Goal: Task Accomplishment & Management: Manage account settings

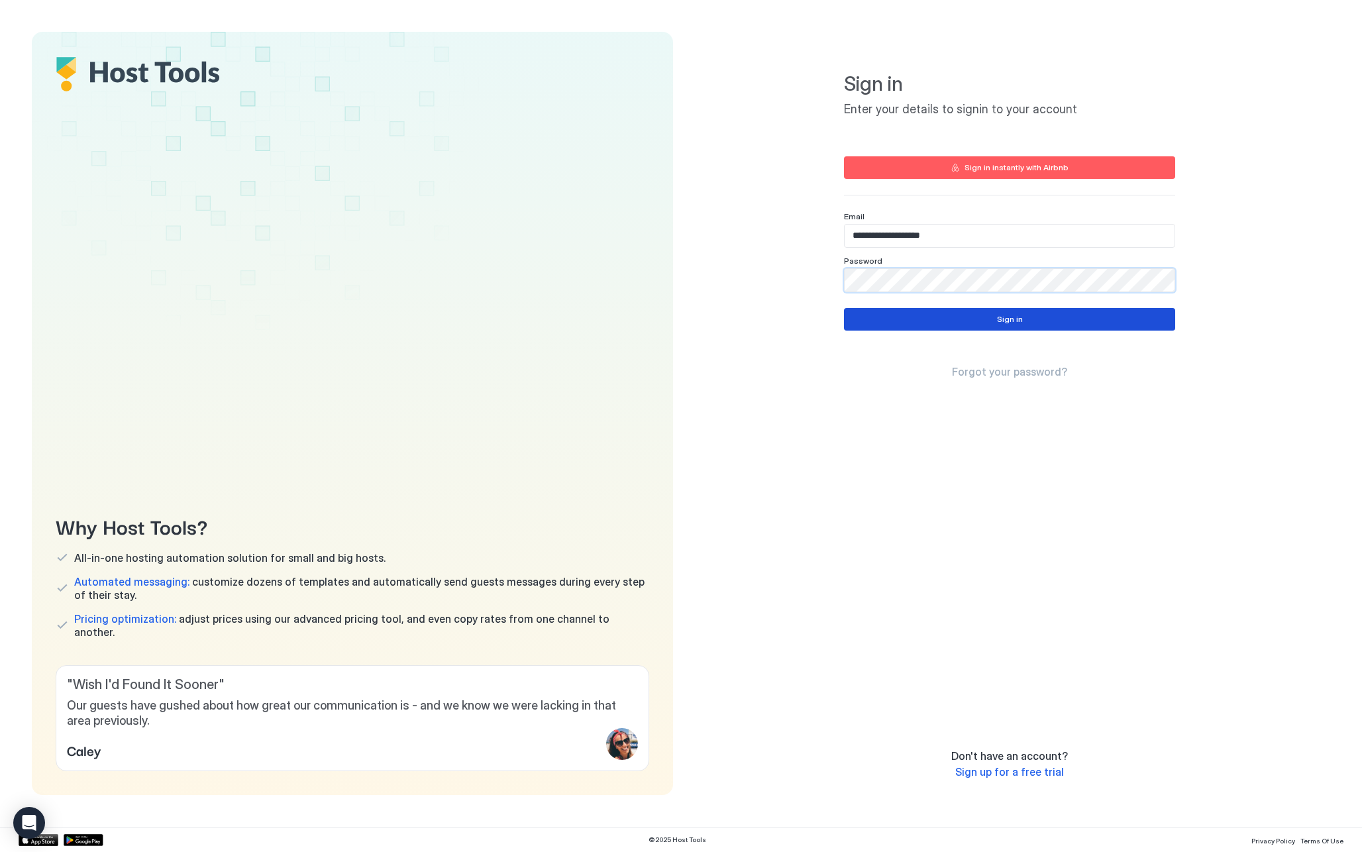
click at [983, 321] on button "Sign in" at bounding box center [1009, 319] width 331 height 23
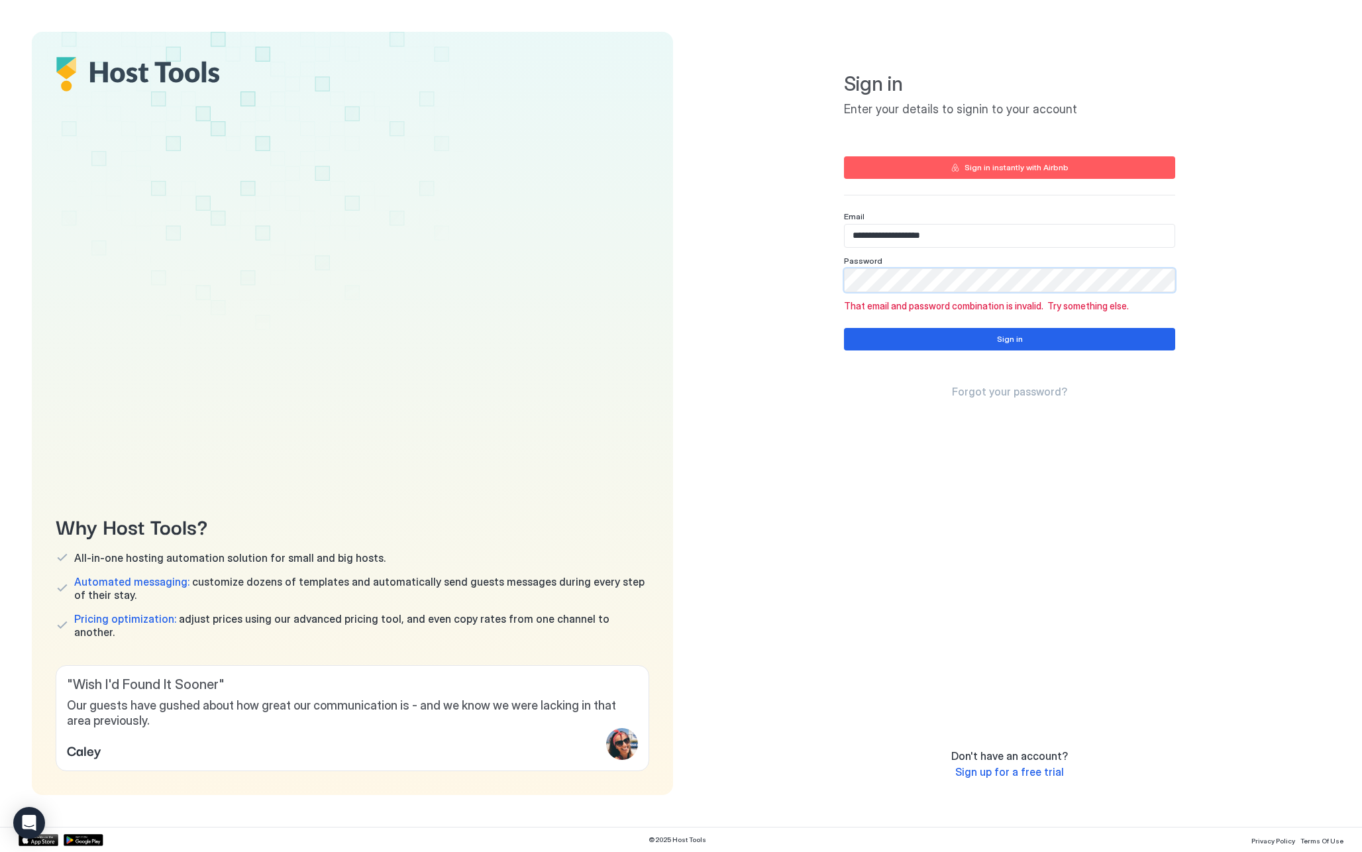
click at [790, 271] on div "**********" at bounding box center [1009, 413] width 641 height 763
click at [938, 335] on button "Sign in" at bounding box center [1009, 339] width 331 height 23
click at [1021, 235] on input "**********" at bounding box center [1010, 236] width 330 height 23
click at [773, 286] on div "**********" at bounding box center [1009, 413] width 641 height 763
click at [914, 338] on button "Sign in" at bounding box center [1009, 339] width 331 height 23
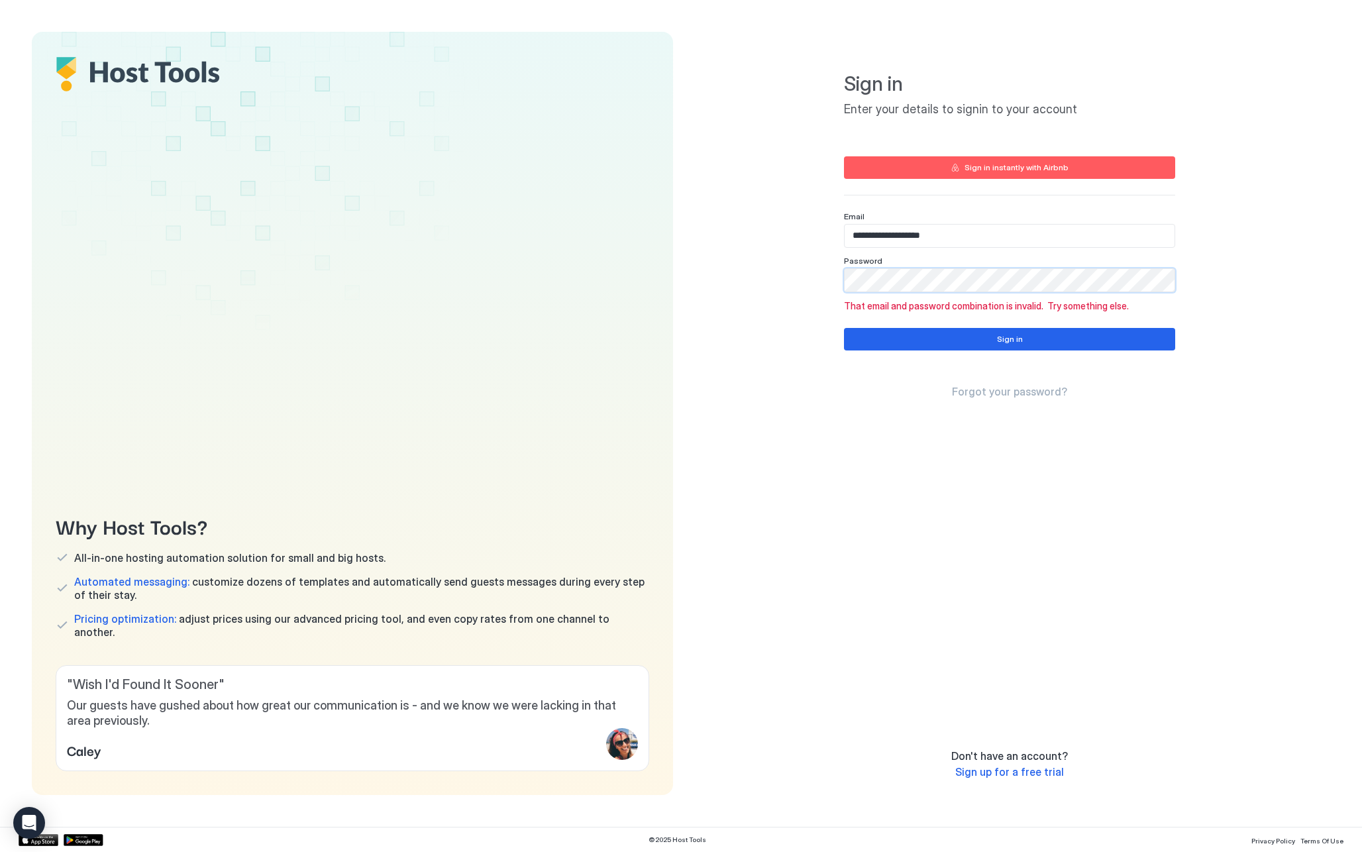
click at [731, 259] on div "**********" at bounding box center [1009, 413] width 641 height 763
click at [908, 333] on button "Sign in" at bounding box center [1009, 339] width 331 height 23
click at [796, 288] on div "**********" at bounding box center [1009, 413] width 641 height 763
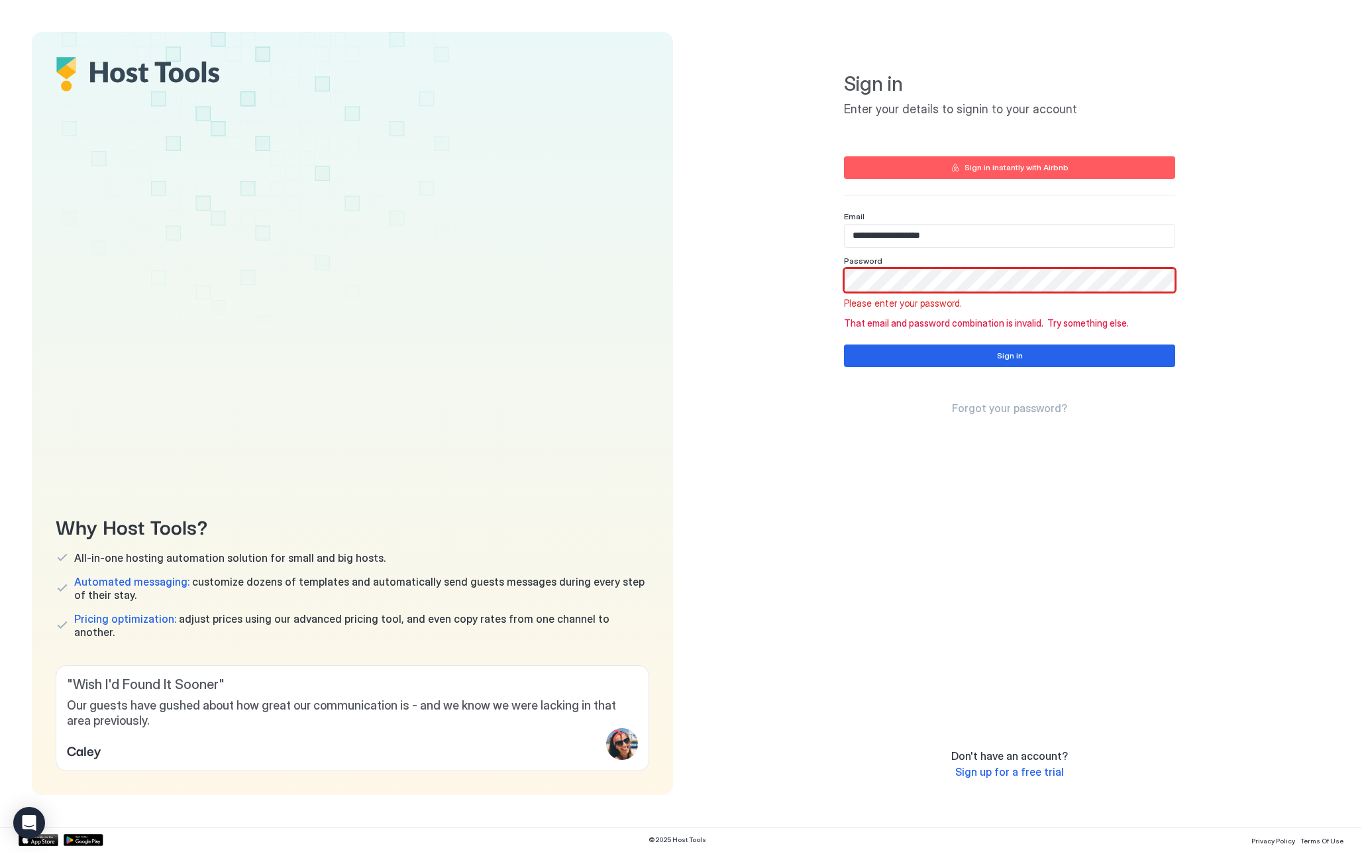
click at [890, 235] on input "**********" at bounding box center [1010, 236] width 330 height 23
type input "**********"
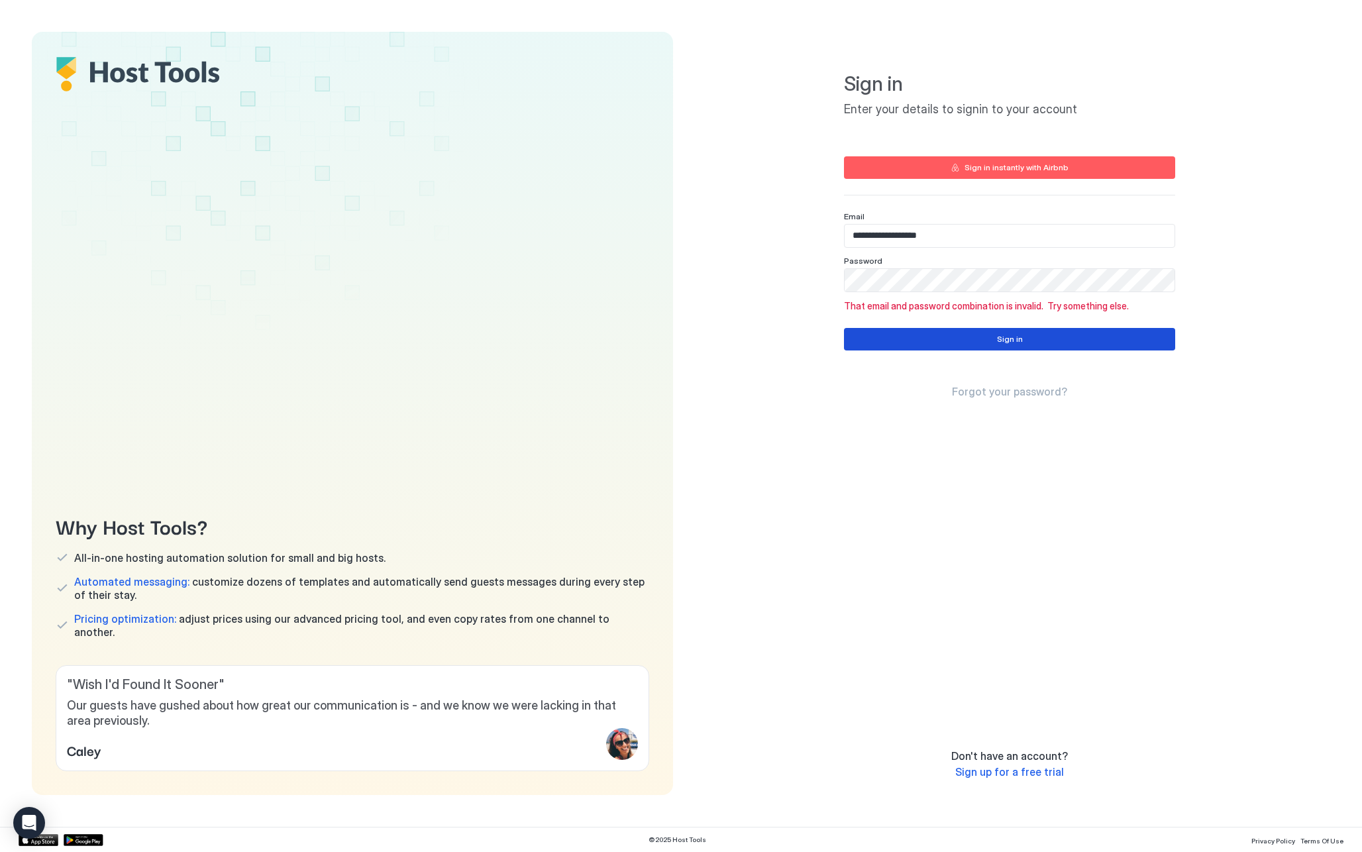
click at [995, 336] on button "Sign in" at bounding box center [1009, 339] width 331 height 23
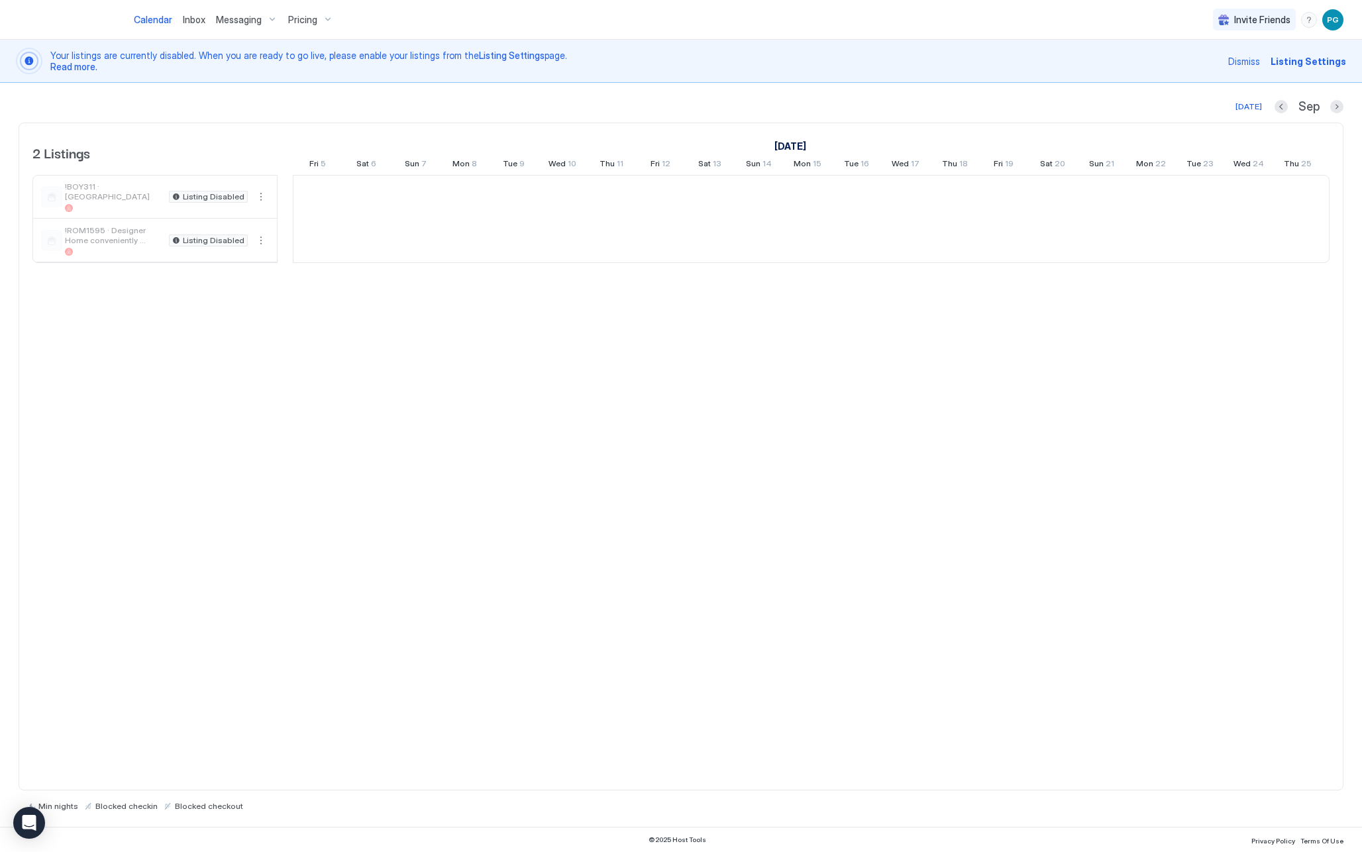
scroll to position [0, 736]
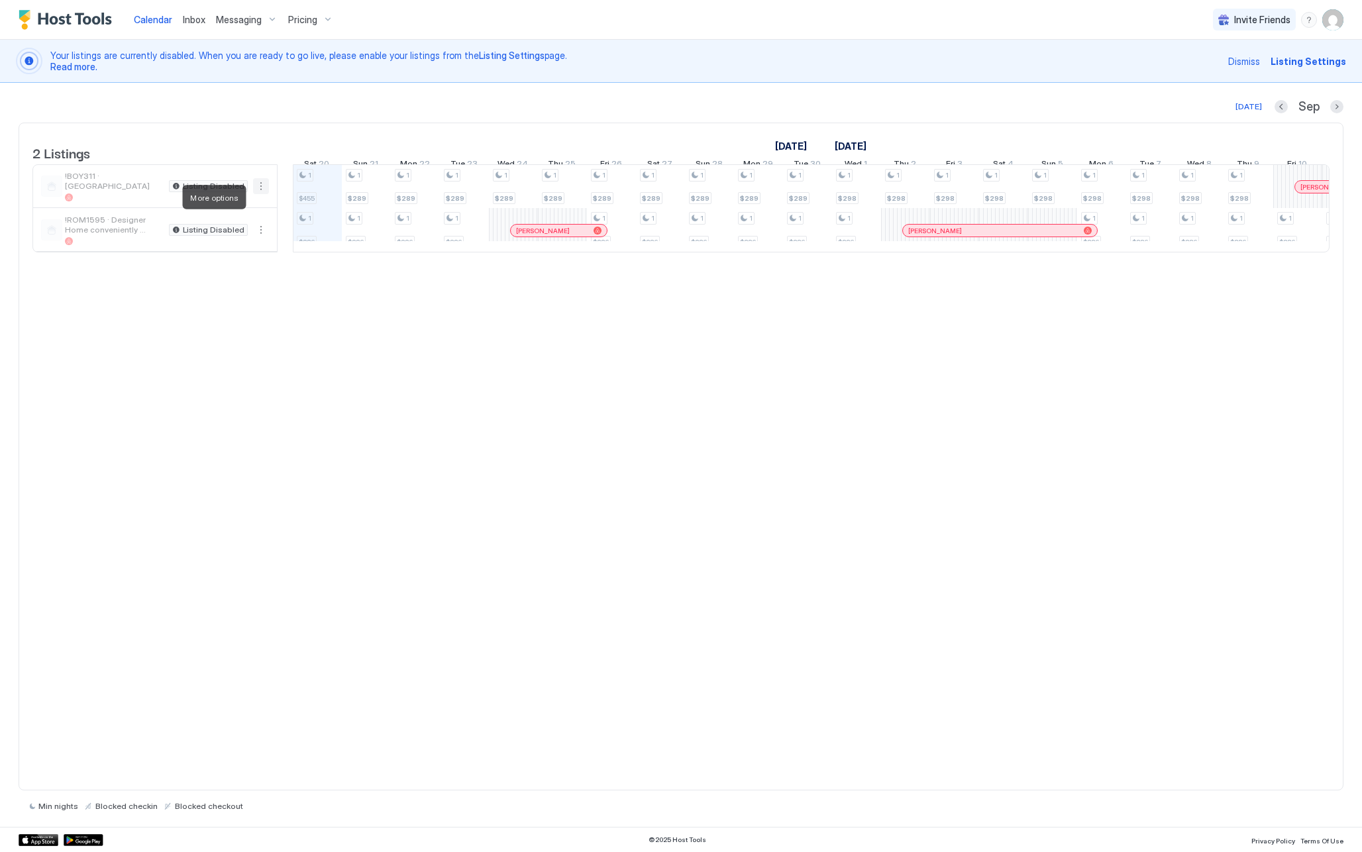
click at [261, 194] on button "More options" at bounding box center [261, 186] width 16 height 16
click at [402, 514] on div at bounding box center [681, 426] width 1362 height 852
click at [264, 238] on button "More options" at bounding box center [261, 230] width 16 height 16
click at [239, 260] on span "Messaging" at bounding box center [230, 259] width 43 height 10
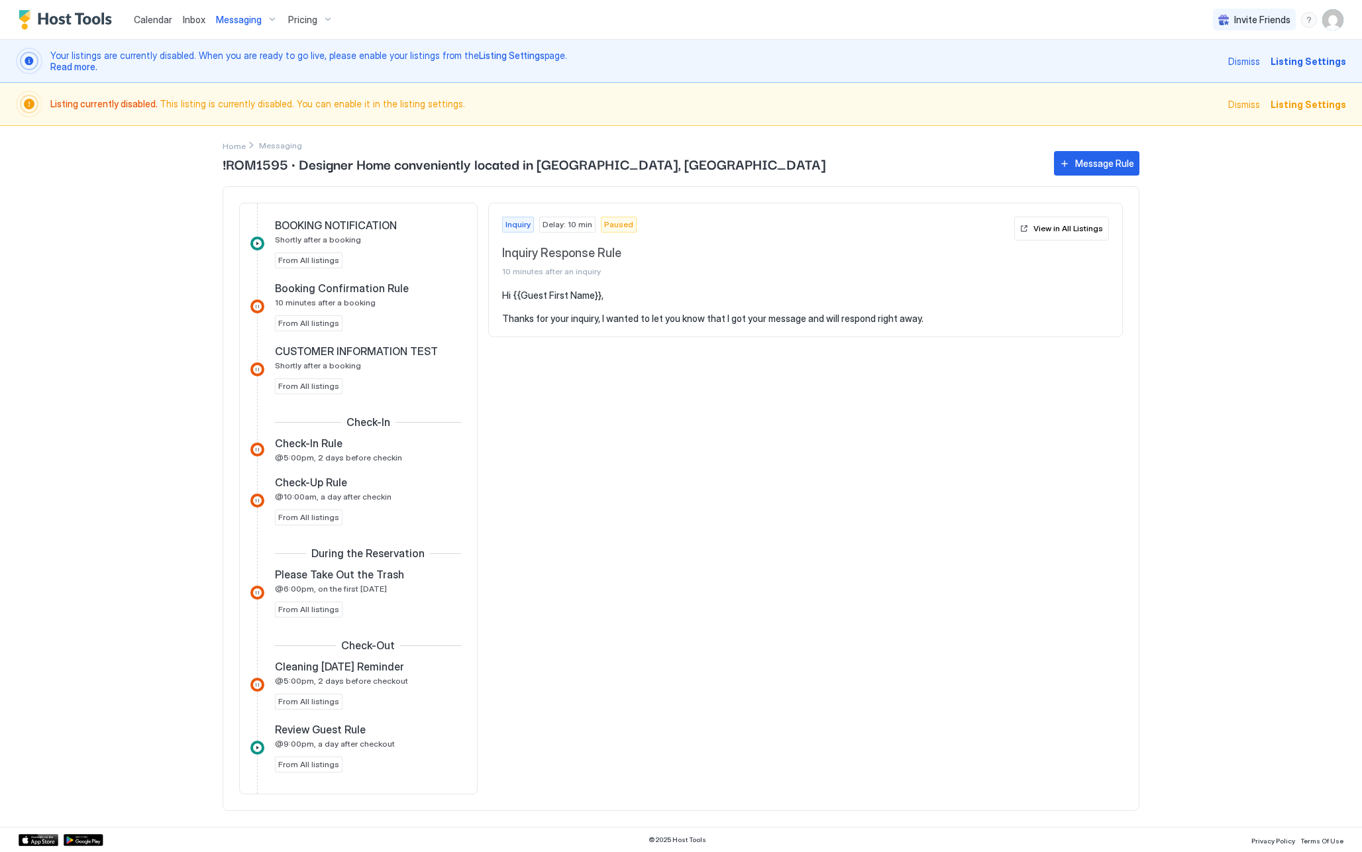
scroll to position [272, 0]
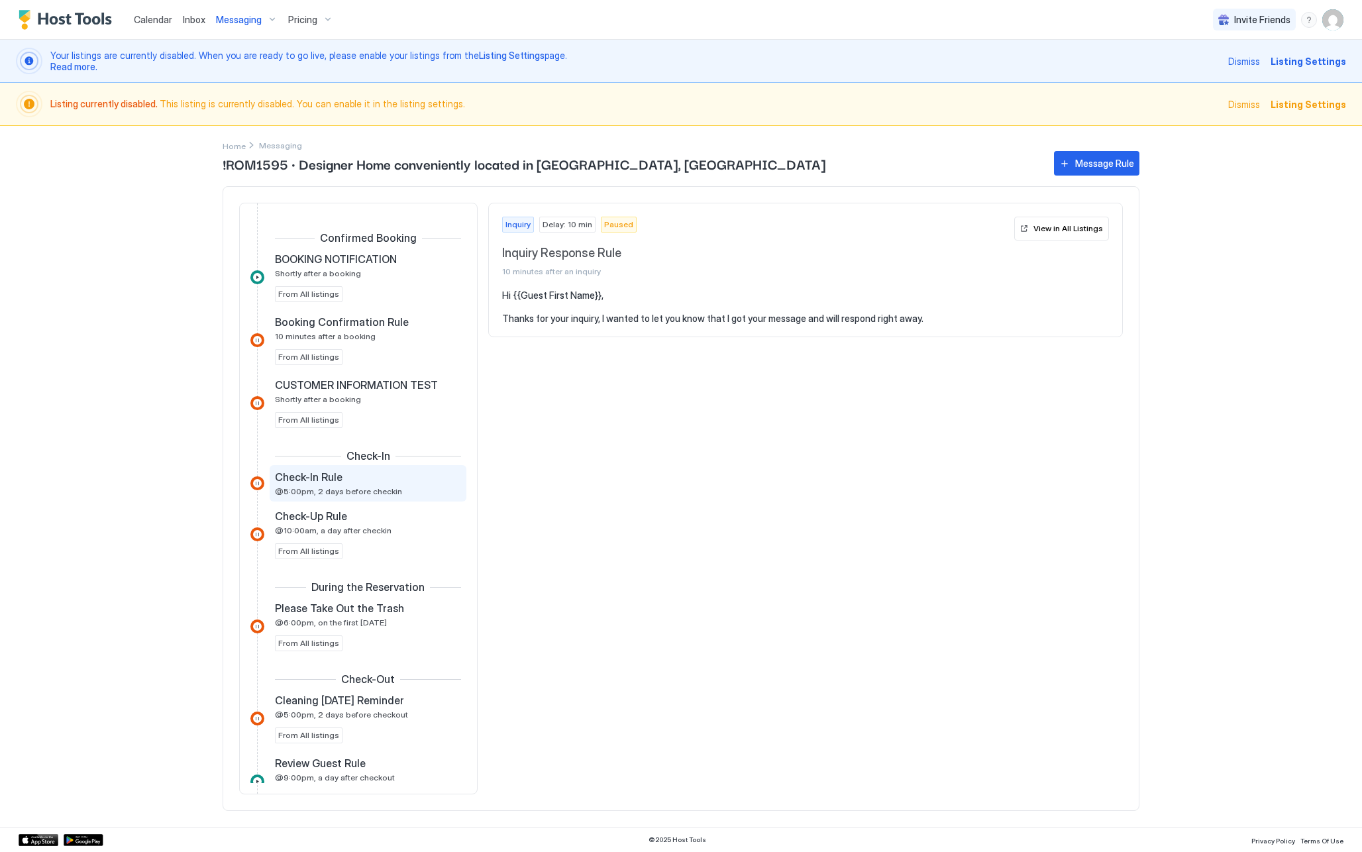
click at [376, 488] on span "@5:00pm, 2 days before checkin" at bounding box center [338, 491] width 127 height 10
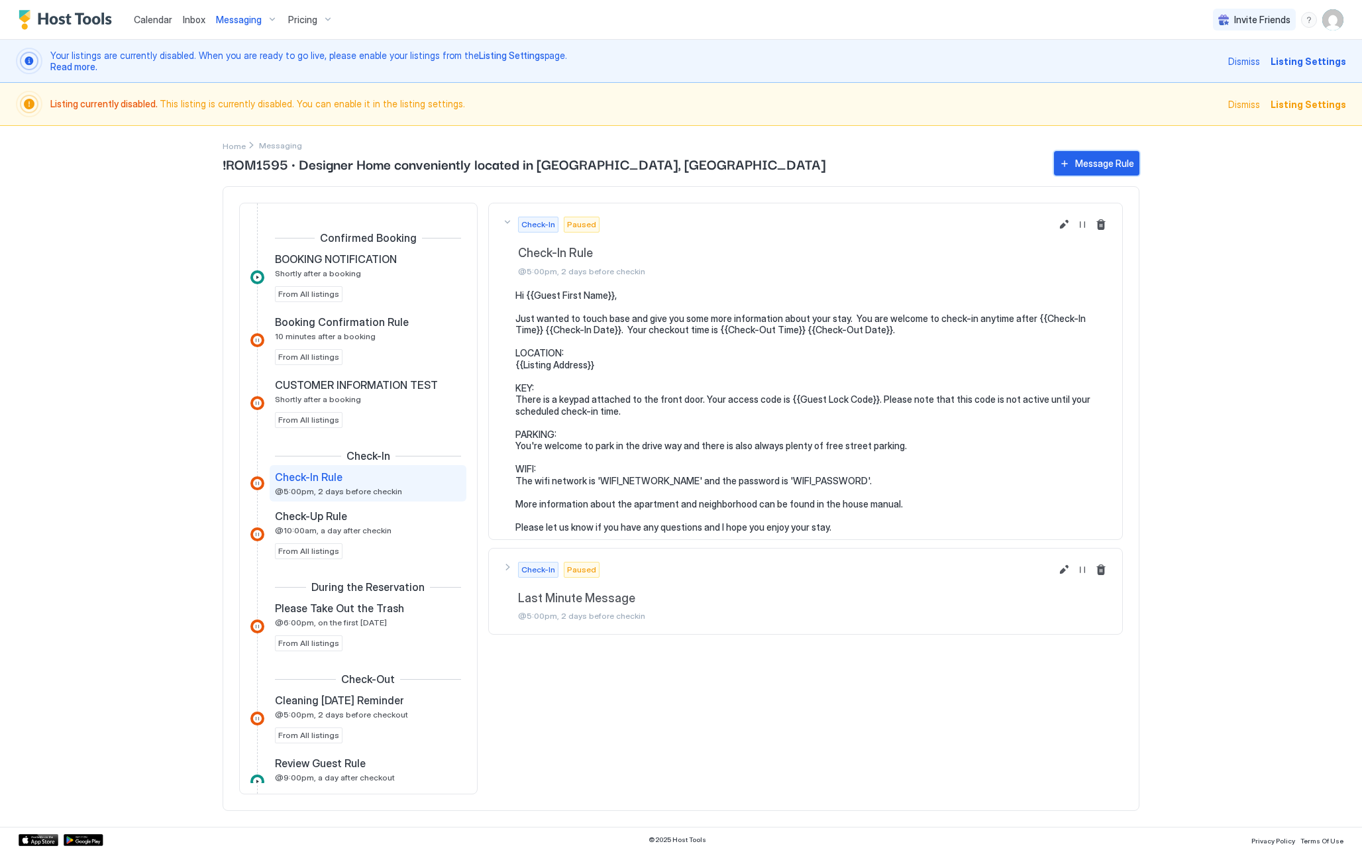
click at [1117, 170] on div "Message Rule" at bounding box center [1104, 163] width 59 height 14
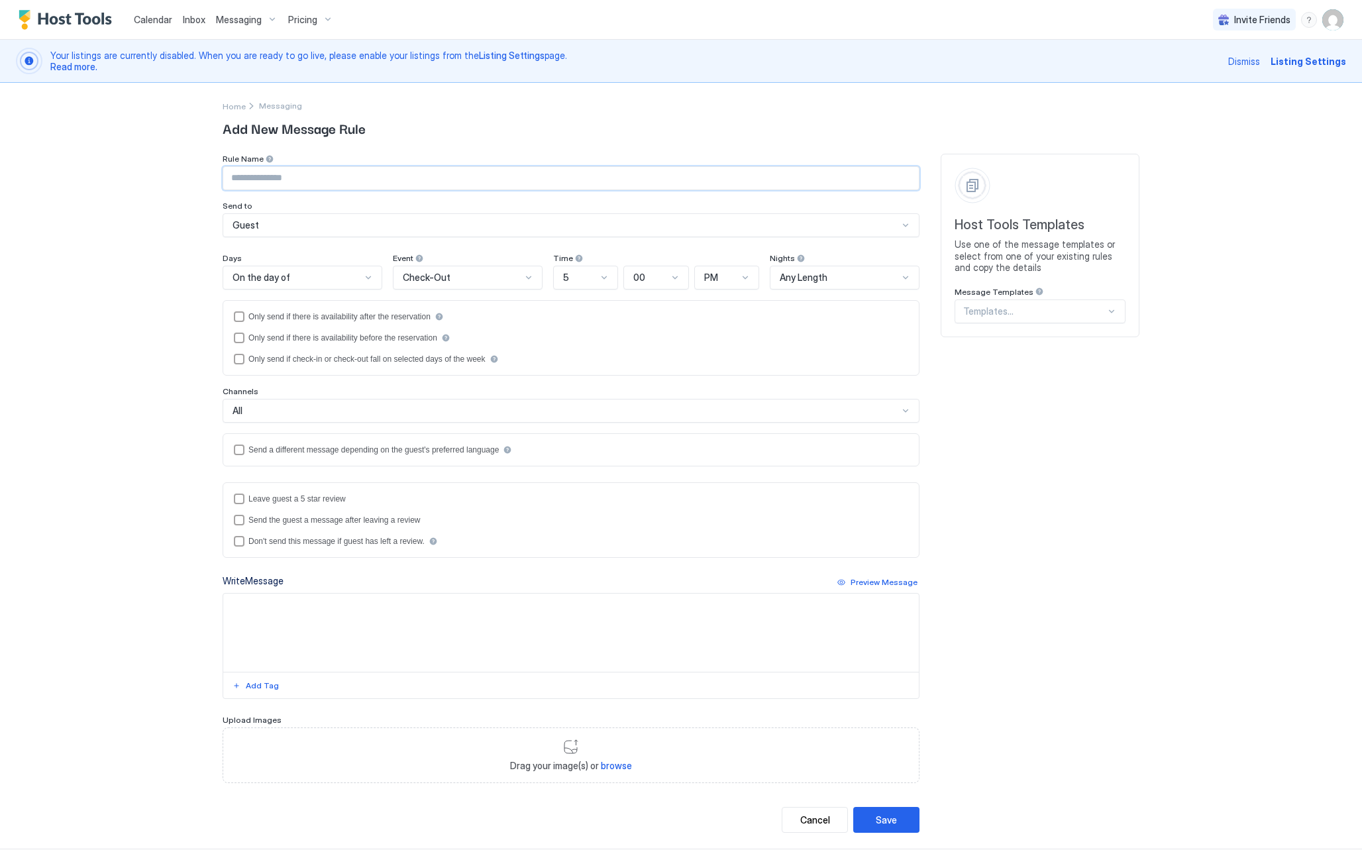
click at [285, 183] on input "Input Field" at bounding box center [571, 178] width 696 height 23
type input "**********"
click at [451, 280] on div "Check-Out" at bounding box center [462, 278] width 119 height 12
click at [447, 315] on div "Check-In" at bounding box center [468, 309] width 148 height 26
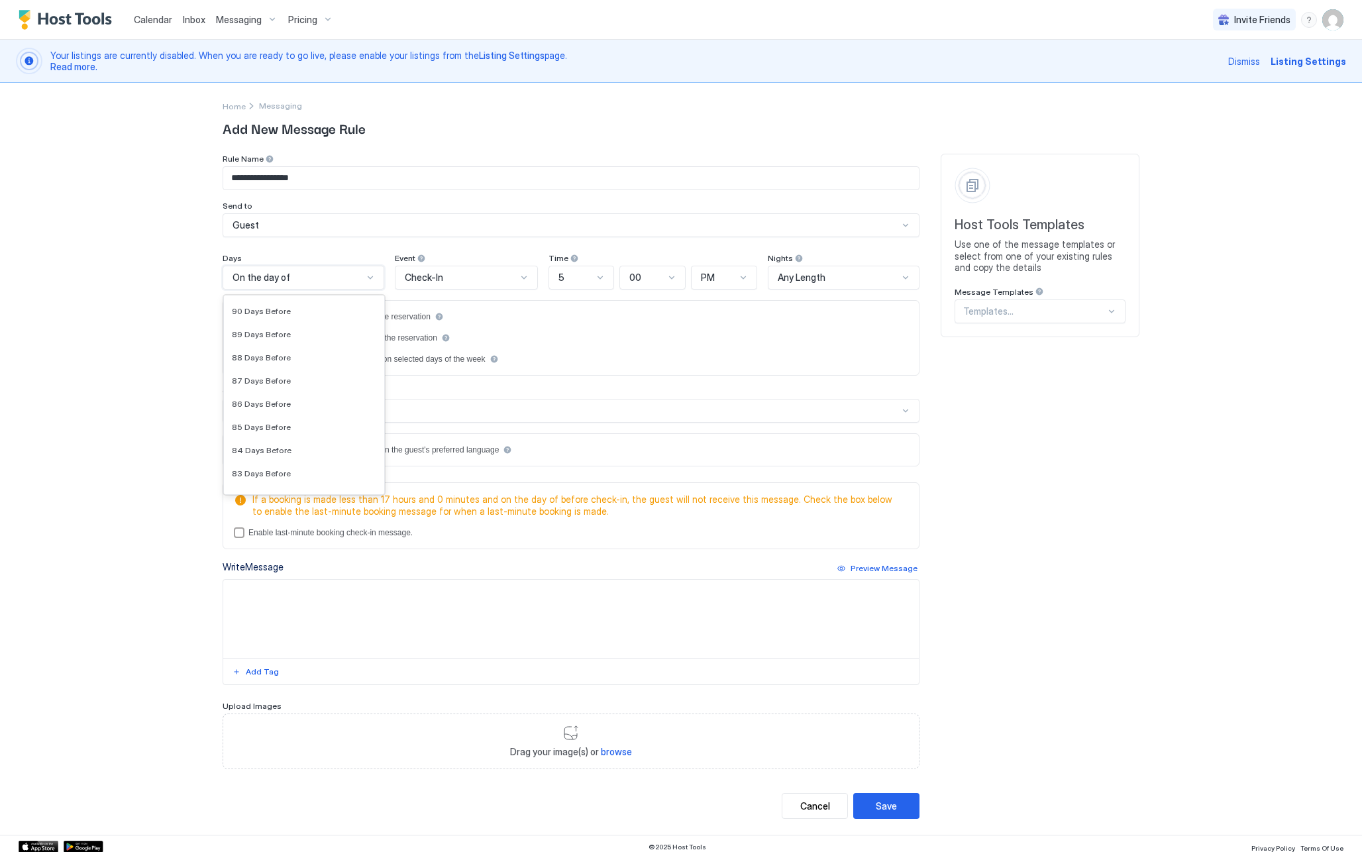
click at [361, 280] on div "On the day of" at bounding box center [298, 278] width 131 height 12
click at [274, 402] on span "1 Day Before" at bounding box center [255, 399] width 47 height 10
click at [594, 276] on div at bounding box center [598, 277] width 11 height 11
click at [567, 417] on div "5" at bounding box center [579, 412] width 65 height 26
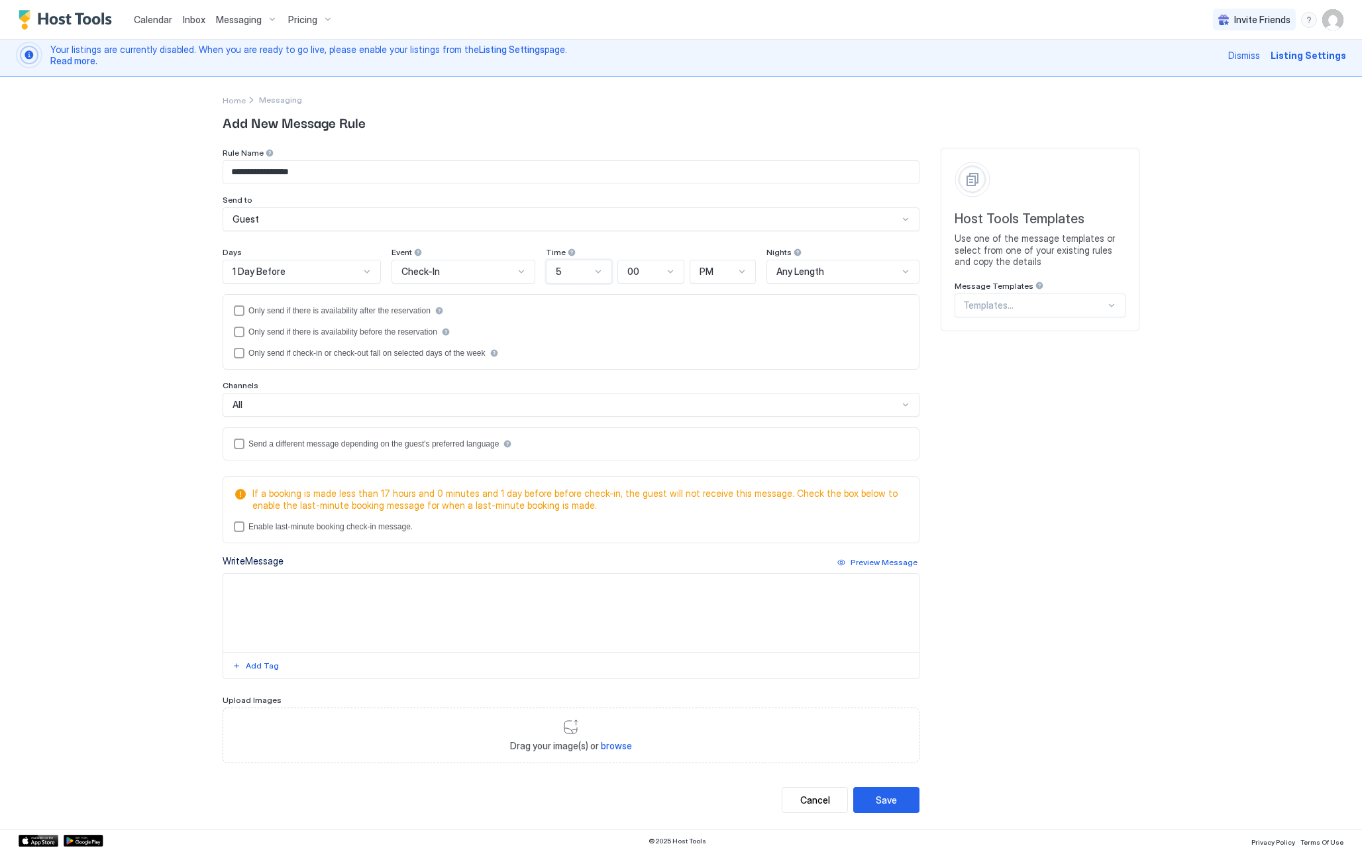
scroll to position [5, 0]
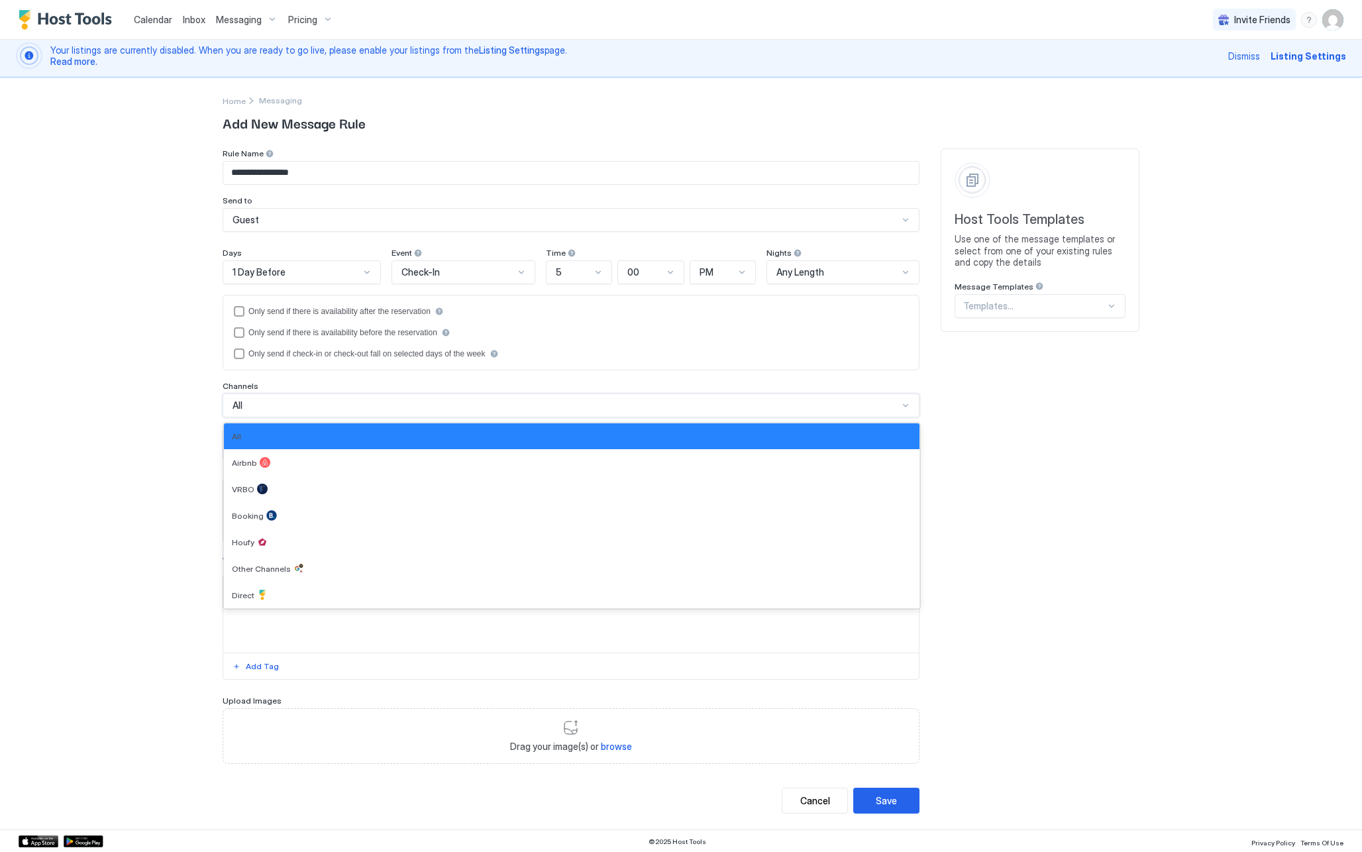
click at [468, 403] on div "All" at bounding box center [566, 406] width 666 height 12
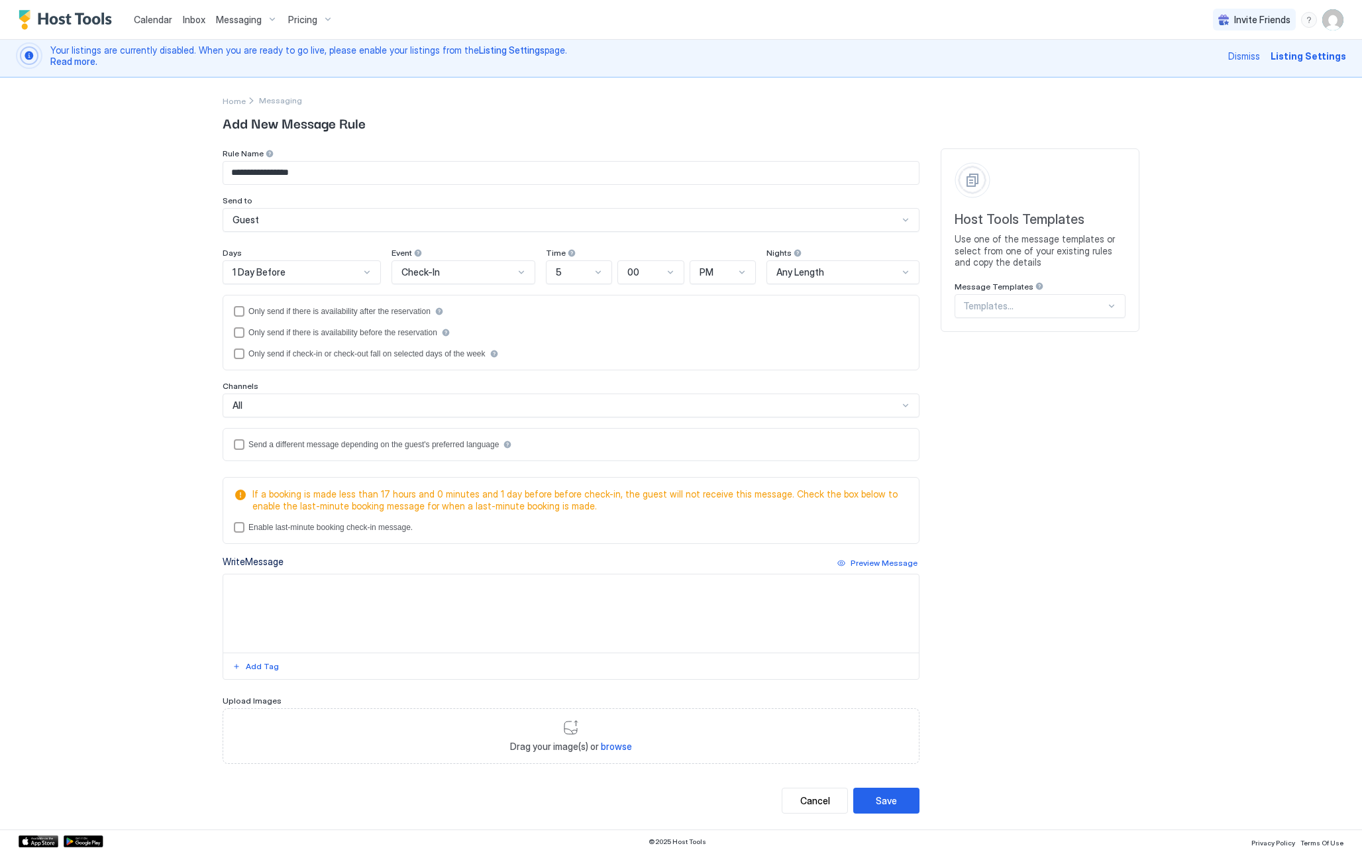
click at [1082, 519] on div "**********" at bounding box center [681, 480] width 917 height 665
click at [237, 445] on div "languagesEnabled" at bounding box center [239, 444] width 11 height 11
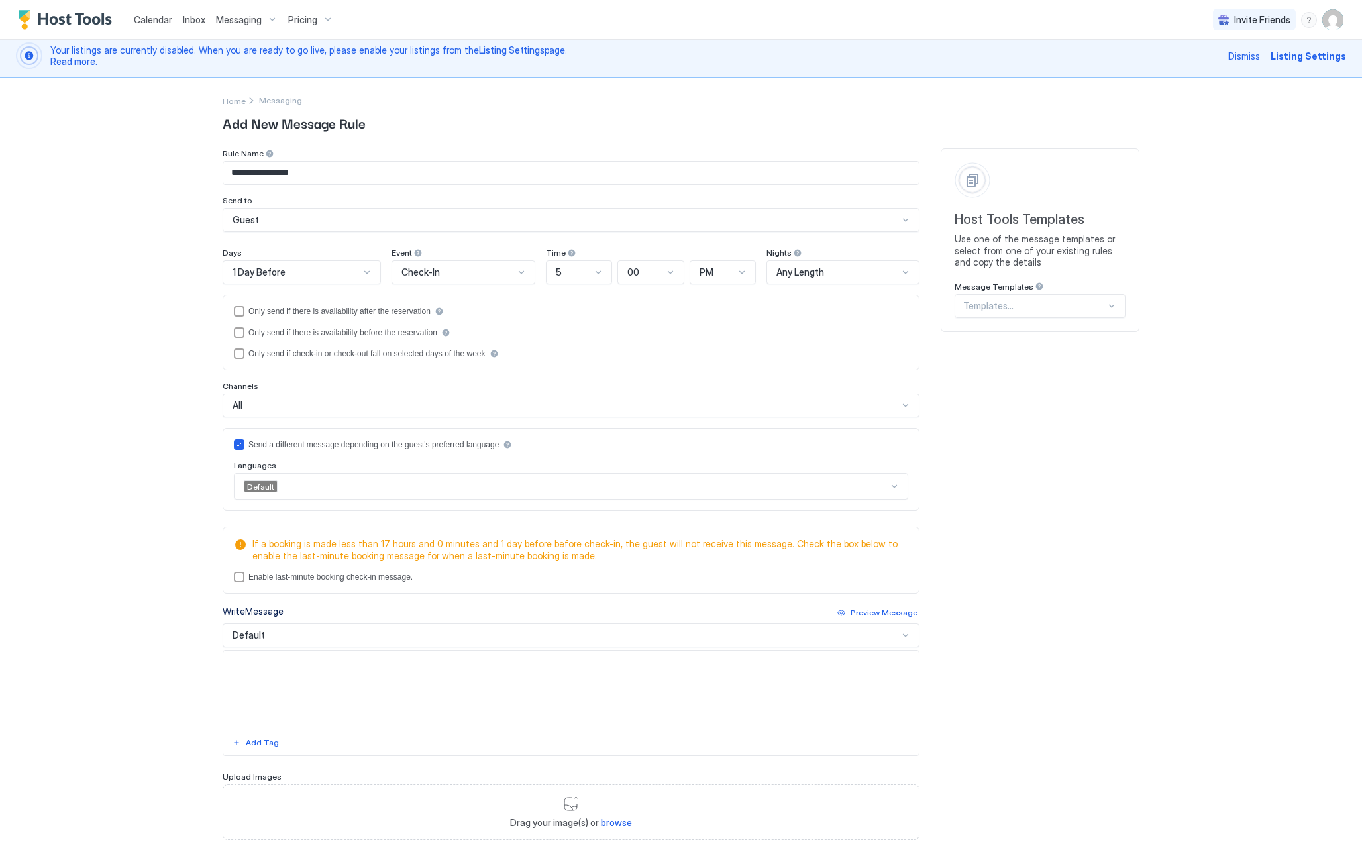
click at [893, 487] on div at bounding box center [894, 486] width 11 height 11
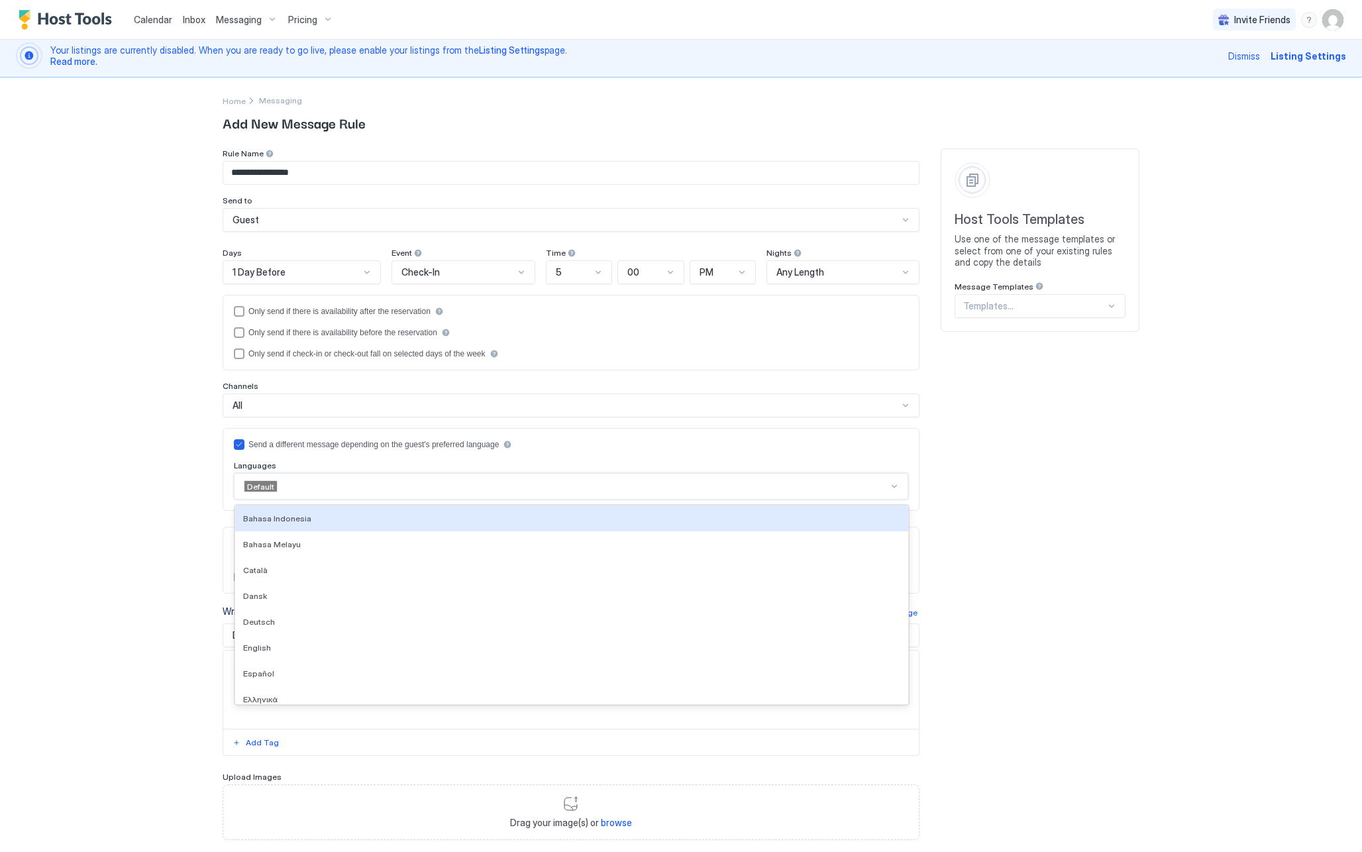
click at [893, 487] on div at bounding box center [894, 486] width 11 height 11
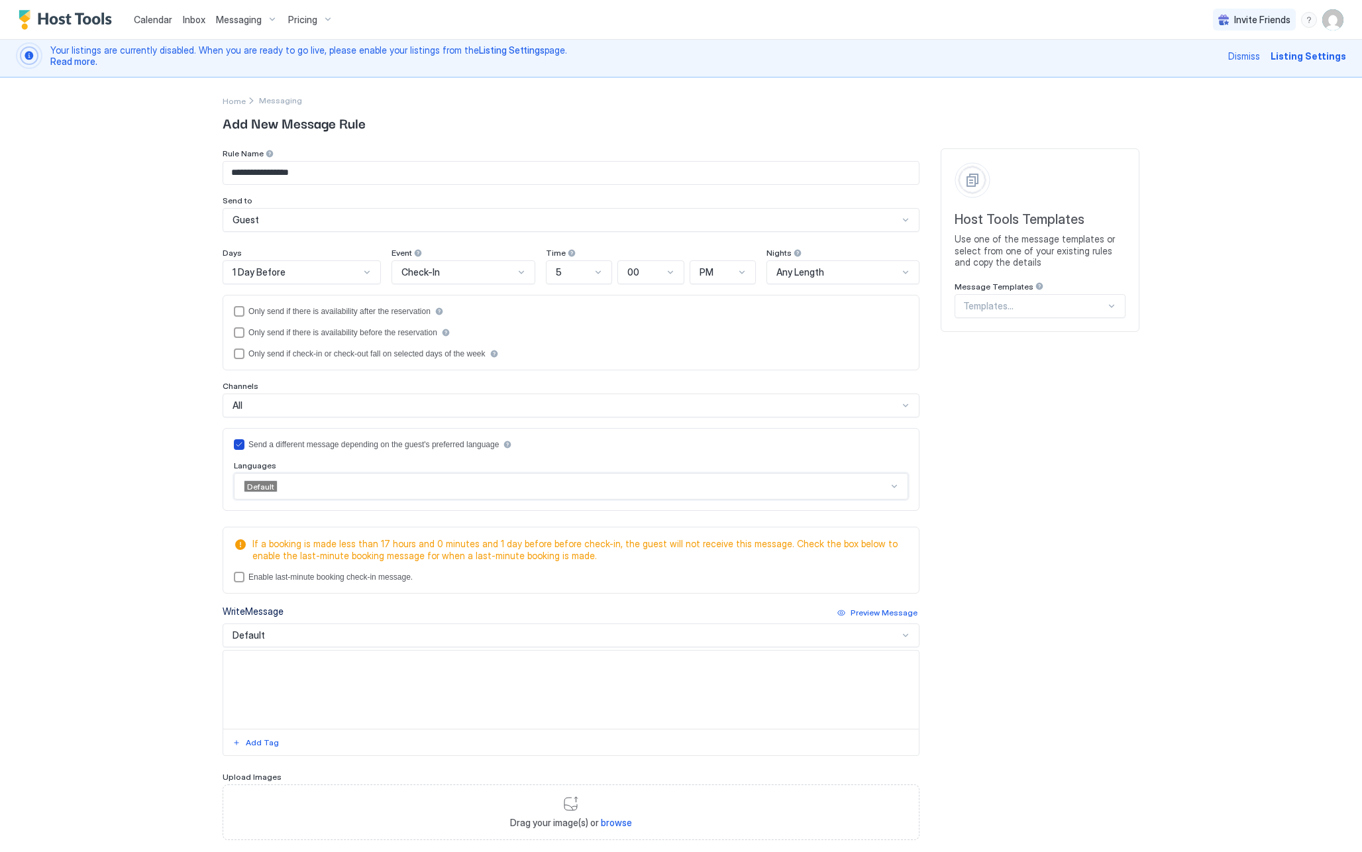
click at [239, 442] on icon "languagesEnabled" at bounding box center [239, 445] width 8 height 8
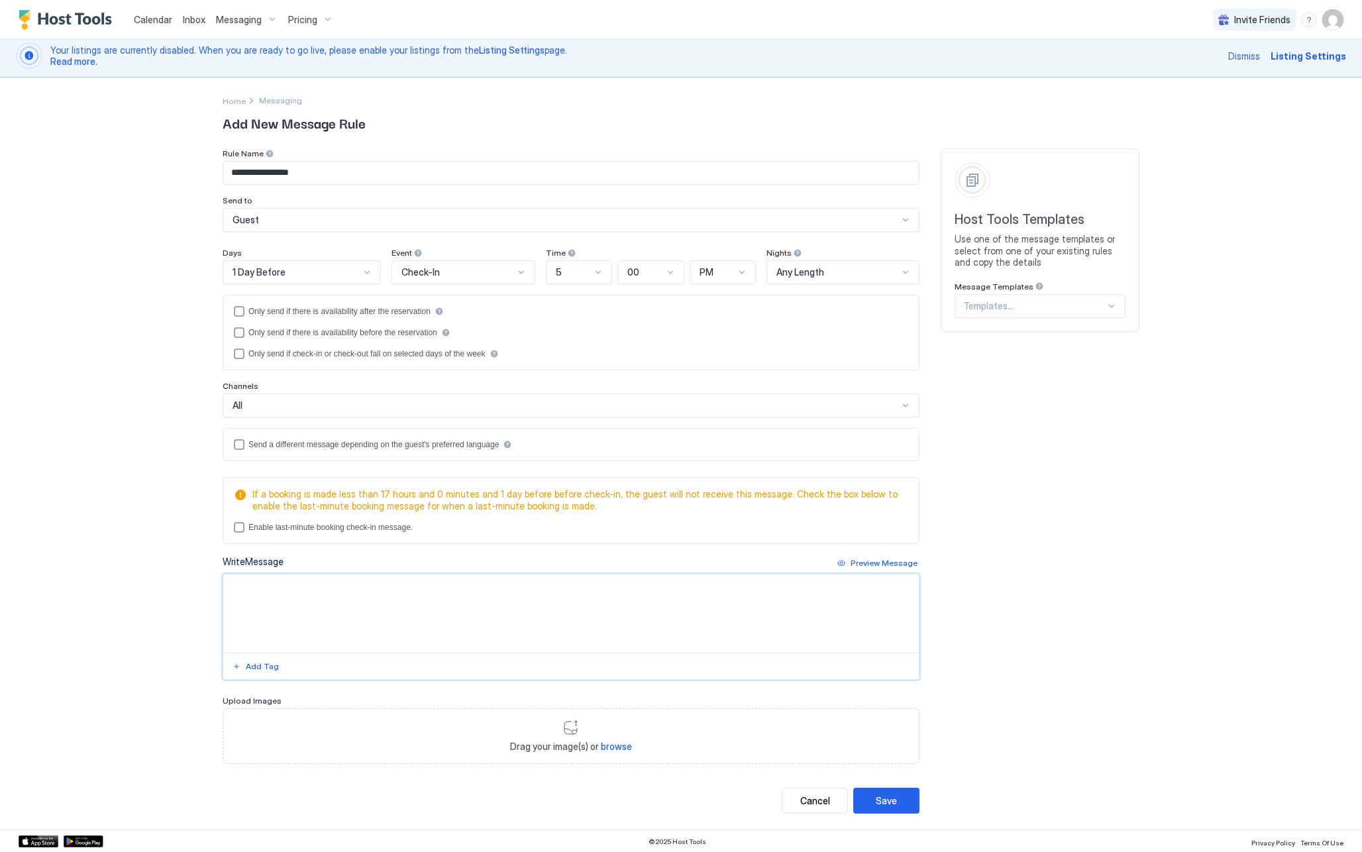
click at [327, 596] on textarea "Input Field" at bounding box center [571, 613] width 696 height 78
click at [454, 611] on textarea "Input Field" at bounding box center [571, 613] width 696 height 78
paste textarea "**********"
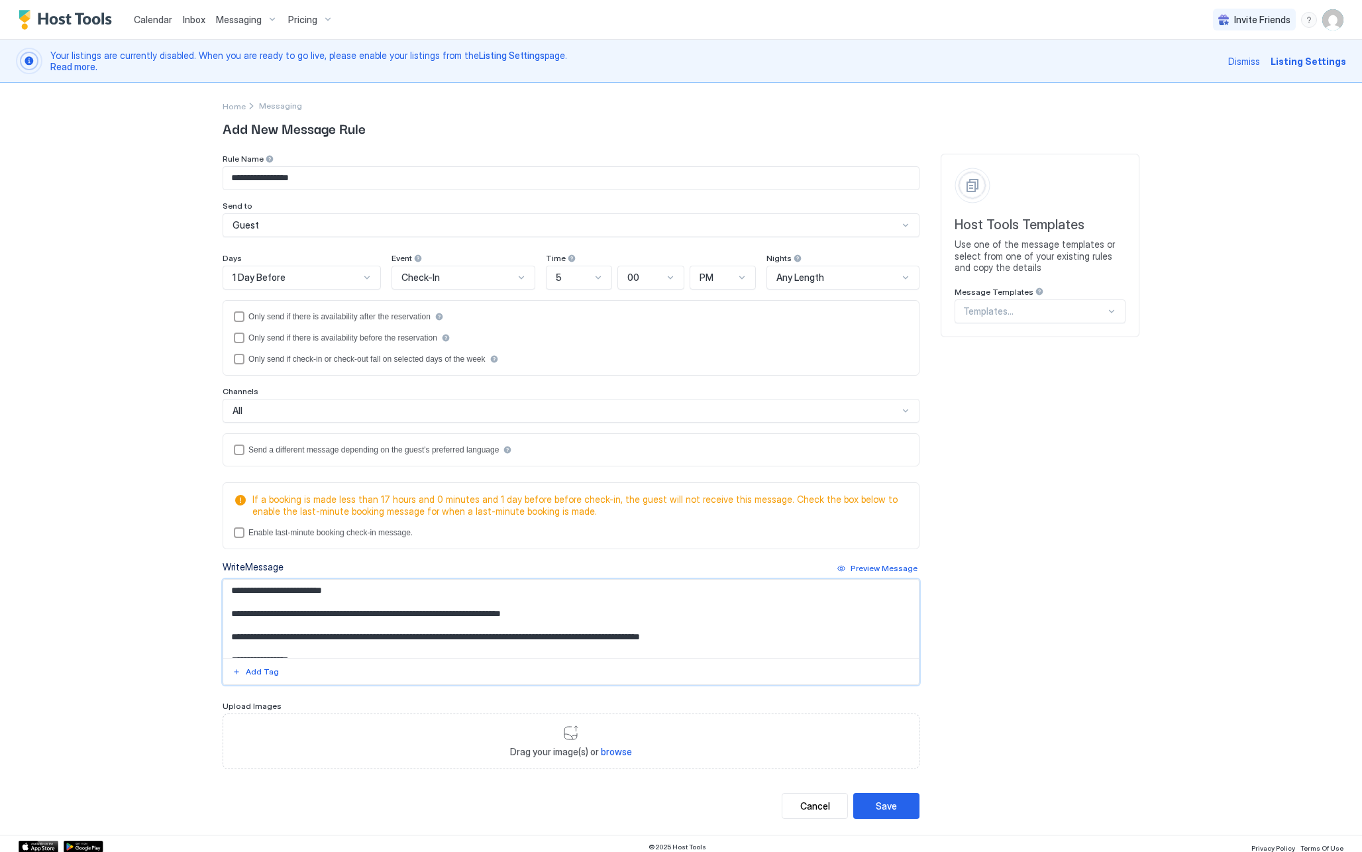
scroll to position [0, 0]
drag, startPoint x: 254, startPoint y: 590, endPoint x: 337, endPoint y: 591, distance: 82.2
click at [337, 591] on textarea "**********" at bounding box center [571, 619] width 696 height 78
click at [256, 673] on div "Add Tag" at bounding box center [262, 672] width 33 height 12
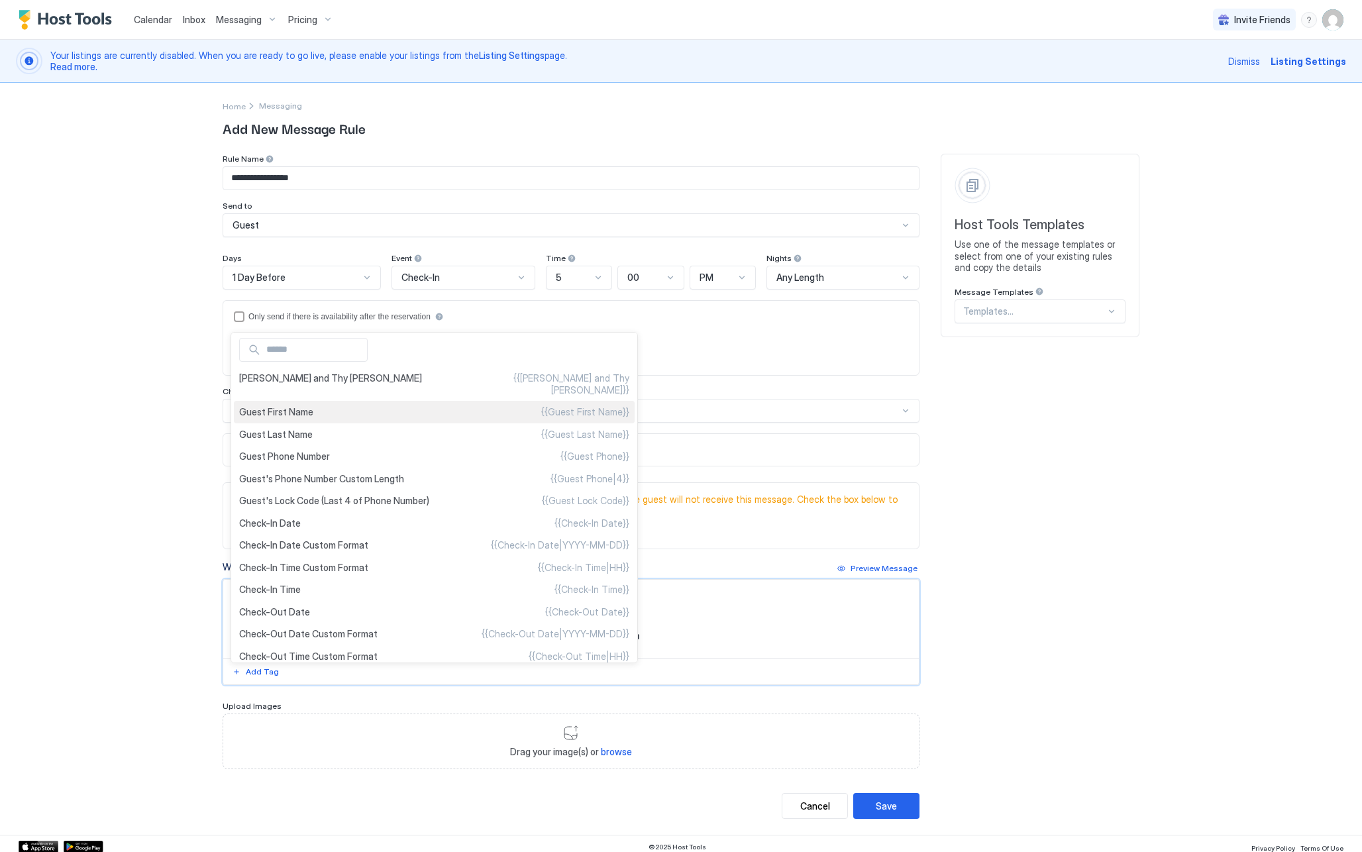
click at [312, 401] on div "Guest First Name {{Guest First Name}}" at bounding box center [434, 412] width 401 height 23
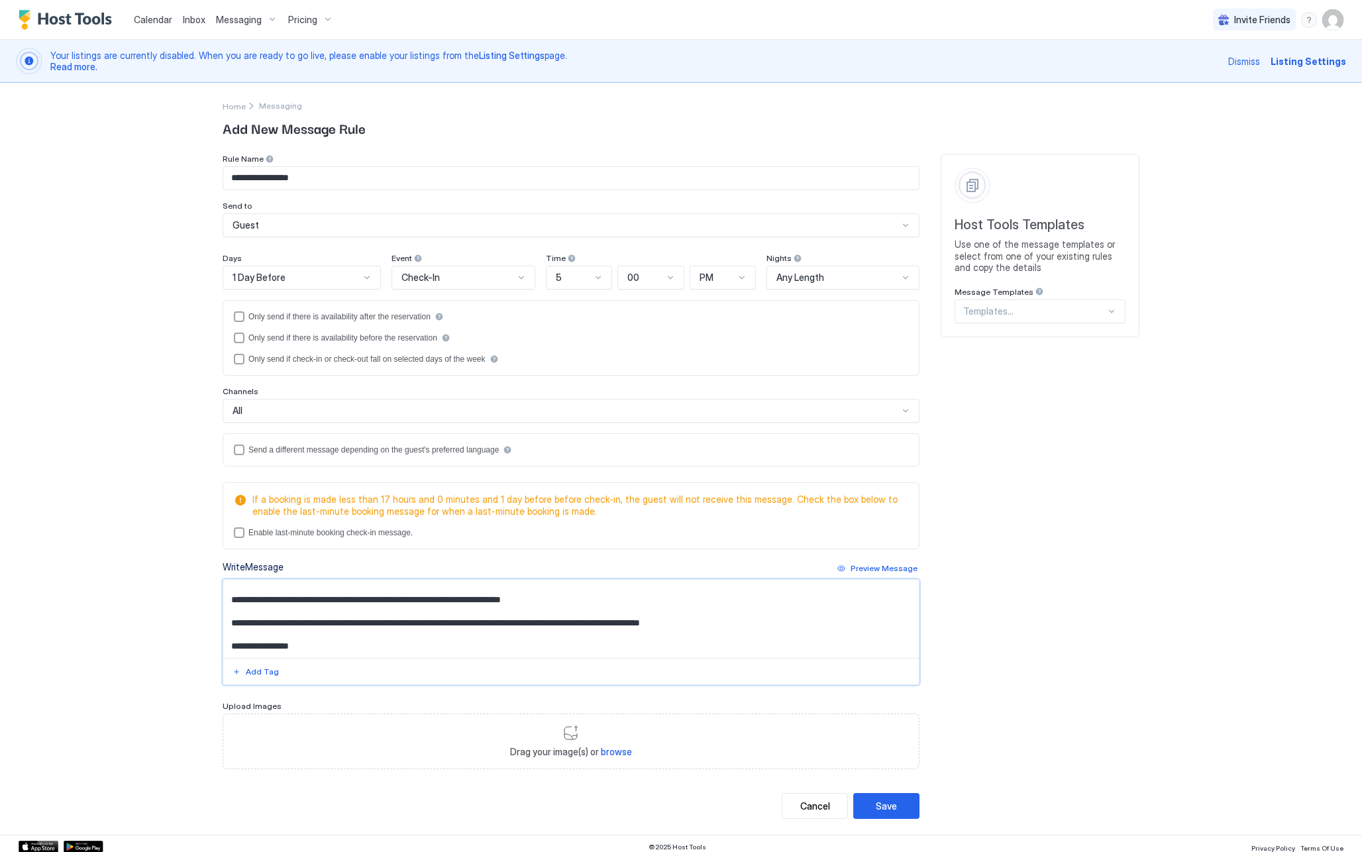
scroll to position [15, 0]
drag, startPoint x: 358, startPoint y: 621, endPoint x: 457, endPoint y: 622, distance: 98.7
click at [457, 622] on textarea "**********" at bounding box center [571, 619] width 696 height 78
click at [249, 673] on div "Add Tag" at bounding box center [262, 672] width 33 height 12
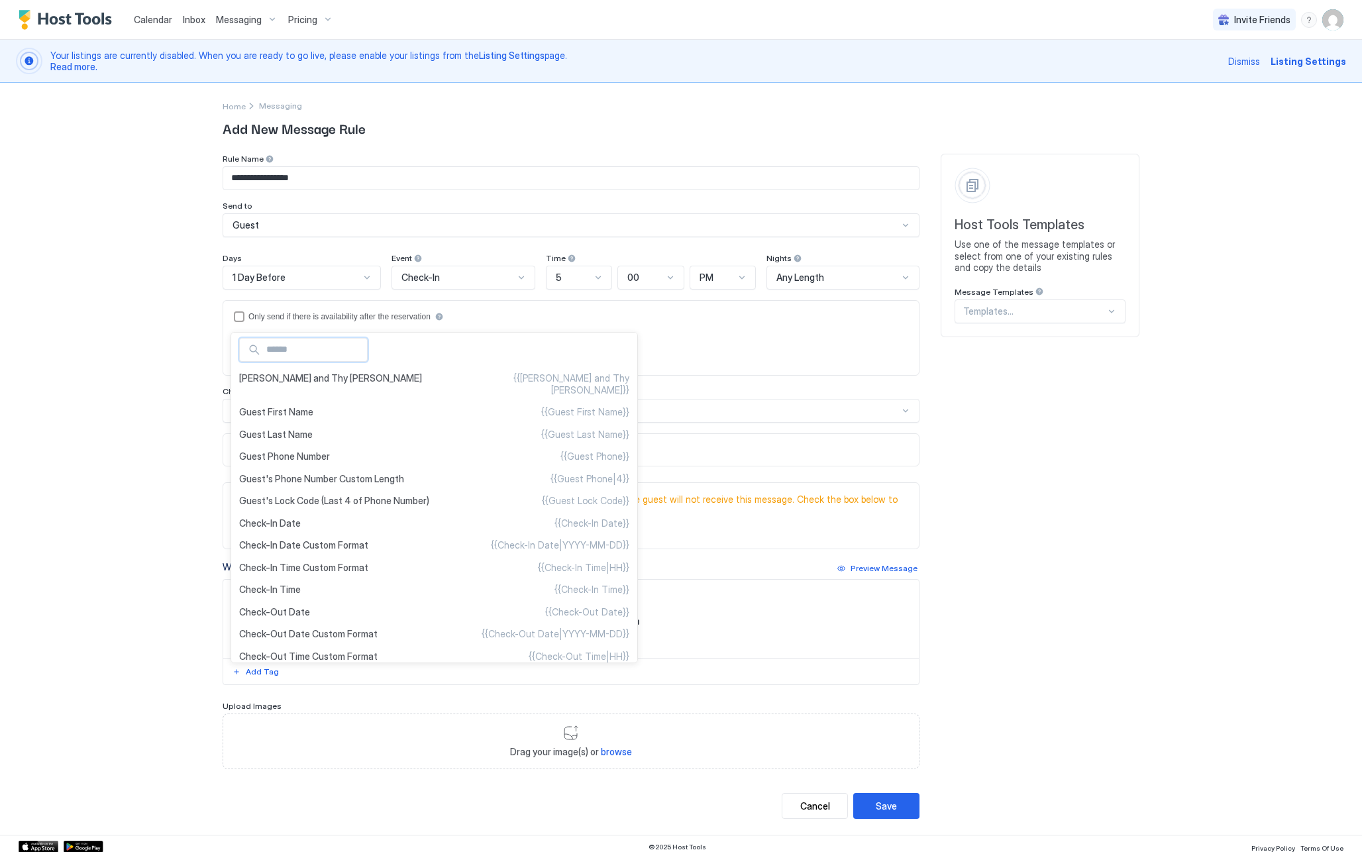
click at [634, 412] on div at bounding box center [681, 426] width 1362 height 852
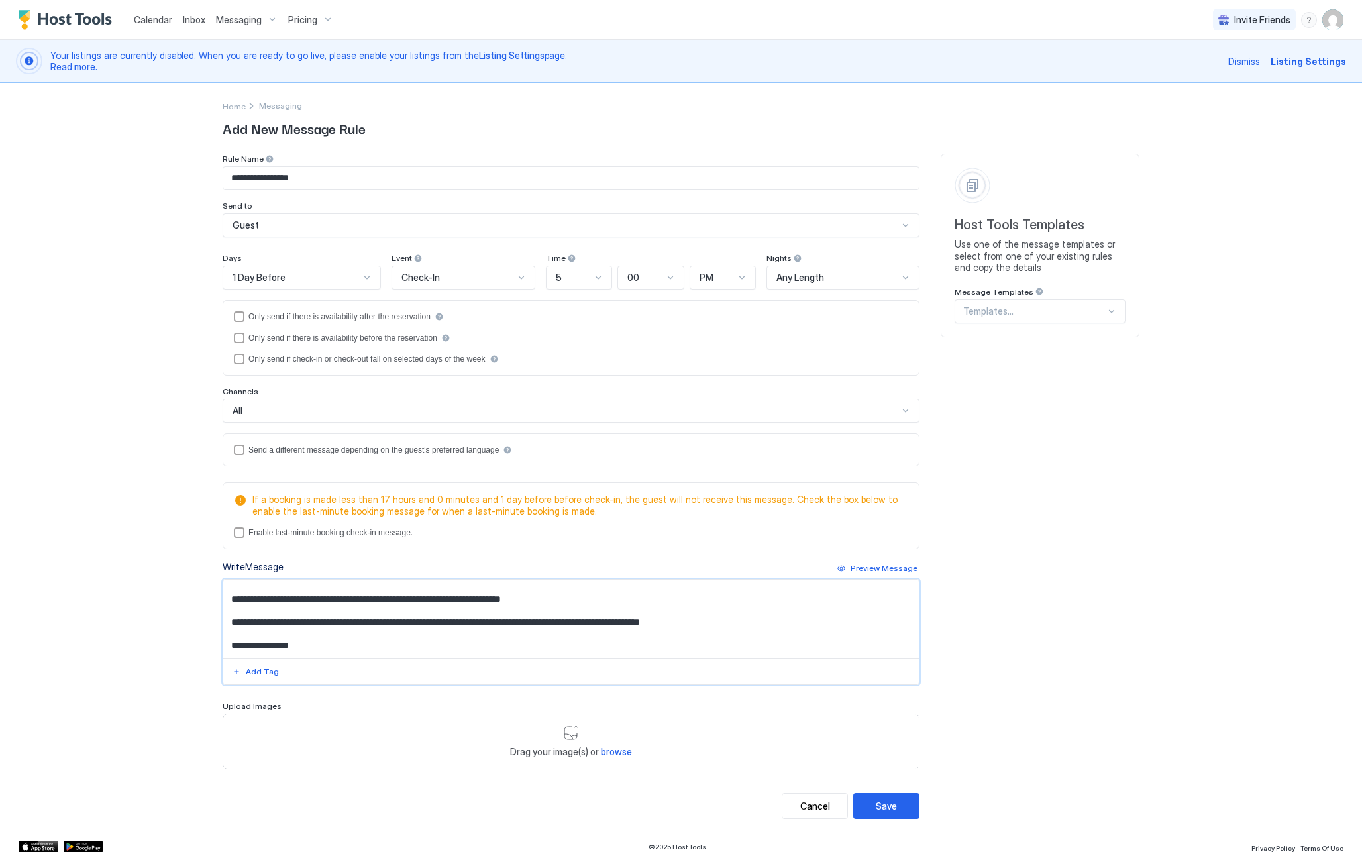
drag, startPoint x: 359, startPoint y: 621, endPoint x: 458, endPoint y: 618, distance: 98.8
click at [458, 618] on textarea "**********" at bounding box center [571, 619] width 696 height 78
click at [270, 677] on div "Add Tag" at bounding box center [262, 672] width 33 height 12
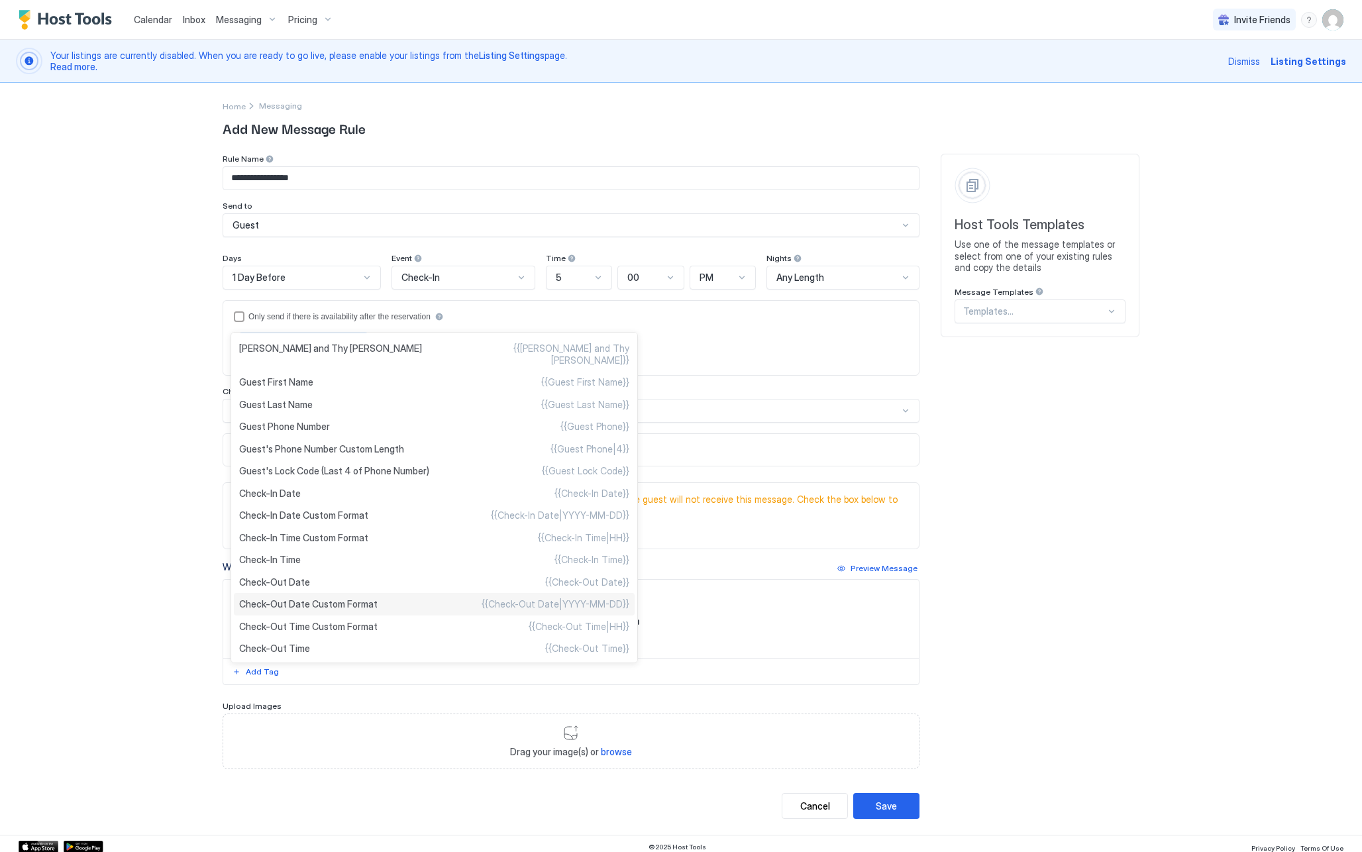
scroll to position [25, 0]
click at [294, 504] on span "Check-In Date" at bounding box center [270, 498] width 62 height 12
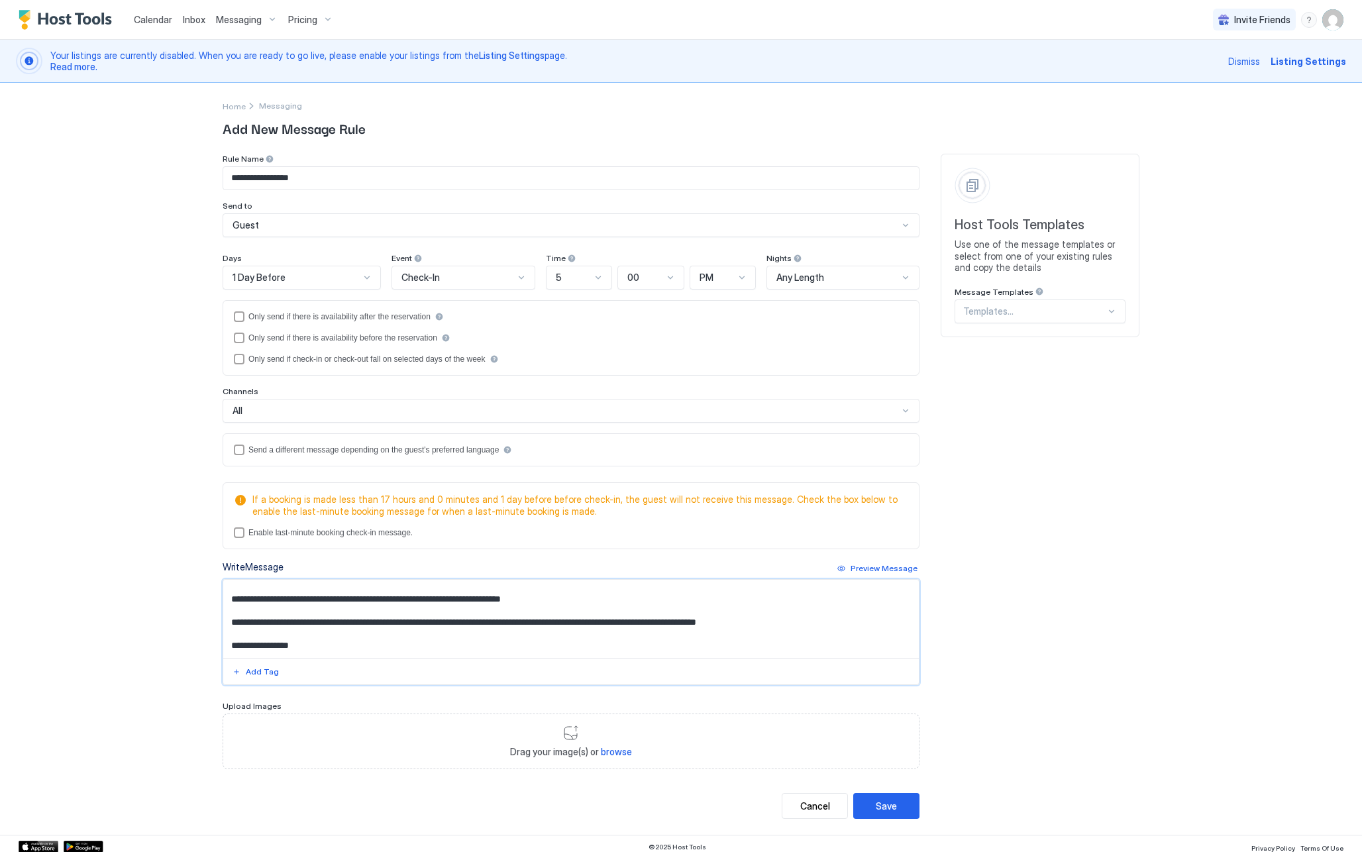
drag, startPoint x: 431, startPoint y: 621, endPoint x: 622, endPoint y: 618, distance: 190.2
click at [622, 618] on textarea "**********" at bounding box center [571, 619] width 696 height 78
drag, startPoint x: 447, startPoint y: 621, endPoint x: 646, endPoint y: 621, distance: 198.8
click at [646, 621] on textarea "**********" at bounding box center [571, 619] width 696 height 78
click at [264, 673] on div "Add Tag" at bounding box center [262, 672] width 33 height 12
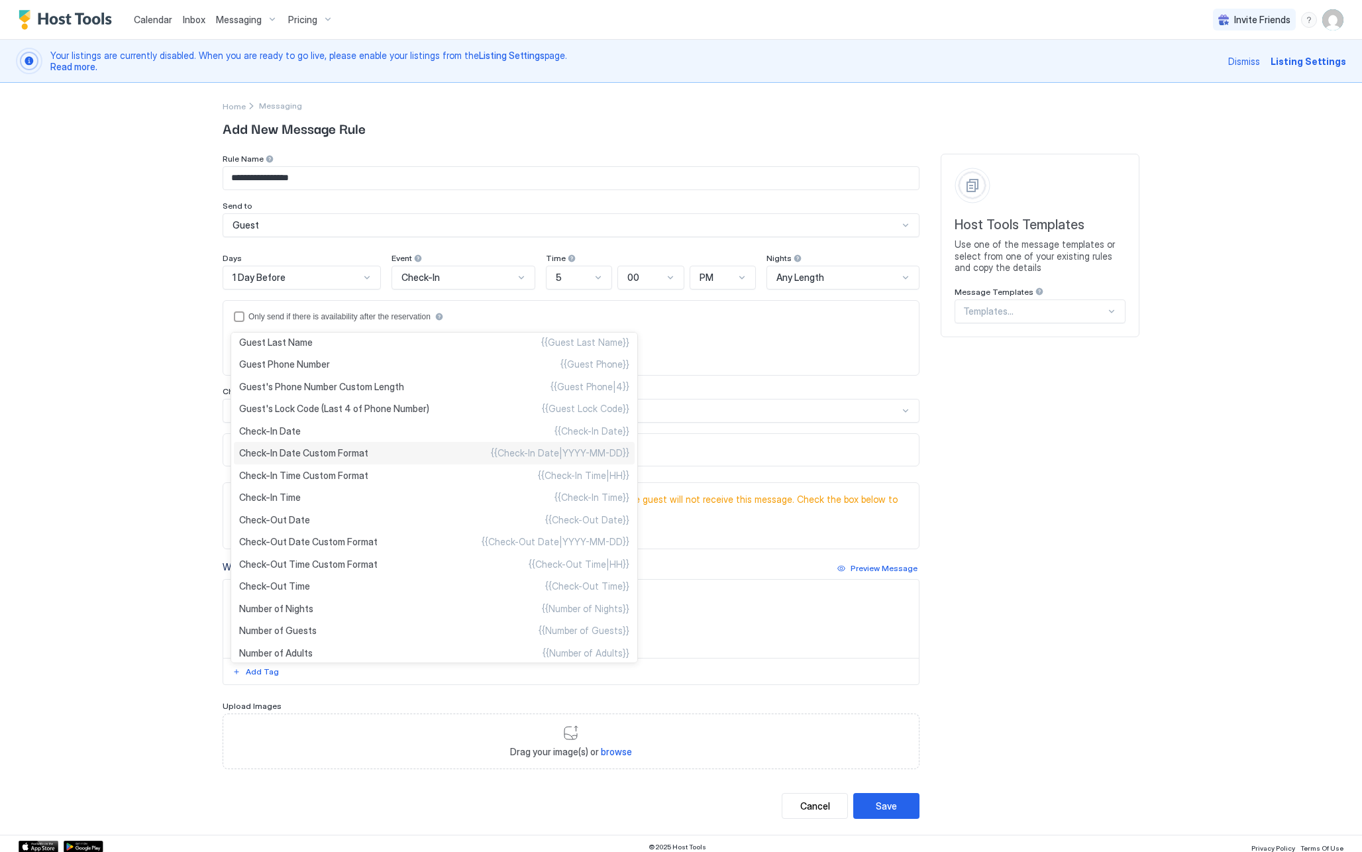
scroll to position [93, 0]
click at [298, 531] on div "Check-Out Date {{Check-Out Date}}" at bounding box center [434, 519] width 401 height 23
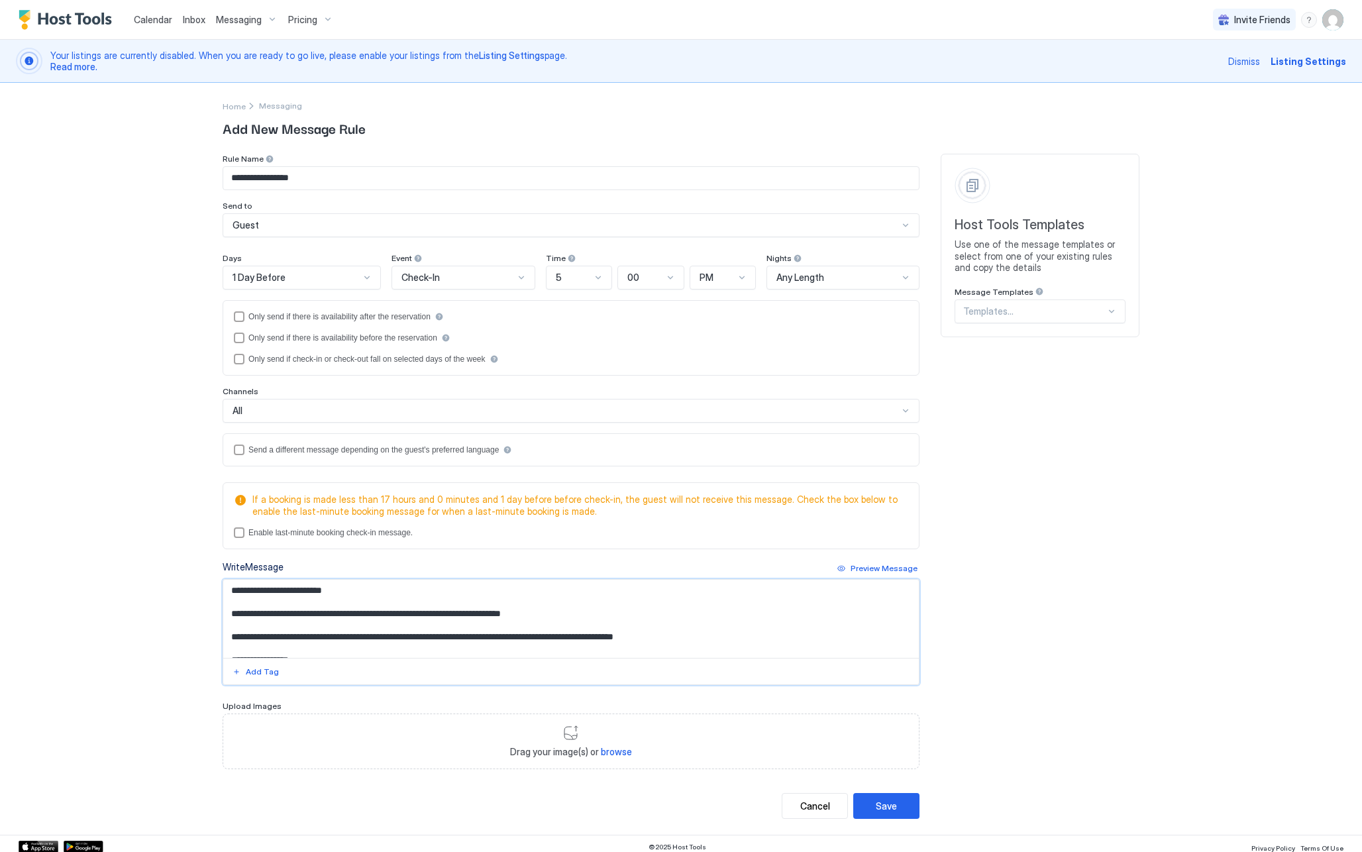
scroll to position [5, 0]
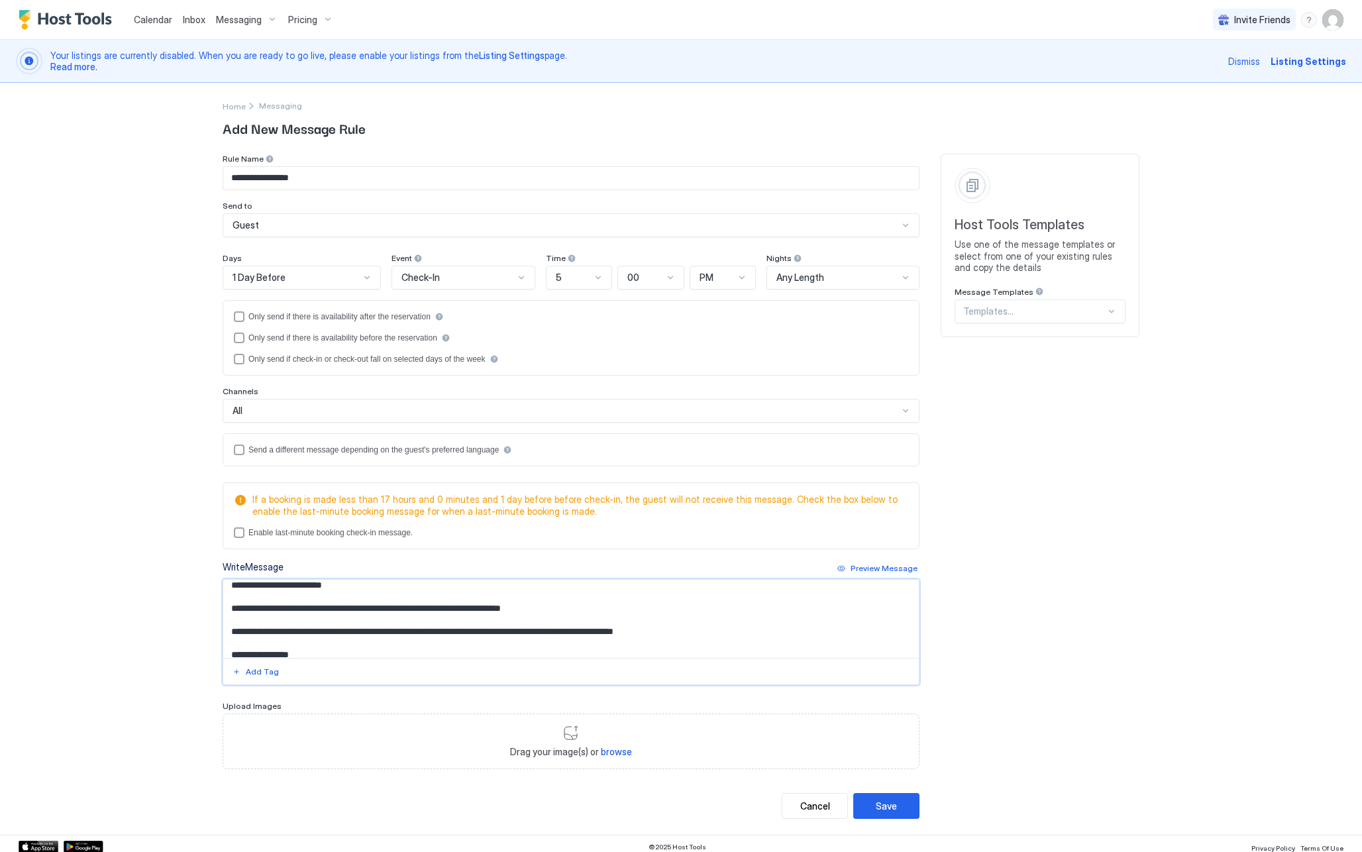
drag, startPoint x: 528, startPoint y: 630, endPoint x: 732, endPoint y: 627, distance: 203.4
click at [732, 627] on textarea "**********" at bounding box center [571, 619] width 696 height 78
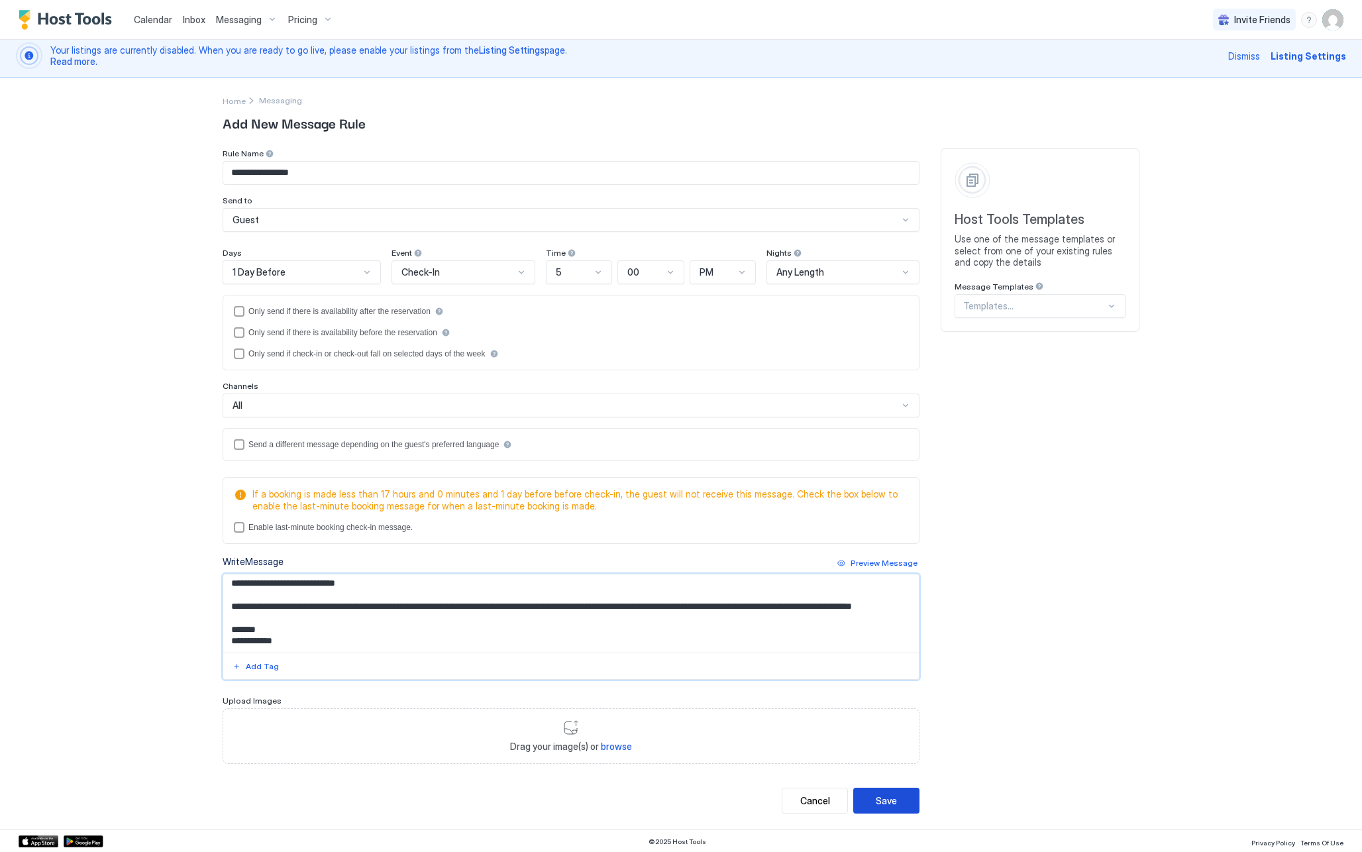
type textarea "**********"
click at [878, 801] on div "Save" at bounding box center [886, 801] width 21 height 14
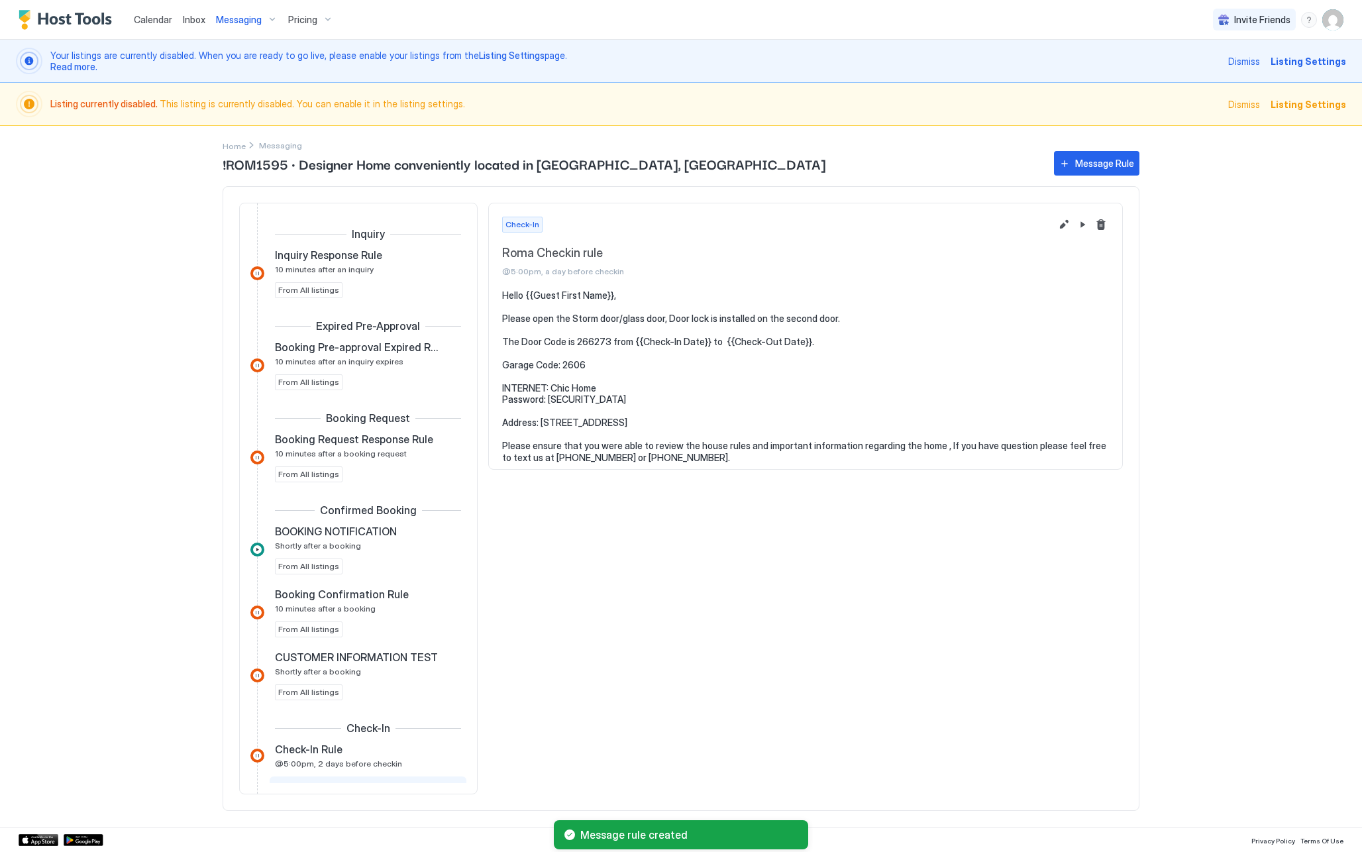
scroll to position [297, 0]
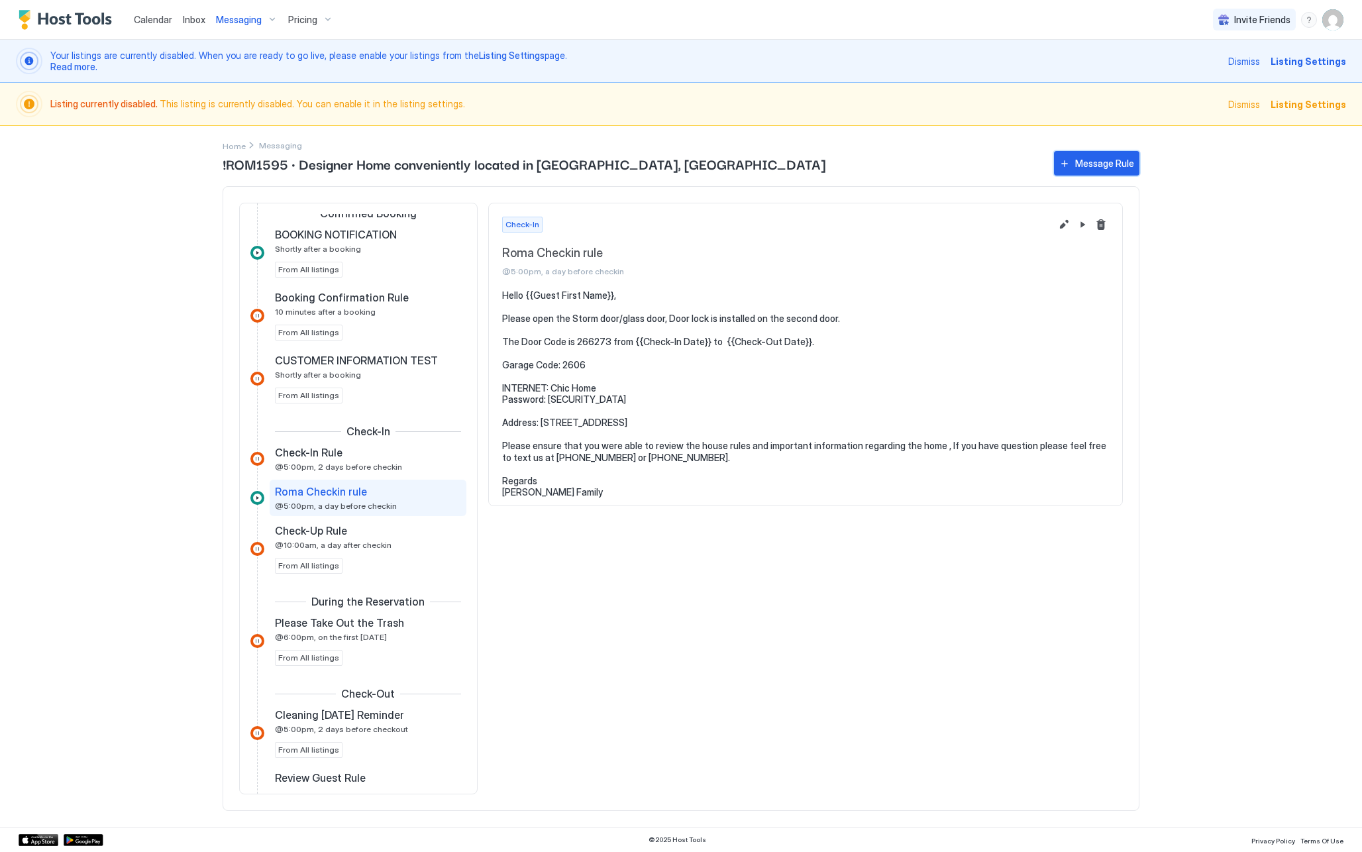
click at [1097, 164] on div "Message Rule" at bounding box center [1104, 163] width 59 height 14
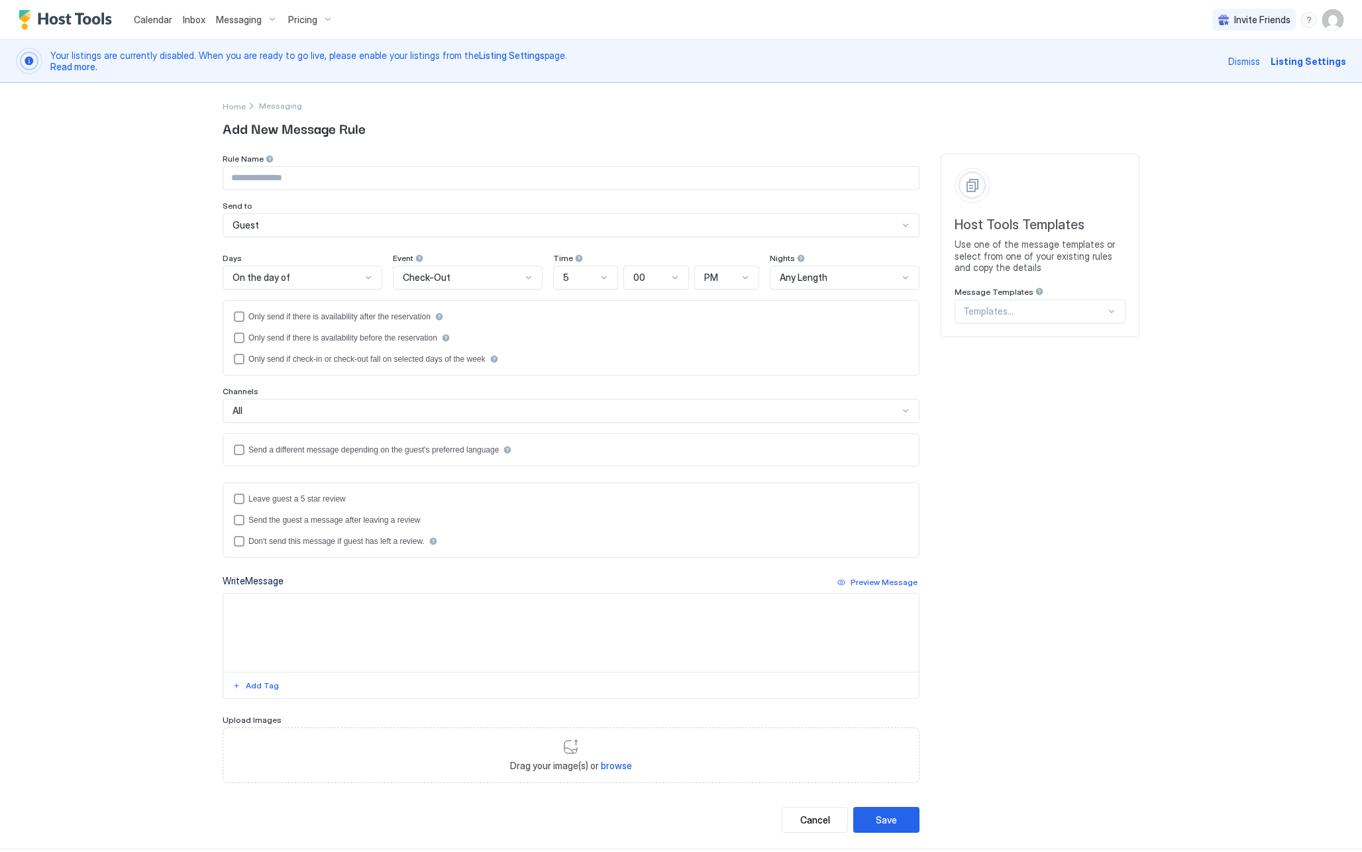
click at [297, 180] on input "Input Field" at bounding box center [571, 178] width 696 height 23
type input "*"
type input "**********"
drag, startPoint x: 297, startPoint y: 180, endPoint x: 337, endPoint y: 199, distance: 44.8
click at [337, 199] on div "**********" at bounding box center [571, 195] width 697 height 83
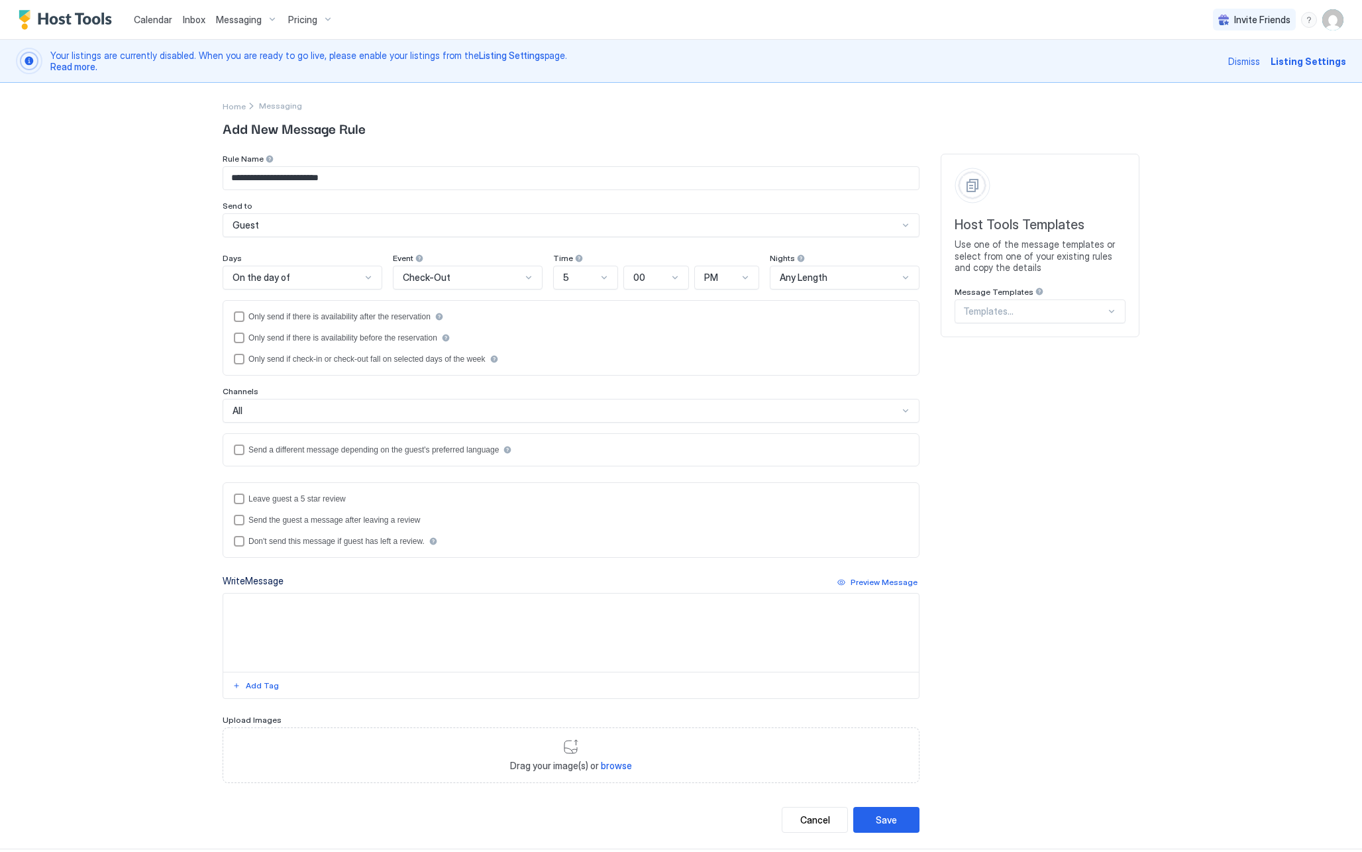
click at [321, 276] on div "On the day of" at bounding box center [297, 278] width 129 height 12
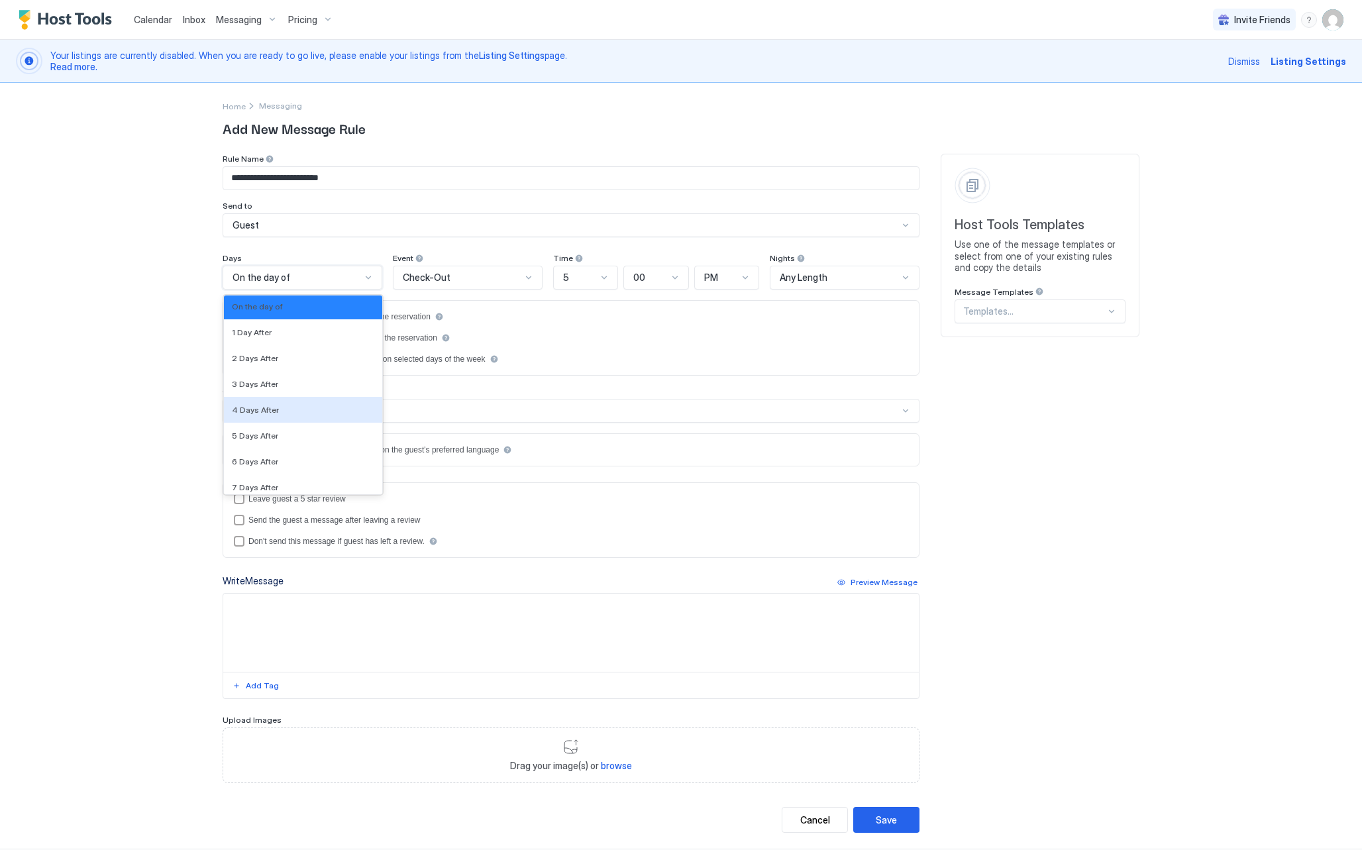
scroll to position [2211, 0]
click at [308, 331] on div "1 Day After" at bounding box center [303, 338] width 158 height 26
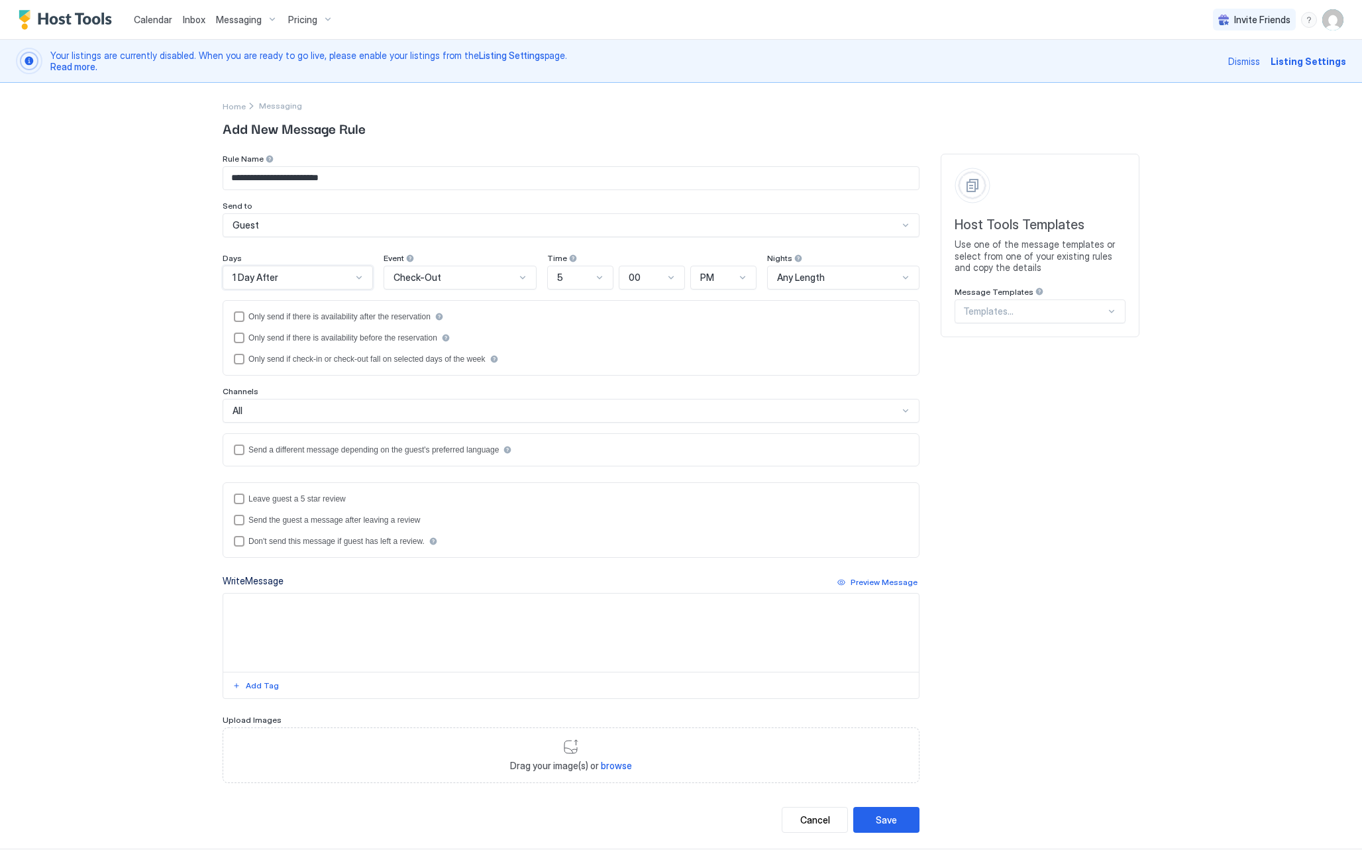
click at [597, 280] on div at bounding box center [599, 277] width 11 height 11
click at [569, 461] on div "10" at bounding box center [581, 464] width 49 height 10
click at [745, 277] on div at bounding box center [743, 277] width 11 height 11
click at [724, 307] on div "AM" at bounding box center [725, 308] width 50 height 10
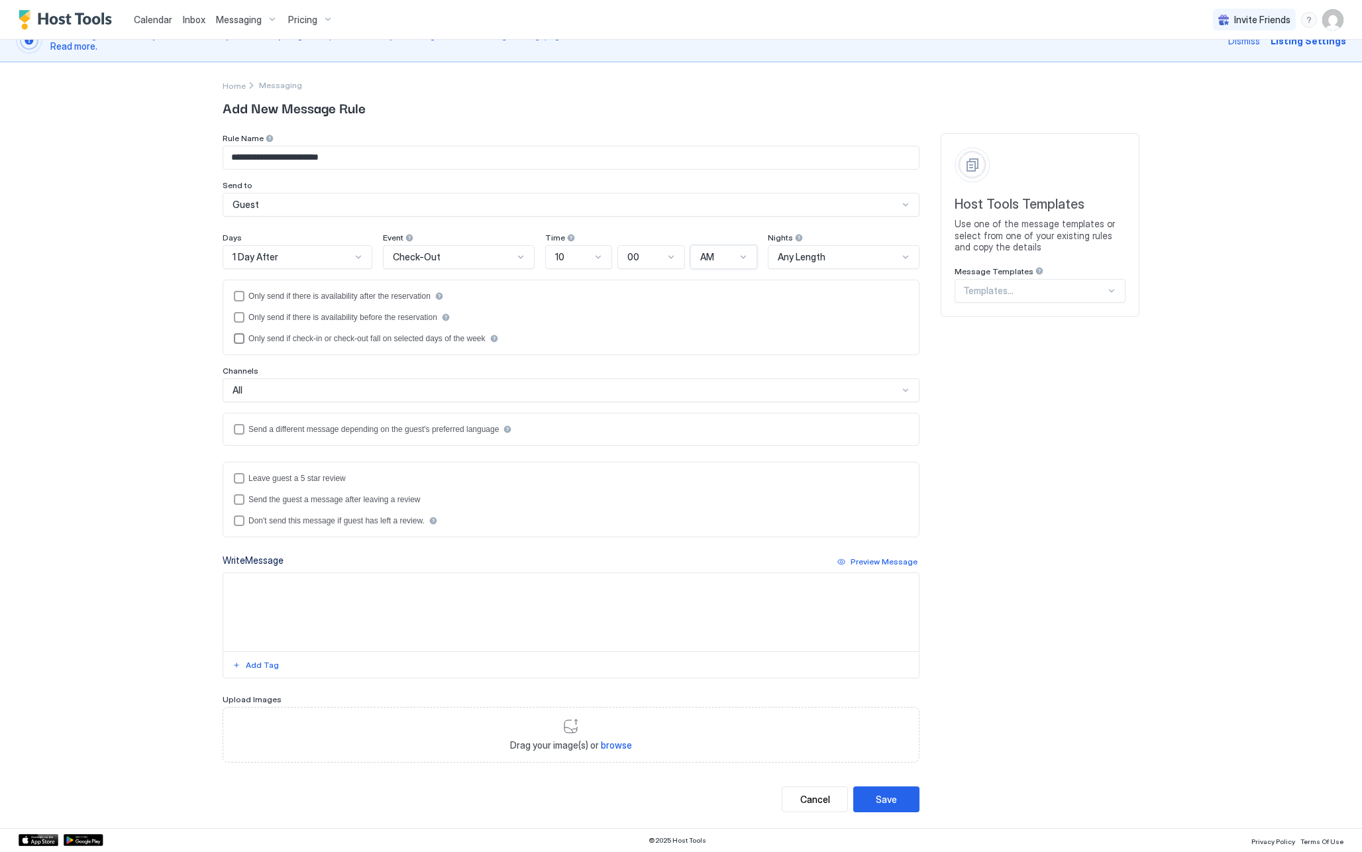
scroll to position [20, 0]
click at [360, 584] on textarea "Input Field" at bounding box center [571, 613] width 696 height 78
paste textarea "**********"
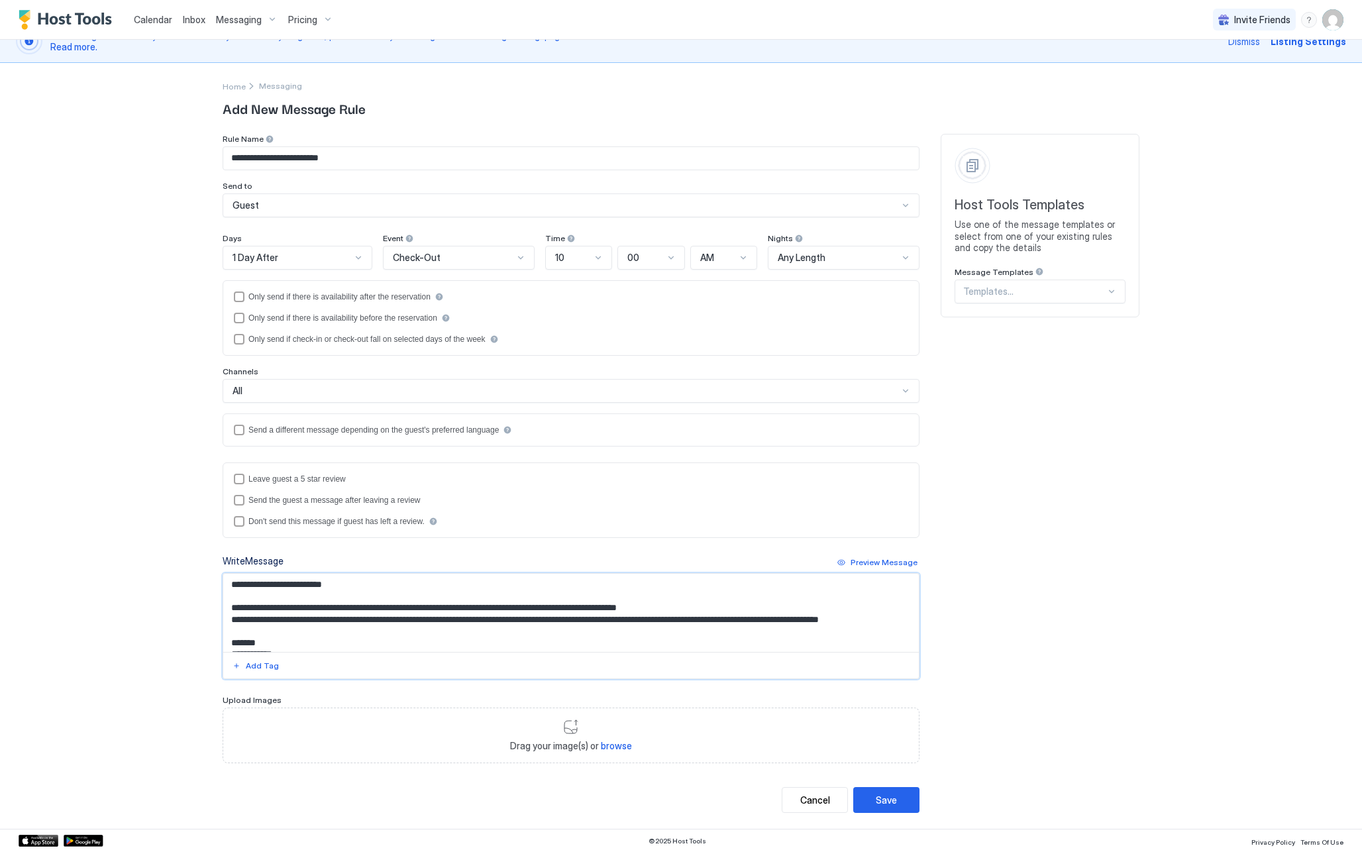
scroll to position [0, 0]
drag, startPoint x: 255, startPoint y: 586, endPoint x: 337, endPoint y: 586, distance: 82.2
click at [337, 586] on textarea "**********" at bounding box center [571, 613] width 696 height 78
click at [264, 671] on div "Add Tag" at bounding box center [262, 666] width 33 height 12
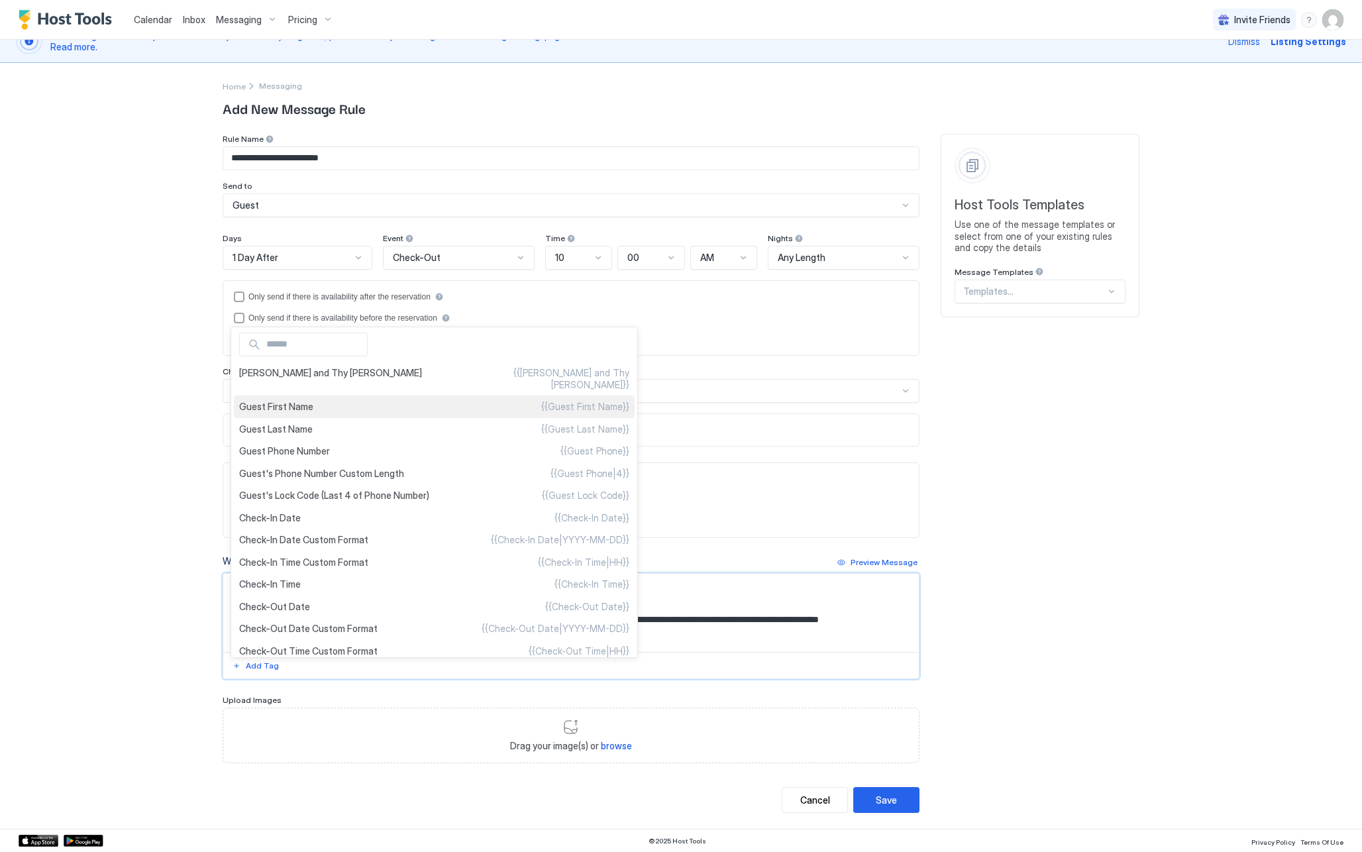
click at [294, 401] on span "Guest First Name" at bounding box center [276, 407] width 74 height 12
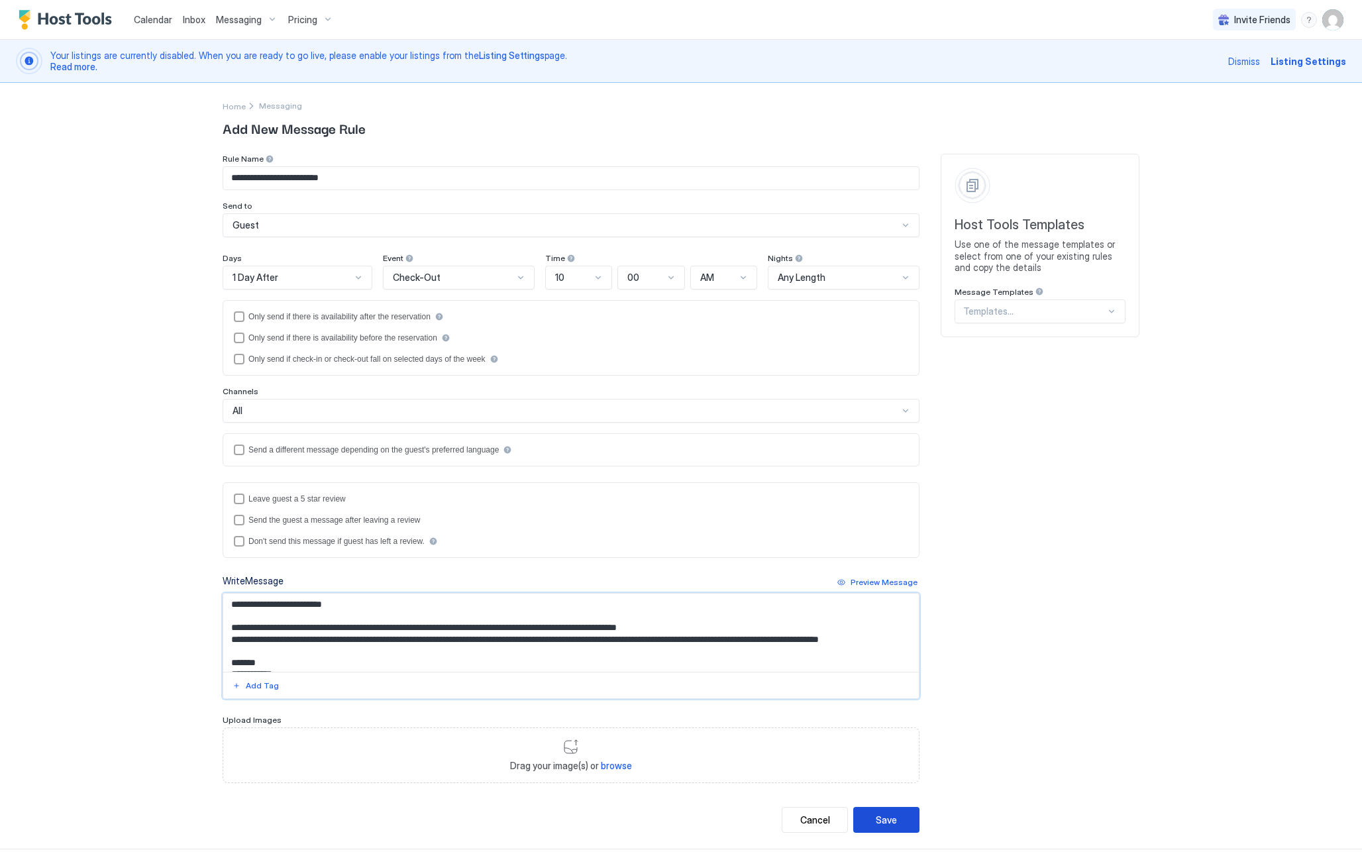
type textarea "**********"
click at [909, 820] on button "Save" at bounding box center [886, 820] width 66 height 26
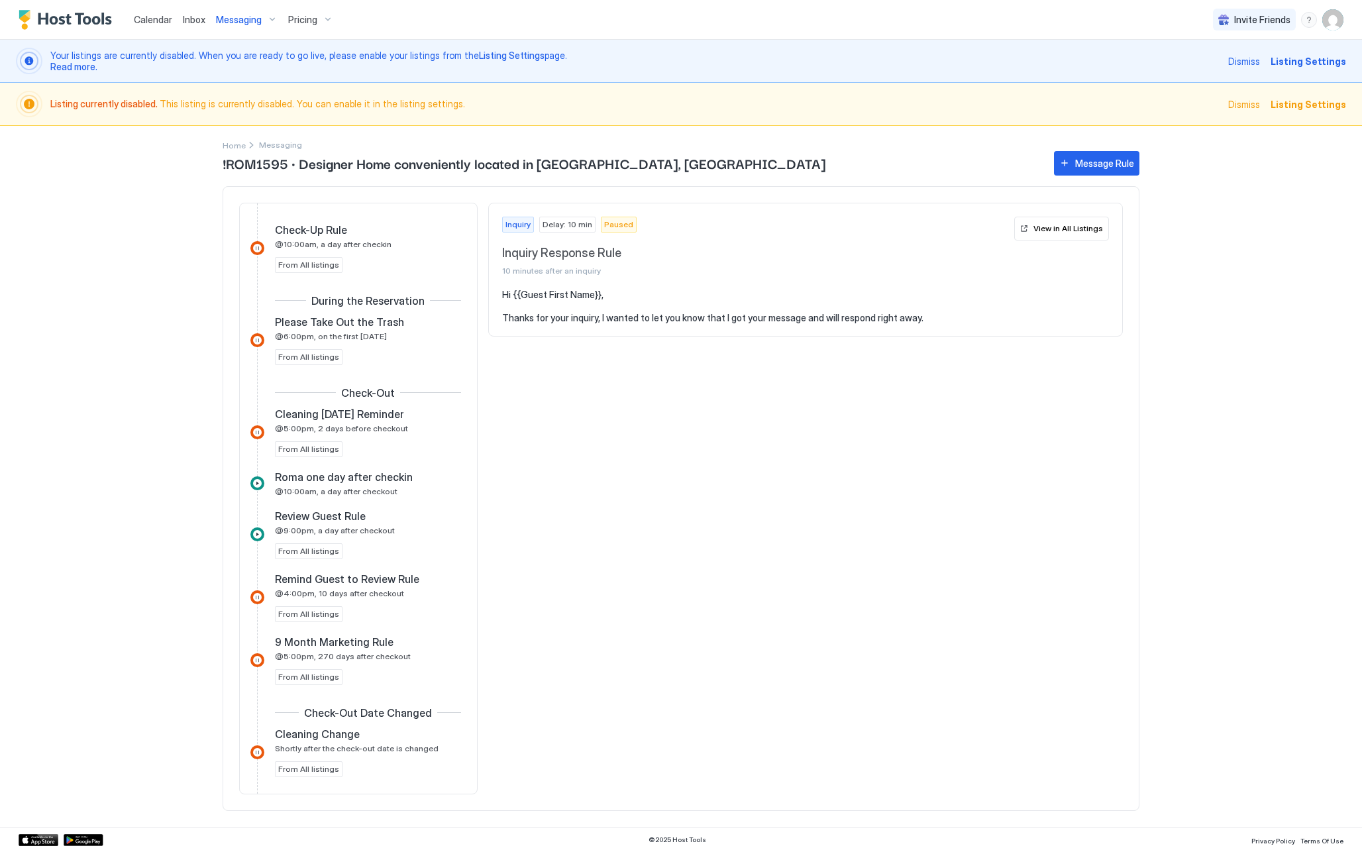
scroll to position [374, 0]
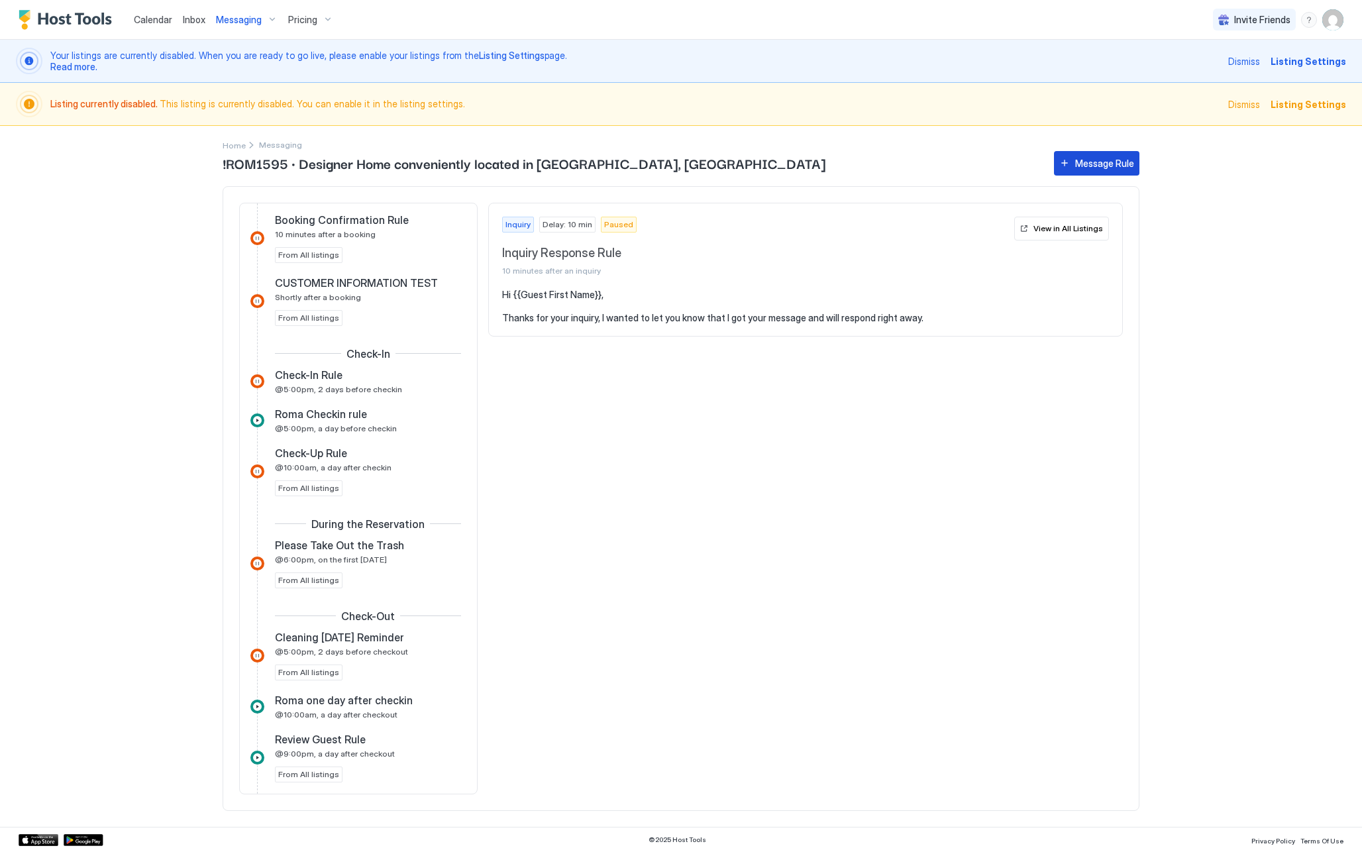
click at [1089, 160] on div "Message Rule" at bounding box center [1104, 163] width 59 height 14
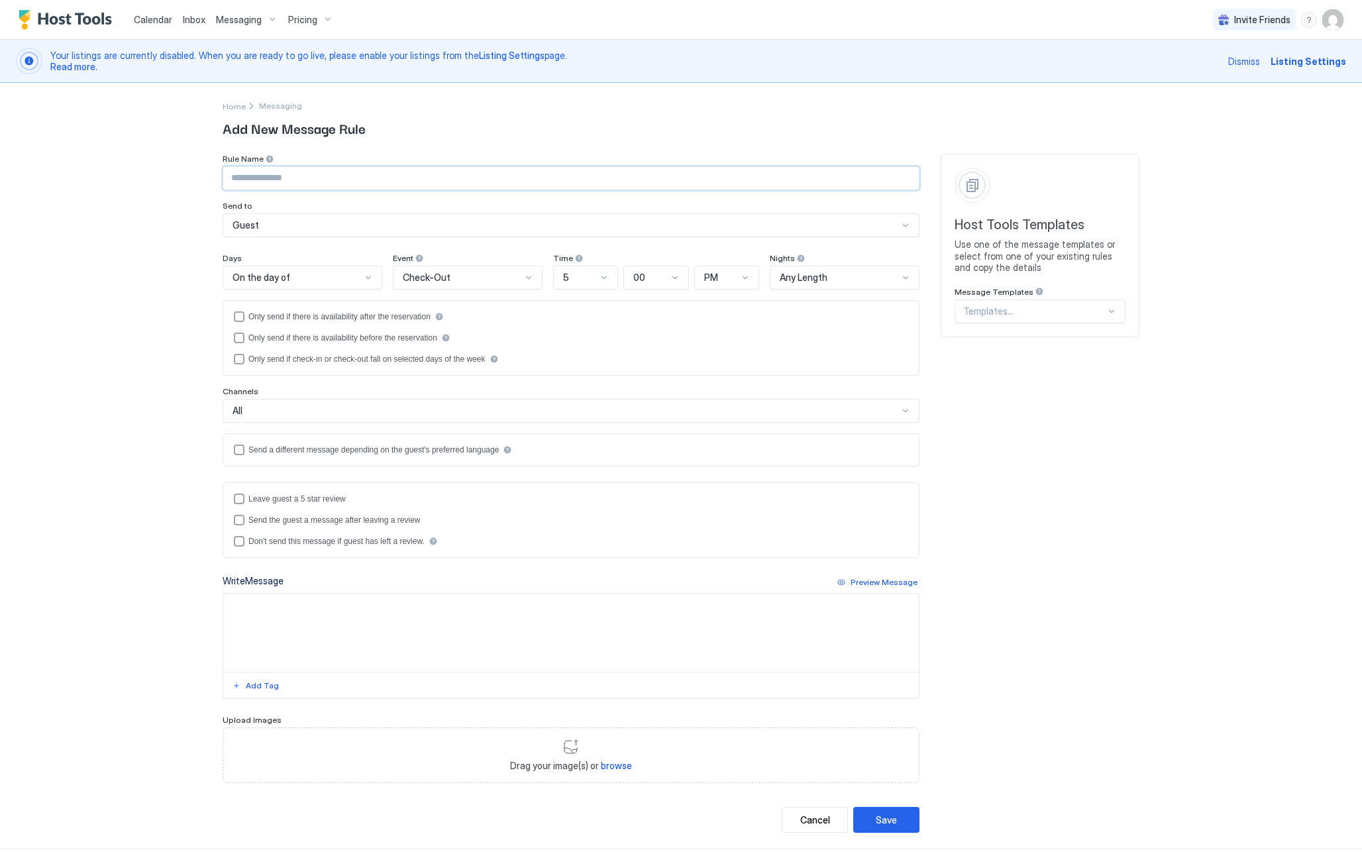
click at [378, 177] on input "Input Field" at bounding box center [571, 178] width 696 height 23
type input "**********"
click at [322, 276] on div "On the day of" at bounding box center [297, 278] width 129 height 12
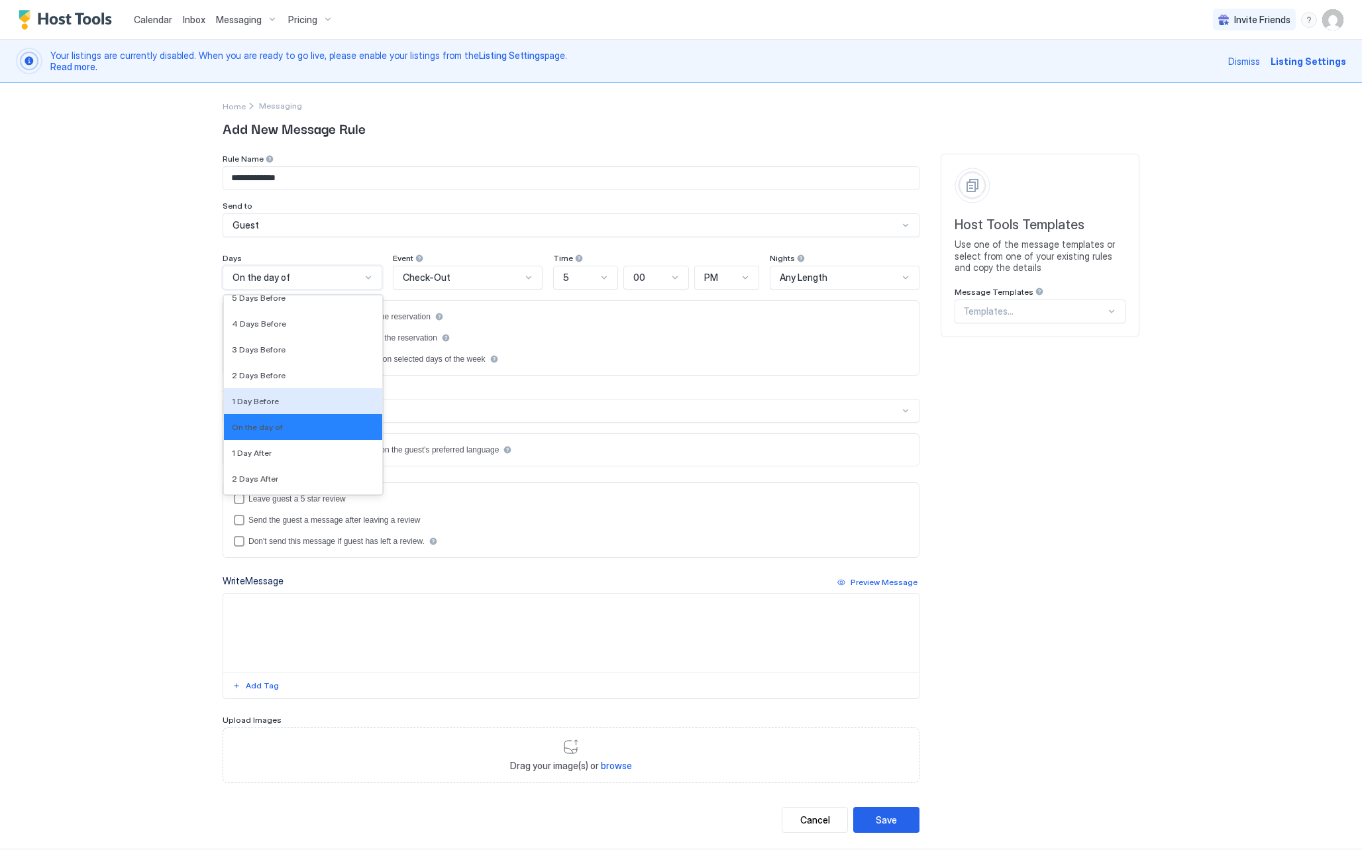
scroll to position [2052, 0]
click at [266, 454] on div "1 Day After" at bounding box center [303, 449] width 158 height 26
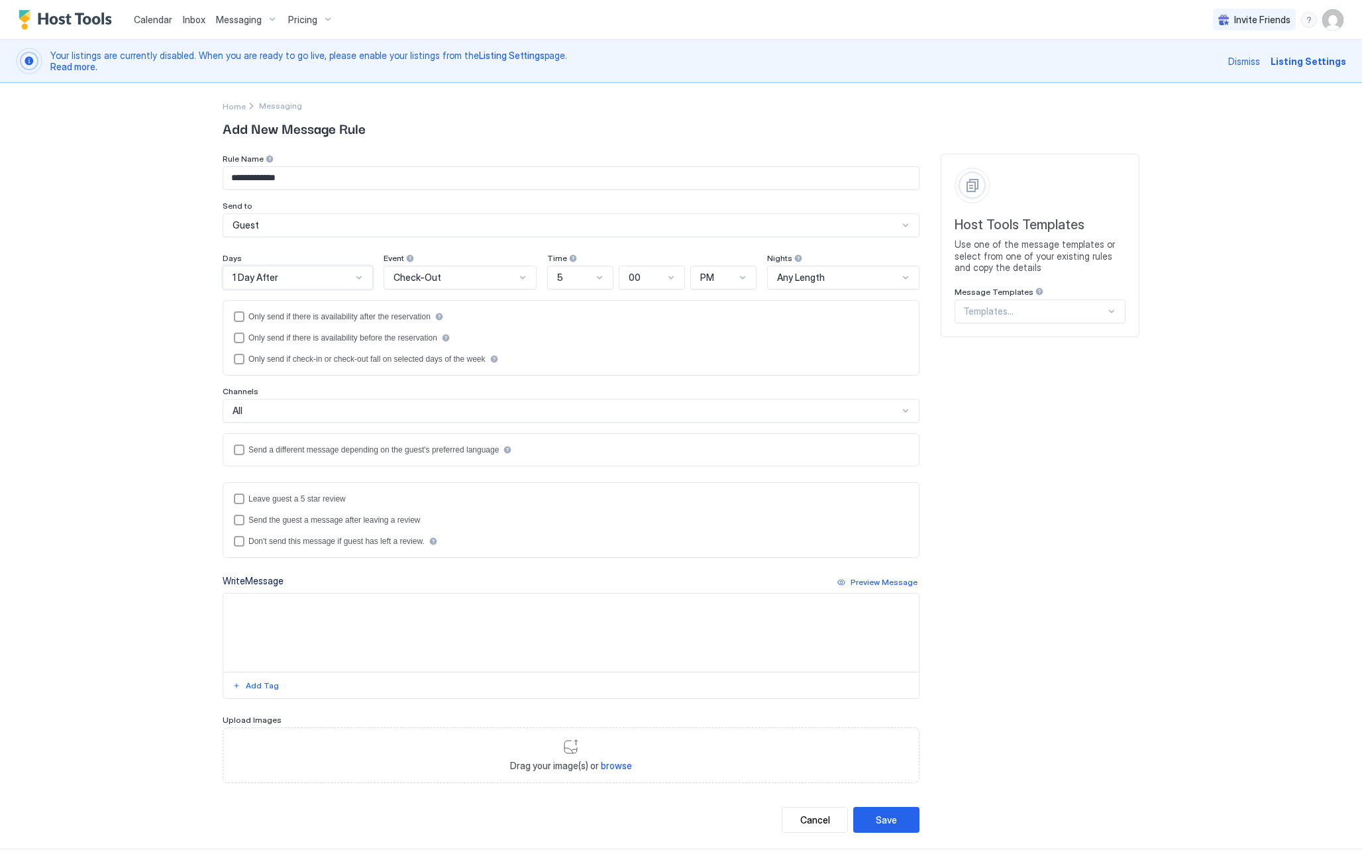
click at [359, 278] on div at bounding box center [359, 277] width 11 height 11
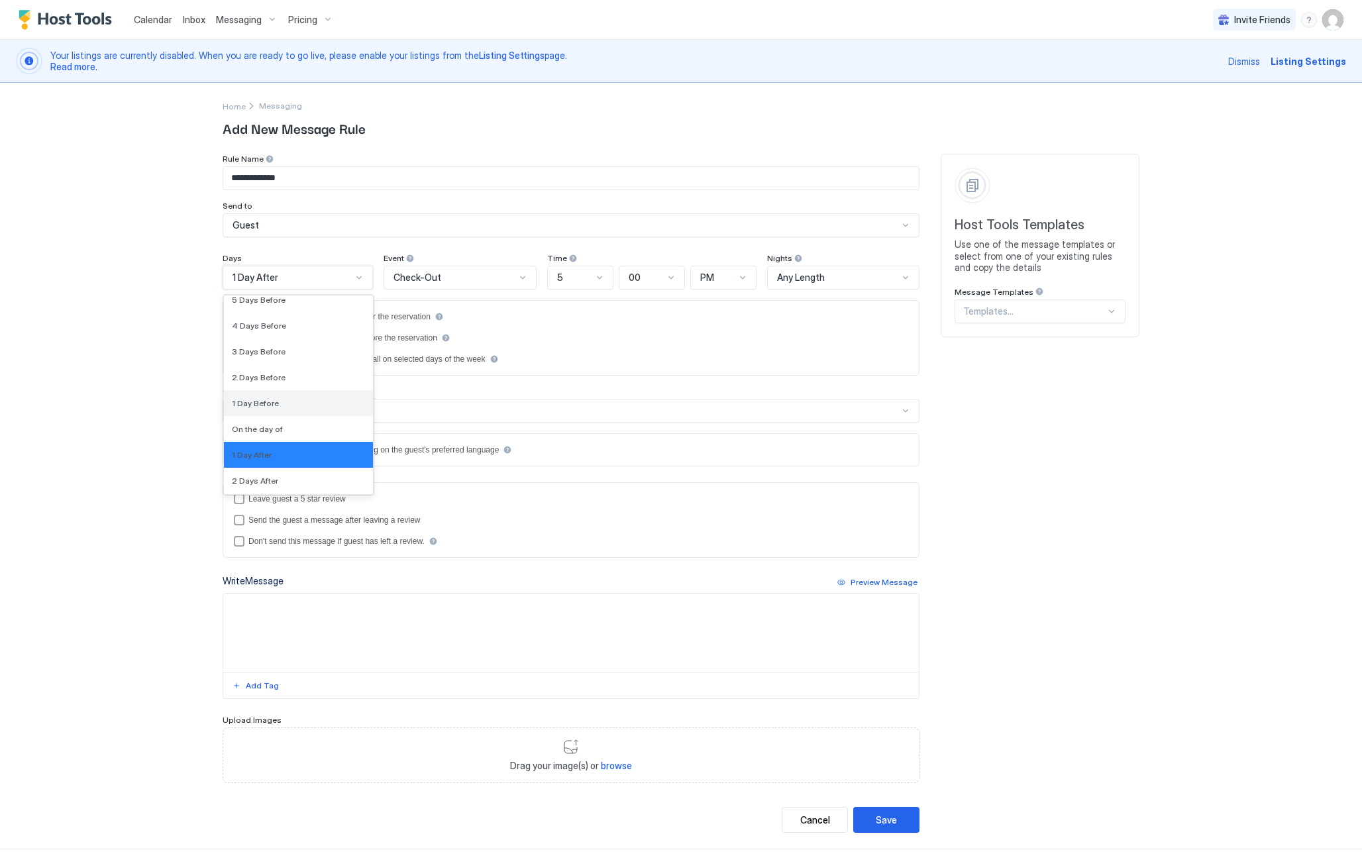
click at [275, 401] on span "1 Day Before" at bounding box center [255, 403] width 47 height 10
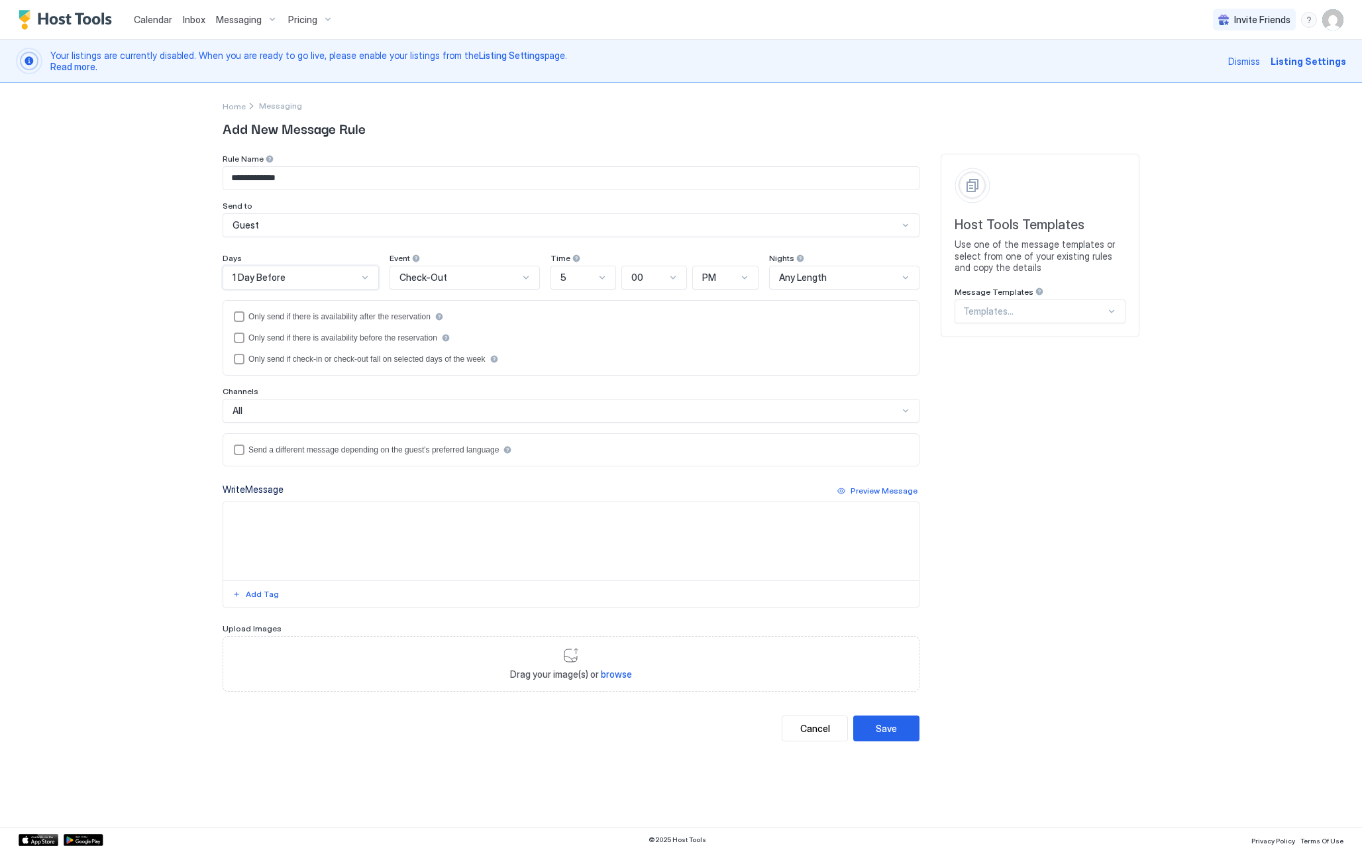
click at [280, 540] on textarea "Input Field" at bounding box center [571, 541] width 696 height 78
paste textarea "**********"
drag, startPoint x: 254, startPoint y: 515, endPoint x: 317, endPoint y: 515, distance: 62.9
click at [317, 515] on textarea "**********" at bounding box center [571, 541] width 696 height 78
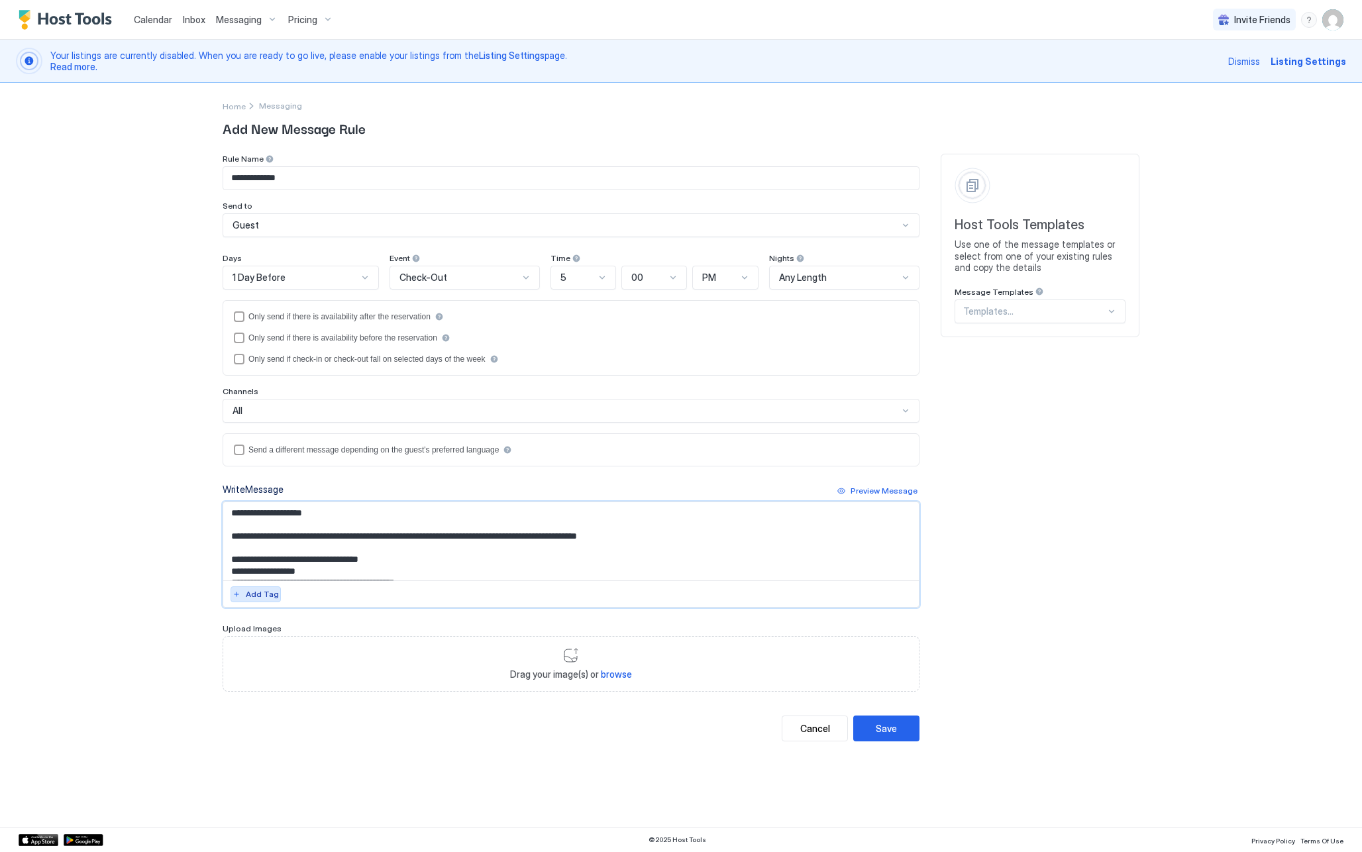
click at [258, 594] on div "Add Tag" at bounding box center [262, 594] width 33 height 12
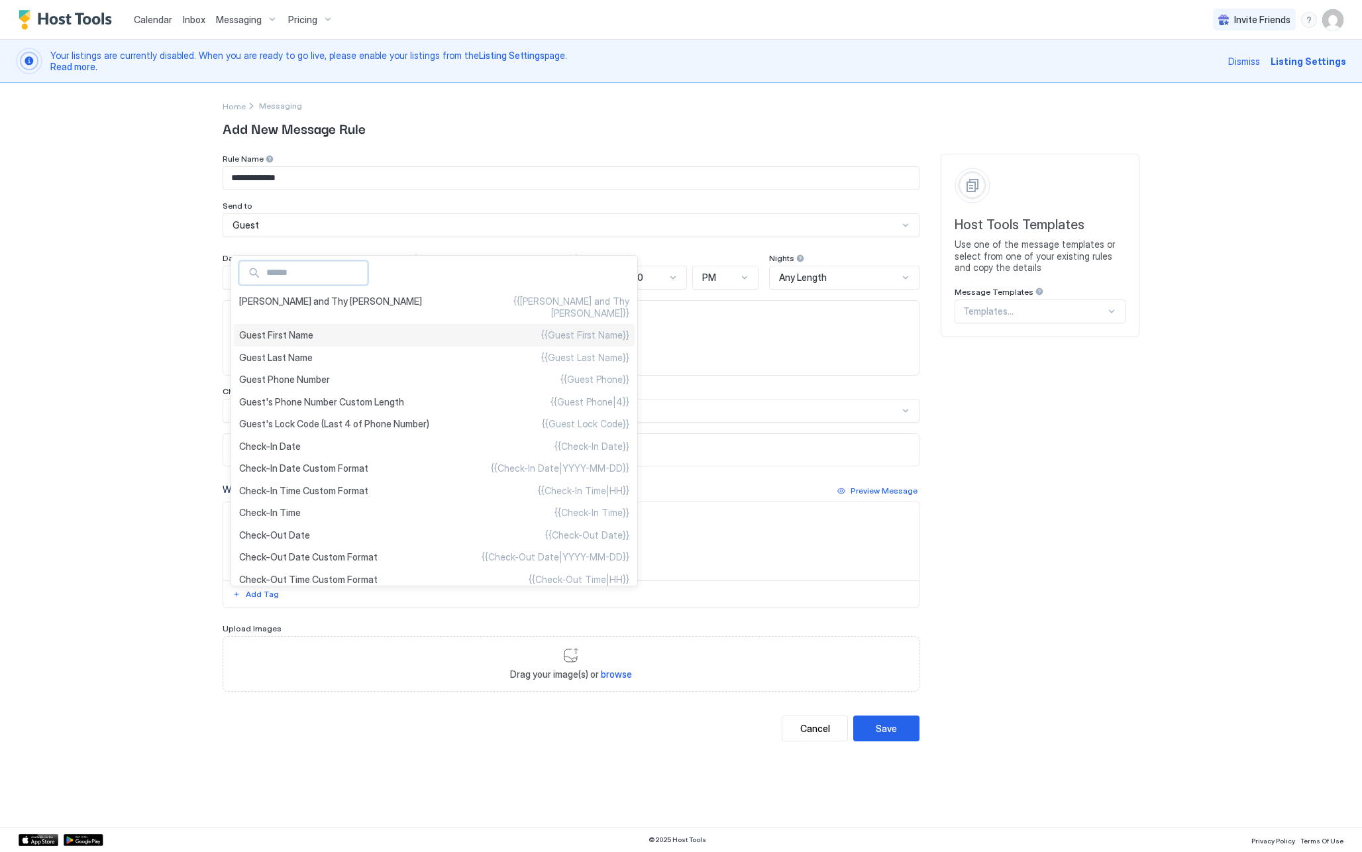
click at [296, 329] on span "Guest First Name" at bounding box center [276, 335] width 74 height 12
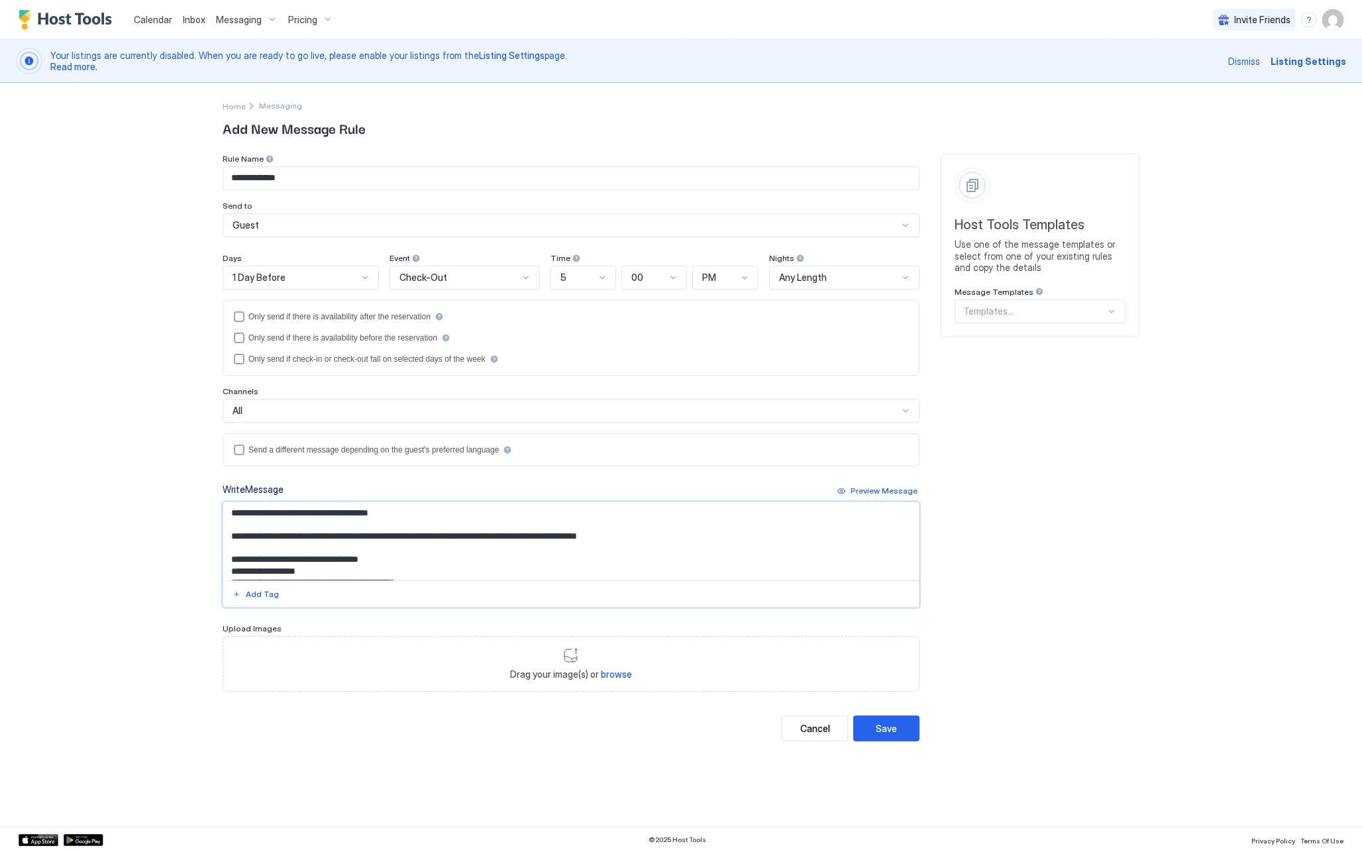
drag, startPoint x: 339, startPoint y: 513, endPoint x: 404, endPoint y: 514, distance: 64.3
click at [404, 514] on textarea "**********" at bounding box center [571, 541] width 696 height 78
drag, startPoint x: 418, startPoint y: 535, endPoint x: 616, endPoint y: 538, distance: 198.1
click at [616, 538] on textarea "**********" at bounding box center [571, 541] width 696 height 78
click at [267, 598] on div "Add Tag" at bounding box center [262, 594] width 33 height 12
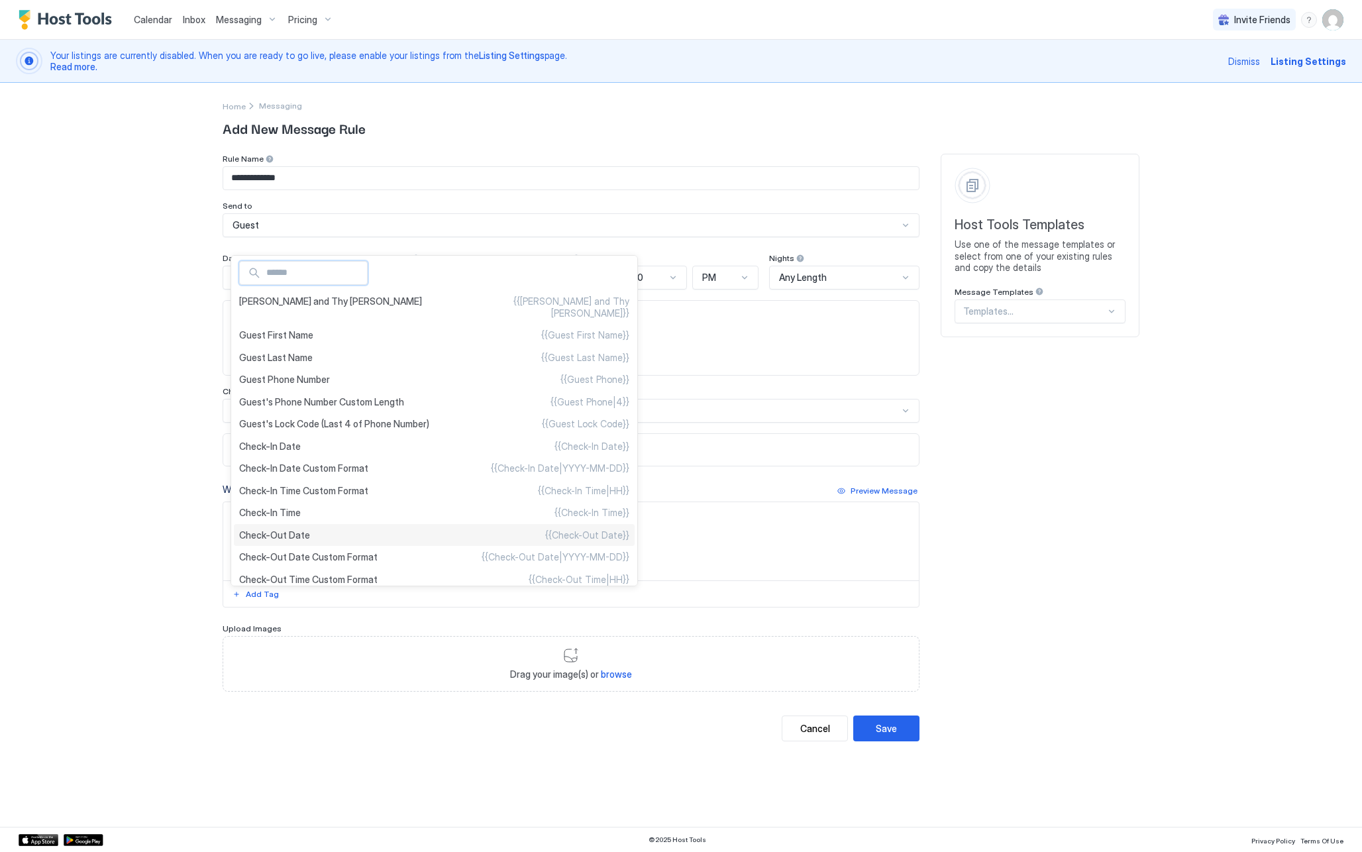
click at [300, 541] on span "Check-Out Date" at bounding box center [274, 535] width 71 height 12
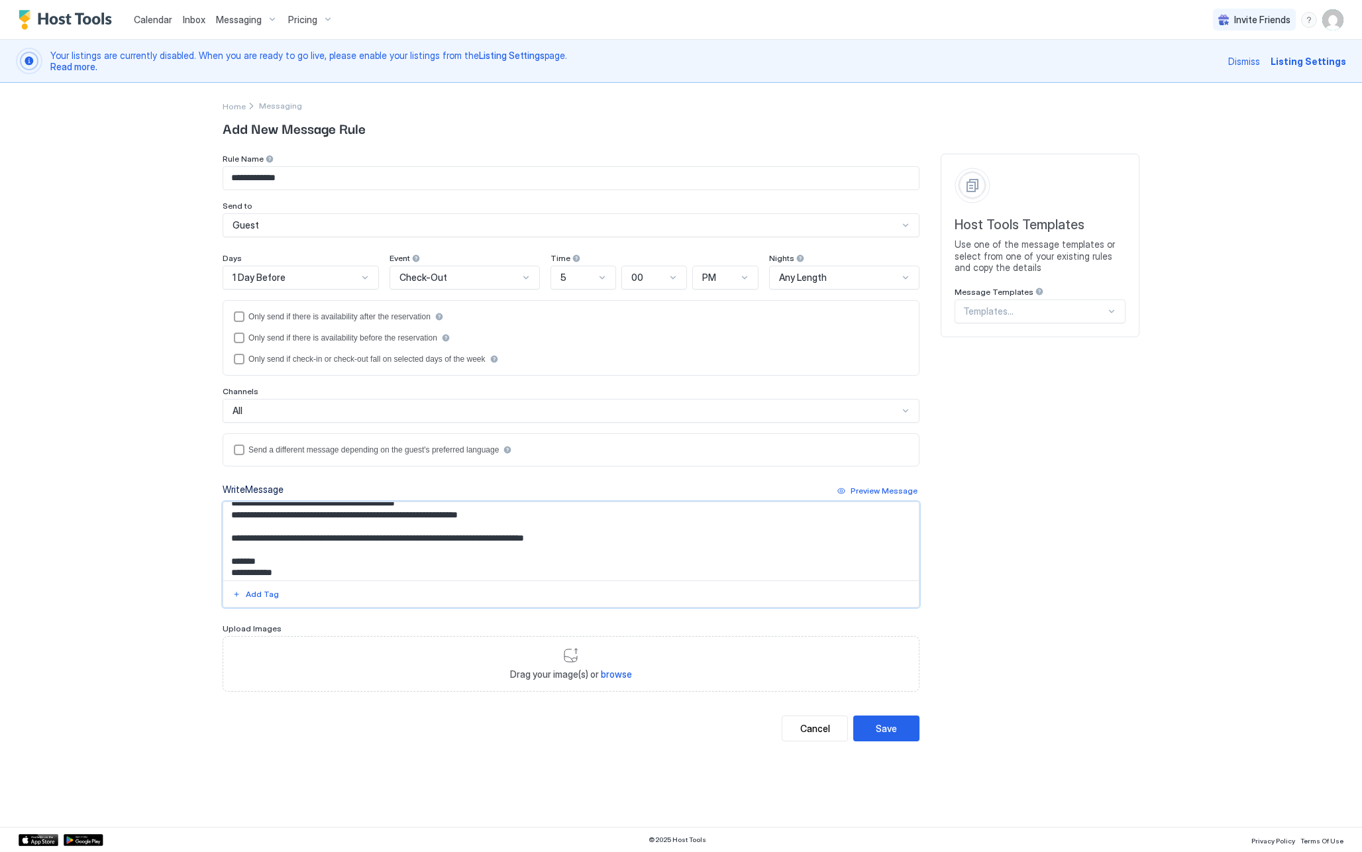
scroll to position [79, 0]
type textarea "**********"
click at [891, 729] on div "Save" at bounding box center [886, 729] width 21 height 14
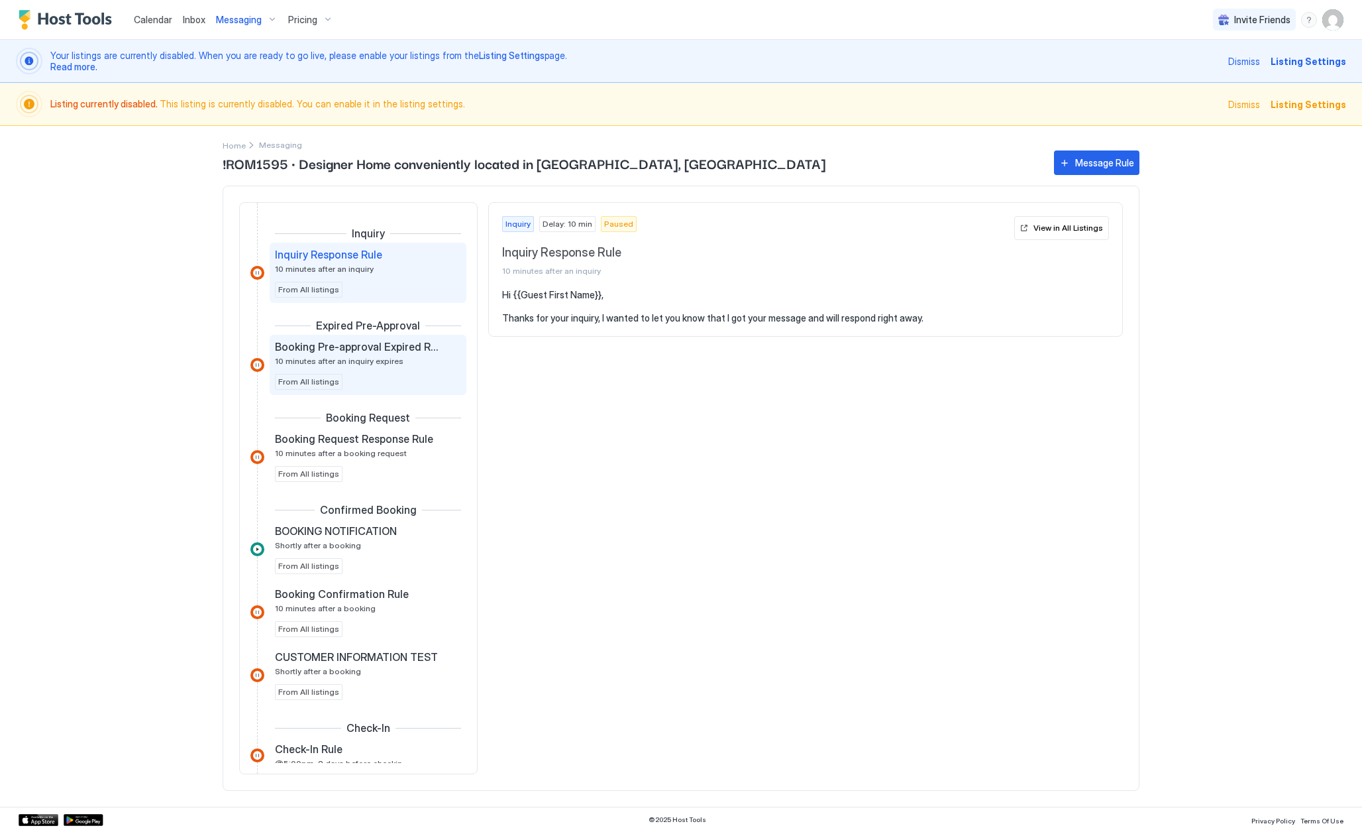
scroll to position [626, 0]
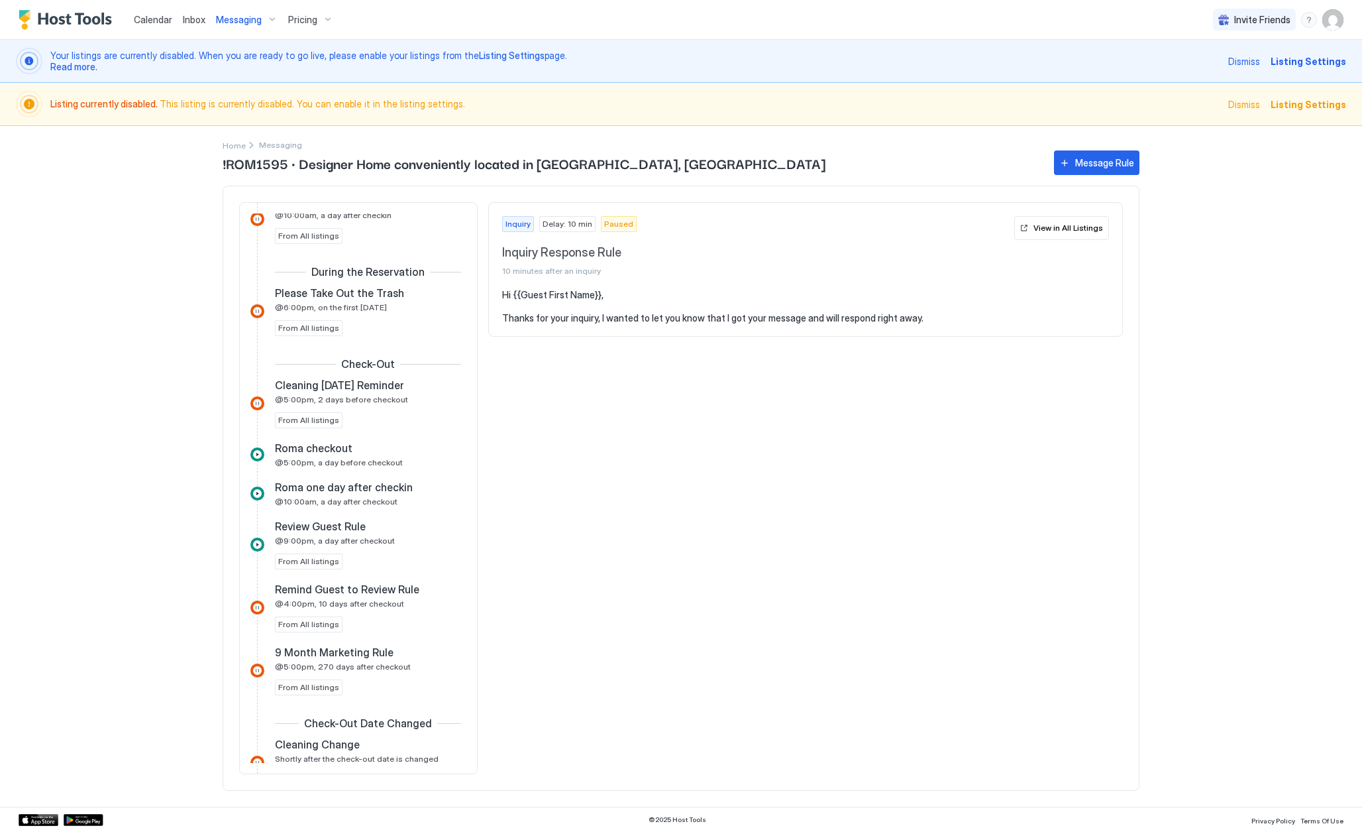
click at [539, 525] on div "Inquiry Delay: 10 min Paused Inquiry Response Rule 10 minutes after an inquiry …" at bounding box center [805, 488] width 635 height 572
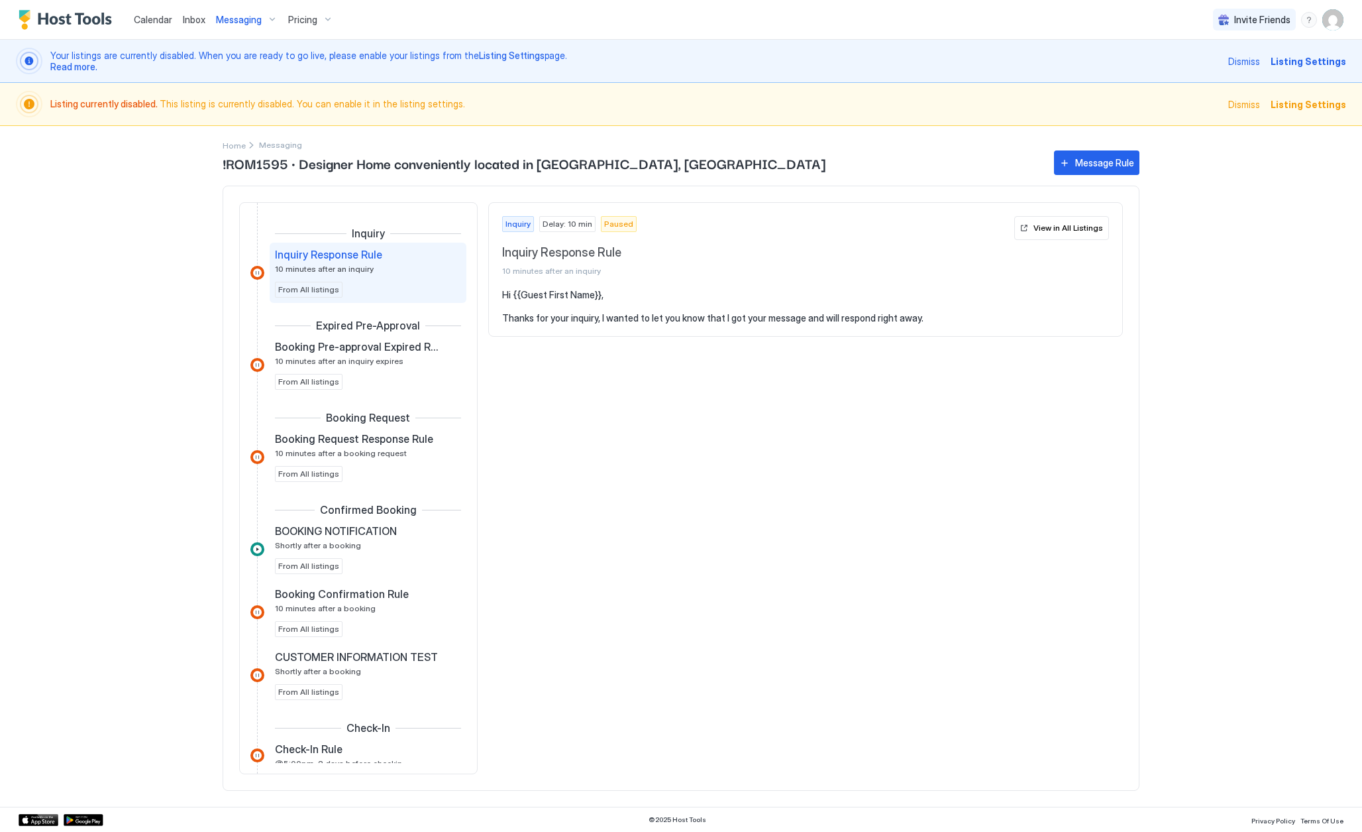
scroll to position [0, 0]
click at [1087, 165] on div "Message Rule" at bounding box center [1104, 163] width 59 height 14
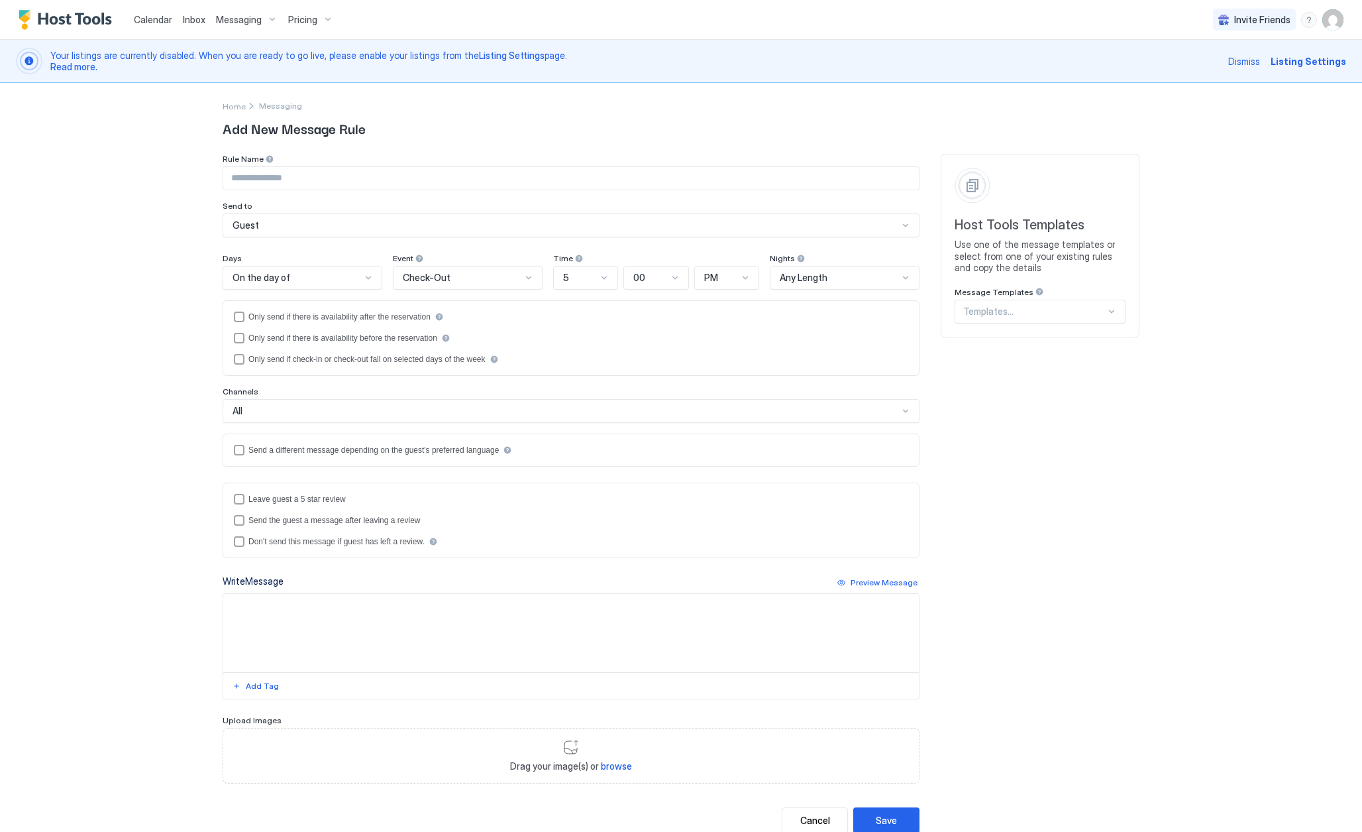
click at [303, 184] on input "Input Field" at bounding box center [571, 178] width 696 height 23
type input "**********"
click at [320, 290] on div "Days On the day of Event Check-Out Time 5 00 PM Nights Any Length Only send if …" at bounding box center [571, 359] width 697 height 213
click at [319, 278] on div "On the day of" at bounding box center [297, 278] width 129 height 12
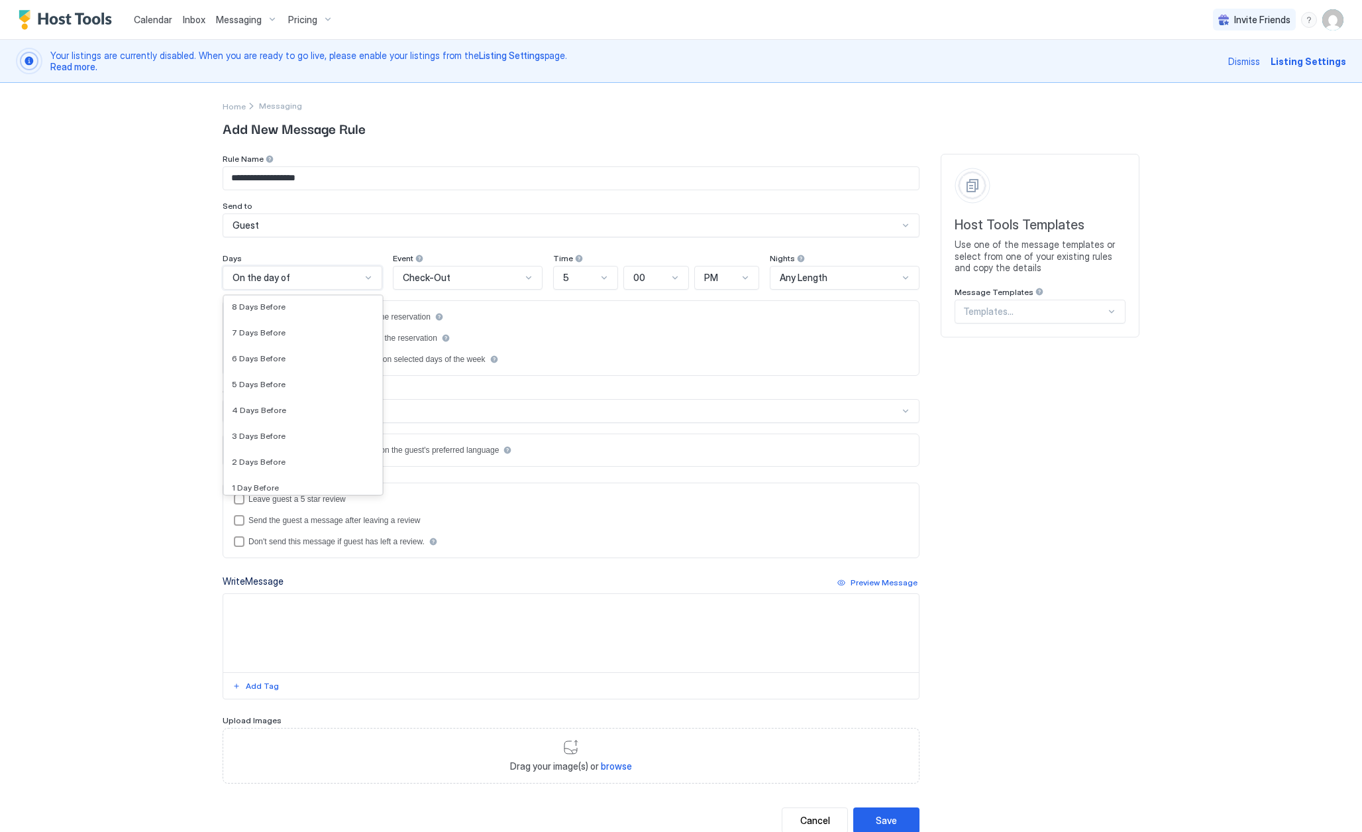
click at [585, 362] on div "Only send if check-in or check-out fall on selected days of the week" at bounding box center [571, 359] width 675 height 11
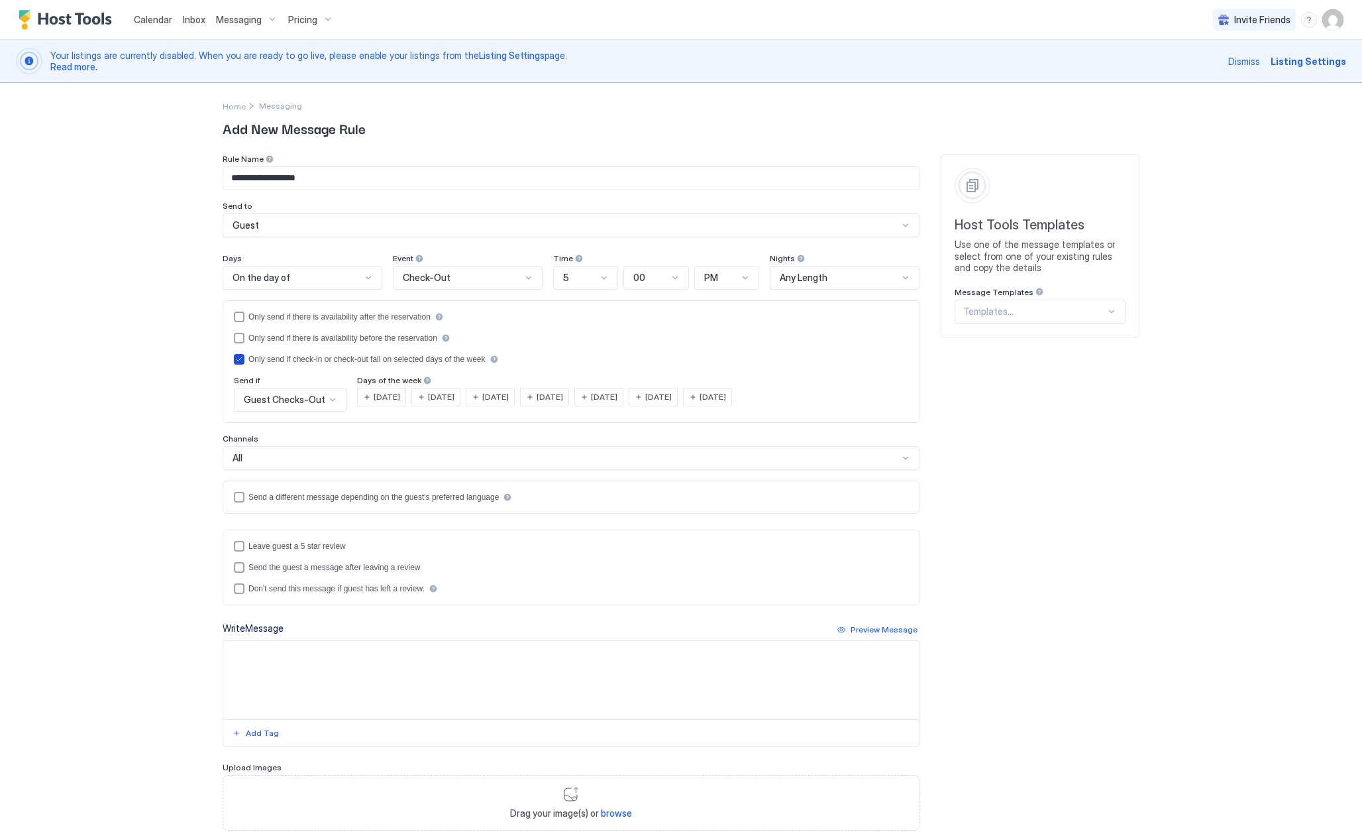
click at [240, 358] on icon "isLimited" at bounding box center [239, 359] width 8 height 8
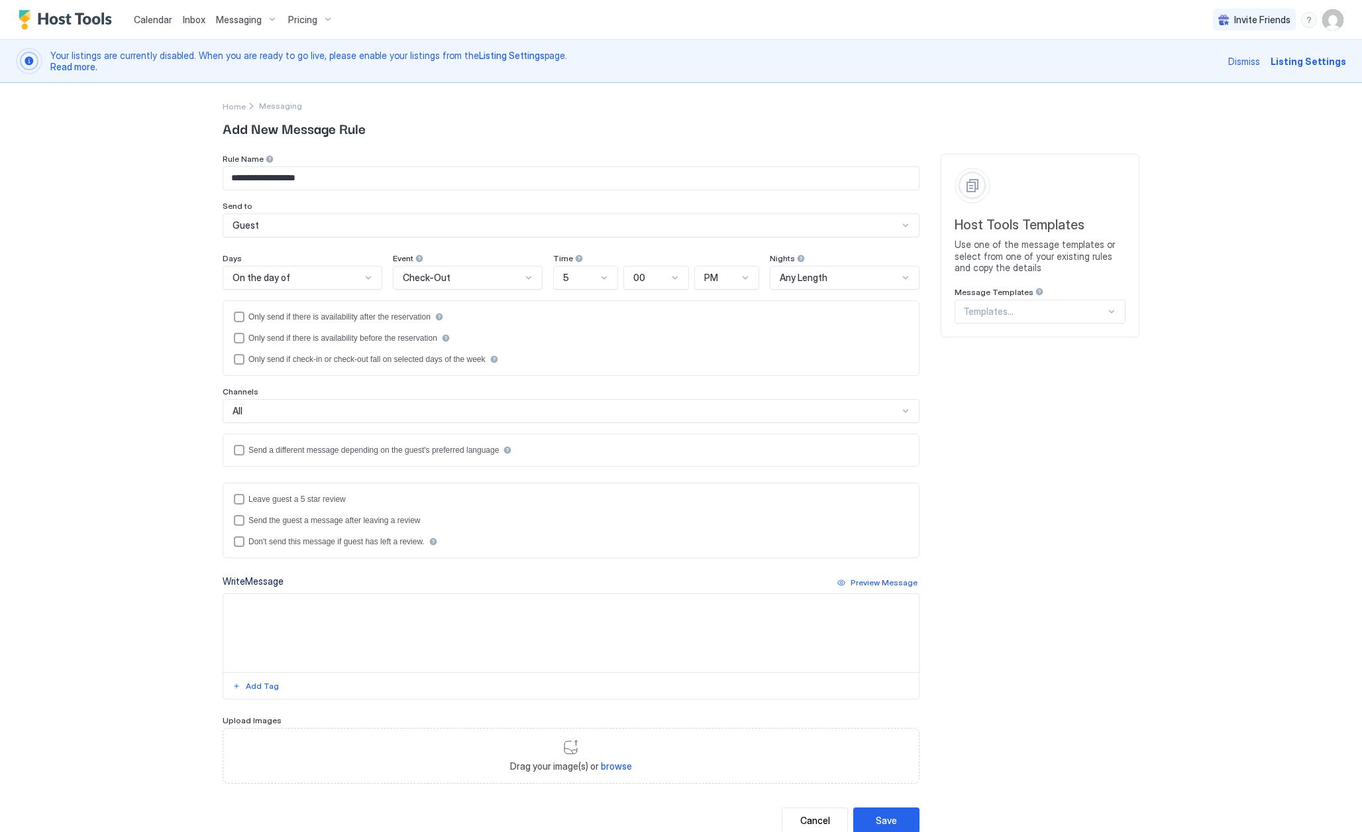
click at [324, 273] on div "On the day of" at bounding box center [297, 278] width 129 height 12
click at [475, 281] on div "Check-Out" at bounding box center [462, 278] width 119 height 12
click at [457, 365] on div "Booking Confirmation" at bounding box center [468, 360] width 148 height 26
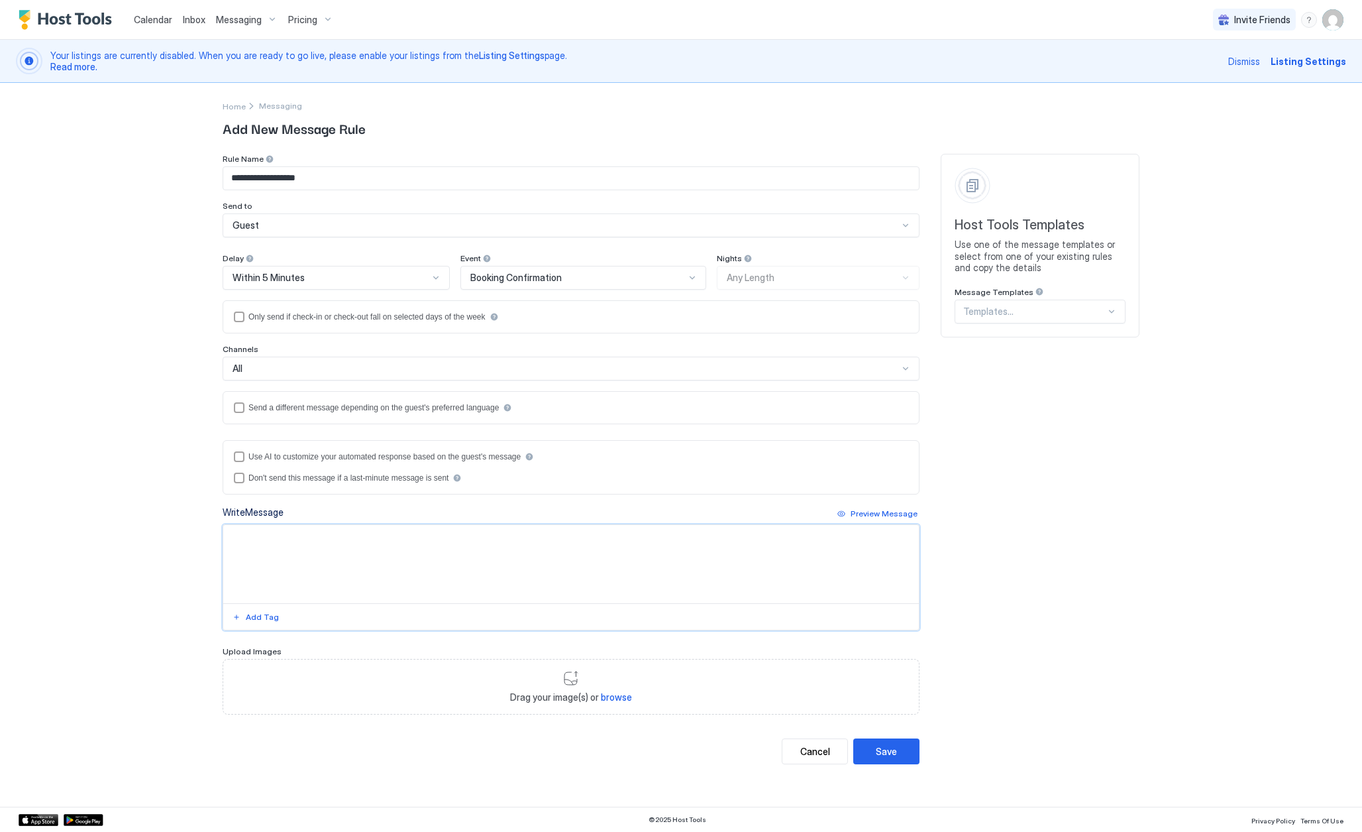
click at [401, 563] on textarea "Input Field" at bounding box center [571, 564] width 696 height 78
paste textarea "**********"
drag, startPoint x: 256, startPoint y: 536, endPoint x: 319, endPoint y: 537, distance: 63.0
click at [319, 537] on textarea "**********" at bounding box center [571, 564] width 696 height 78
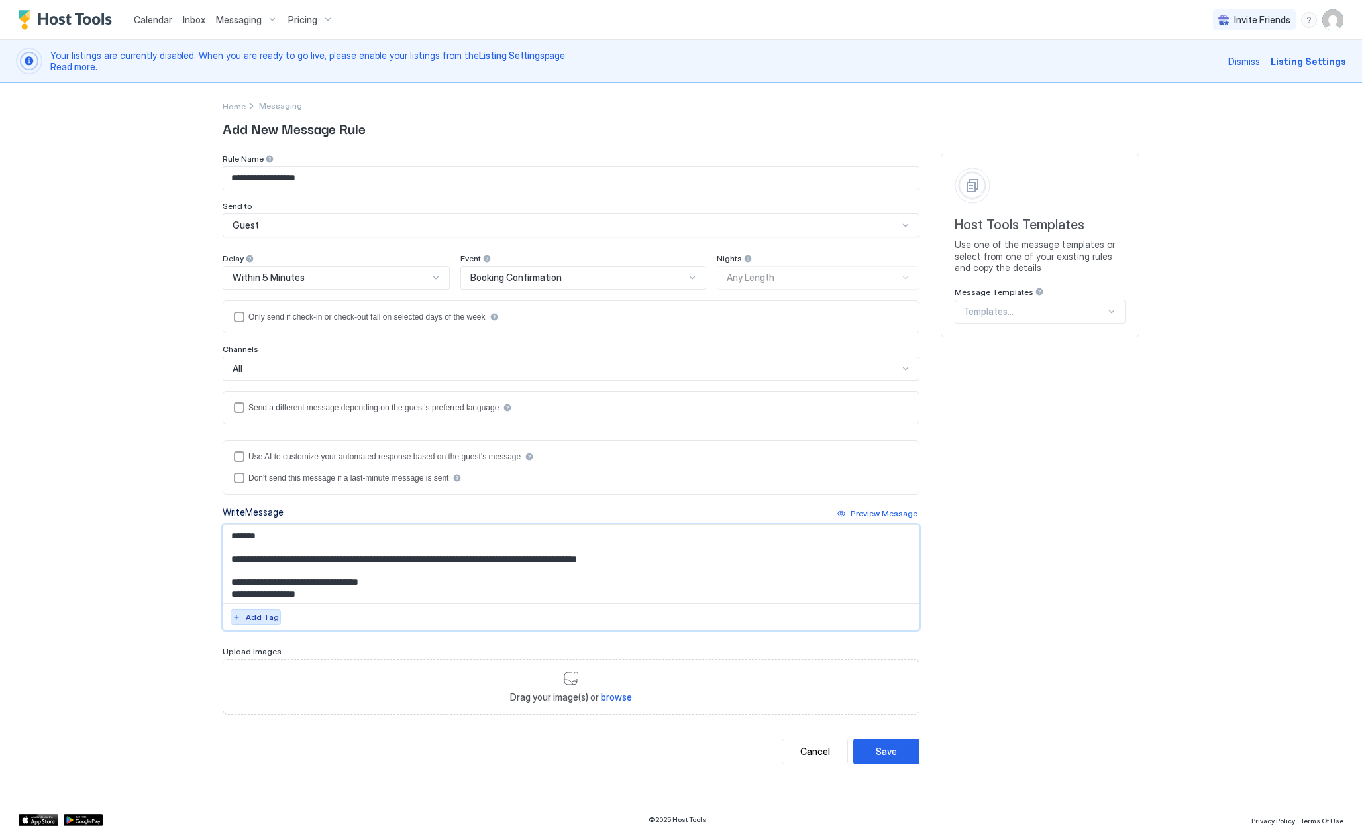
click at [266, 620] on div "Add Tag" at bounding box center [262, 617] width 33 height 12
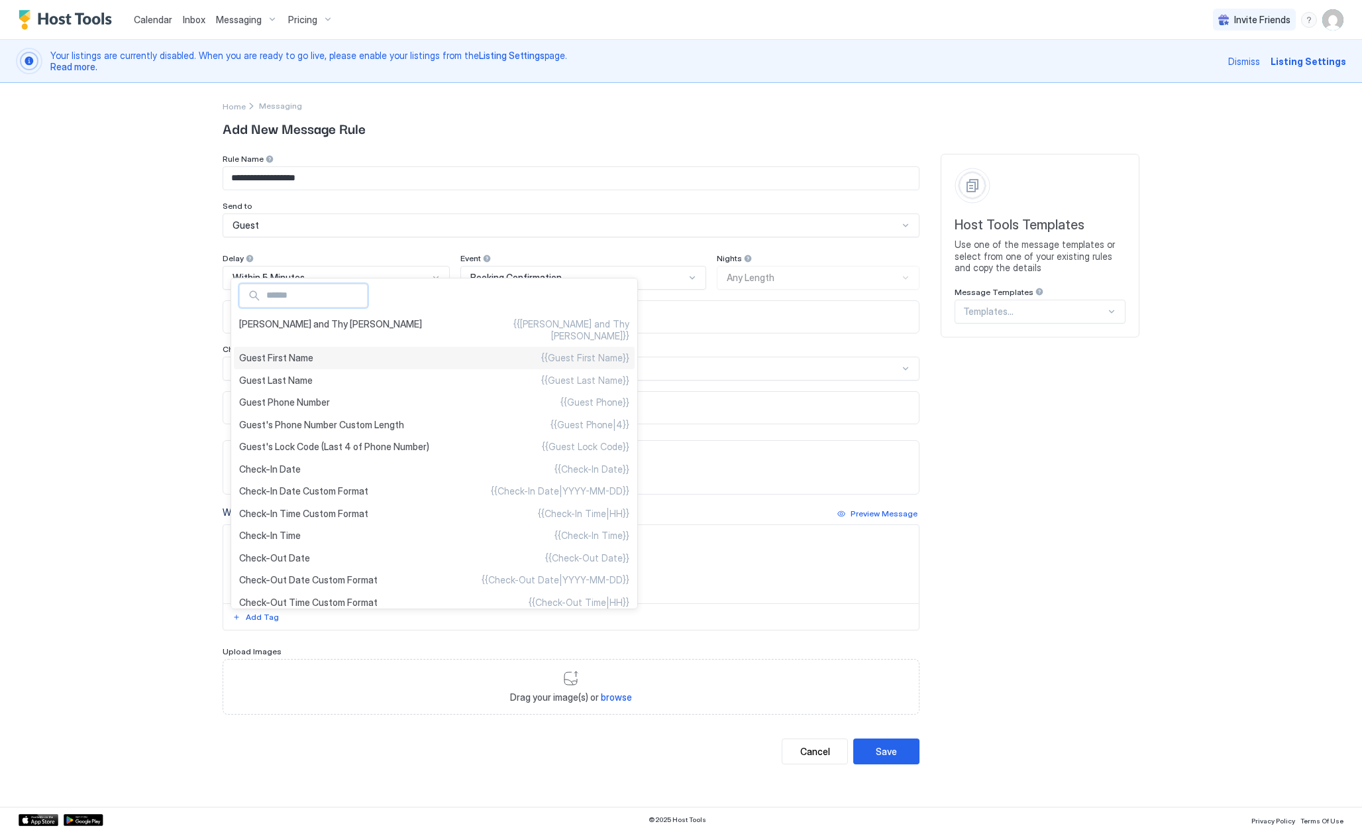
type textarea "**********"
click at [301, 352] on span "Guest First Name" at bounding box center [276, 358] width 74 height 12
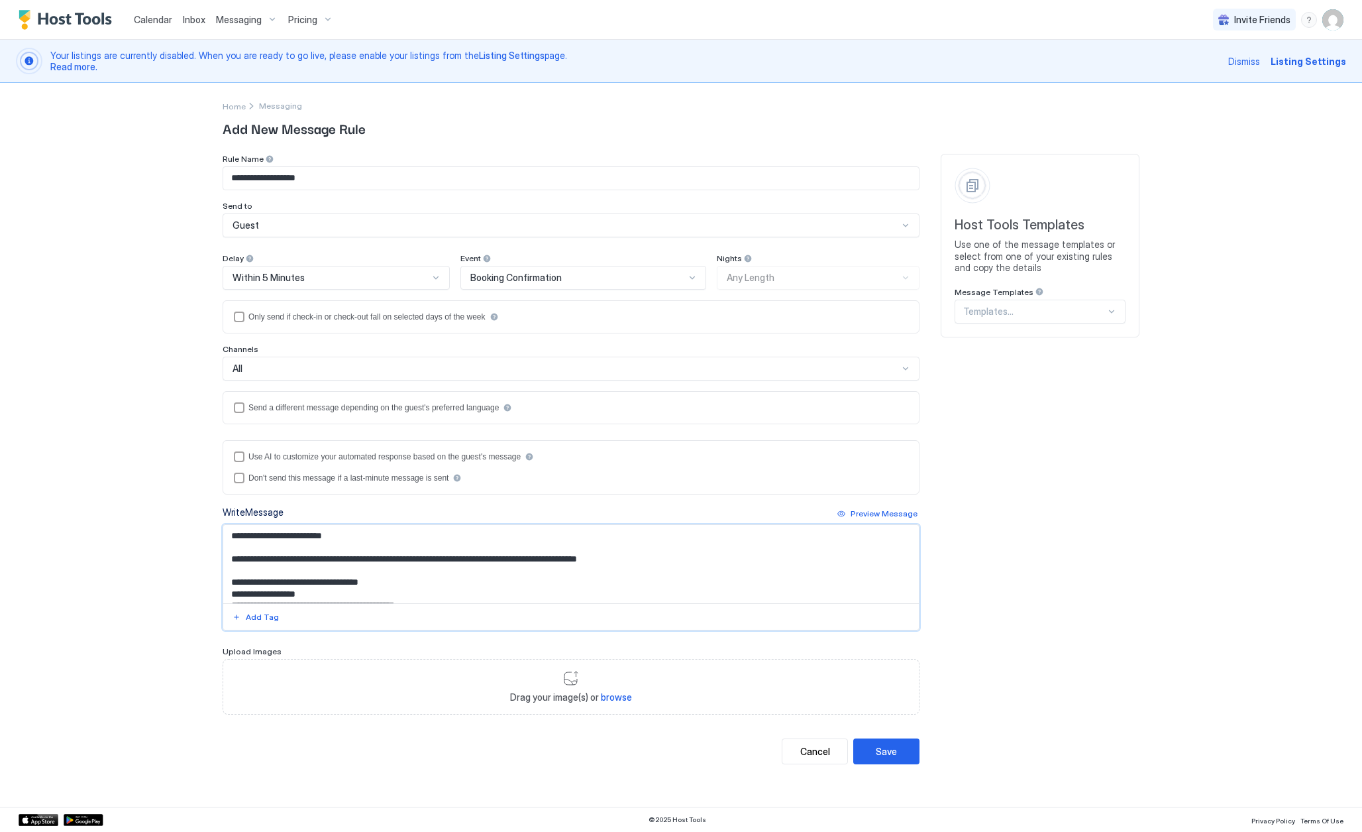
drag, startPoint x: 416, startPoint y: 559, endPoint x: 616, endPoint y: 560, distance: 200.1
click at [616, 560] on textarea "**********" at bounding box center [571, 564] width 696 height 78
click at [388, 584] on textarea "**********" at bounding box center [571, 564] width 696 height 78
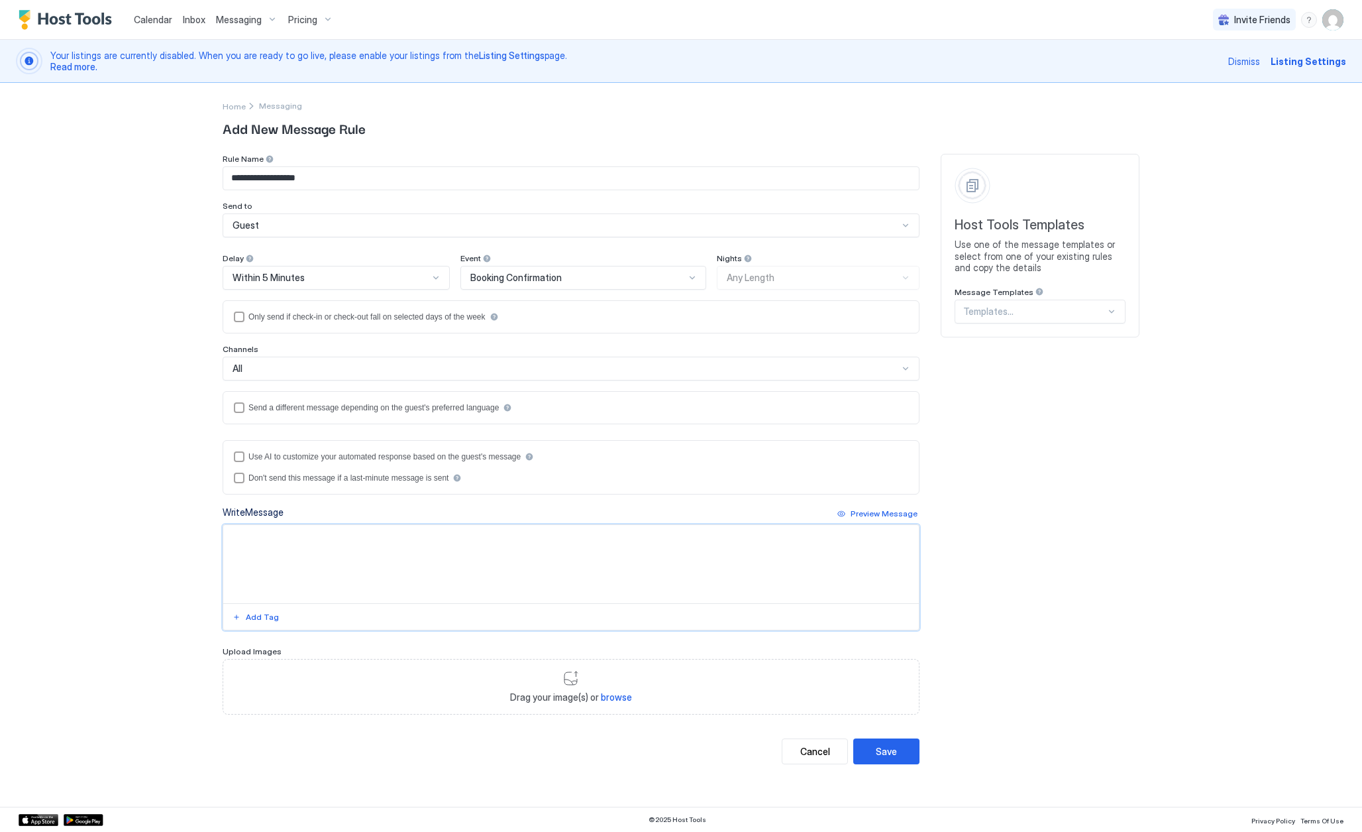
paste textarea "**********"
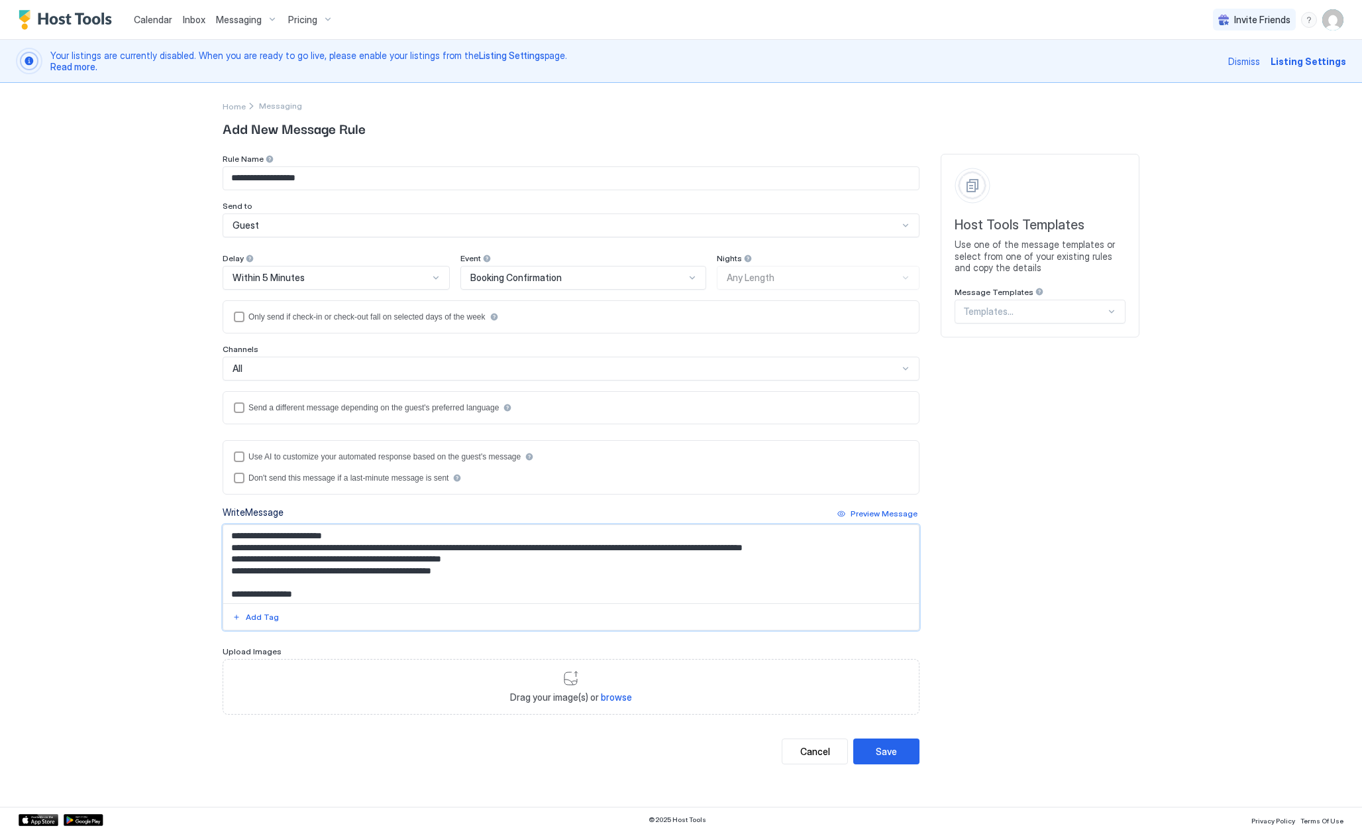
drag, startPoint x: 255, startPoint y: 535, endPoint x: 335, endPoint y: 535, distance: 80.2
click at [335, 535] on textarea "Input Field" at bounding box center [571, 564] width 696 height 78
click at [257, 615] on div "Add Tag" at bounding box center [262, 617] width 33 height 12
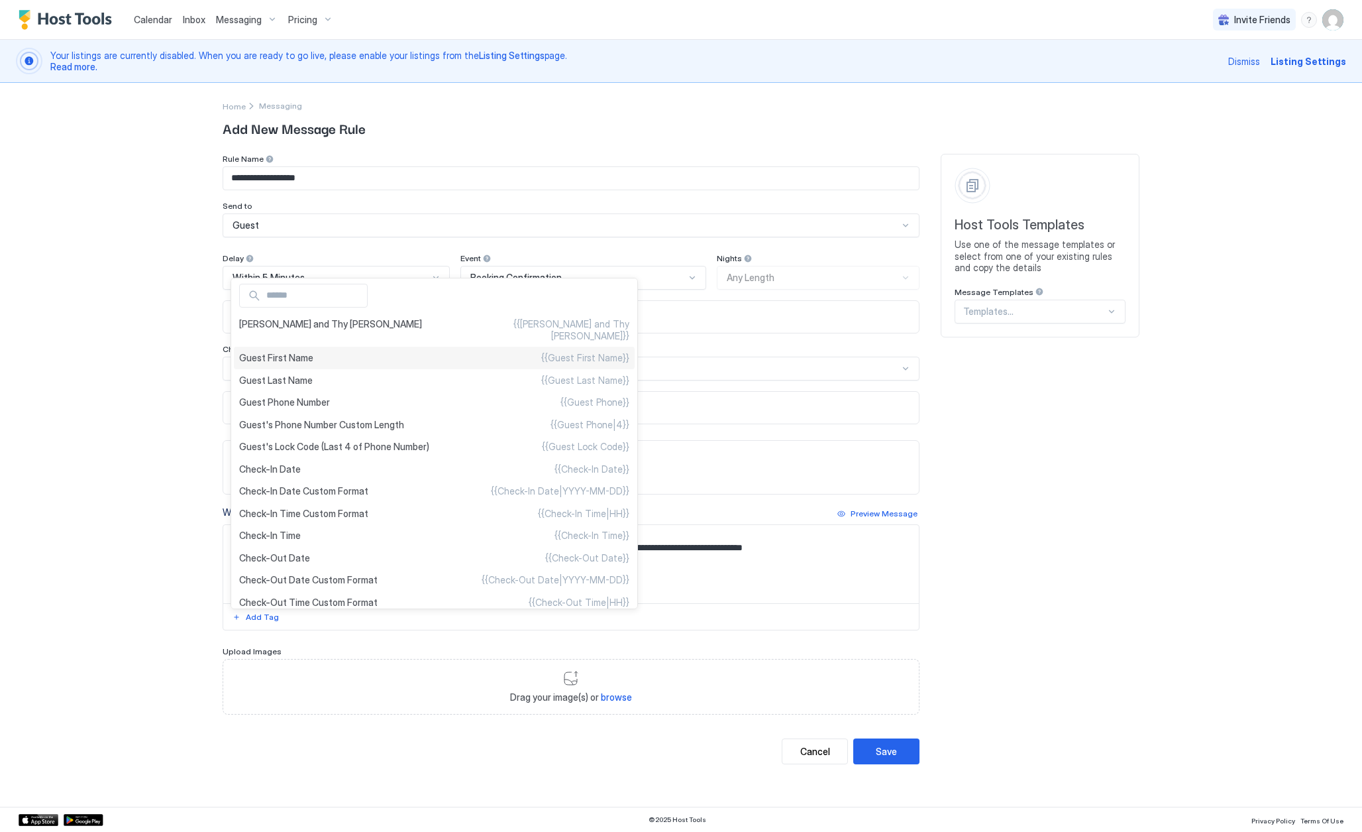
click at [299, 352] on span "Guest First Name" at bounding box center [276, 358] width 74 height 12
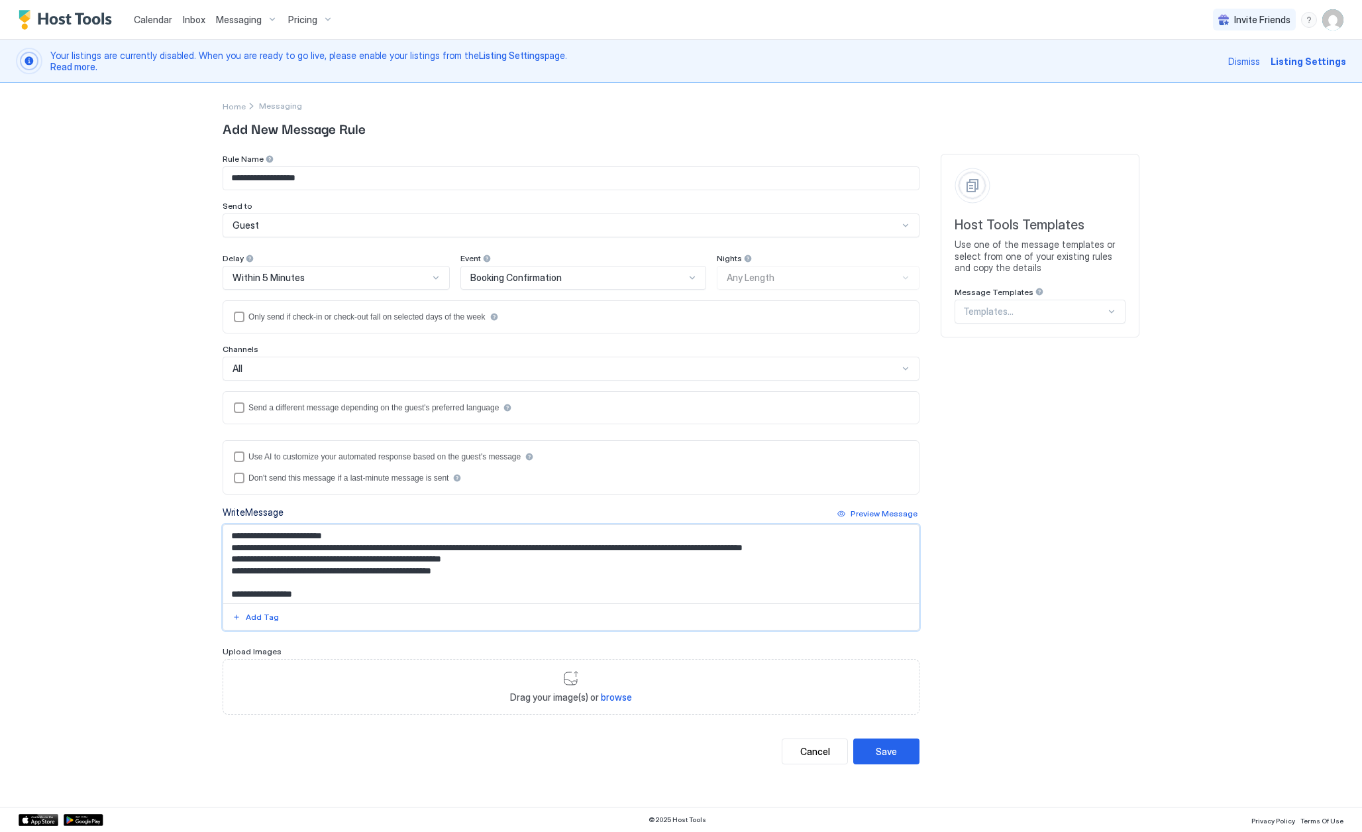
scroll to position [2, 0]
drag, startPoint x: 488, startPoint y: 545, endPoint x: 657, endPoint y: 550, distance: 169.7
click at [657, 550] on textarea "Input Field" at bounding box center [571, 564] width 696 height 78
click at [259, 612] on div "Add Tag" at bounding box center [262, 617] width 33 height 12
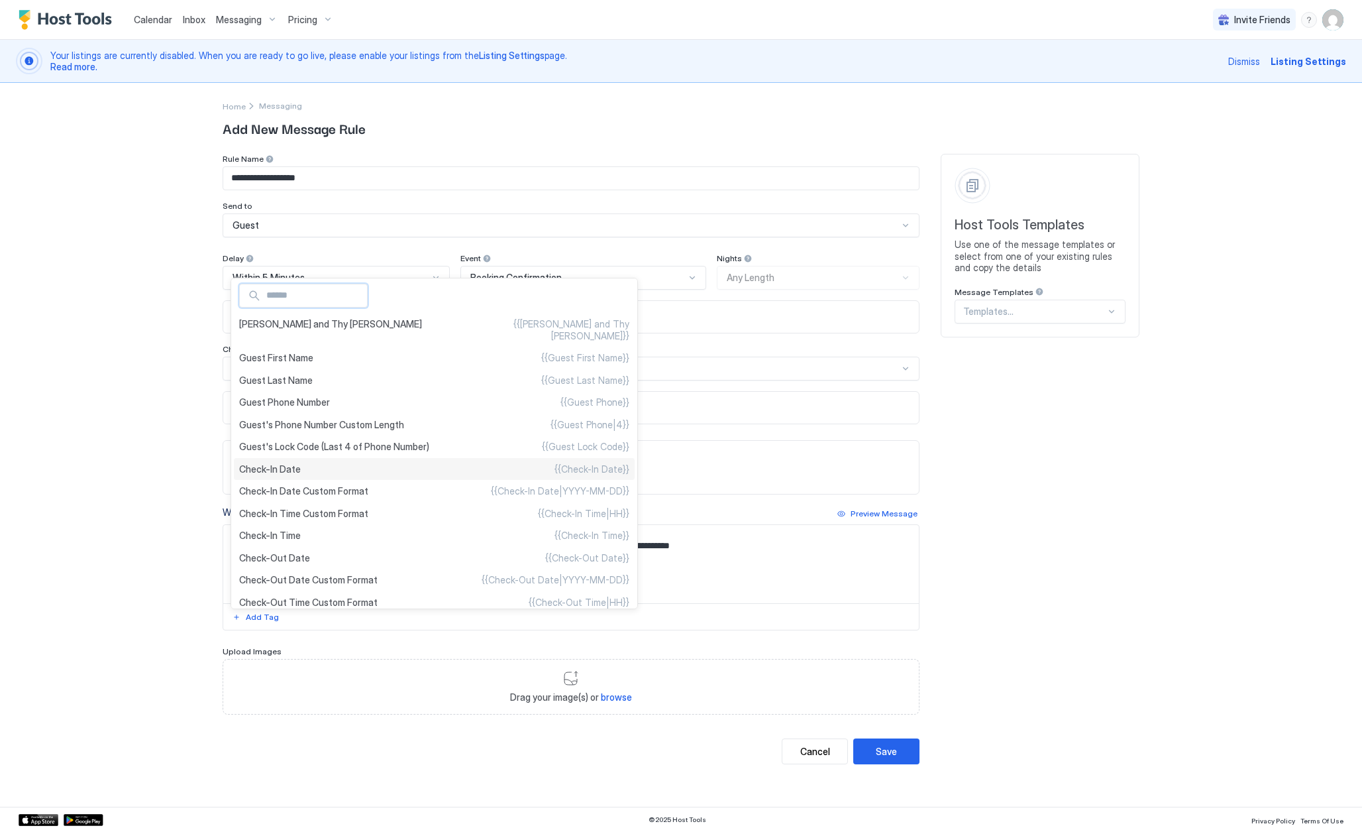
click at [307, 480] on div "Check-In Date {{Check-In Date}}" at bounding box center [434, 469] width 401 height 23
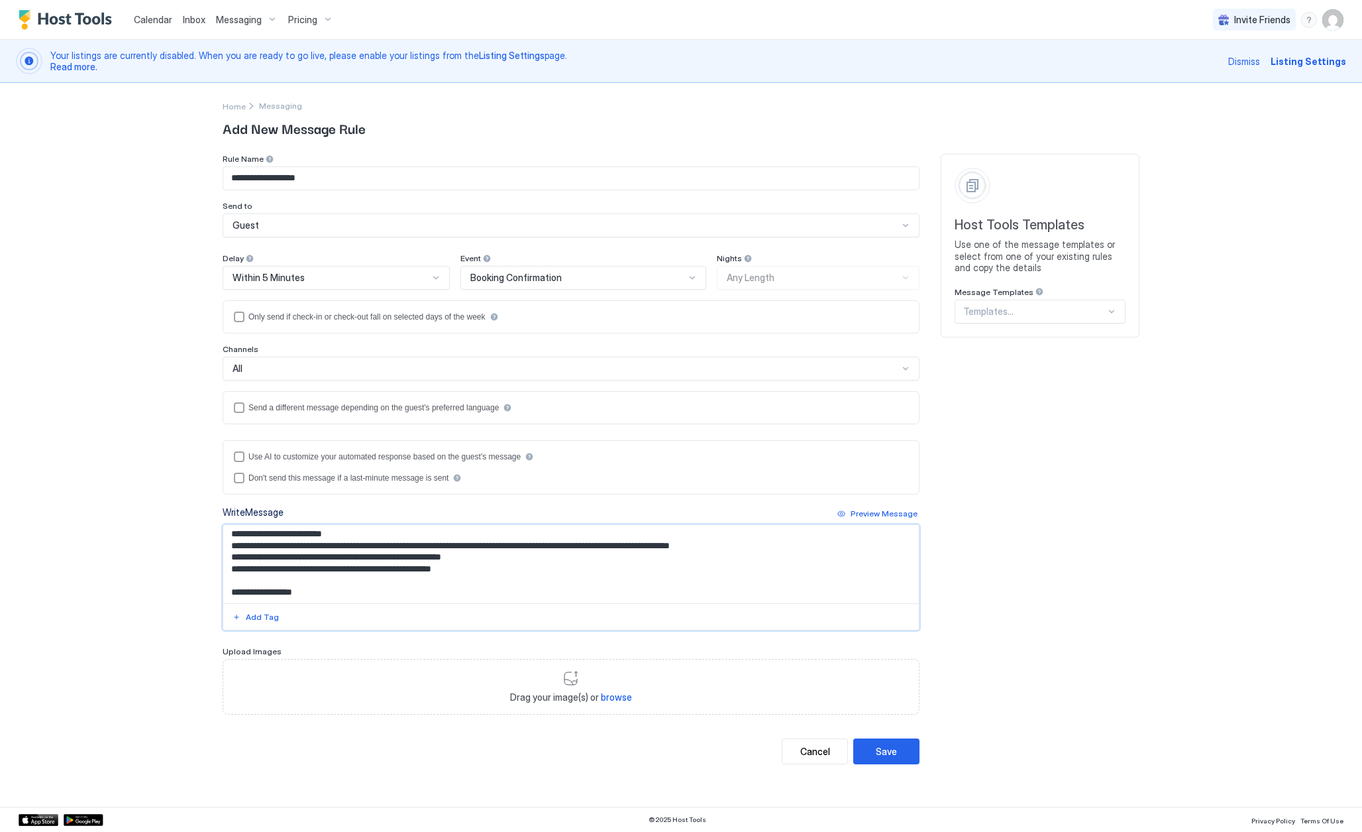
drag, startPoint x: 573, startPoint y: 546, endPoint x: 773, endPoint y: 547, distance: 200.1
click at [773, 547] on textarea "Input Field" at bounding box center [571, 564] width 696 height 78
click at [260, 614] on div "Add Tag" at bounding box center [262, 617] width 33 height 12
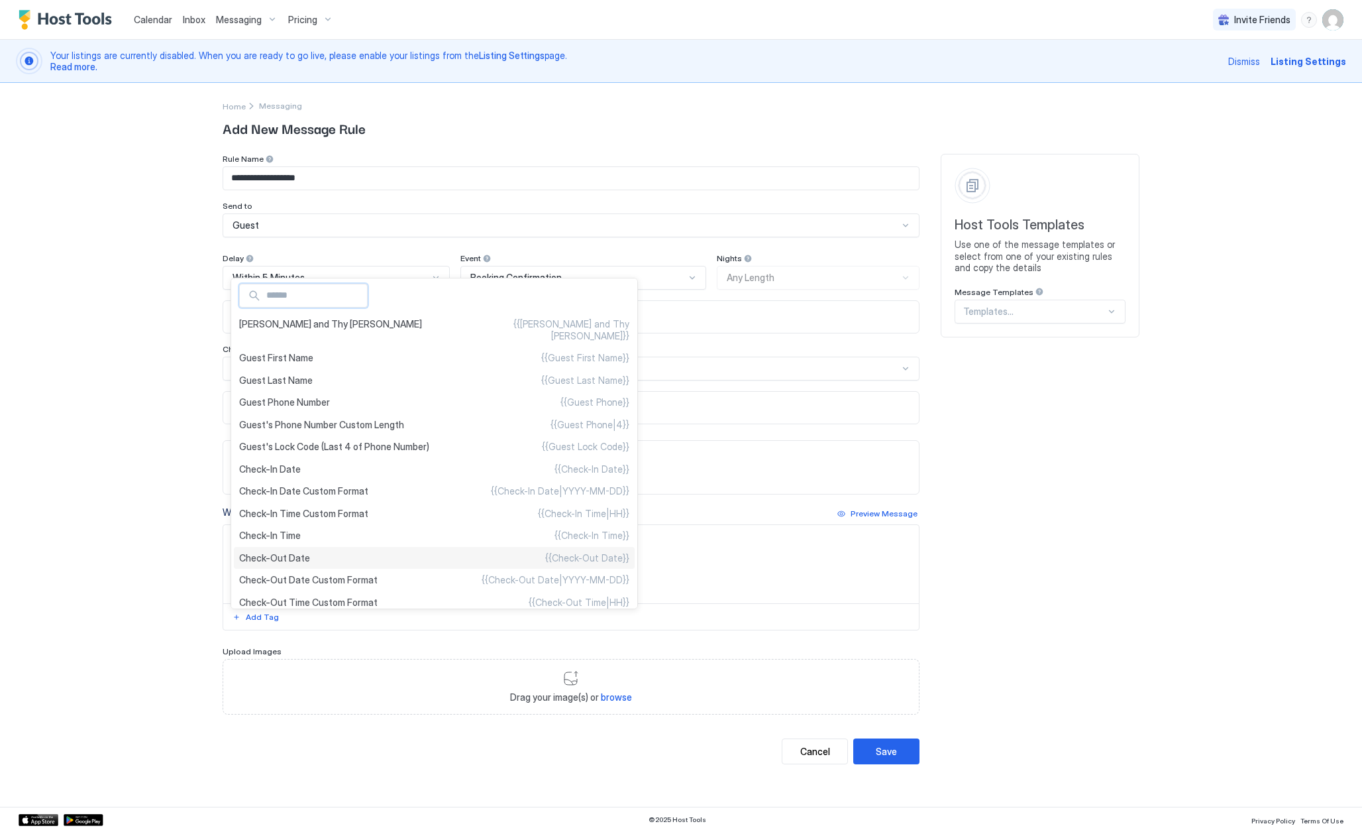
type textarea "**********"
click at [303, 557] on div "Check-Out Date {{Check-Out Date}}" at bounding box center [434, 558] width 401 height 23
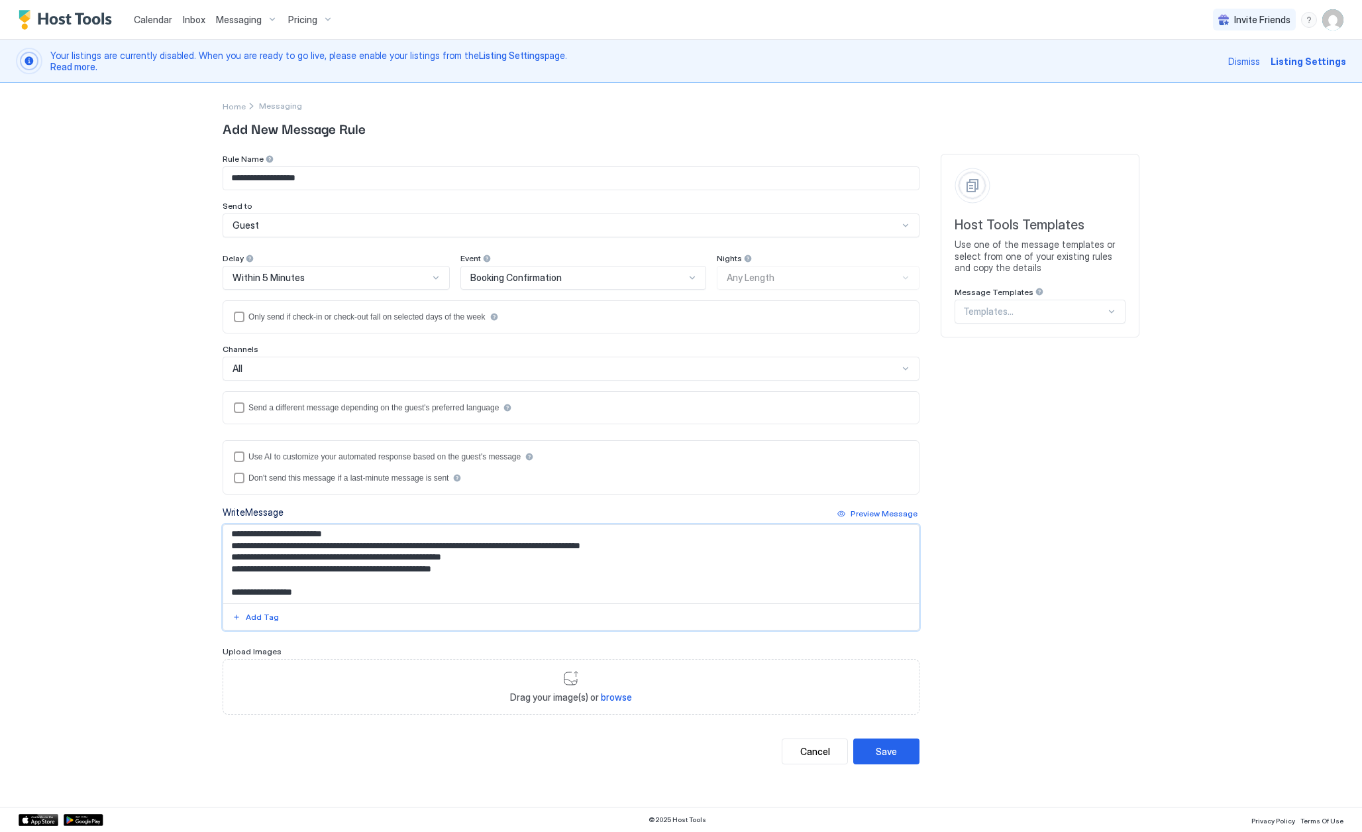
scroll to position [7, 0]
click at [588, 563] on textarea "Input Field" at bounding box center [571, 564] width 696 height 78
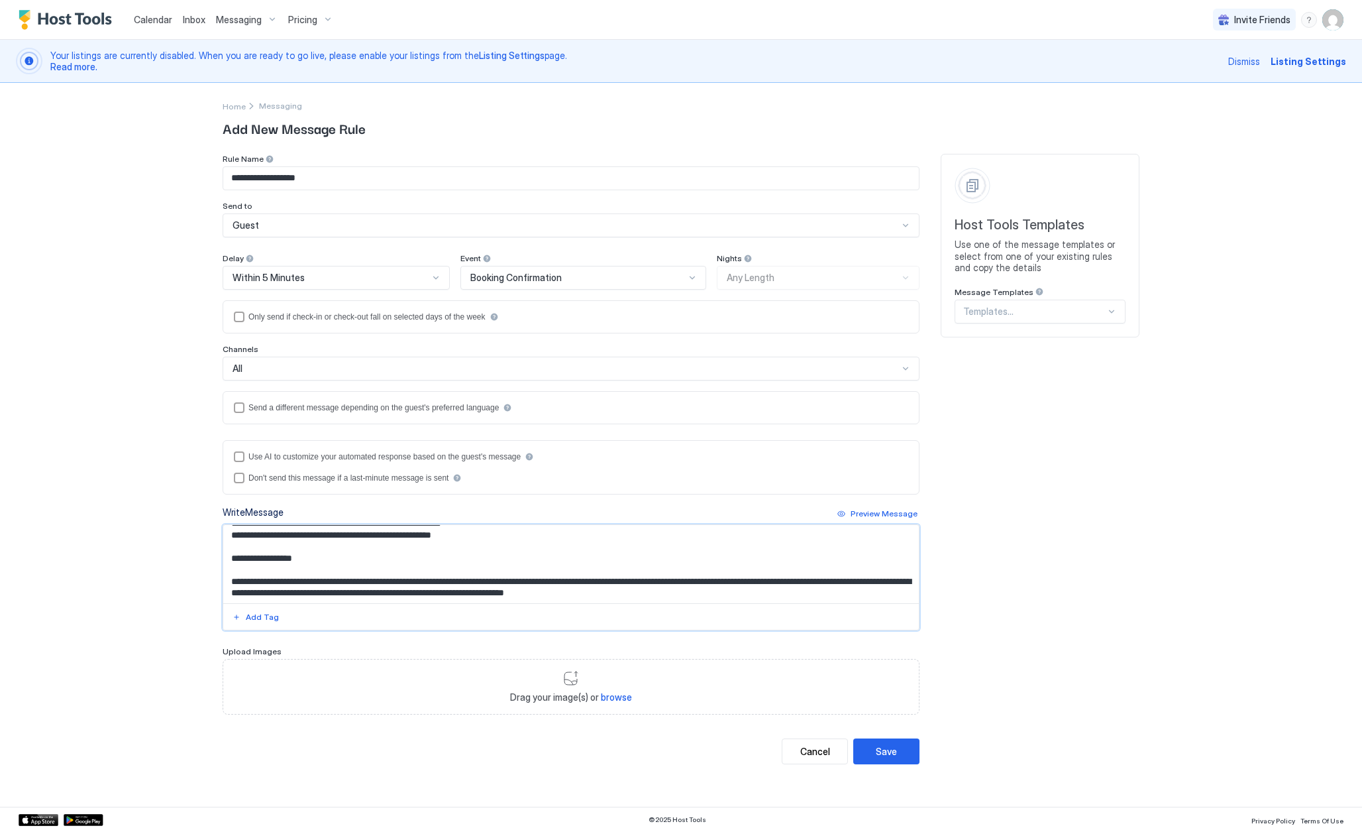
scroll to position [37, 0]
click at [880, 748] on div "Save" at bounding box center [886, 751] width 21 height 14
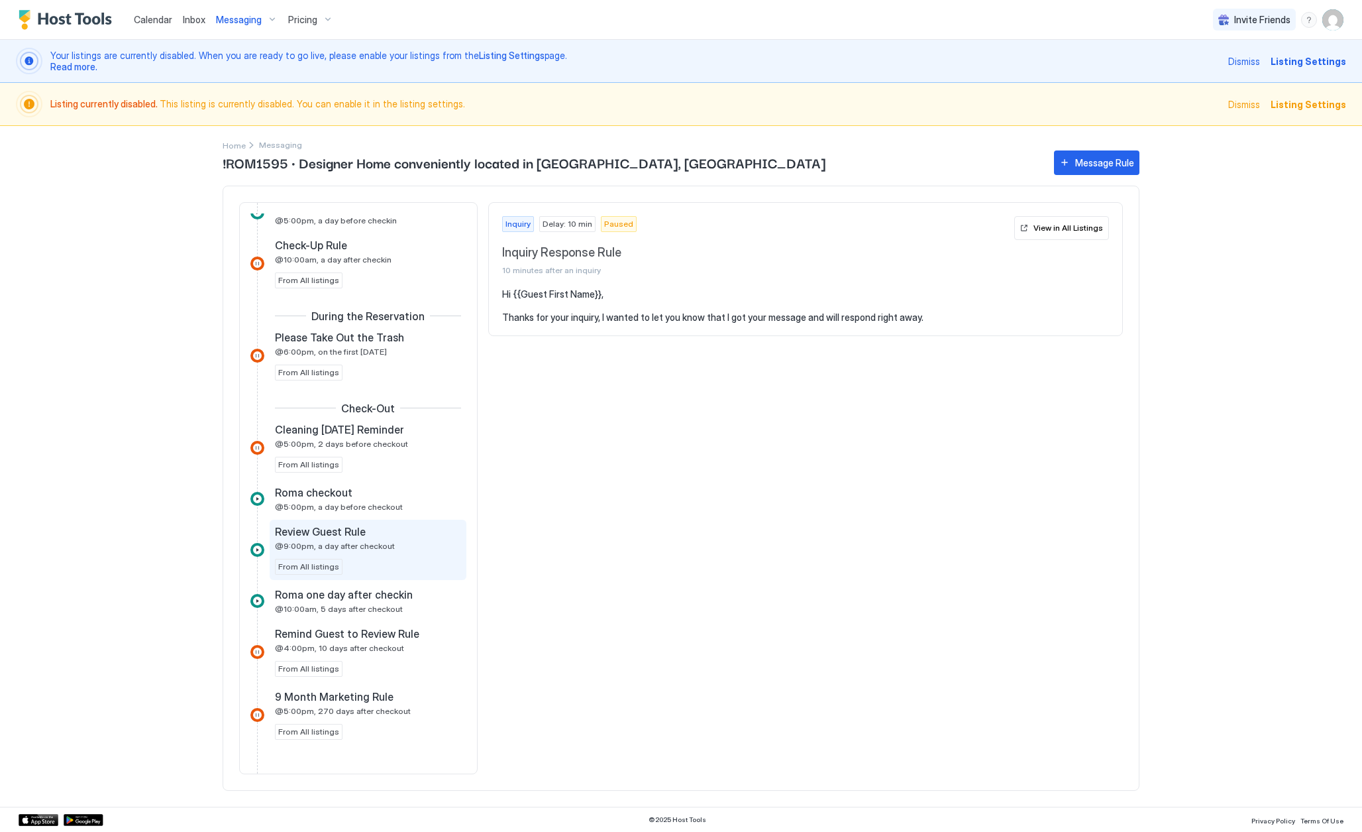
scroll to position [640, 0]
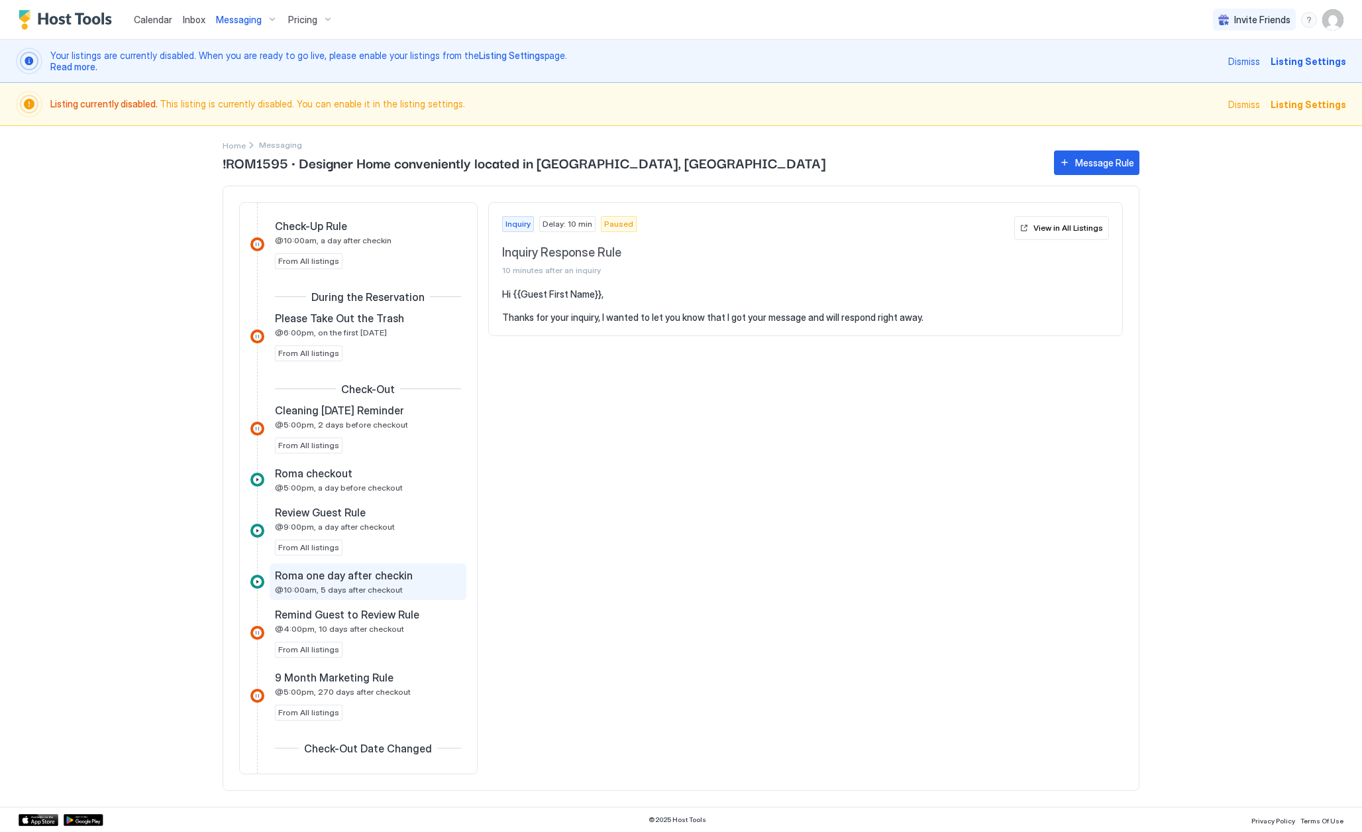
click at [404, 588] on div "Roma one day after checkin @10:00am, 5 days after checkout" at bounding box center [359, 582] width 168 height 26
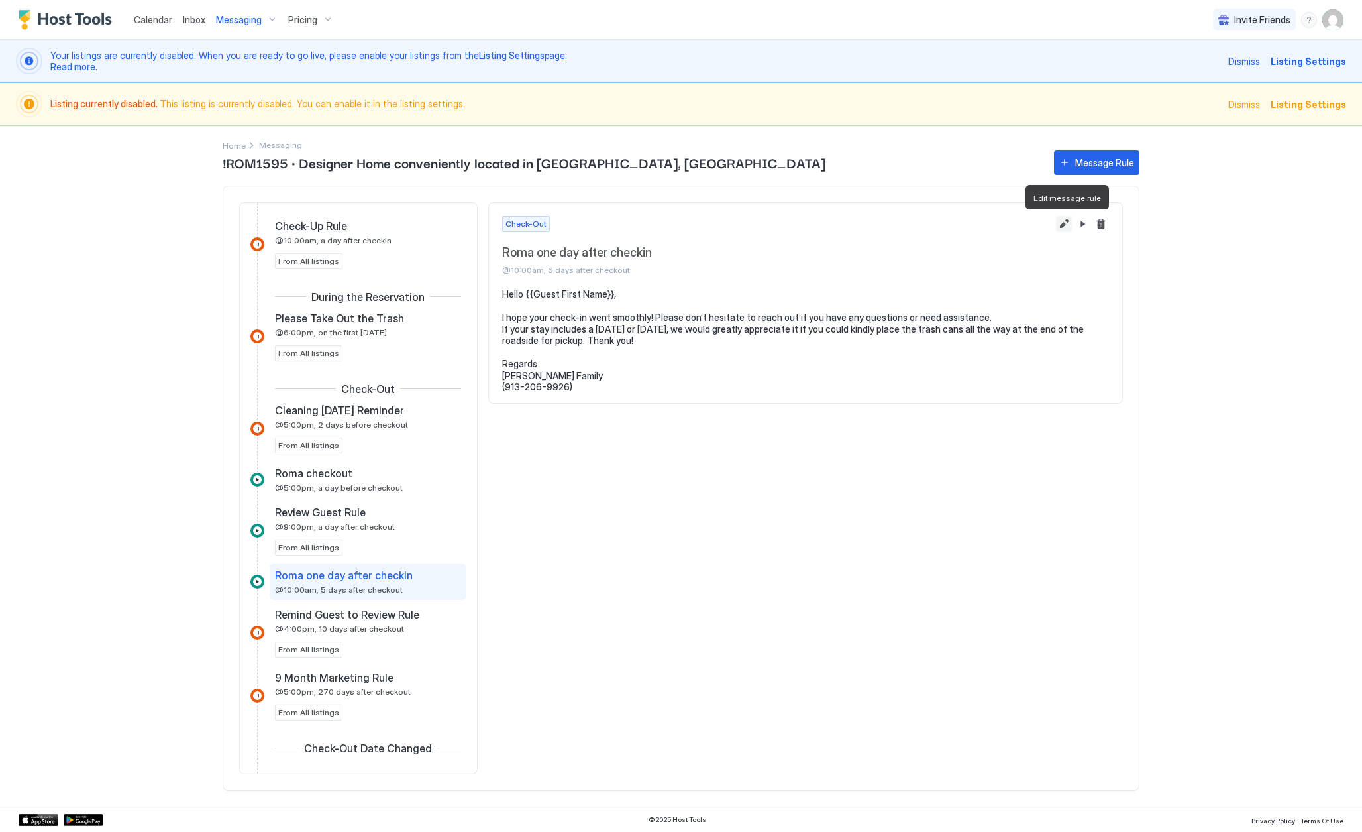
click at [1061, 226] on button "Edit message rule" at bounding box center [1064, 224] width 16 height 16
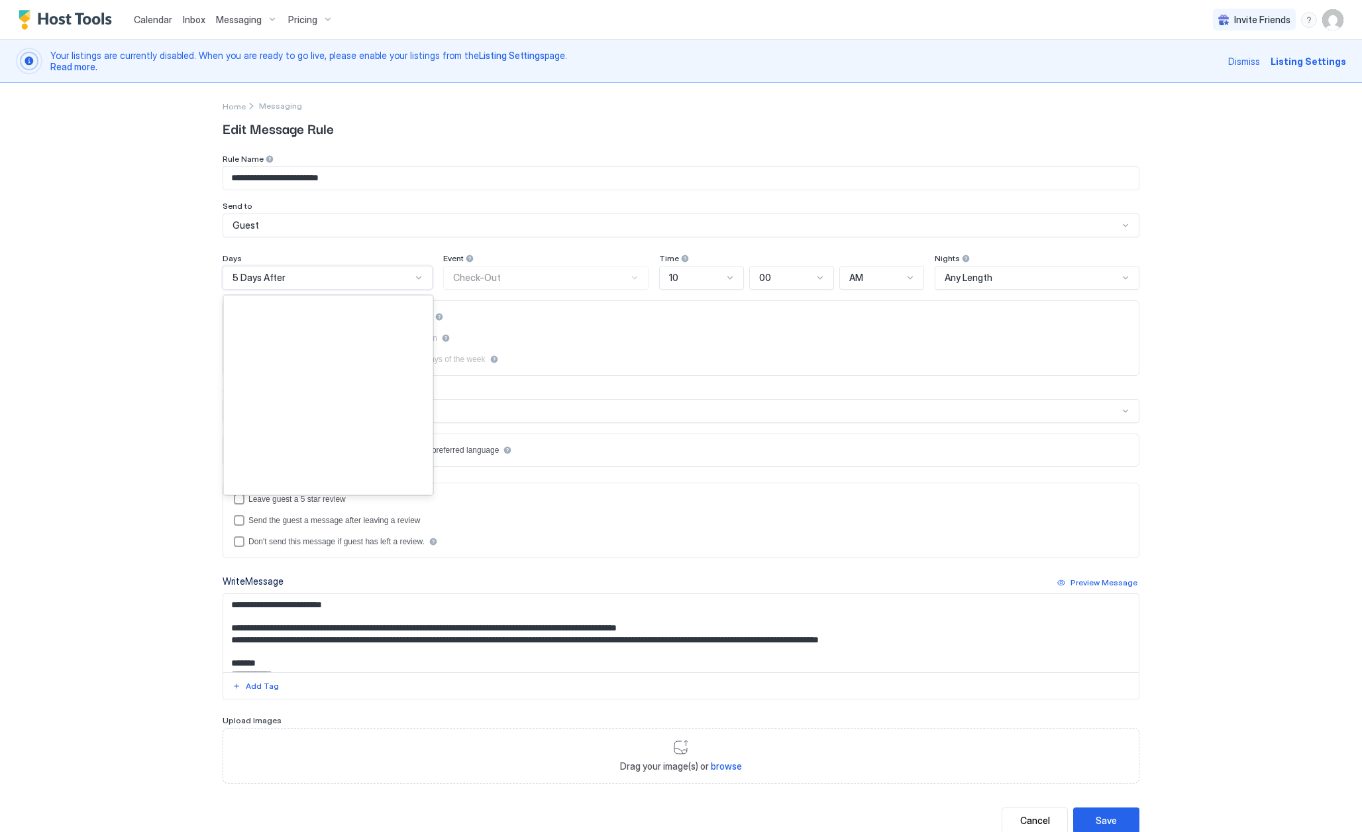
click at [333, 282] on div "5 Days After" at bounding box center [322, 278] width 179 height 12
click at [199, 245] on div "**********" at bounding box center [681, 416] width 1362 height 832
click at [410, 276] on div "5 Days After" at bounding box center [322, 278] width 179 height 12
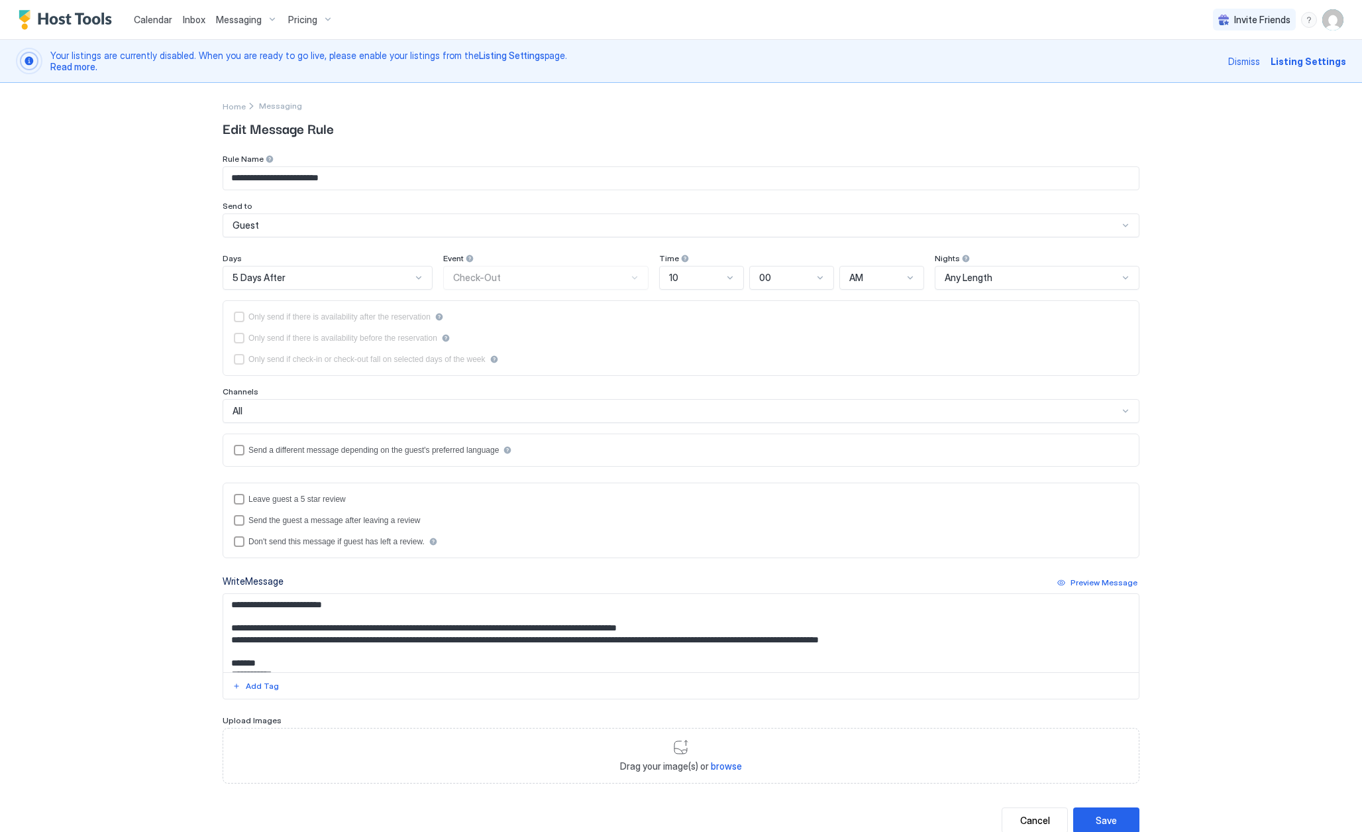
click at [115, 275] on div "**********" at bounding box center [681, 416] width 1362 height 832
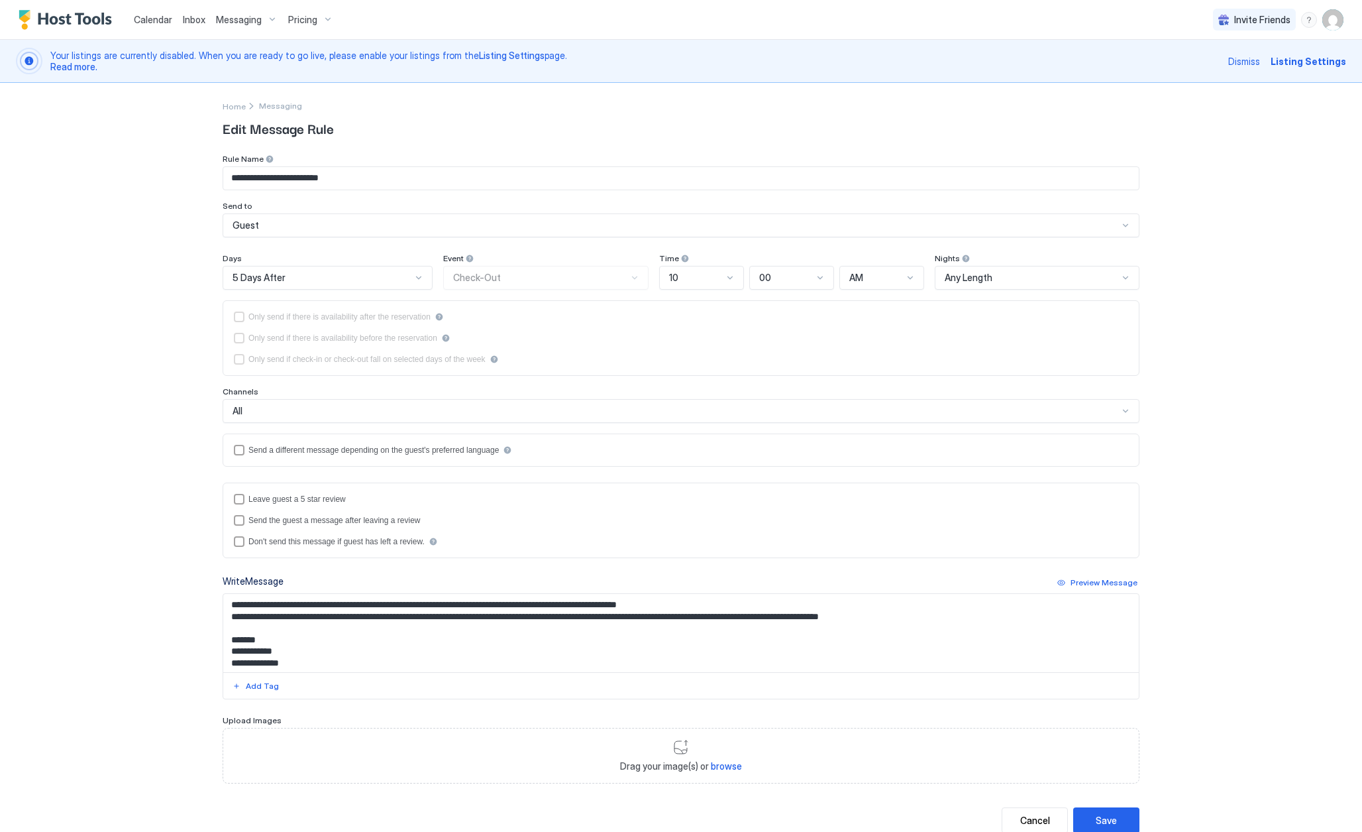
scroll to position [23, 0]
click at [1040, 821] on div "Cancel" at bounding box center [1035, 820] width 30 height 14
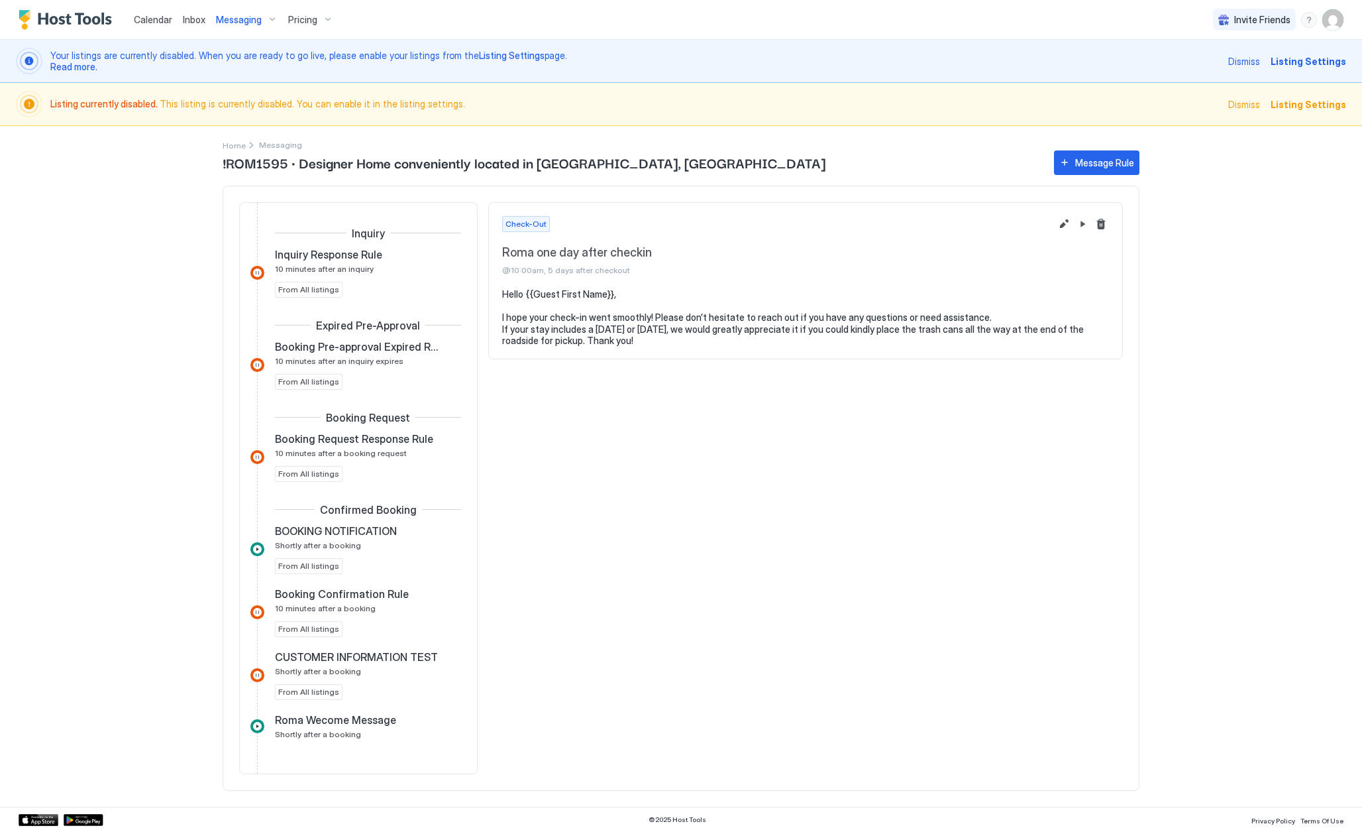
scroll to position [734, 0]
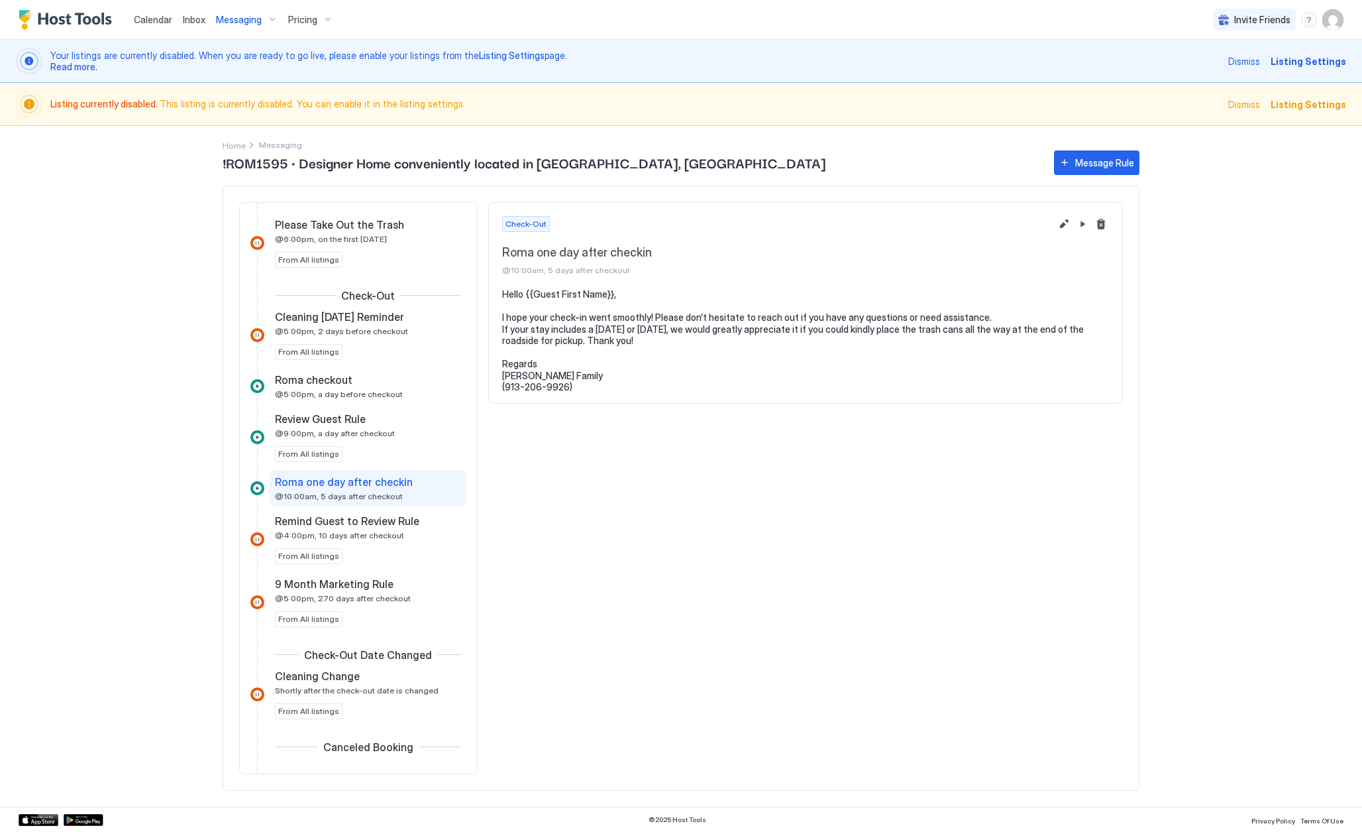
click at [521, 224] on span "Check-Out" at bounding box center [526, 224] width 41 height 12
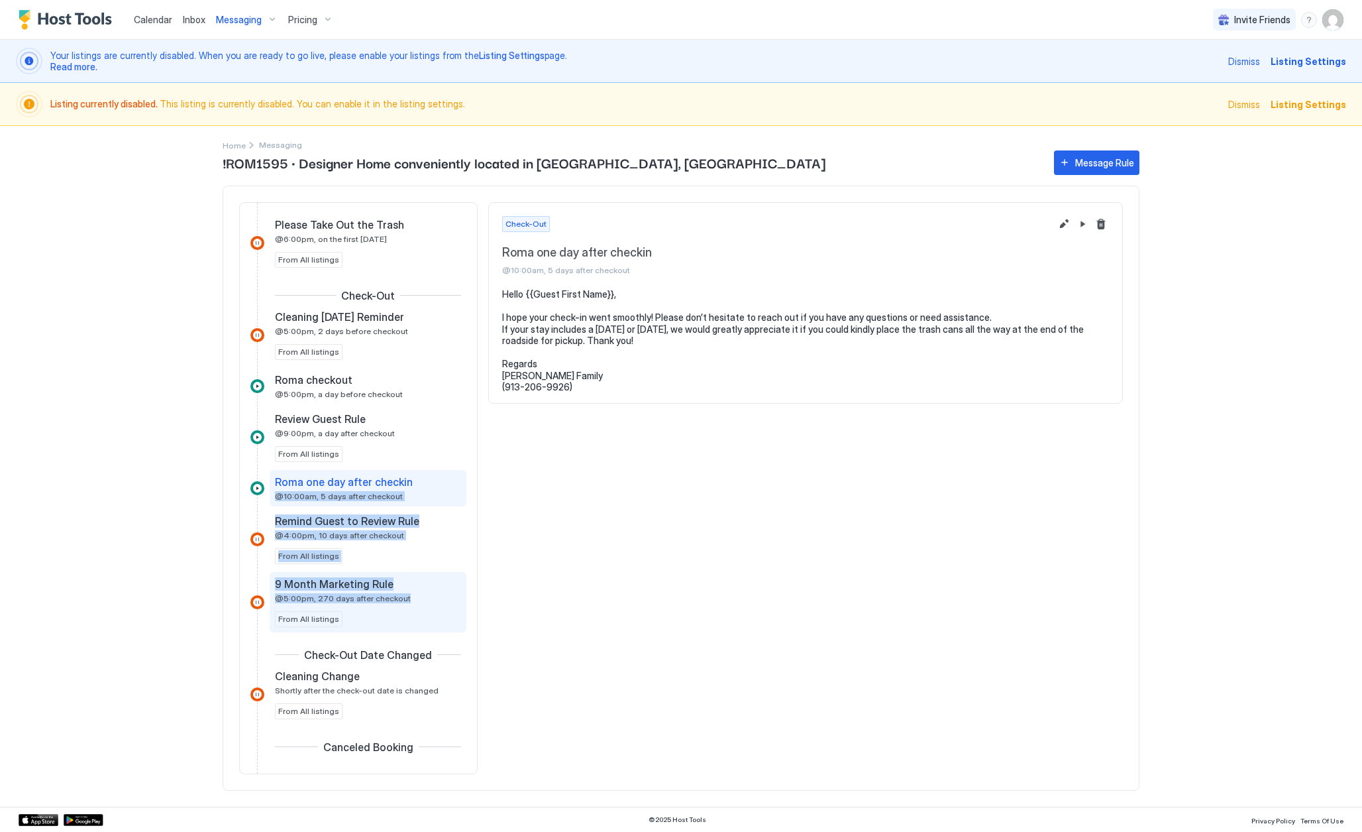
drag, startPoint x: 419, startPoint y: 479, endPoint x: 414, endPoint y: 620, distance: 141.2
click at [414, 620] on div "Inquiry Inquiry Response Rule 10 minutes after an inquiry From All listings Exp…" at bounding box center [358, 182] width 216 height 1379
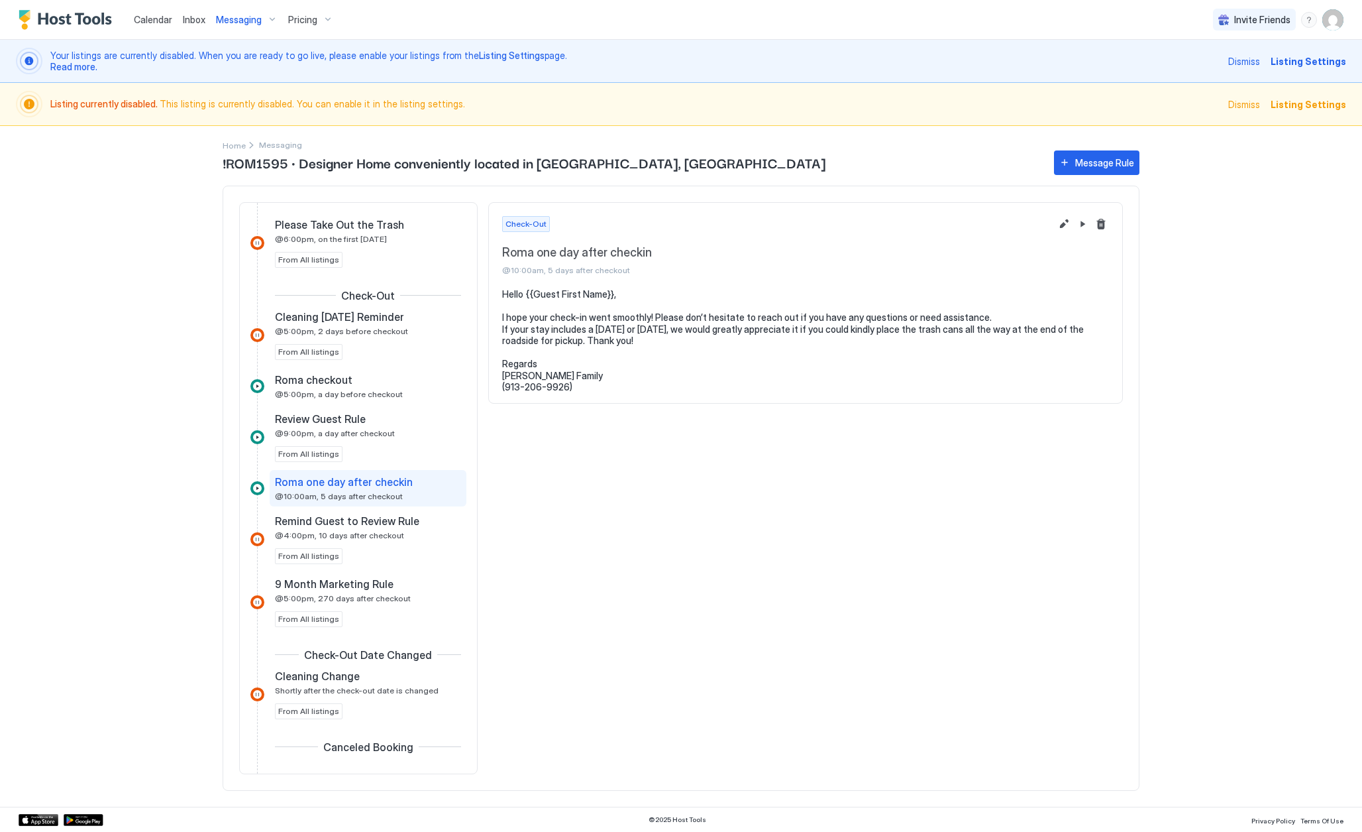
click at [596, 504] on div "Check-Out Roma one day after checkin @10:00am, 5 days after checkout Hello {{Gu…" at bounding box center [805, 488] width 635 height 572
click at [1101, 221] on button "Delete message rule" at bounding box center [1101, 224] width 16 height 16
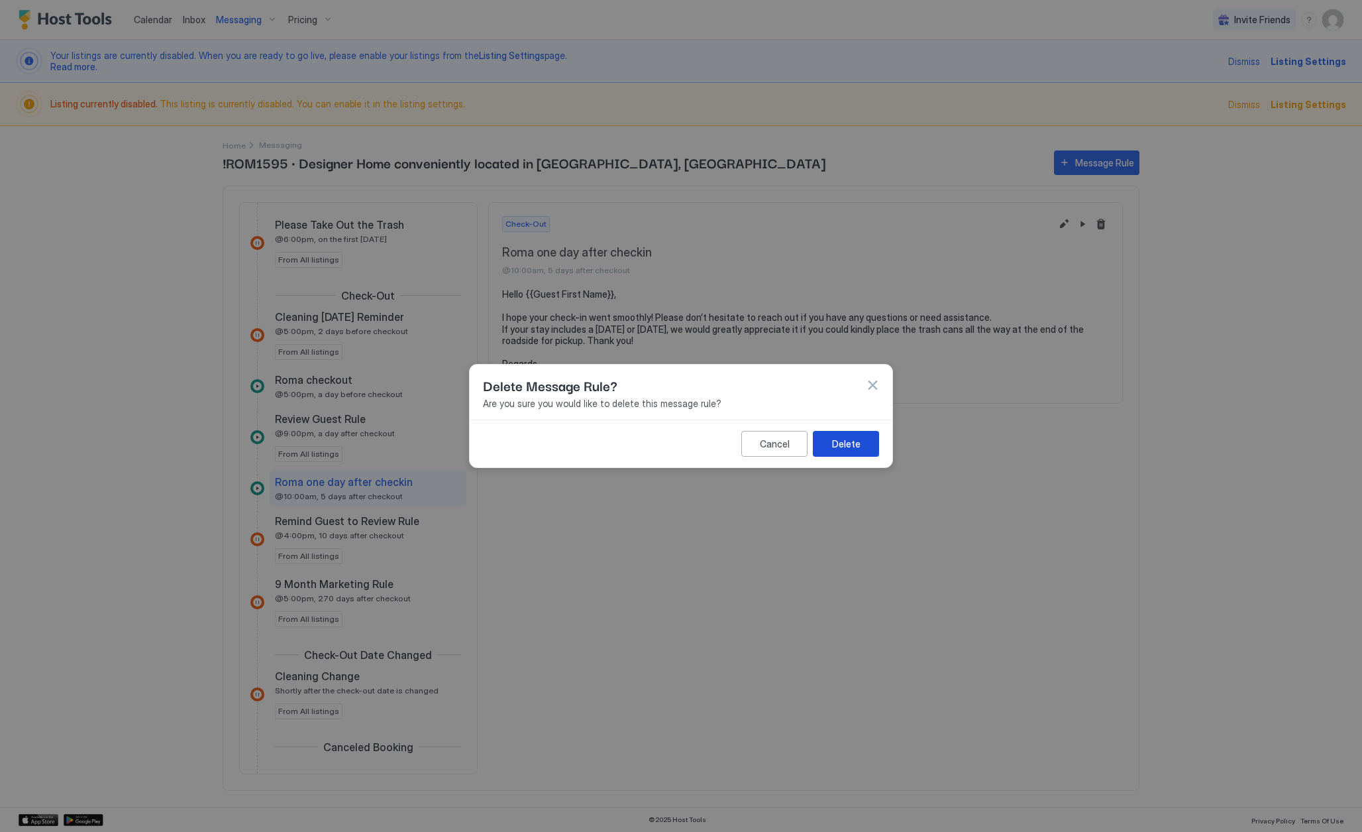
click at [848, 439] on div "Delete" at bounding box center [846, 444] width 28 height 14
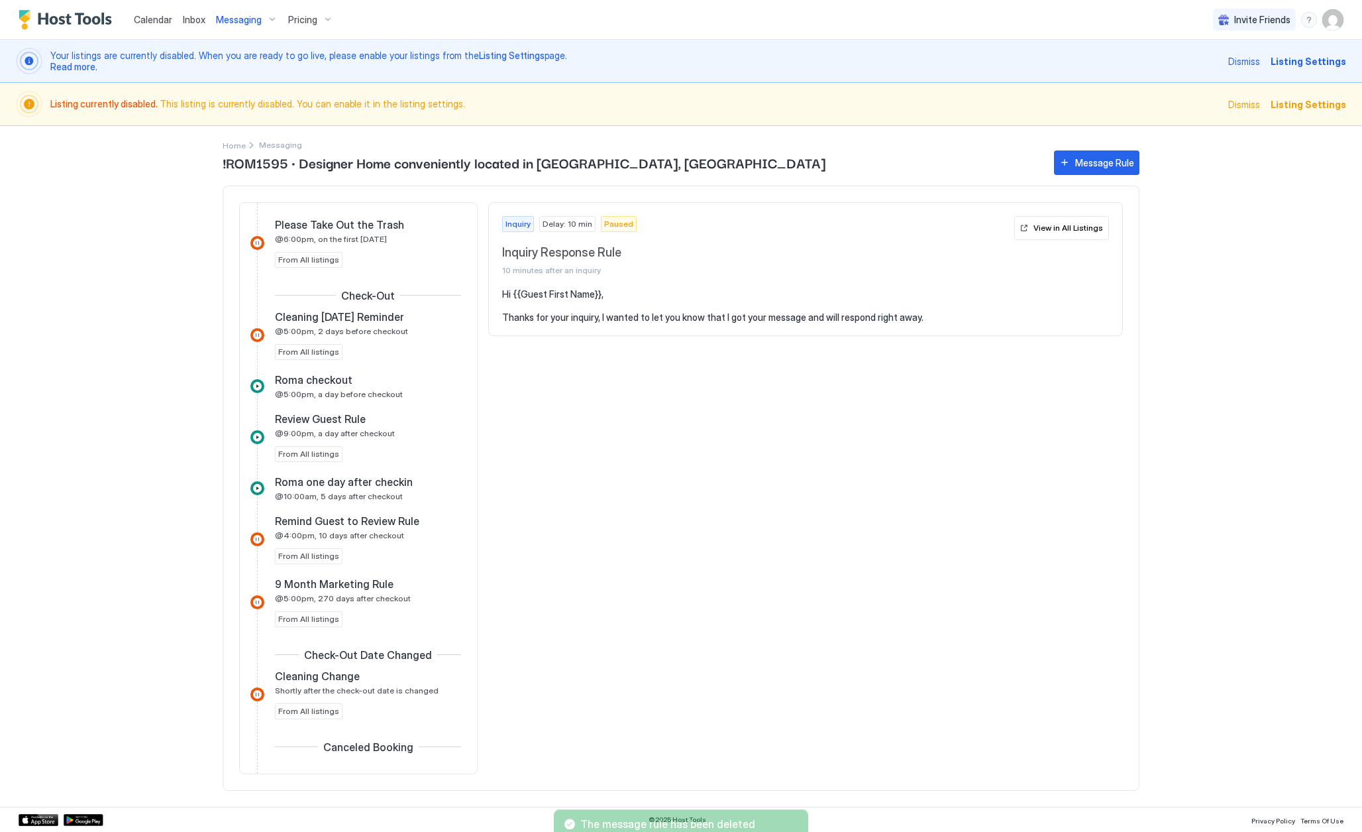
scroll to position [0, 0]
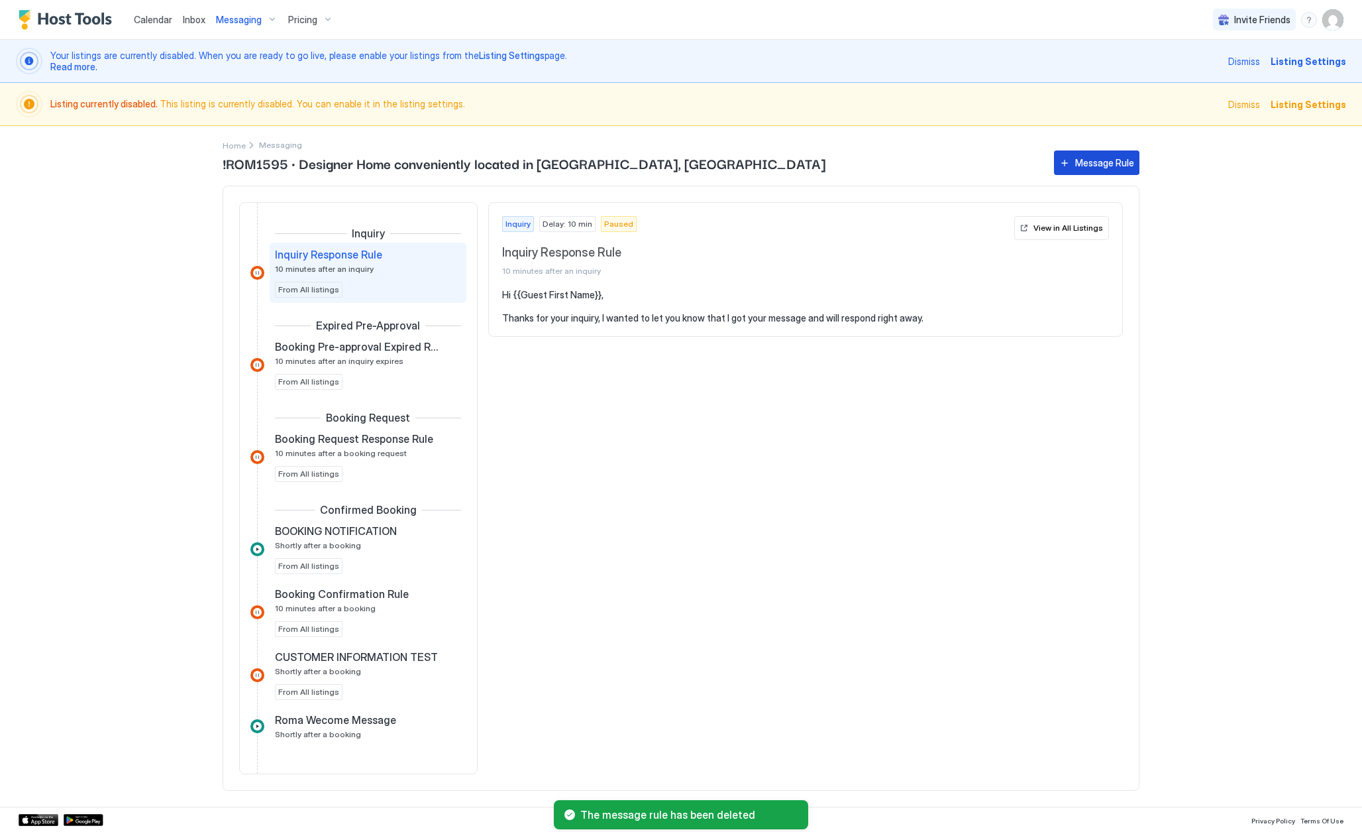
click at [1093, 156] on div "Message Rule" at bounding box center [1104, 163] width 59 height 14
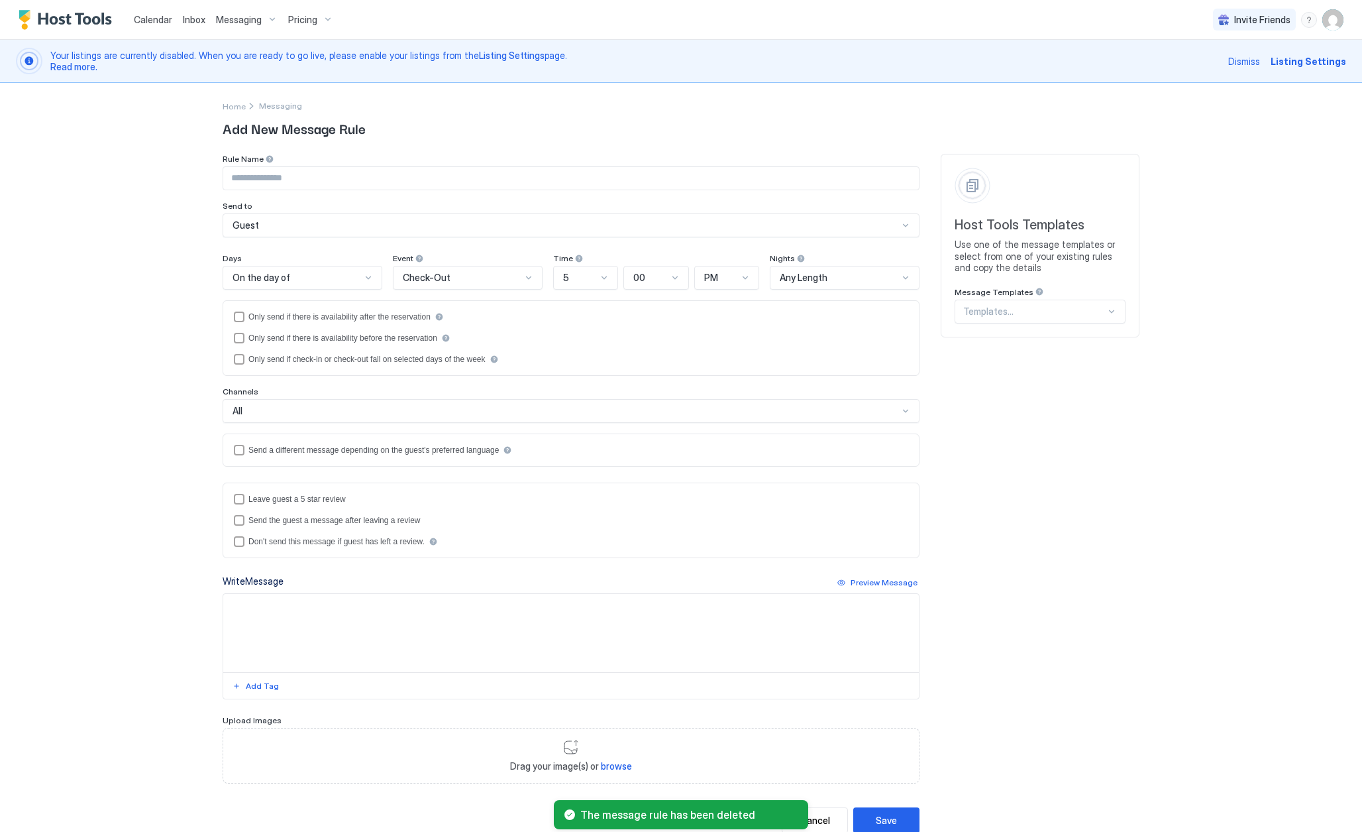
click at [369, 184] on input "Input Field" at bounding box center [571, 178] width 696 height 23
type input "**********"
click at [345, 245] on div "**********" at bounding box center [571, 468] width 697 height 629
click at [355, 278] on div "On the day of" at bounding box center [297, 278] width 129 height 12
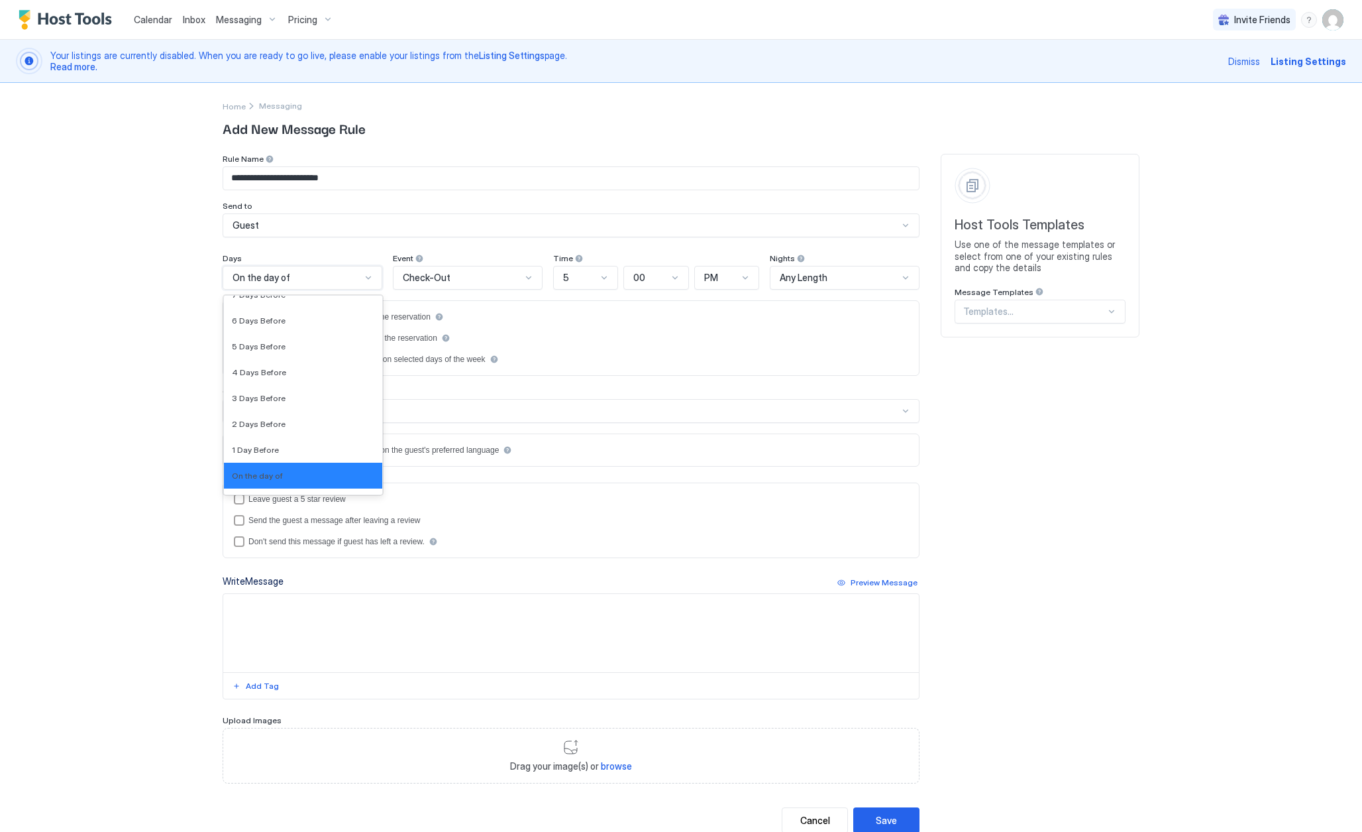
scroll to position [1995, 0]
click at [273, 481] on div "1 Day After" at bounding box center [303, 477] width 142 height 10
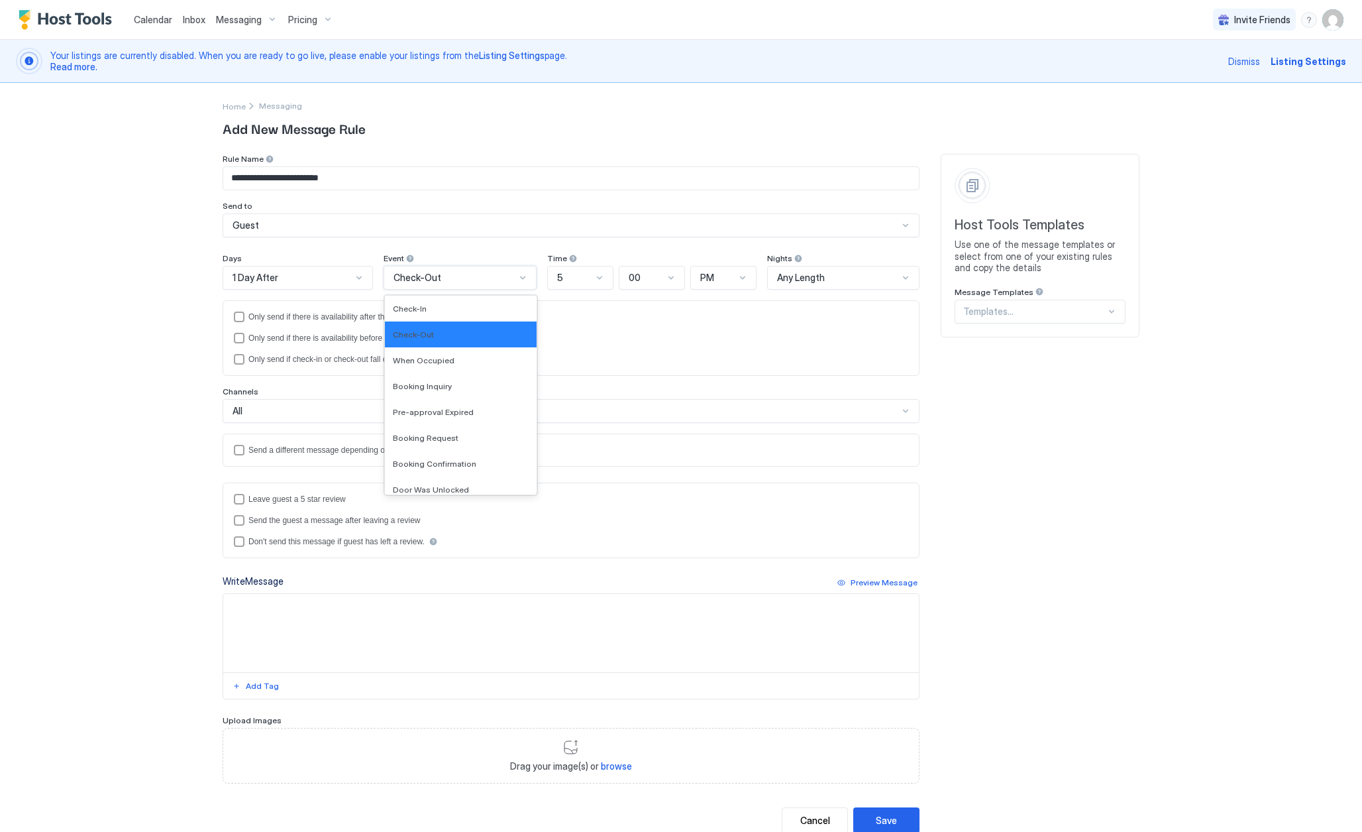
click at [462, 282] on div "Check-Out" at bounding box center [454, 278] width 121 height 12
click at [451, 305] on div "Check-In" at bounding box center [460, 308] width 135 height 10
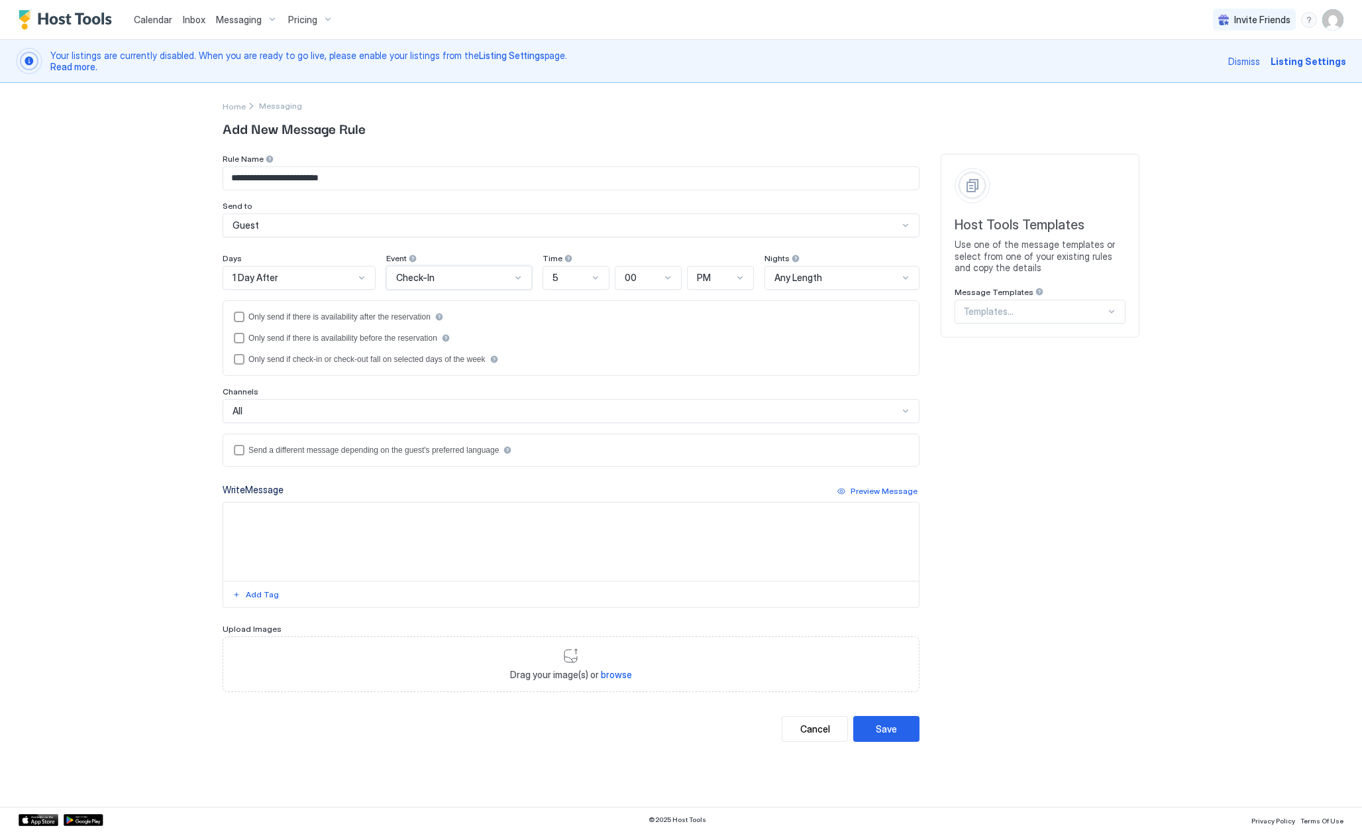
click at [585, 282] on div "5" at bounding box center [571, 278] width 36 height 12
click at [571, 431] on div "10" at bounding box center [577, 430] width 50 height 10
click at [741, 278] on div at bounding box center [741, 277] width 11 height 11
click at [725, 311] on div "AM" at bounding box center [721, 308] width 51 height 10
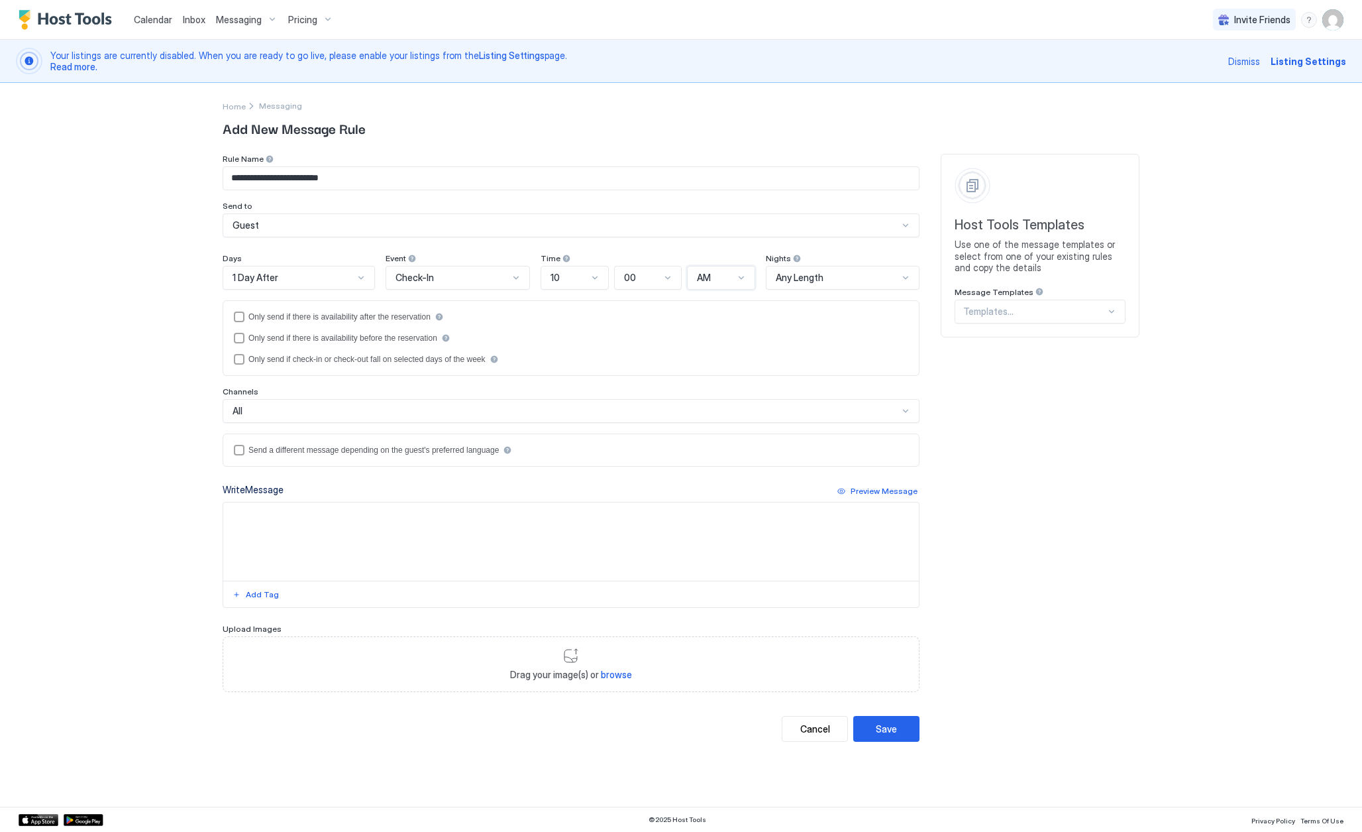
click at [351, 541] on textarea "Input Field" at bounding box center [571, 541] width 696 height 78
paste textarea "**********"
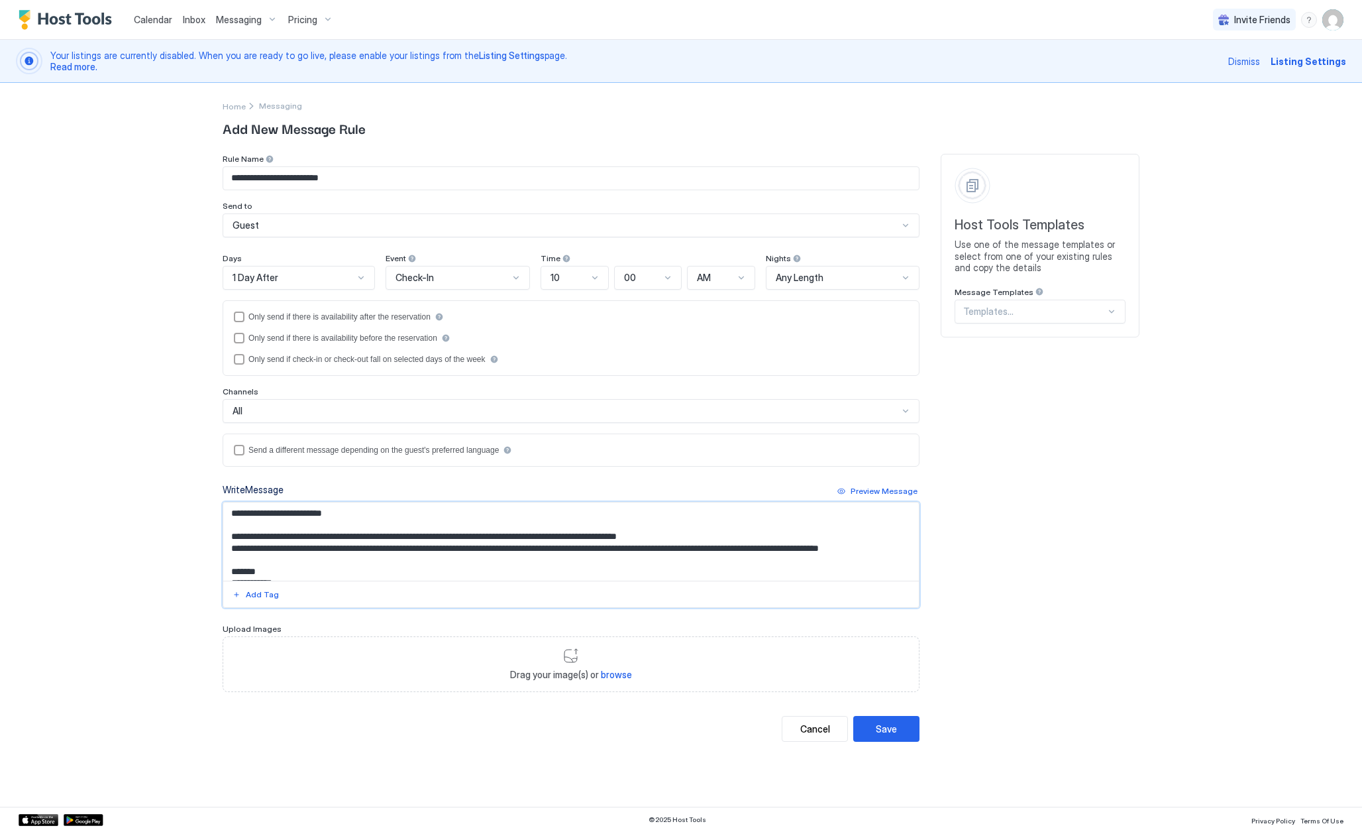
scroll to position [0, 0]
drag, startPoint x: 255, startPoint y: 516, endPoint x: 337, endPoint y: 516, distance: 81.5
click at [337, 516] on textarea "**********" at bounding box center [571, 541] width 696 height 78
click at [262, 596] on div "Add Tag" at bounding box center [262, 594] width 33 height 12
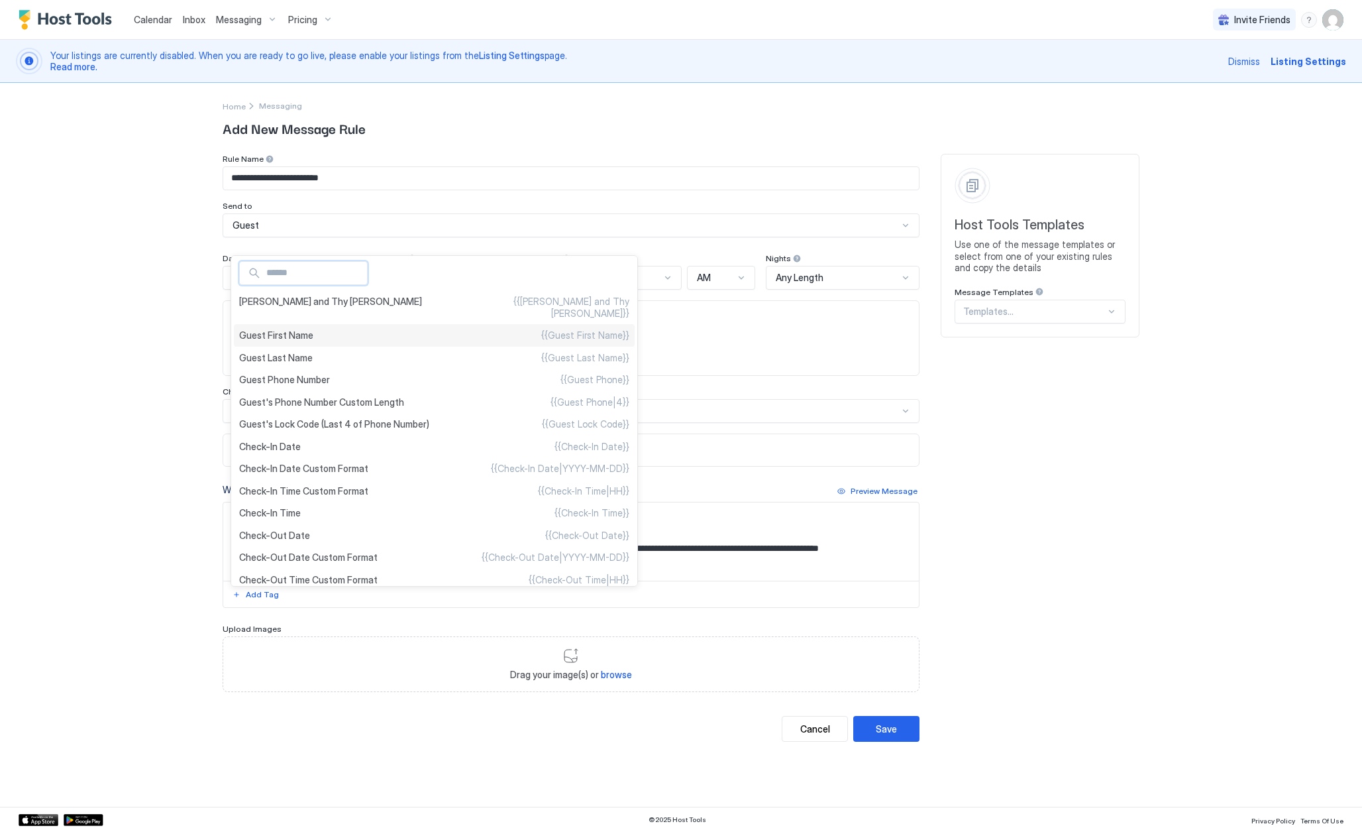
type textarea "**********"
click at [304, 329] on span "Guest First Name" at bounding box center [276, 335] width 74 height 12
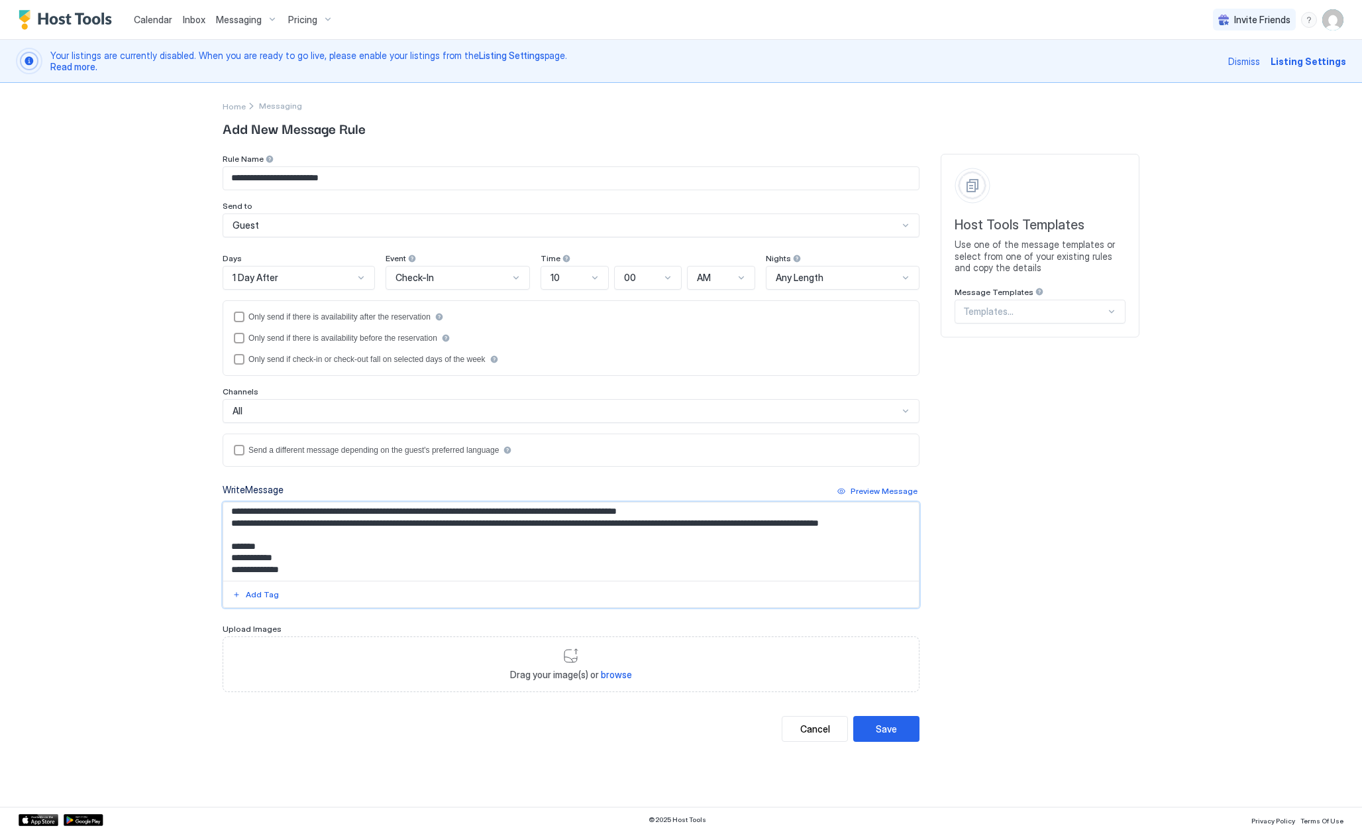
scroll to position [34, 0]
click at [887, 725] on div "Save" at bounding box center [886, 729] width 21 height 14
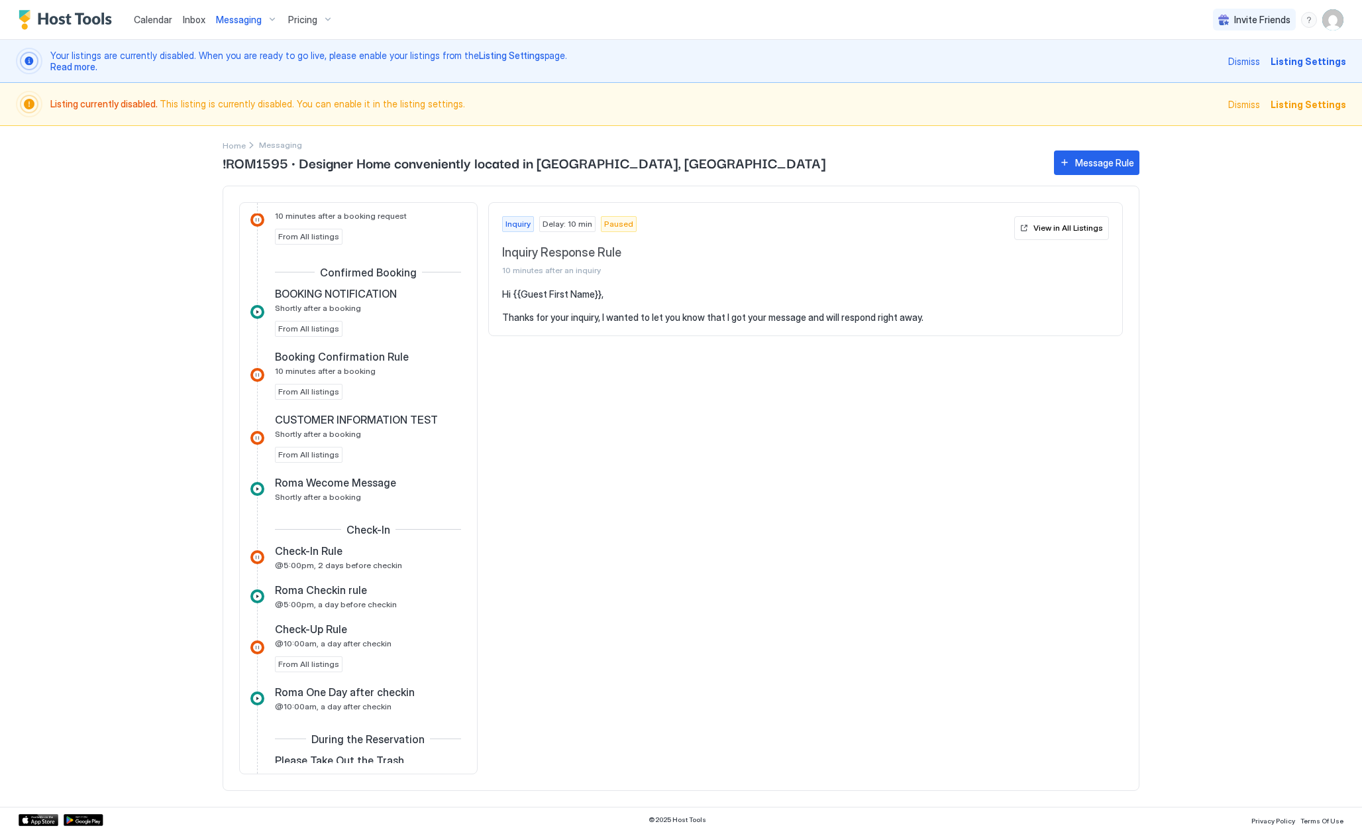
scroll to position [266, 0]
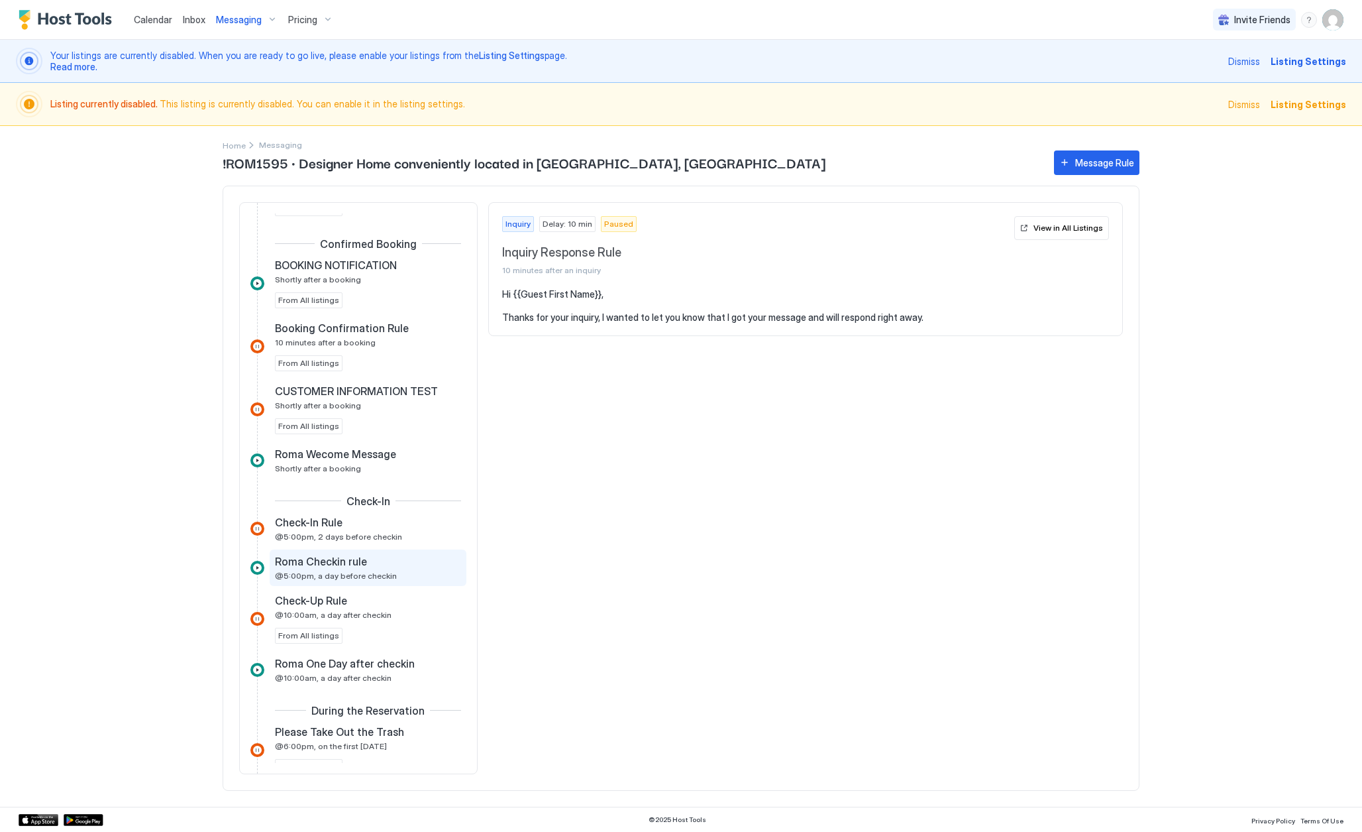
click at [408, 578] on div "Roma Checkin rule @5:00pm, a day before checkin" at bounding box center [359, 568] width 168 height 26
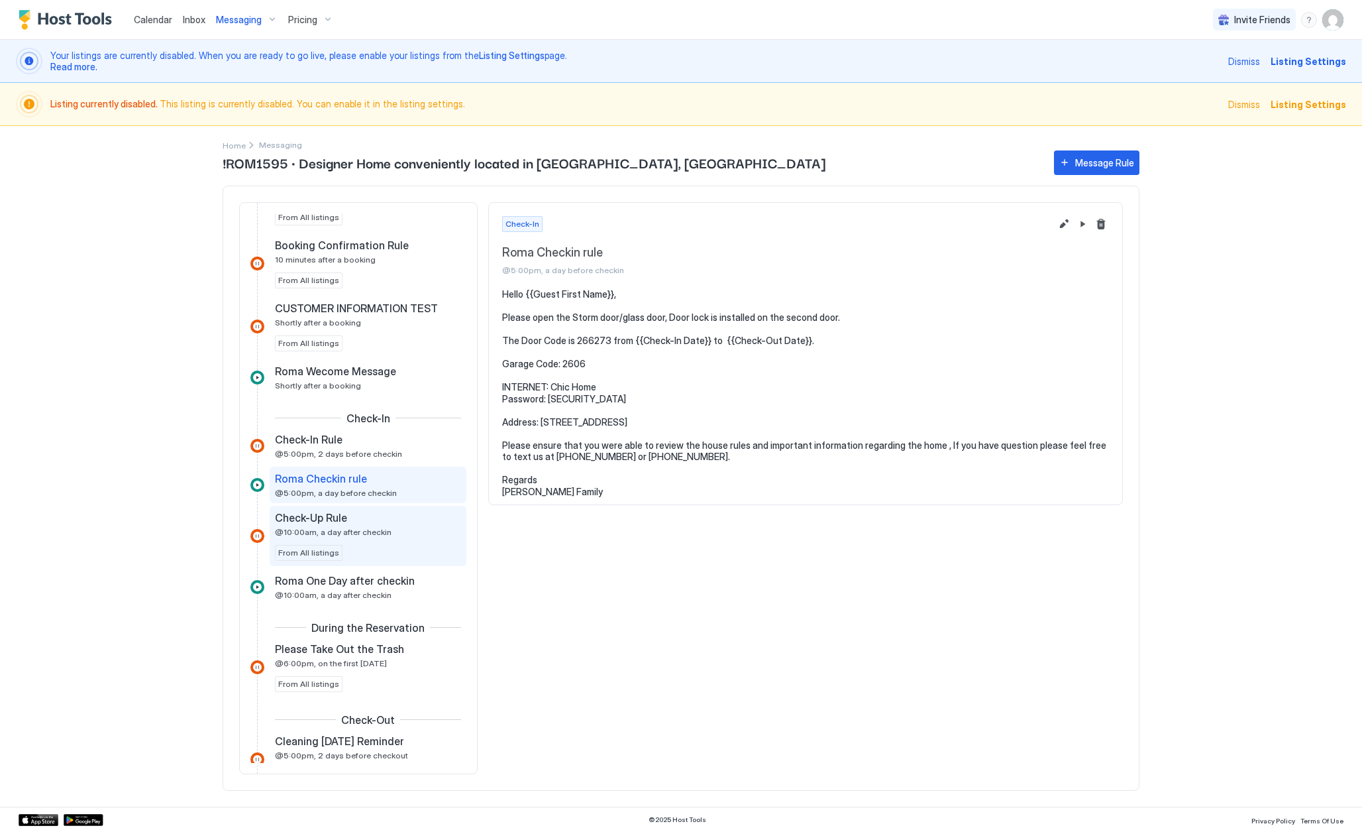
scroll to position [352, 0]
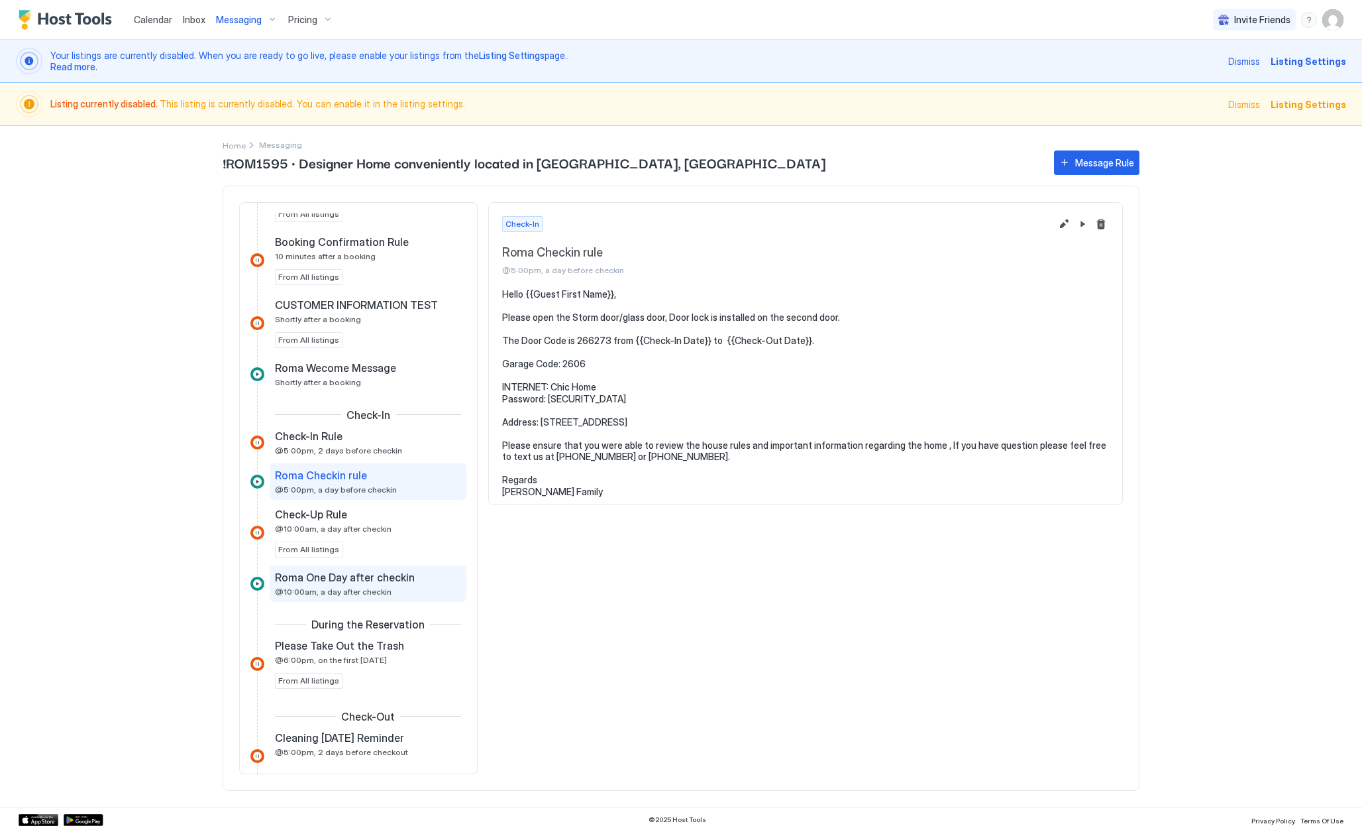
click at [413, 594] on div "Roma One Day after checkin @10:00am, a day after checkin" at bounding box center [359, 584] width 168 height 26
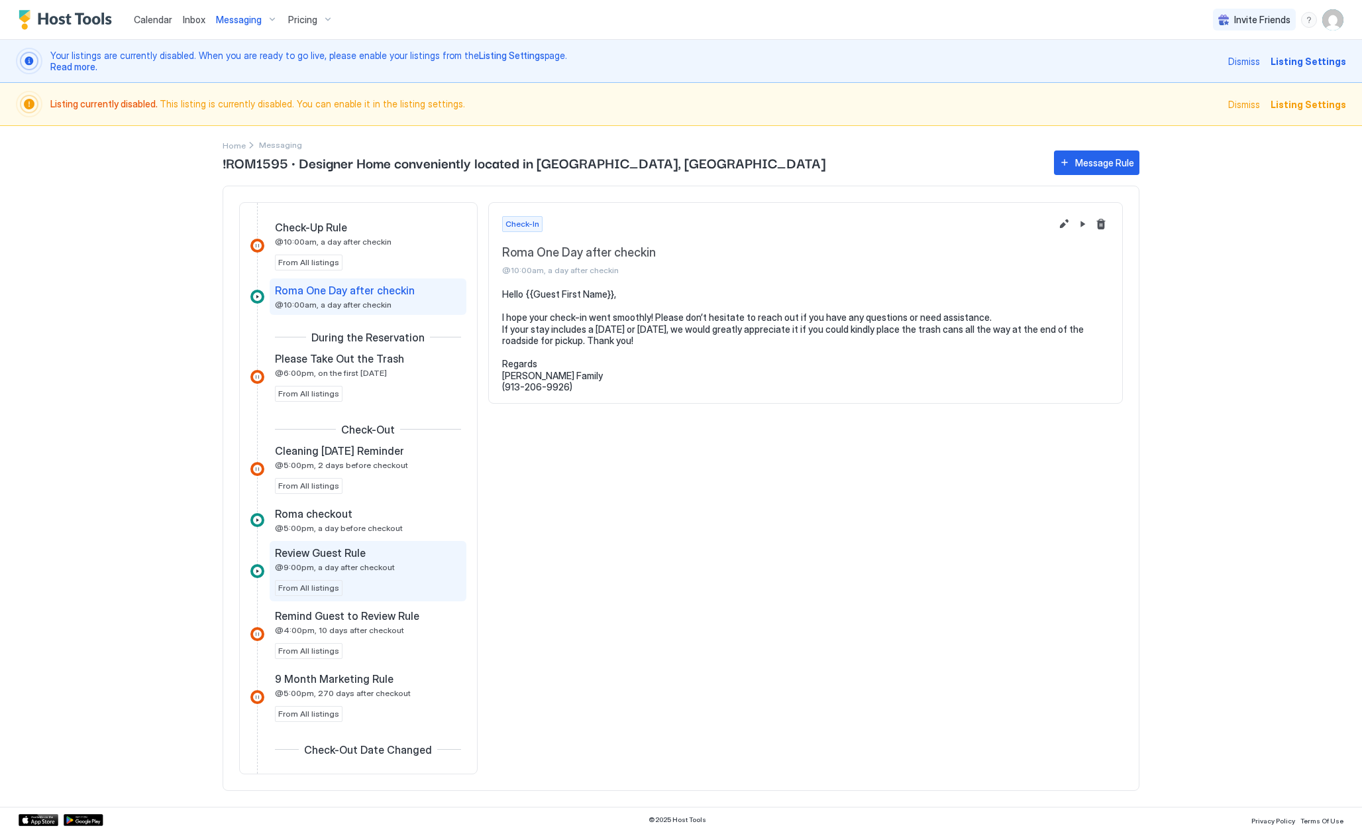
scroll to position [643, 0]
click at [359, 575] on div "Review Guest Rule @9:00pm, a day after checkout From All listings" at bounding box center [368, 567] width 186 height 50
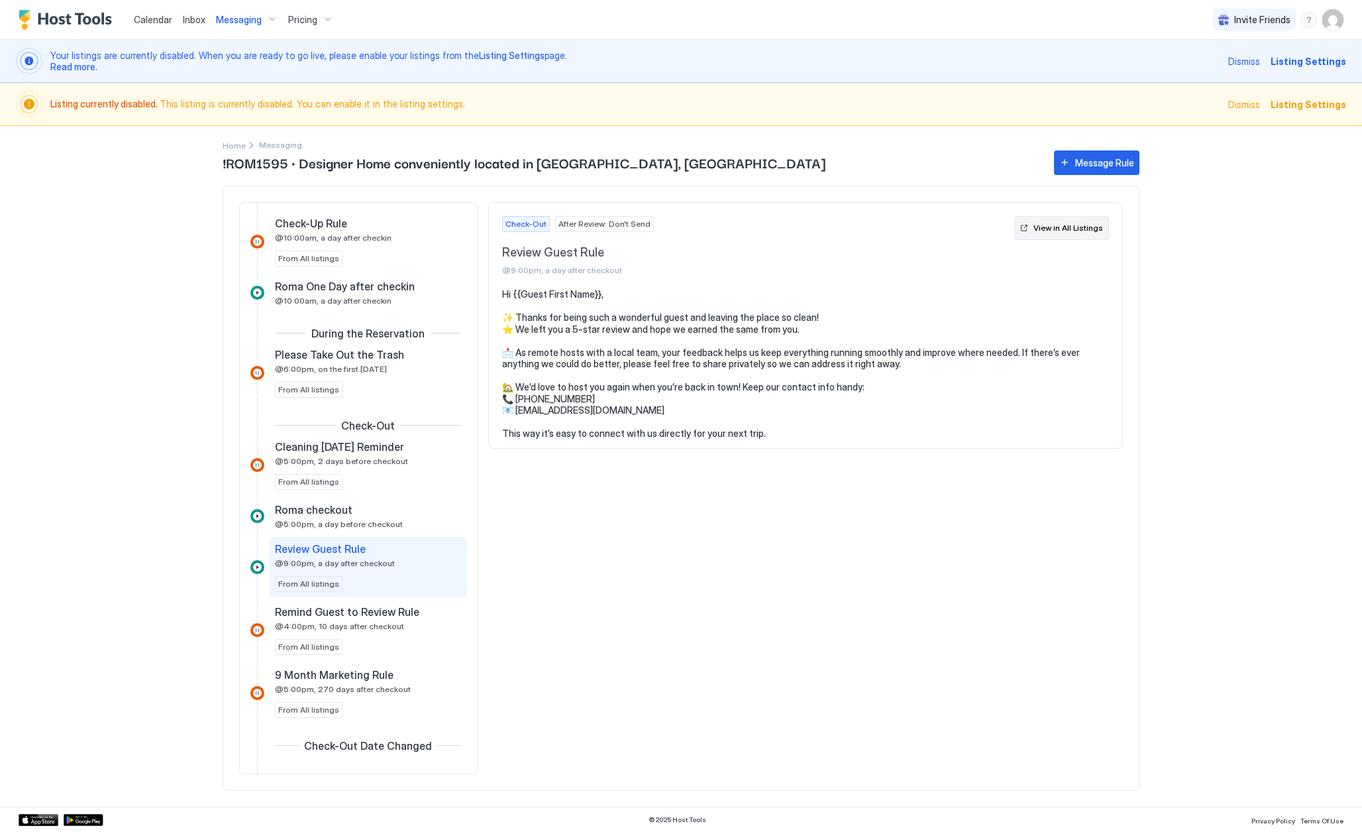
click at [1063, 228] on div "View in All Listings" at bounding box center [1069, 228] width 70 height 12
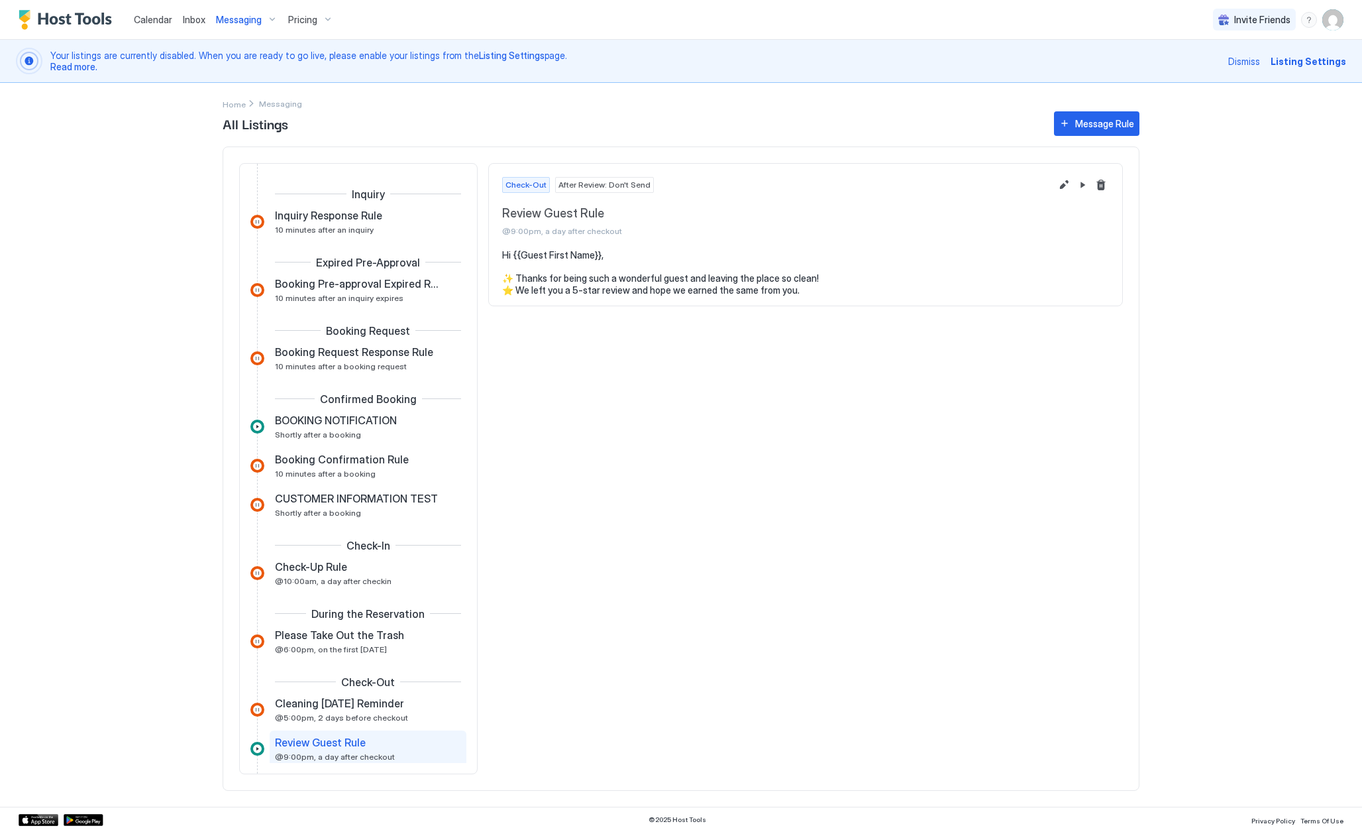
scroll to position [280, 0]
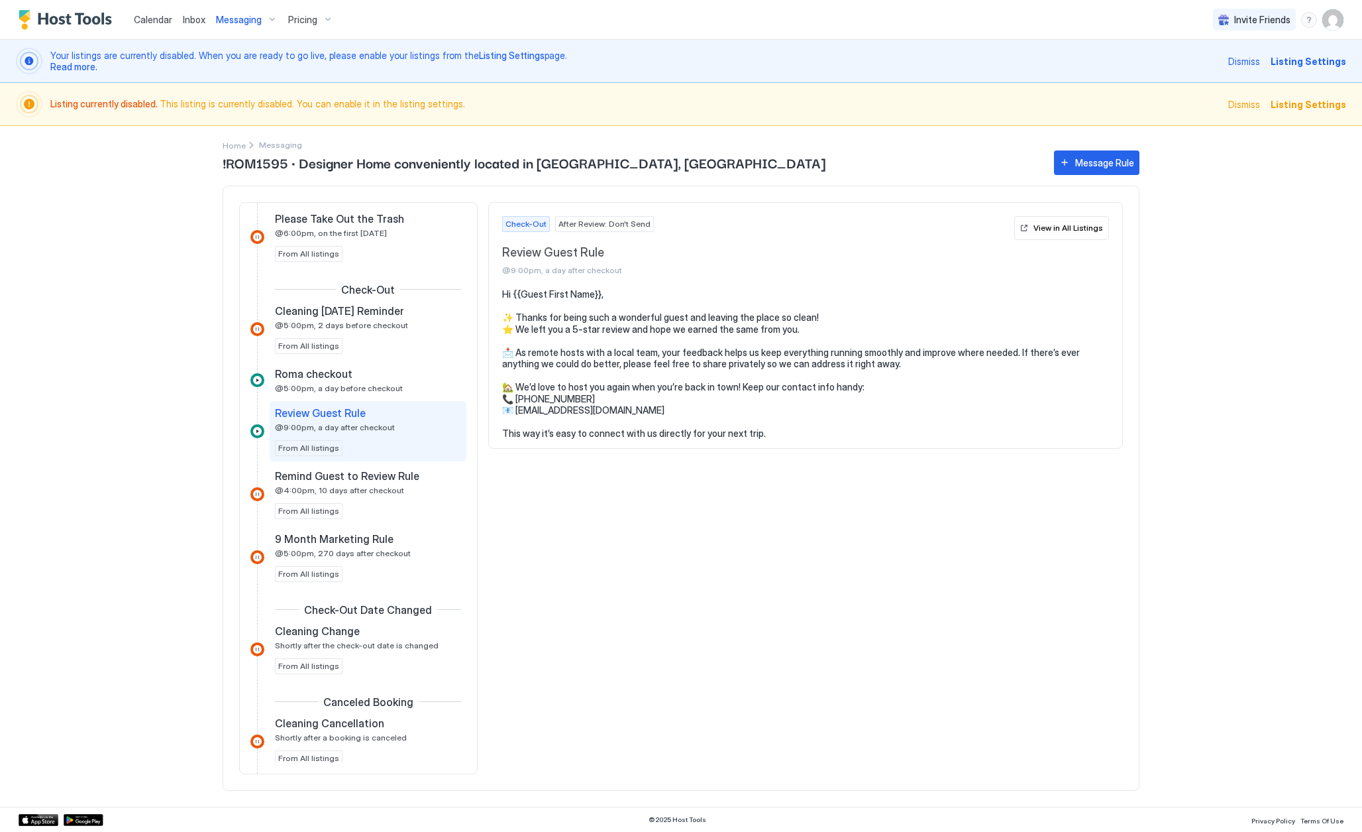
scroll to position [769, 0]
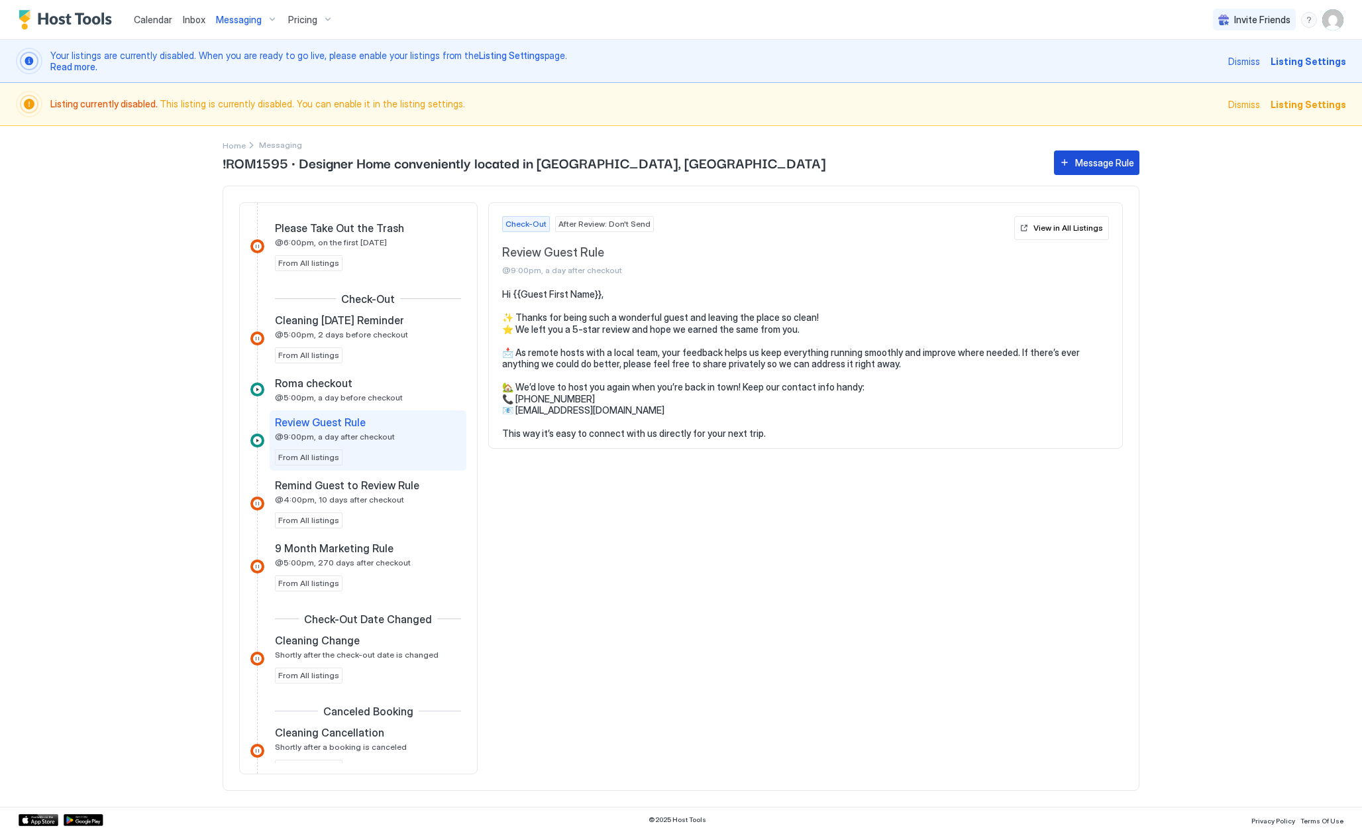
click at [1107, 167] on div "Message Rule" at bounding box center [1104, 163] width 59 height 14
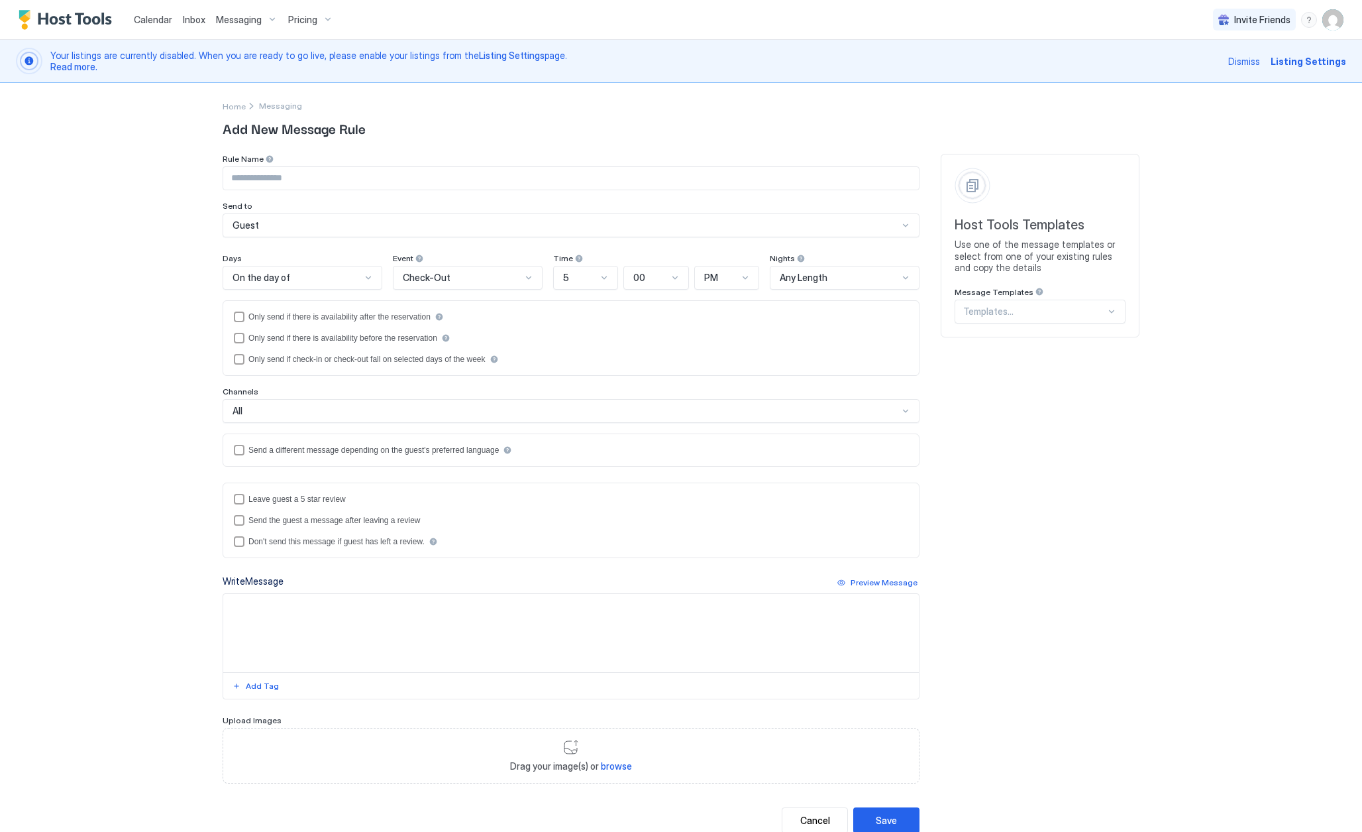
click at [474, 180] on input "Input Field" at bounding box center [571, 178] width 696 height 23
type input "**********"
click at [335, 285] on div "On the day of" at bounding box center [303, 278] width 160 height 24
click at [282, 453] on div "5 Days After" at bounding box center [303, 456] width 142 height 10
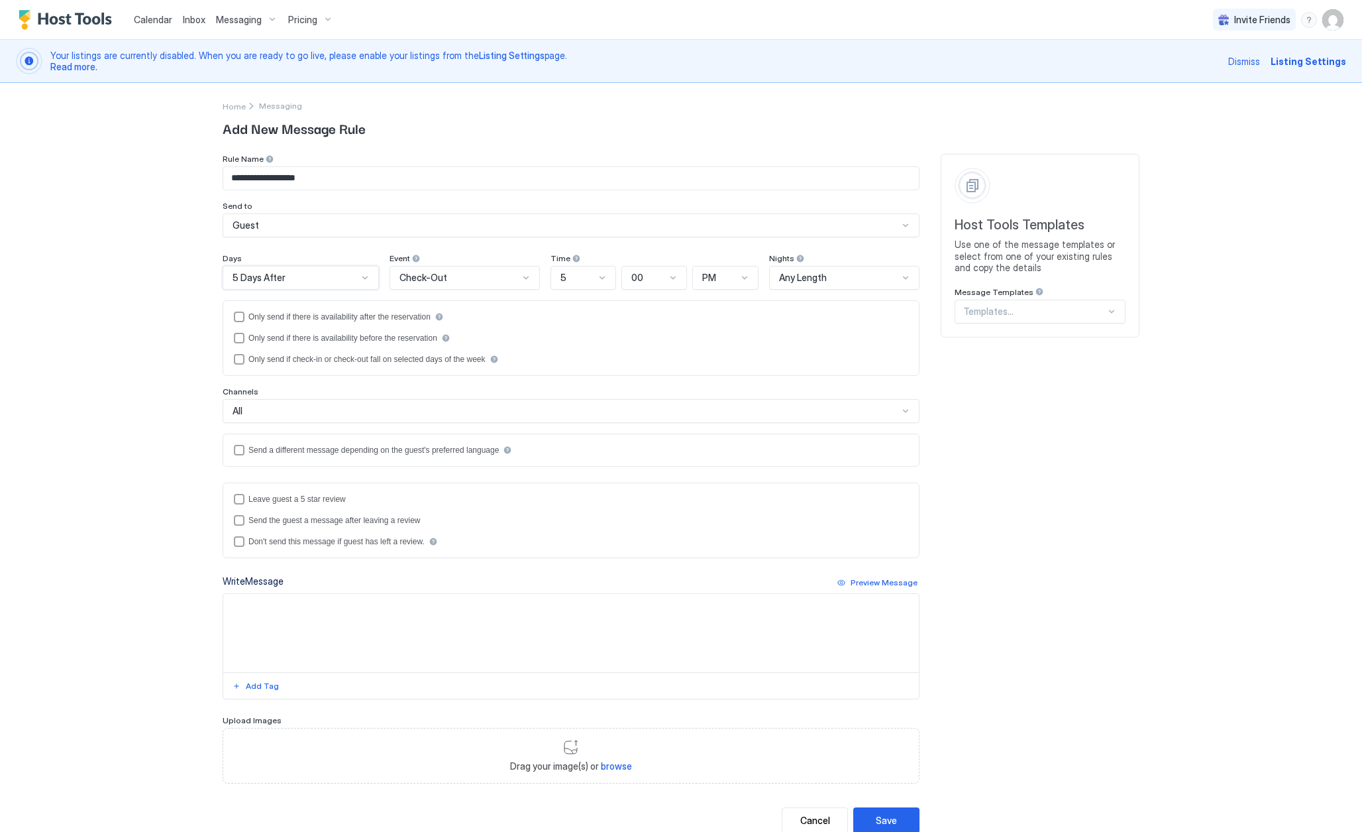
click at [602, 279] on div at bounding box center [602, 277] width 11 height 11
click at [582, 477] on div "10" at bounding box center [584, 476] width 48 height 10
click at [748, 278] on div at bounding box center [745, 277] width 11 height 11
click at [727, 302] on div "AM" at bounding box center [726, 309] width 65 height 26
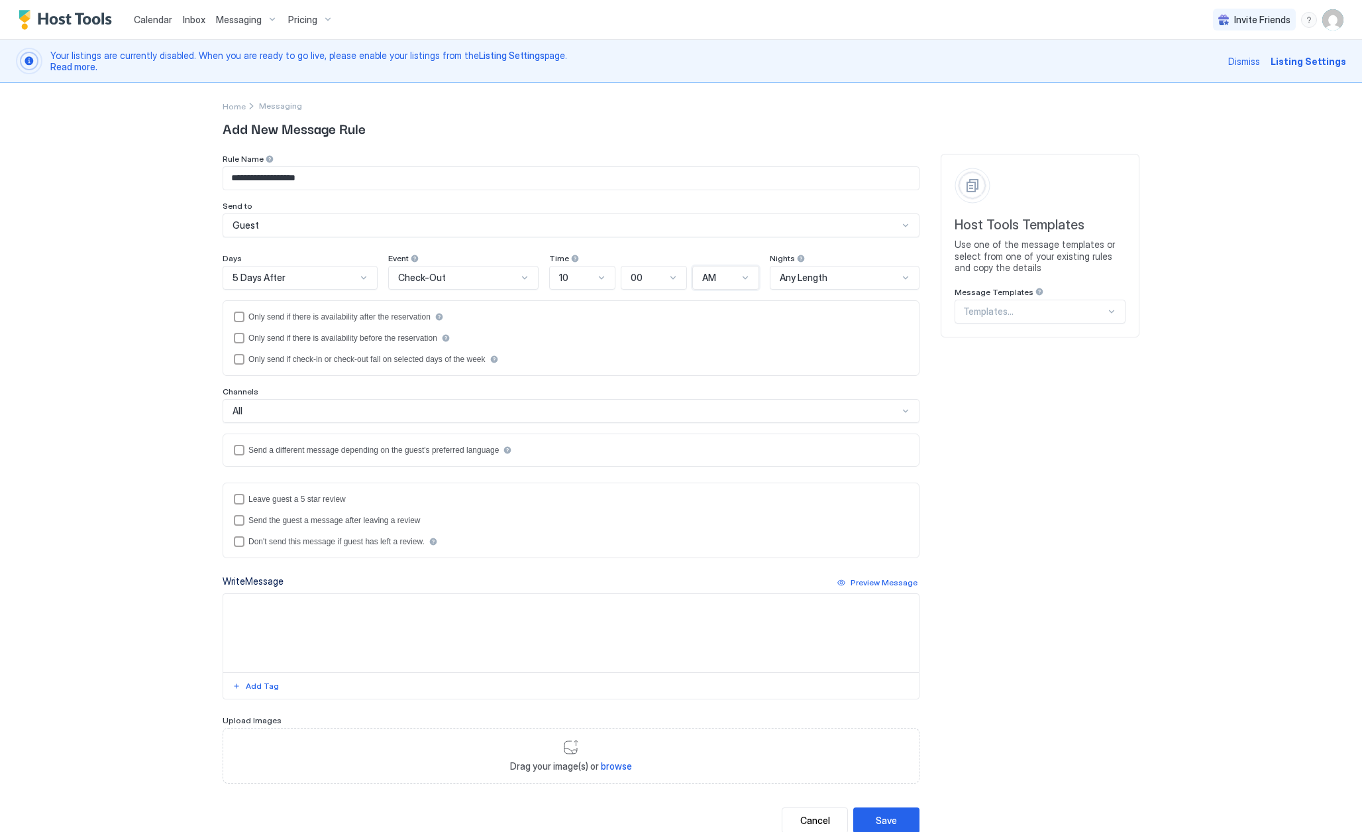
click at [329, 270] on div "5 Days After" at bounding box center [300, 278] width 155 height 24
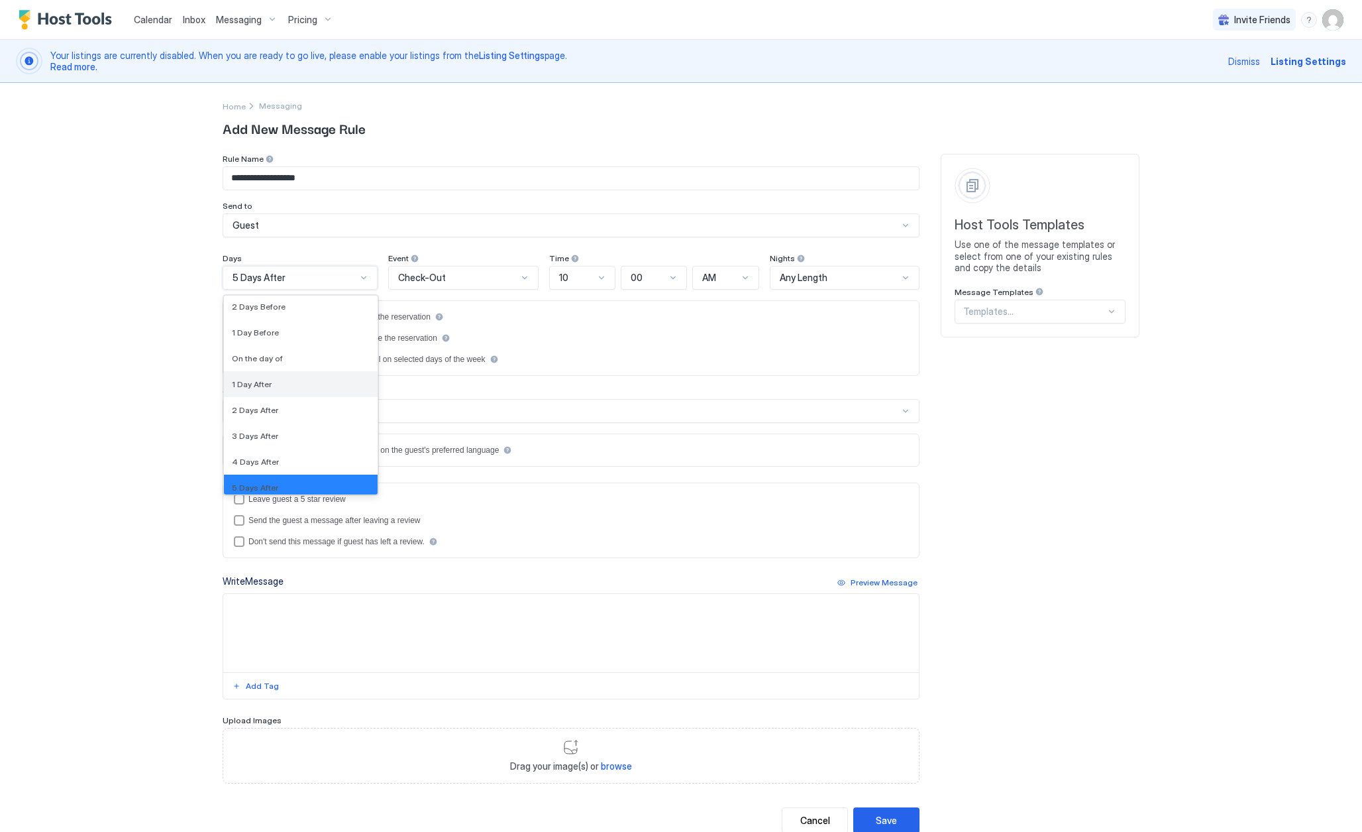
click at [279, 382] on div "1 Day After" at bounding box center [301, 384] width 138 height 10
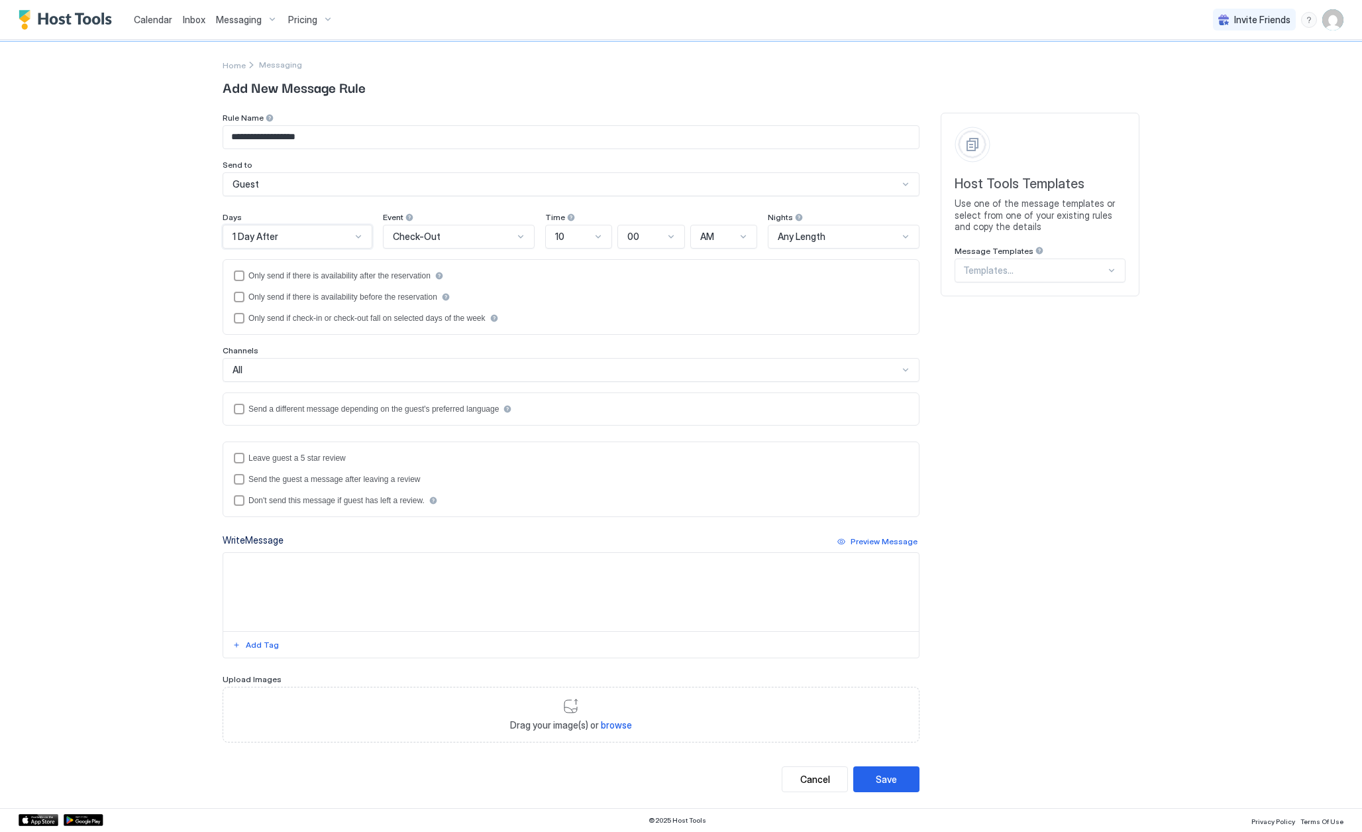
scroll to position [40, 0]
click at [536, 584] on textarea "Input Field" at bounding box center [571, 592] width 696 height 78
paste textarea "**********"
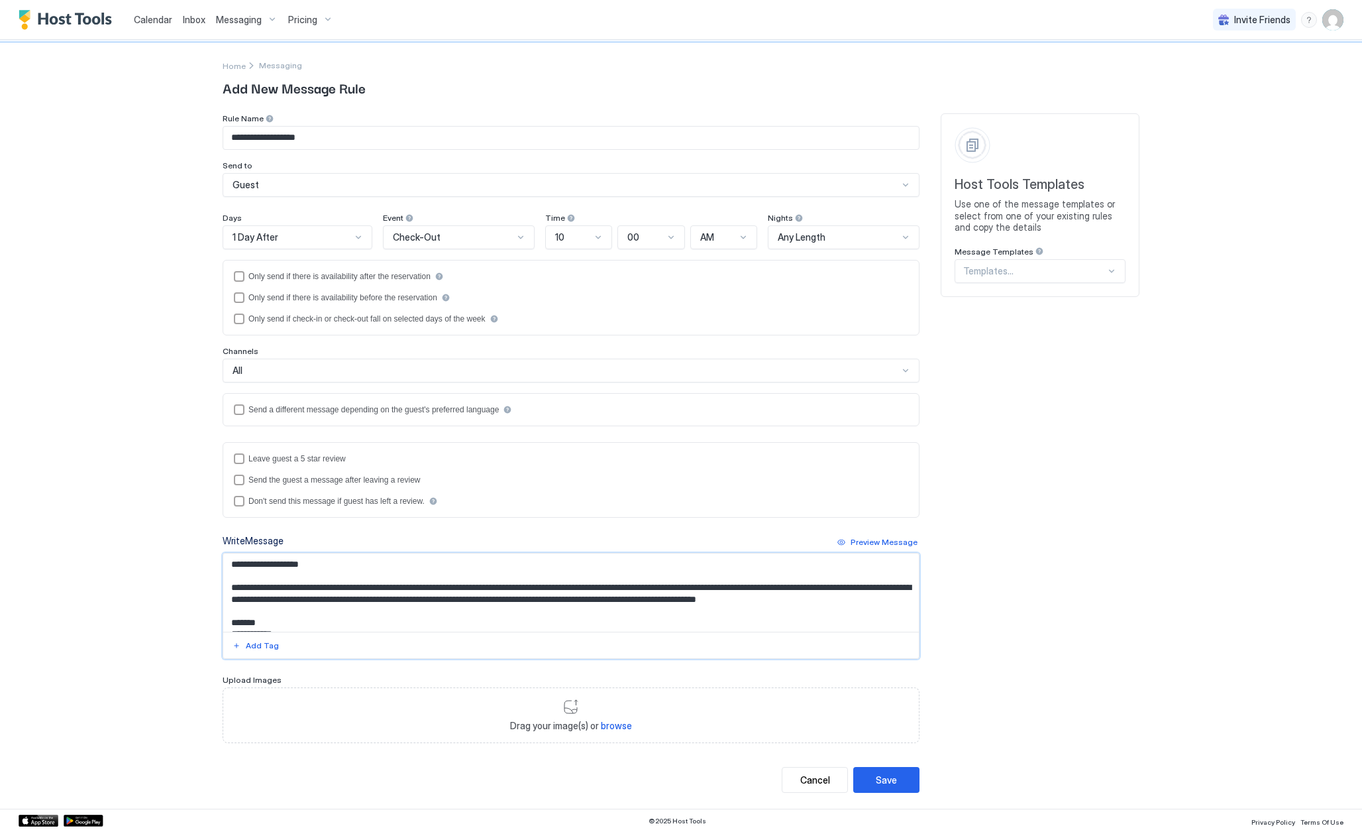
scroll to position [0, 0]
drag, startPoint x: 254, startPoint y: 566, endPoint x: 314, endPoint y: 565, distance: 60.3
click at [314, 565] on textarea "**********" at bounding box center [571, 592] width 696 height 78
click at [261, 643] on div "Add Tag" at bounding box center [262, 645] width 33 height 12
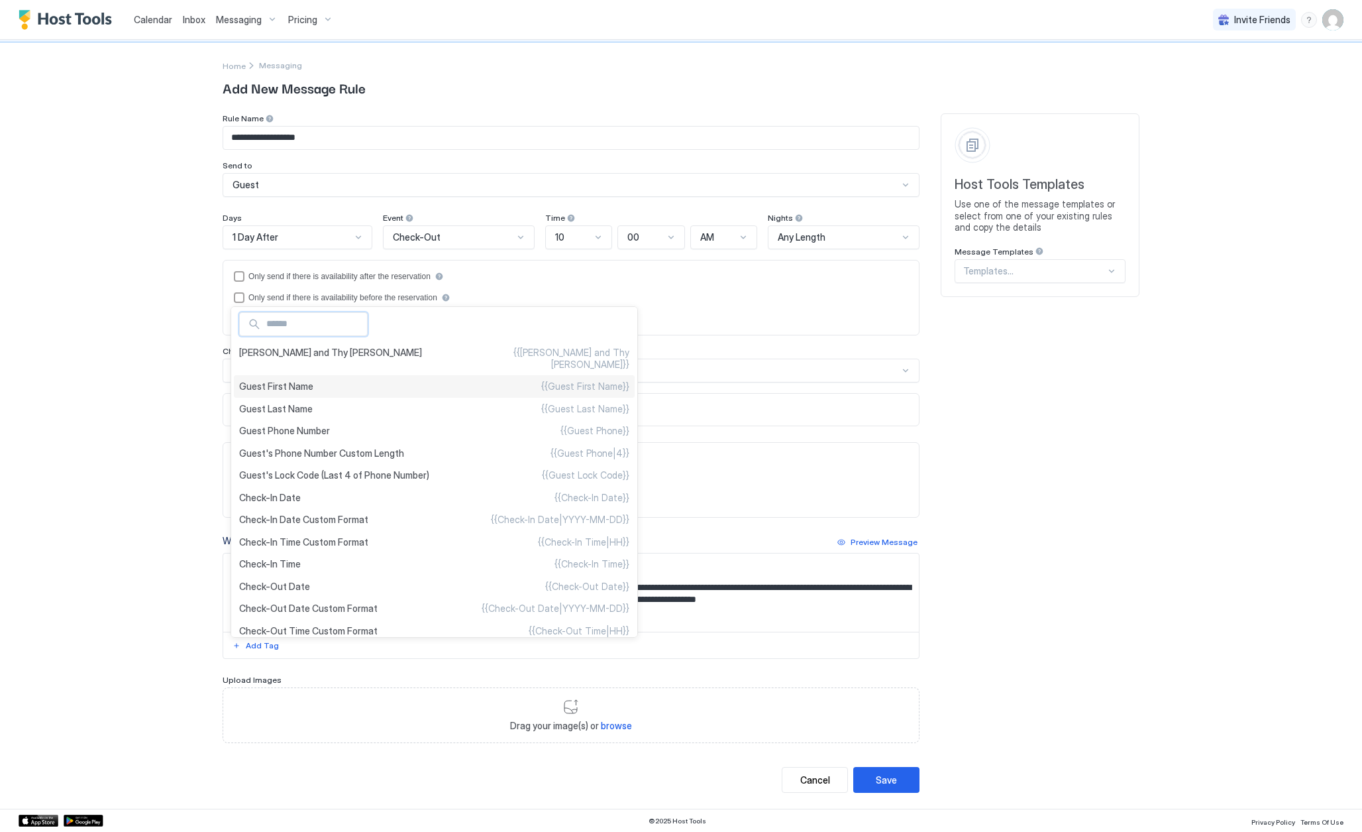
type textarea "**********"
click at [296, 380] on span "Guest First Name" at bounding box center [276, 386] width 74 height 12
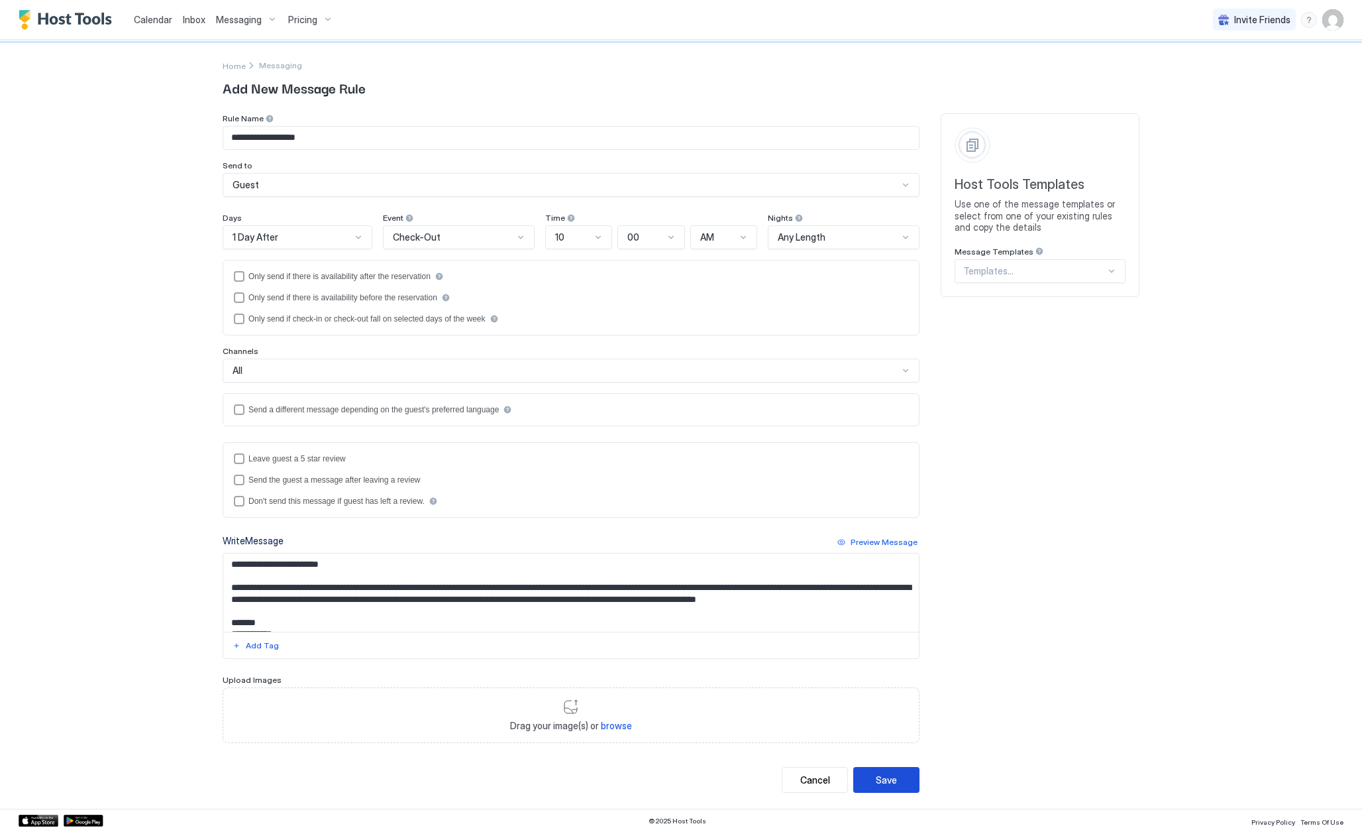
click at [884, 780] on div "Save" at bounding box center [886, 780] width 21 height 14
drag, startPoint x: 296, startPoint y: 616, endPoint x: 226, endPoint y: 512, distance: 124.6
click at [226, 512] on div "**********" at bounding box center [571, 427] width 697 height 629
click at [796, 770] on button "Cancel" at bounding box center [815, 780] width 66 height 26
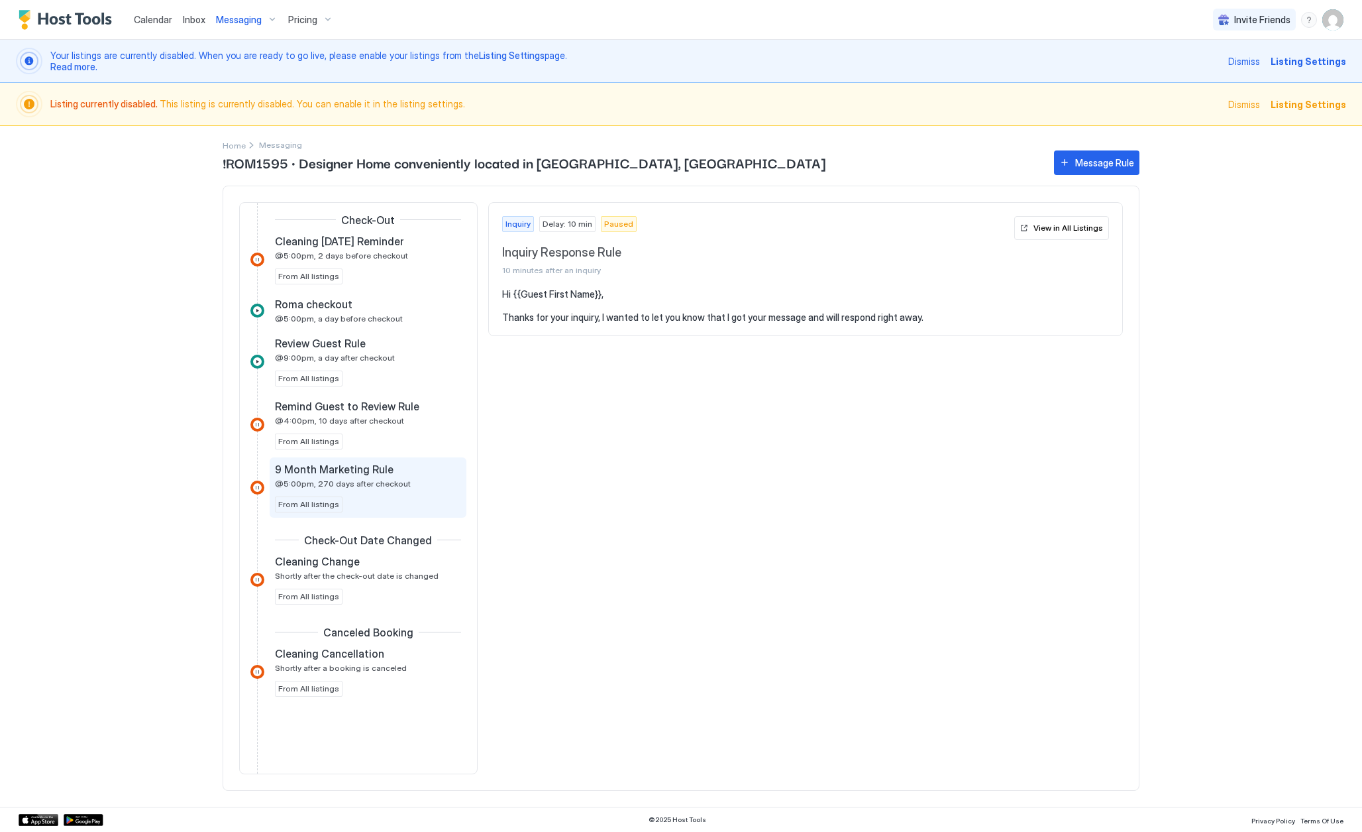
scroll to position [847, 0]
click at [1100, 162] on div "Message Rule" at bounding box center [1104, 163] width 59 height 14
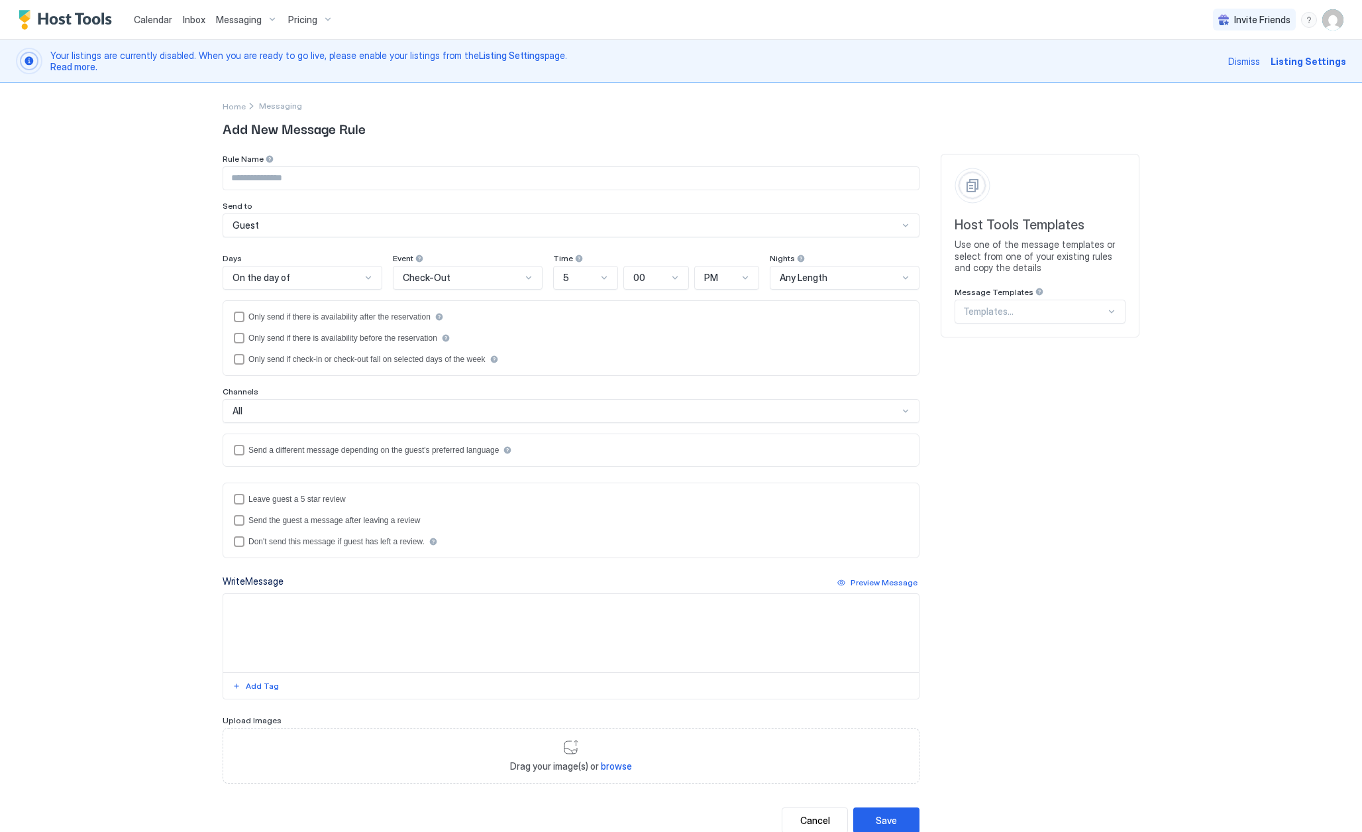
click at [294, 180] on input "Input Field" at bounding box center [571, 178] width 696 height 23
type input "**********"
click at [309, 276] on div "On the day of" at bounding box center [297, 278] width 129 height 12
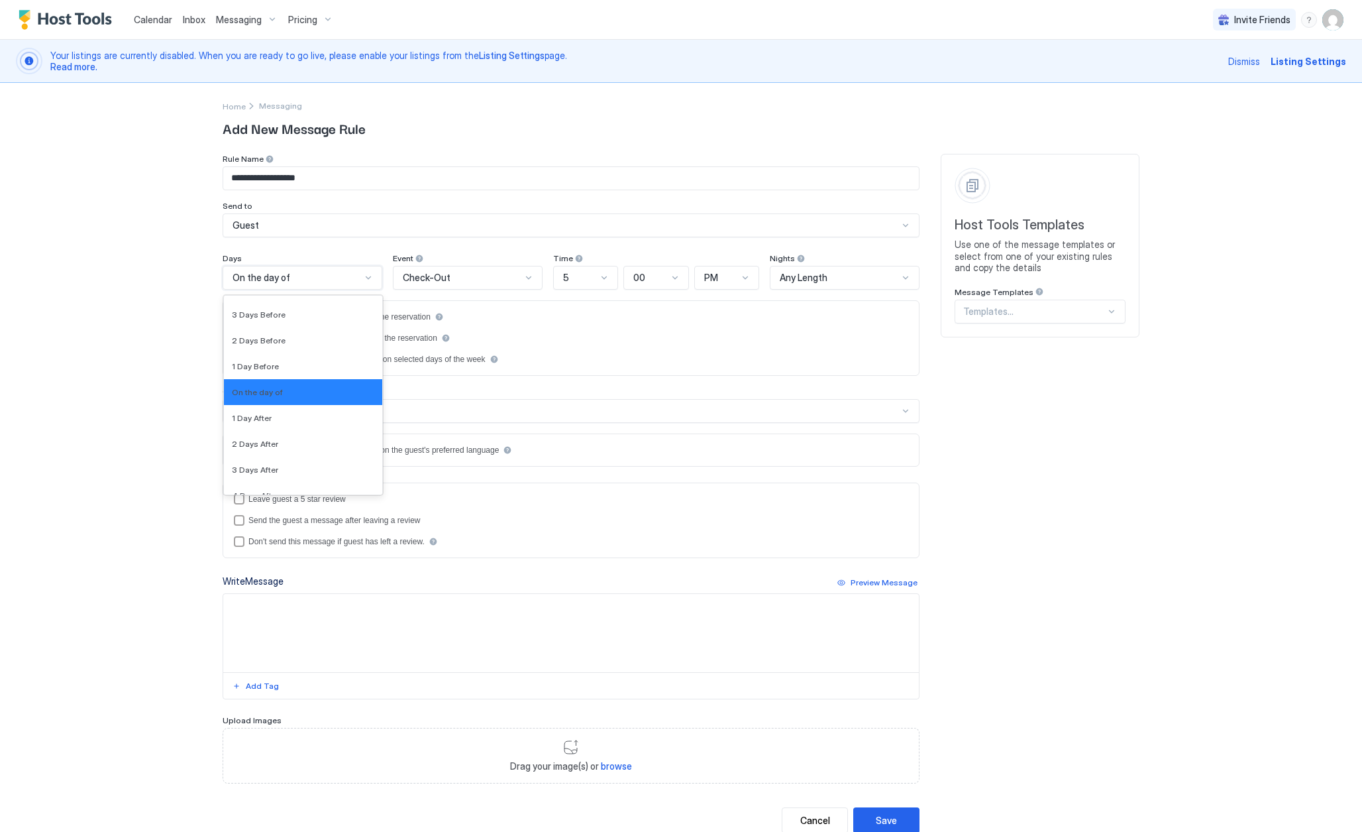
scroll to position [2039, 0]
click at [274, 406] on div "1 Day After" at bounding box center [303, 412] width 158 height 26
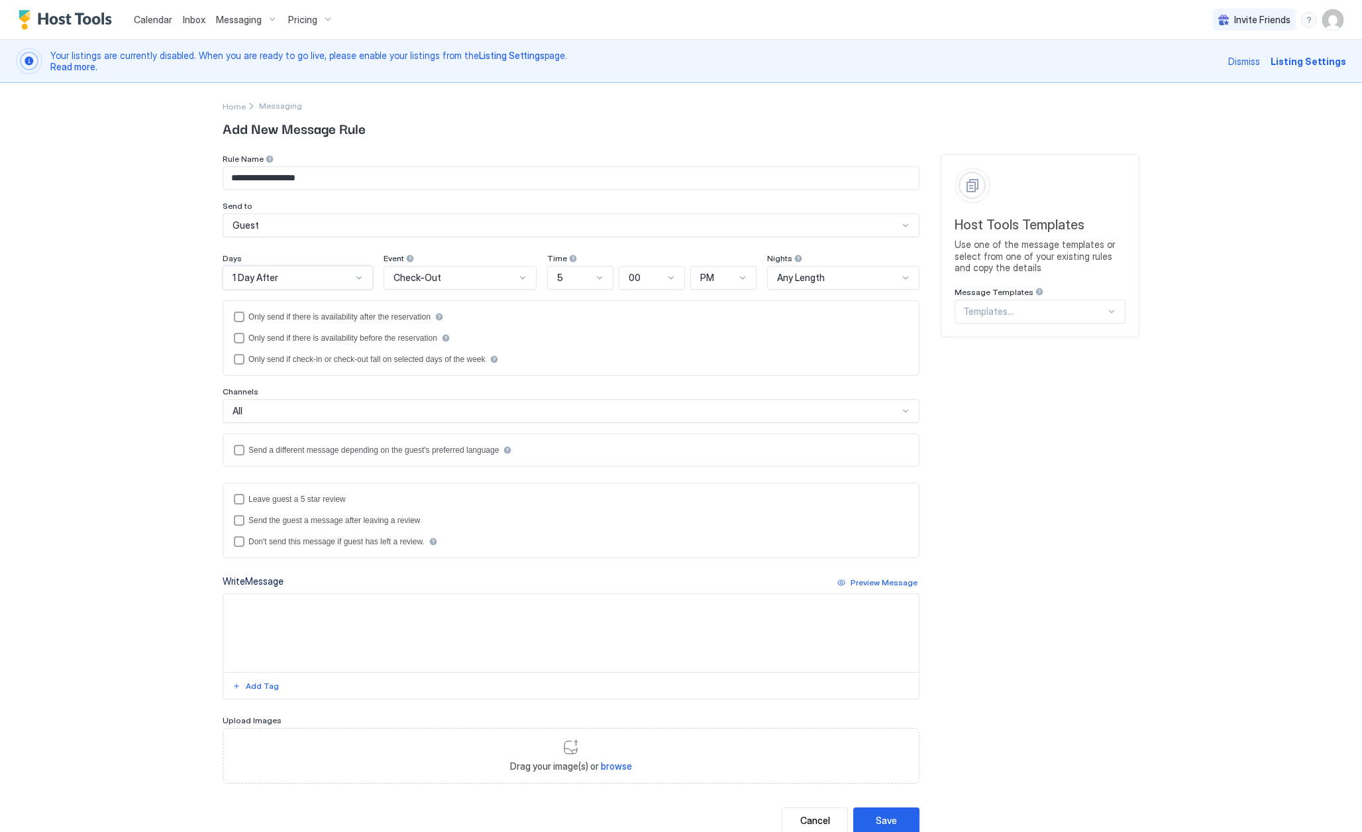
click at [602, 281] on div at bounding box center [599, 277] width 11 height 11
click at [574, 453] on div "10" at bounding box center [581, 452] width 49 height 10
click at [743, 286] on div "PM" at bounding box center [723, 278] width 67 height 24
click at [731, 311] on div "AM" at bounding box center [725, 308] width 50 height 10
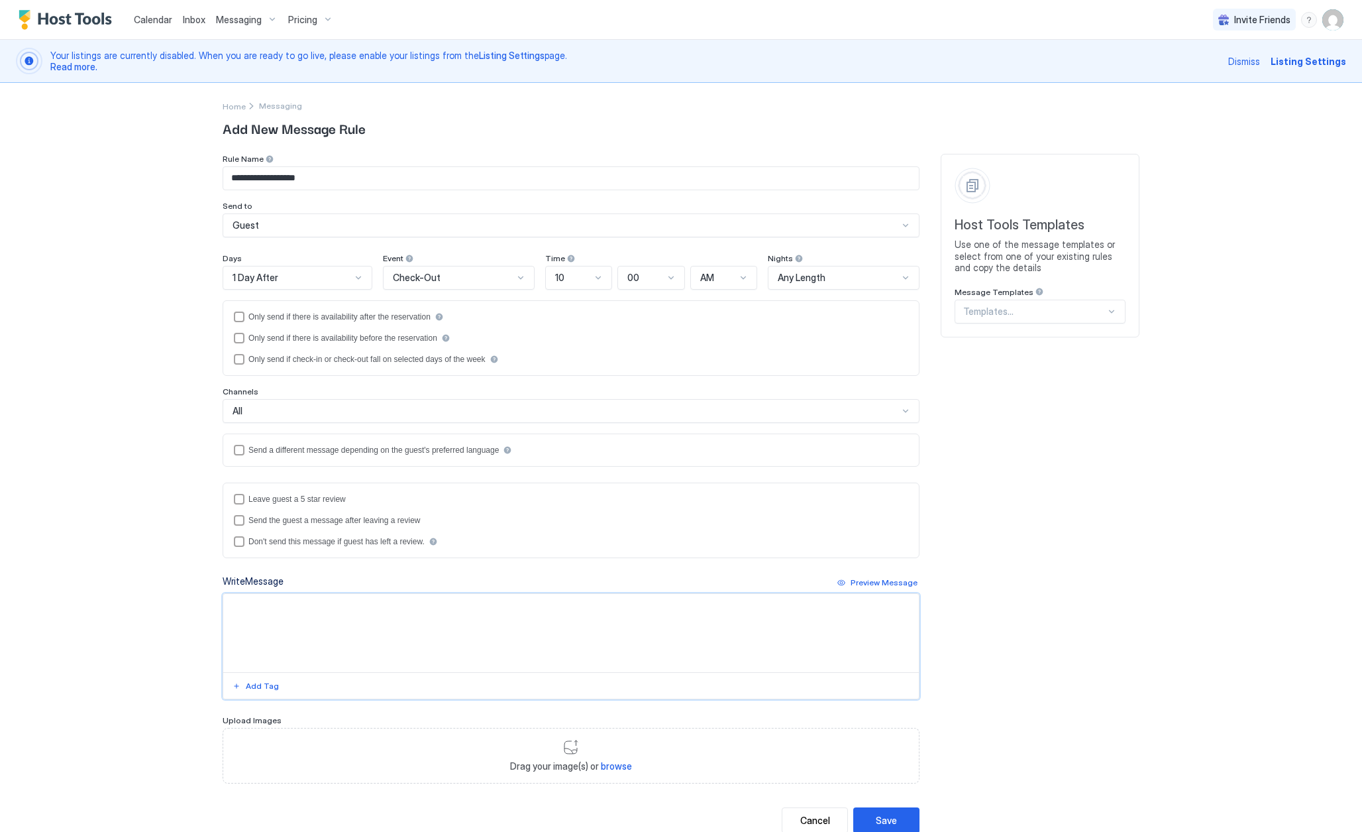
click at [350, 627] on textarea "Input Field" at bounding box center [571, 633] width 696 height 78
paste textarea "**********"
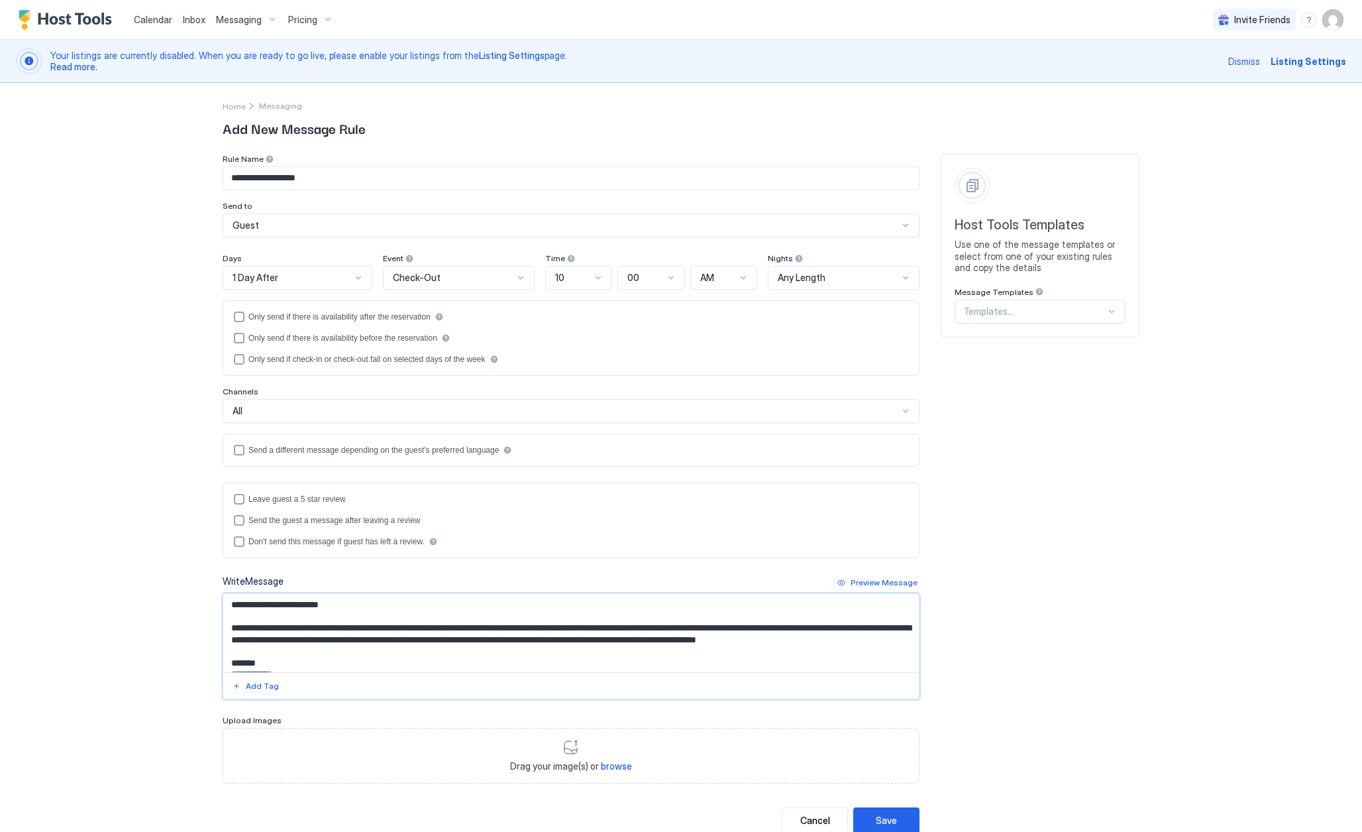
scroll to position [0, 0]
drag, startPoint x: 253, startPoint y: 608, endPoint x: 336, endPoint y: 608, distance: 82.8
click at [336, 608] on textarea "**********" at bounding box center [571, 633] width 696 height 78
click at [261, 686] on div "Add Tag" at bounding box center [262, 686] width 33 height 12
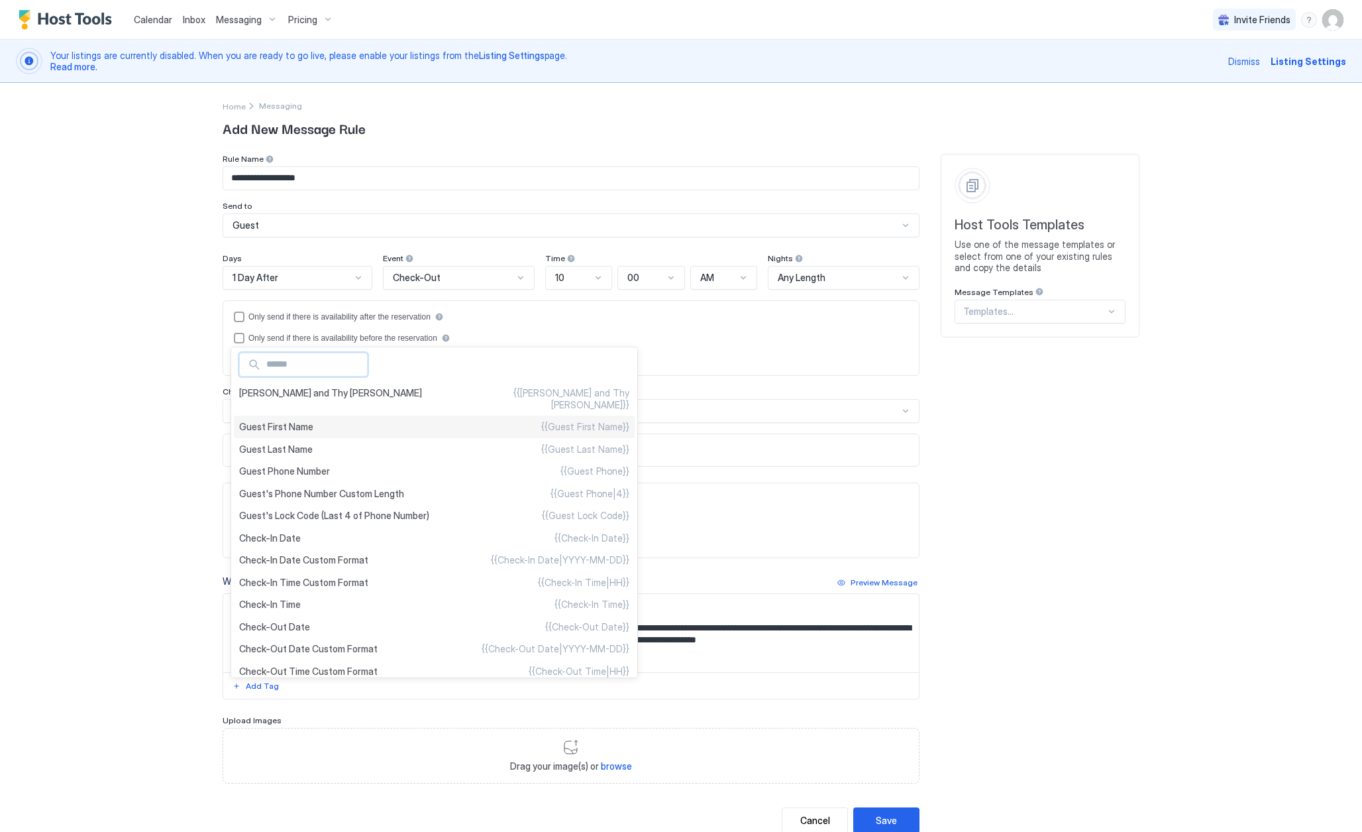
type textarea "**********"
click at [297, 421] on span "Guest First Name" at bounding box center [276, 427] width 74 height 12
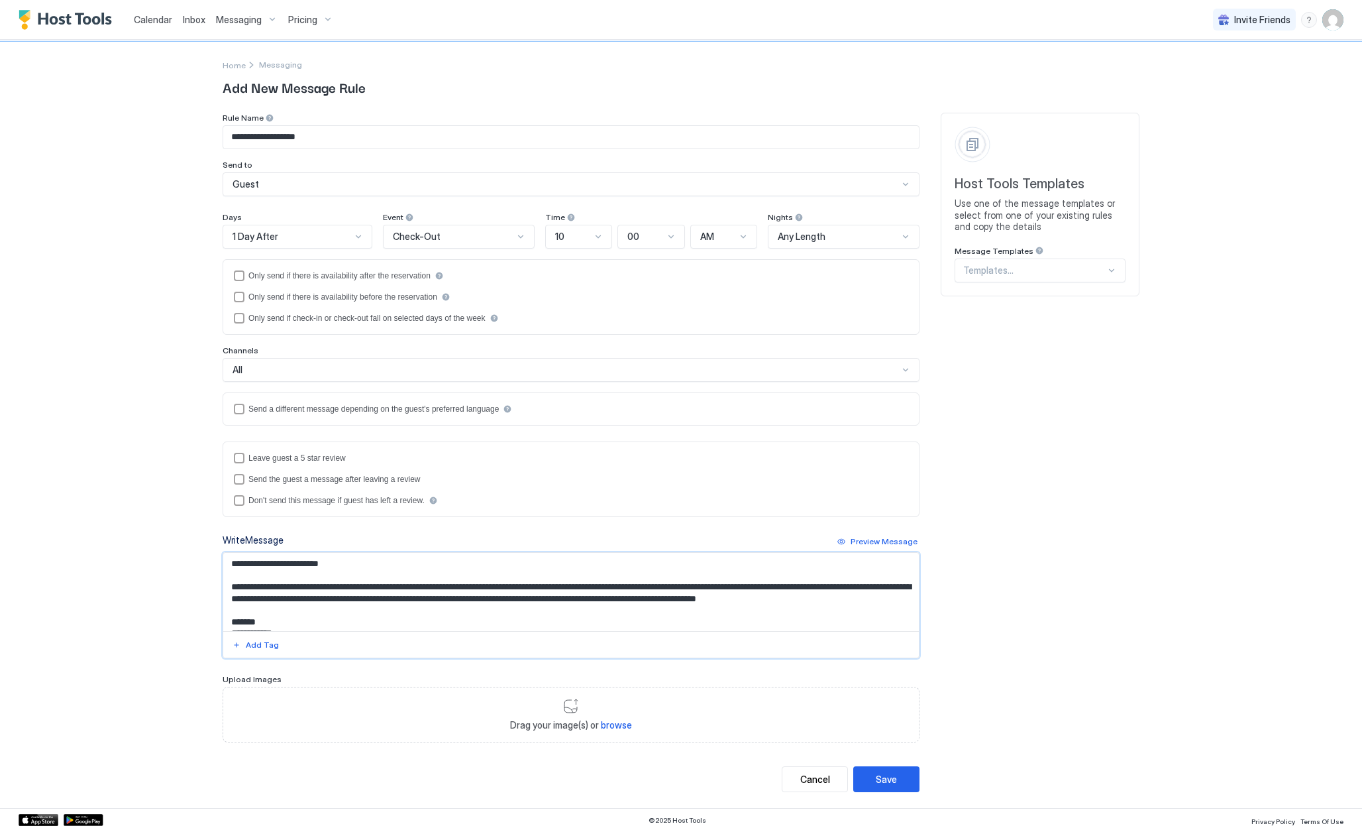
scroll to position [40, 0]
click at [891, 781] on div "Save" at bounding box center [886, 780] width 21 height 14
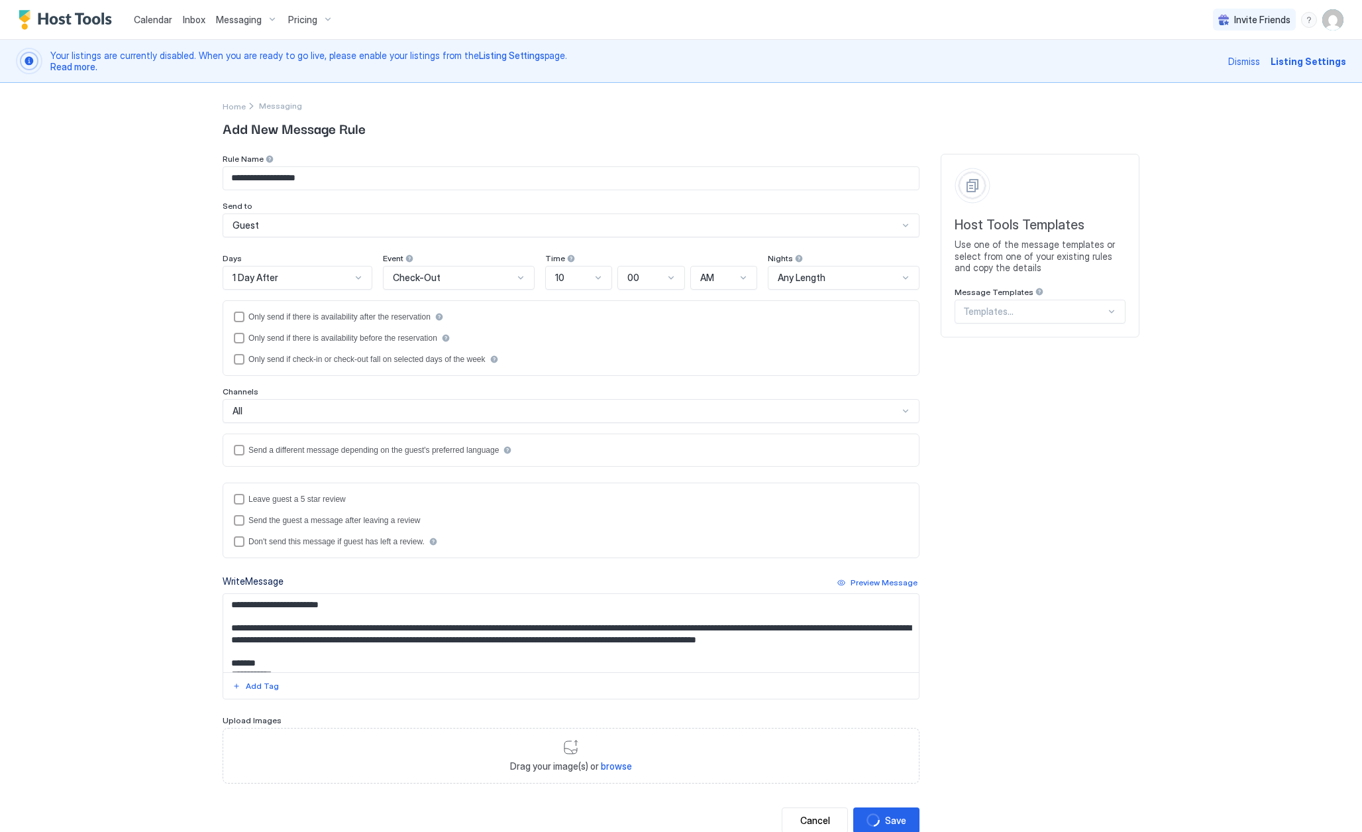
scroll to position [0, 0]
click at [801, 818] on div "Cancel" at bounding box center [815, 820] width 30 height 14
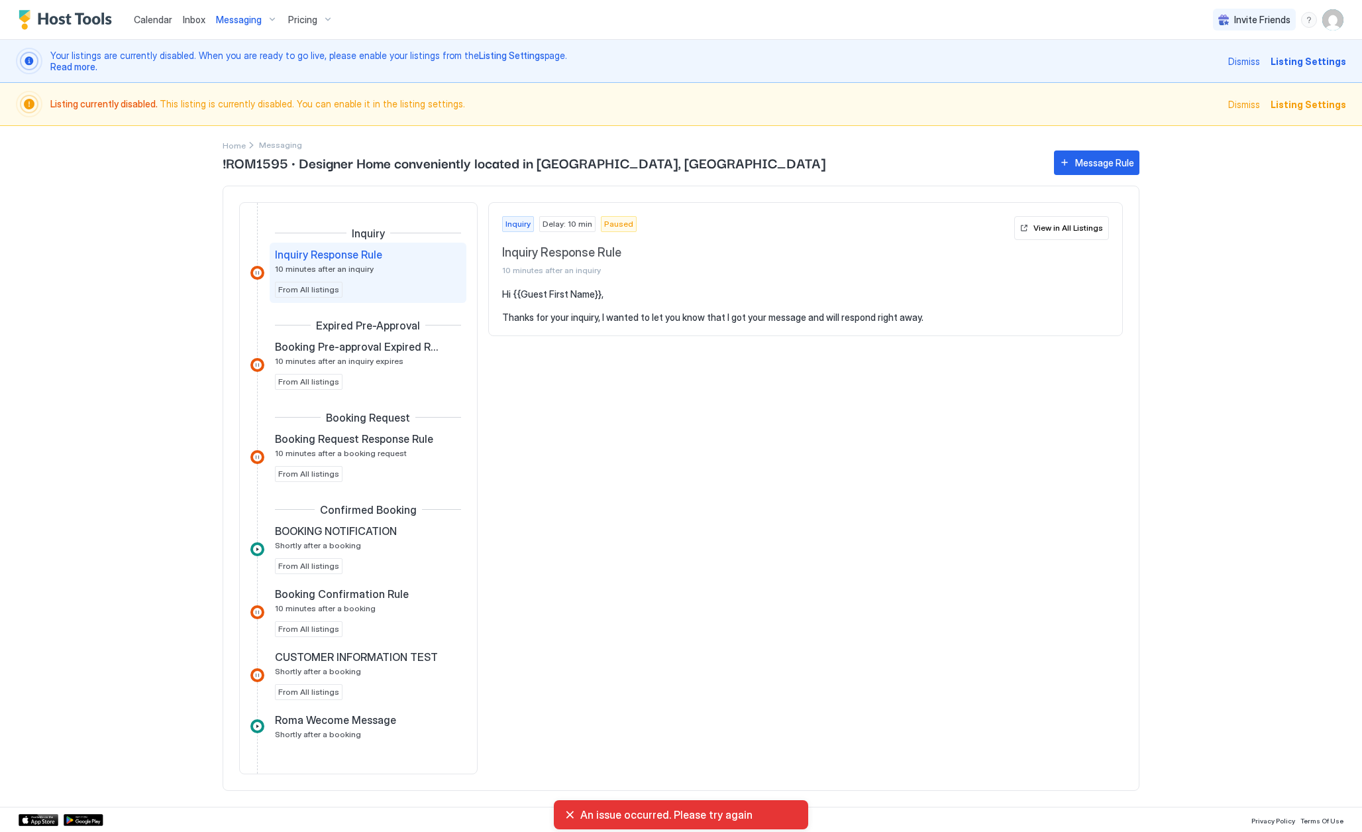
click at [569, 810] on div "An issue occurred. Please try again" at bounding box center [681, 814] width 233 height 13
click at [572, 817] on div "An issue occurred. Please try again" at bounding box center [681, 814] width 233 height 13
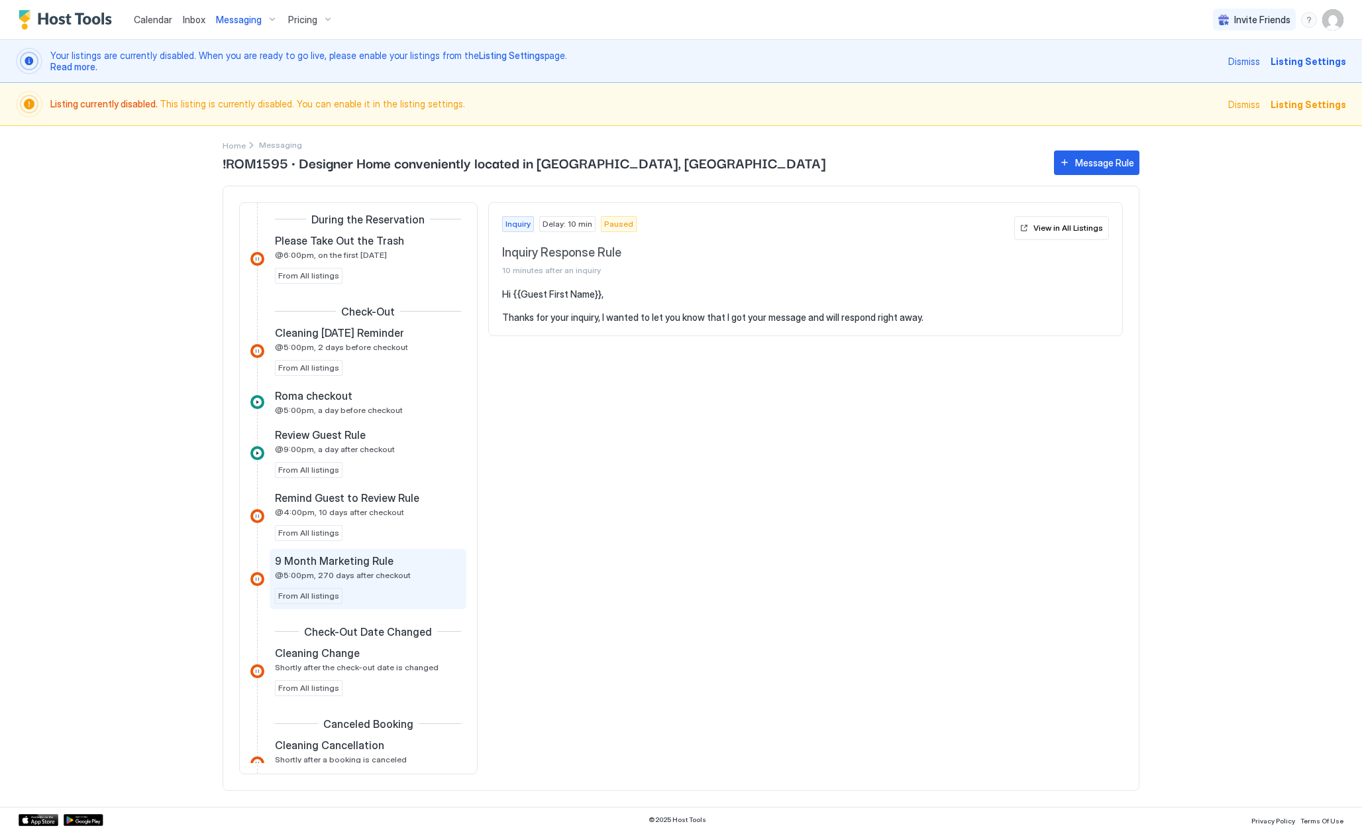
scroll to position [757, 0]
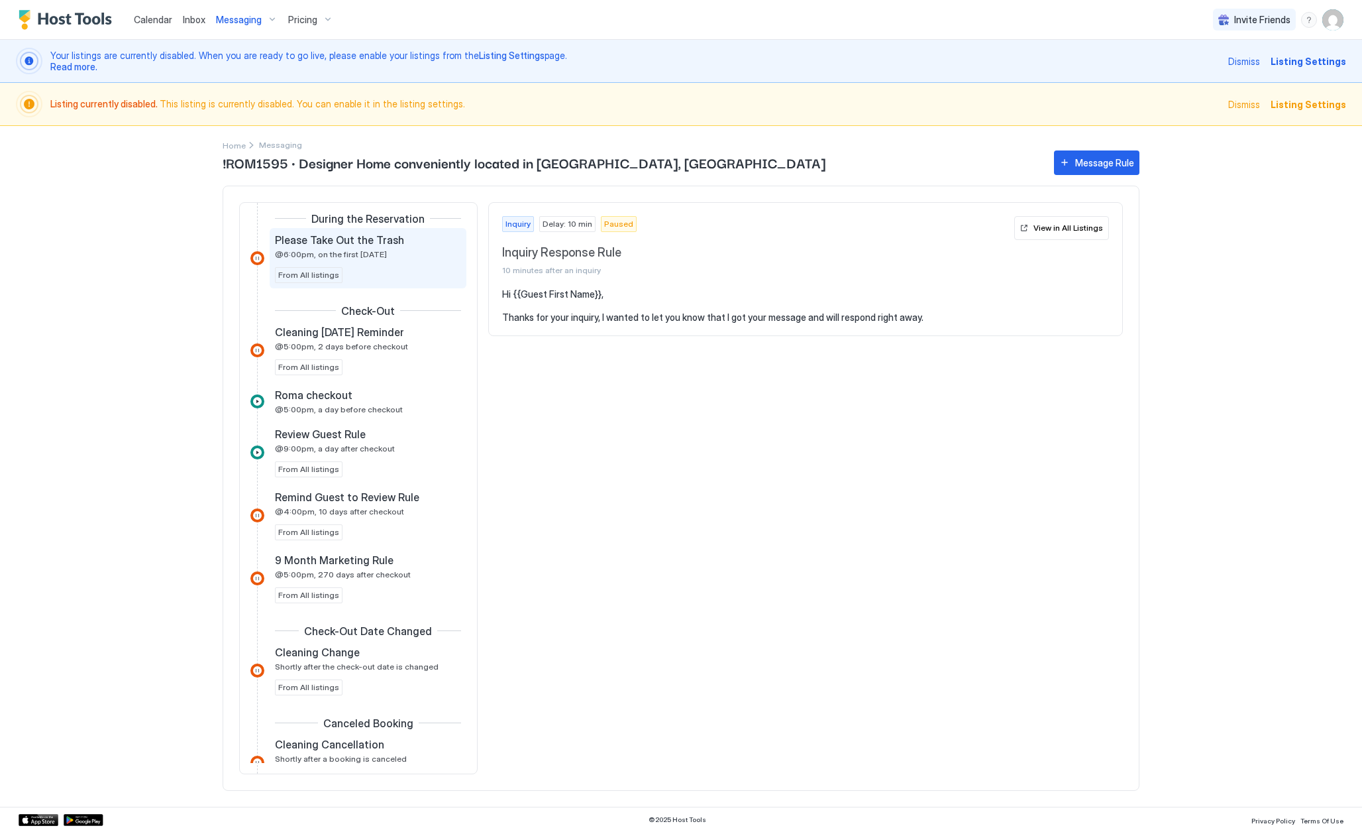
click at [395, 276] on div "Please Take Out the Trash @6:00pm, on the first [DATE] From All listings" at bounding box center [368, 258] width 186 height 50
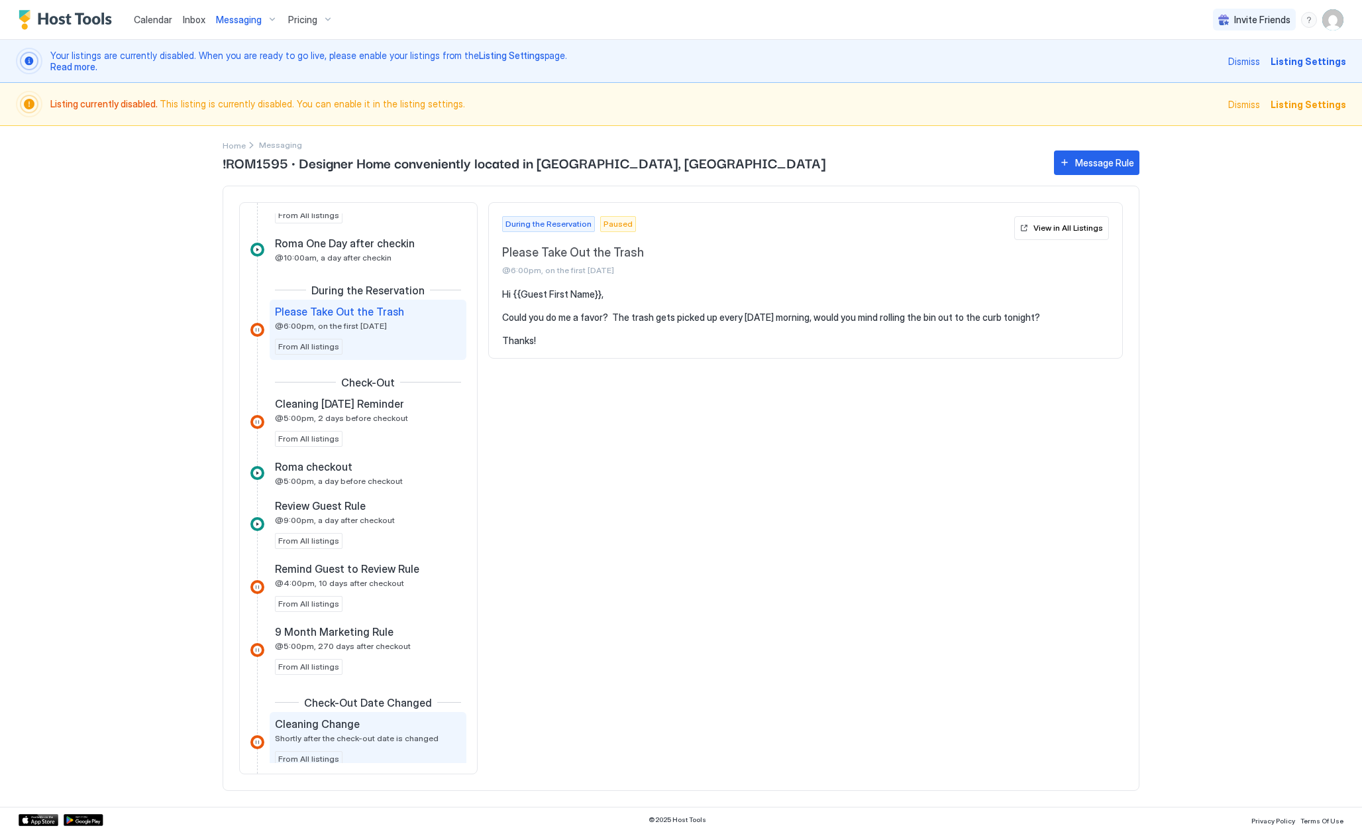
scroll to position [630, 0]
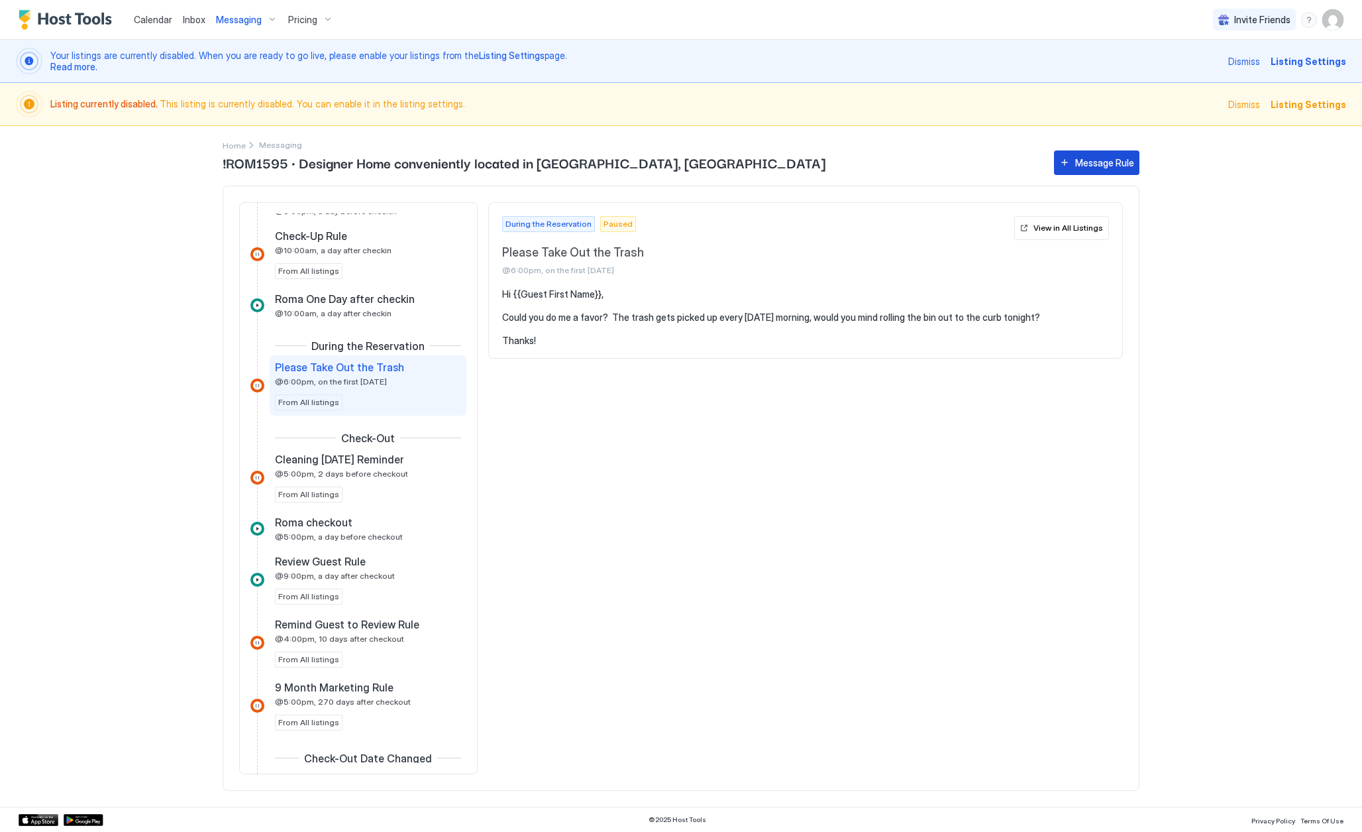
click at [1095, 160] on div "Message Rule" at bounding box center [1104, 163] width 59 height 14
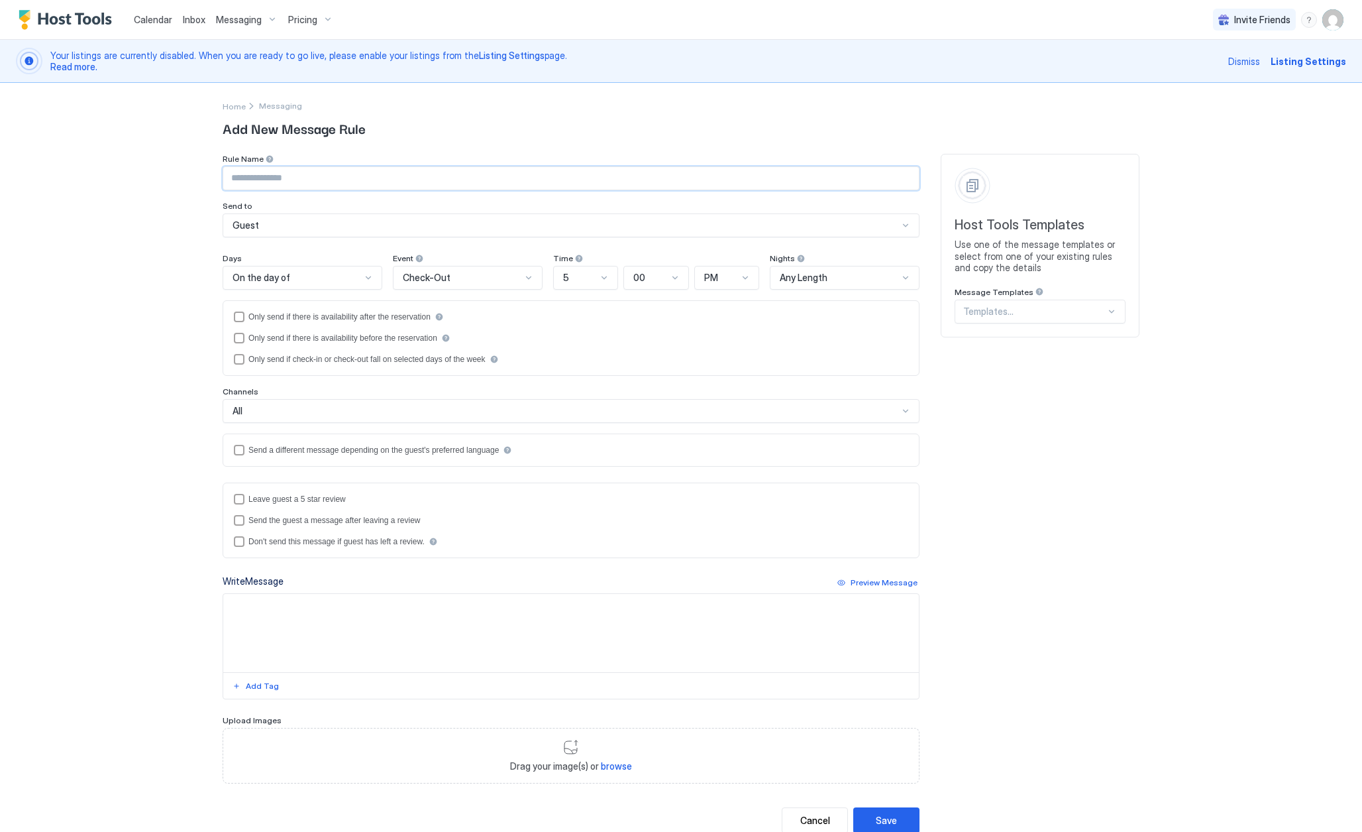
click at [364, 183] on input "Input Field" at bounding box center [571, 178] width 696 height 23
click at [318, 179] on input "**********" at bounding box center [571, 178] width 696 height 23
type input "**********"
click at [301, 283] on div "On the day of" at bounding box center [297, 278] width 129 height 12
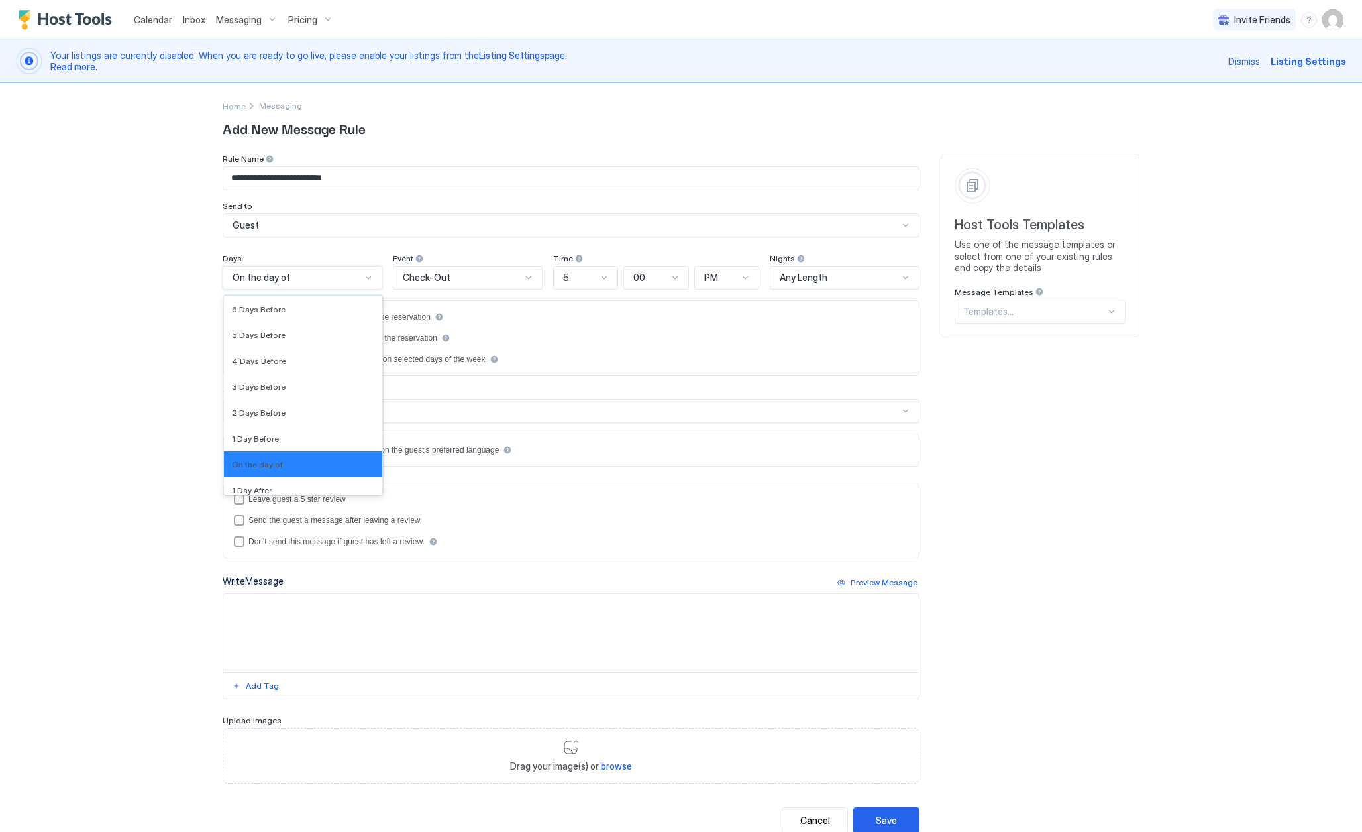
scroll to position [1984, 0]
click at [291, 469] on div "1 Day After" at bounding box center [303, 472] width 142 height 10
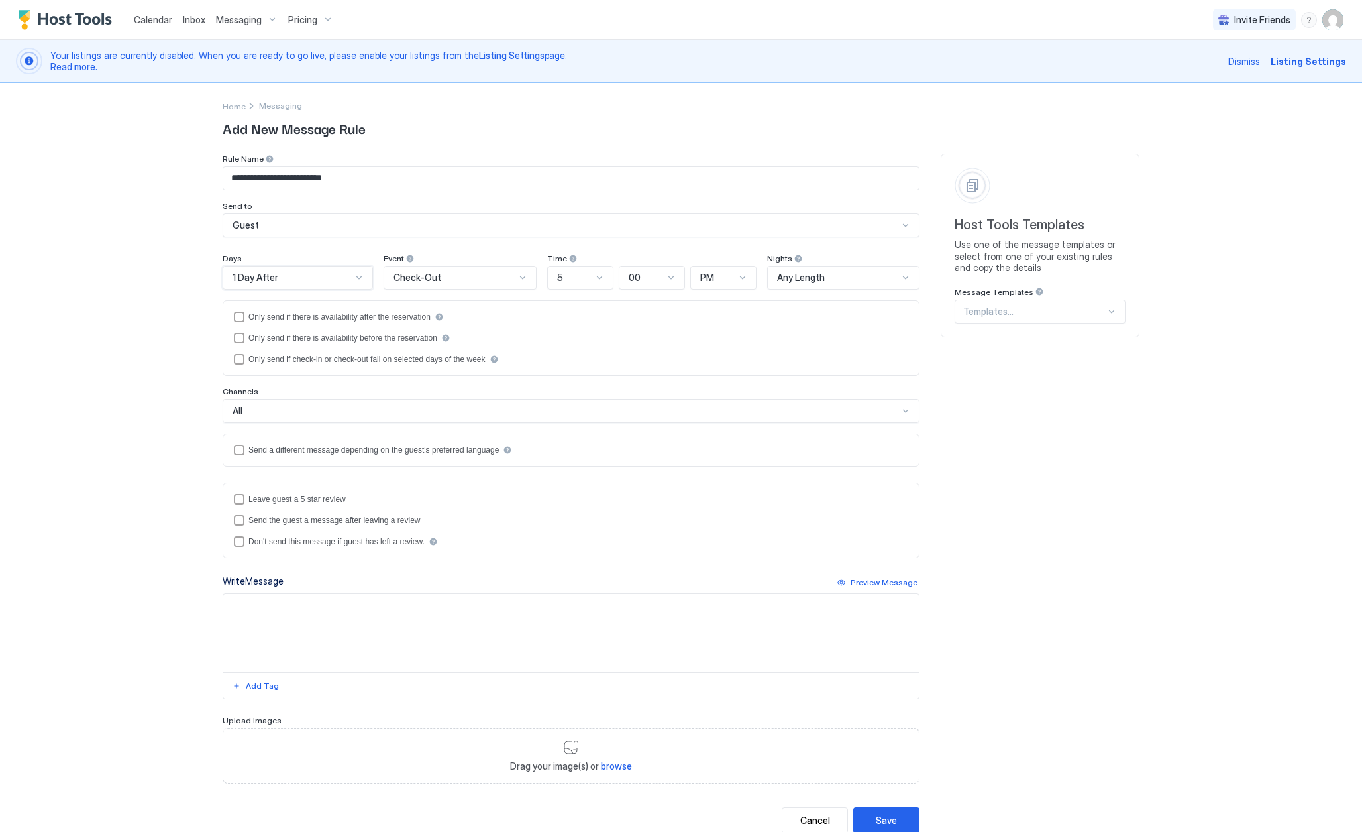
click at [565, 280] on div "5" at bounding box center [574, 278] width 35 height 12
click at [575, 433] on div "10" at bounding box center [581, 438] width 49 height 10
click at [747, 276] on div at bounding box center [743, 277] width 11 height 11
click at [732, 303] on div "AM" at bounding box center [725, 309] width 66 height 26
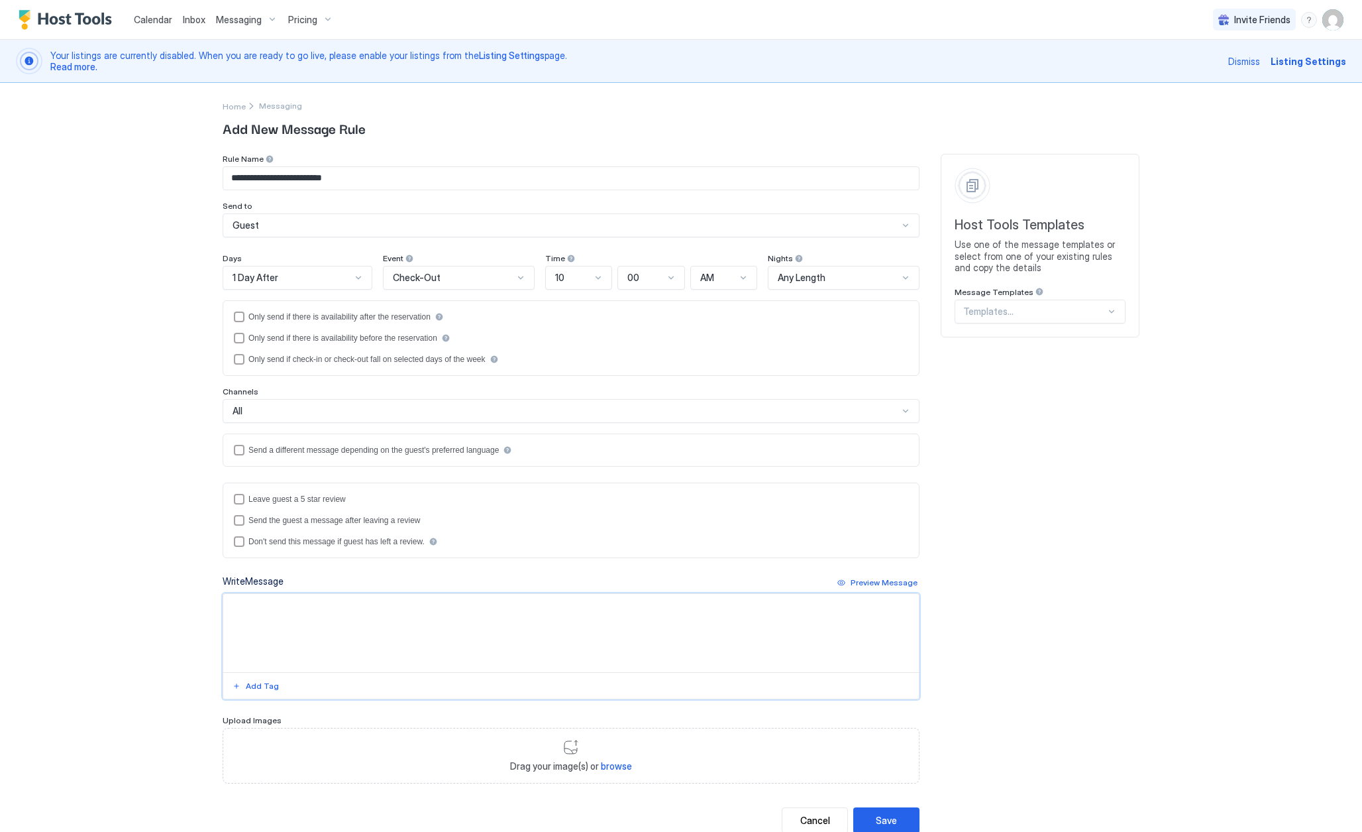
click at [408, 621] on textarea "Input Field" at bounding box center [571, 633] width 696 height 78
paste textarea "**********"
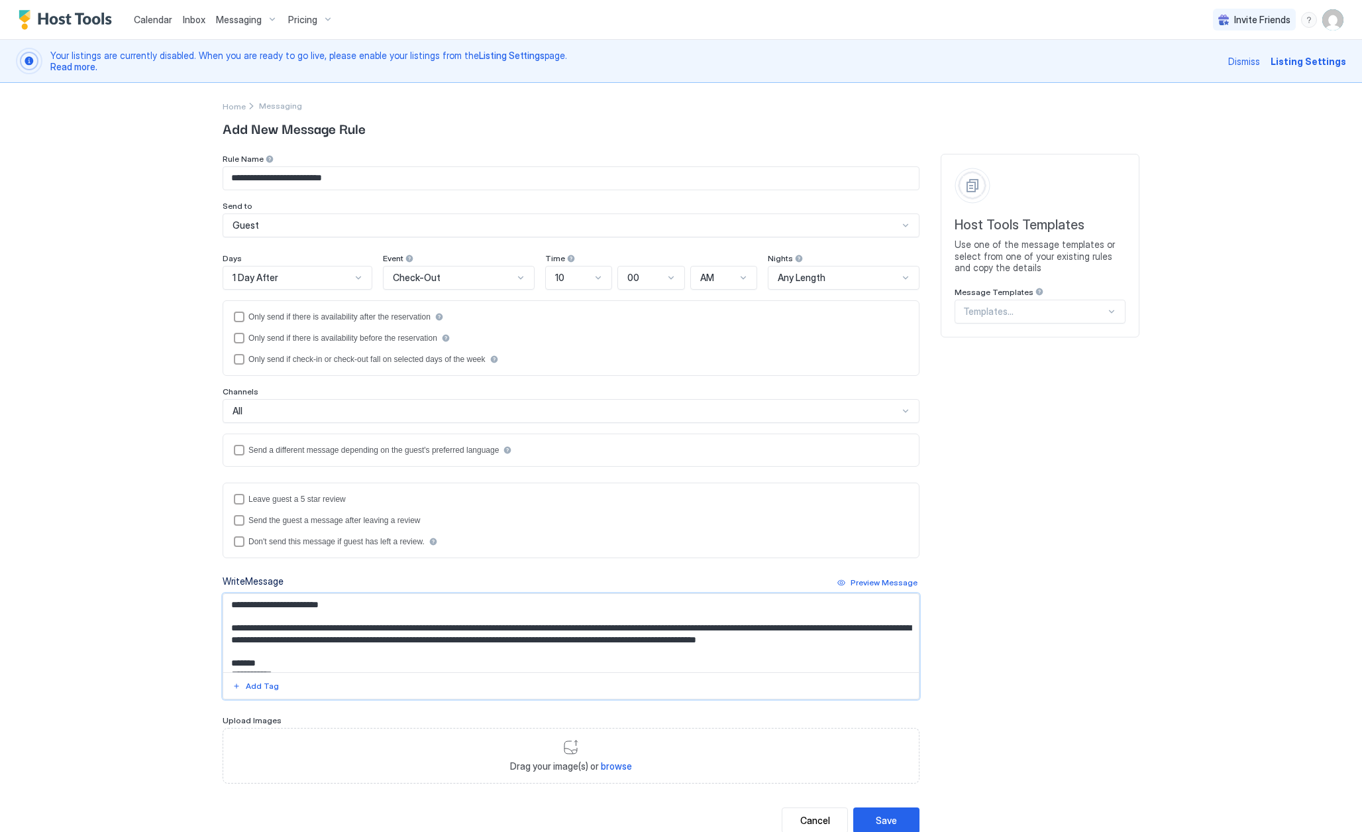
scroll to position [0, 0]
type textarea "**********"
click at [882, 820] on div "Save" at bounding box center [886, 820] width 21 height 14
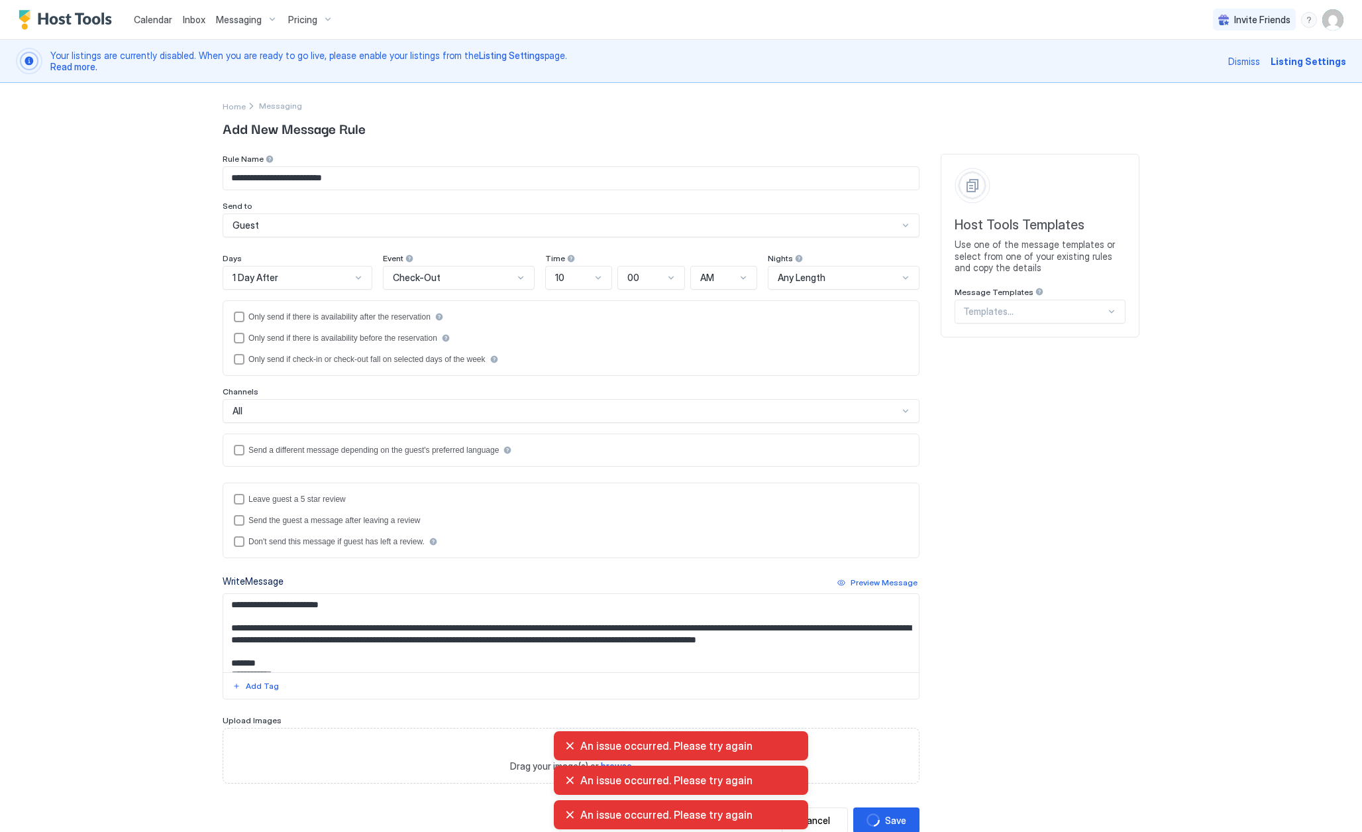
click at [565, 748] on div "An issue occurred. Please try again" at bounding box center [681, 745] width 233 height 13
click at [569, 746] on div "An issue occurred. Please try again" at bounding box center [681, 745] width 233 height 13
click at [570, 781] on div "An issue occurred. Please try again" at bounding box center [681, 779] width 233 height 13
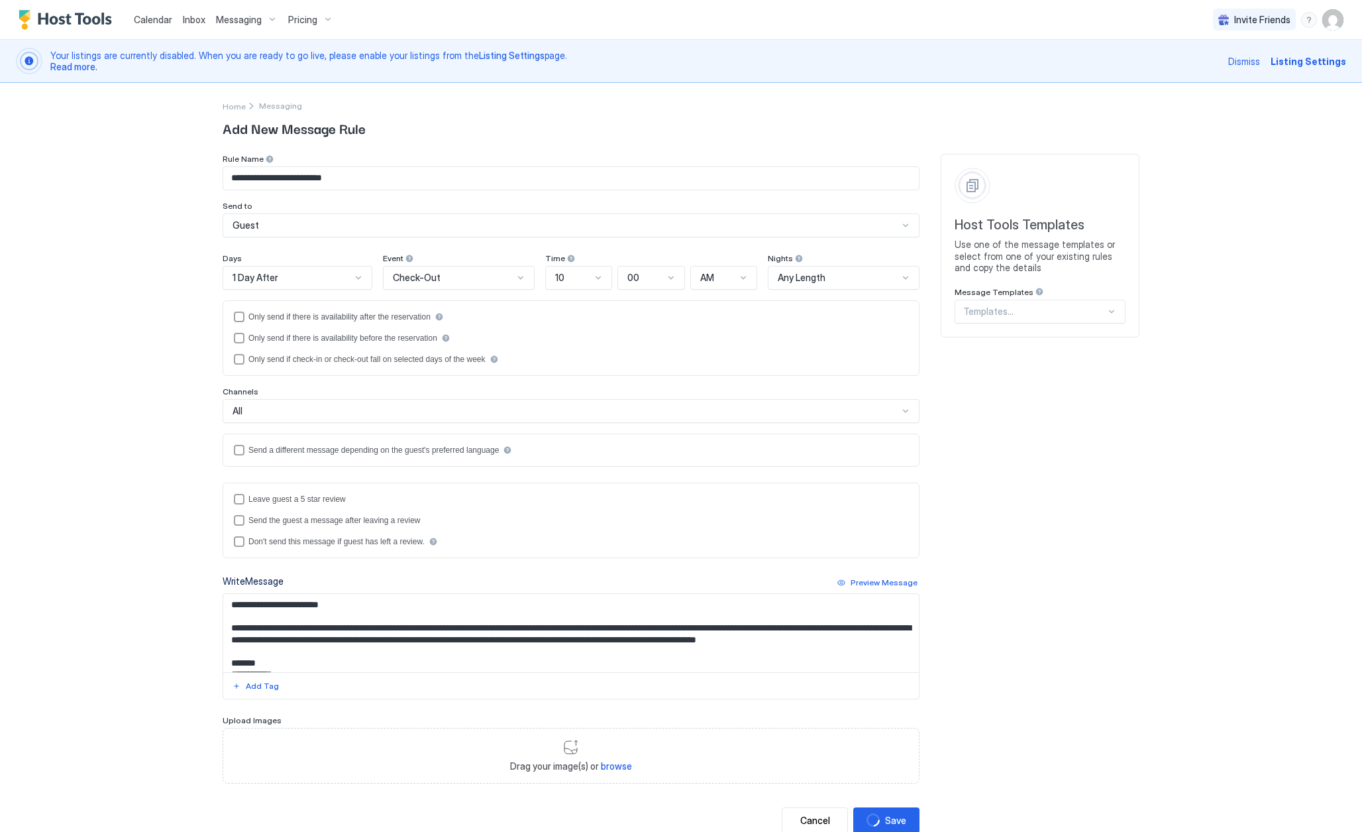
click at [570, 743] on div "Drag your image(s) or browse" at bounding box center [571, 756] width 697 height 56
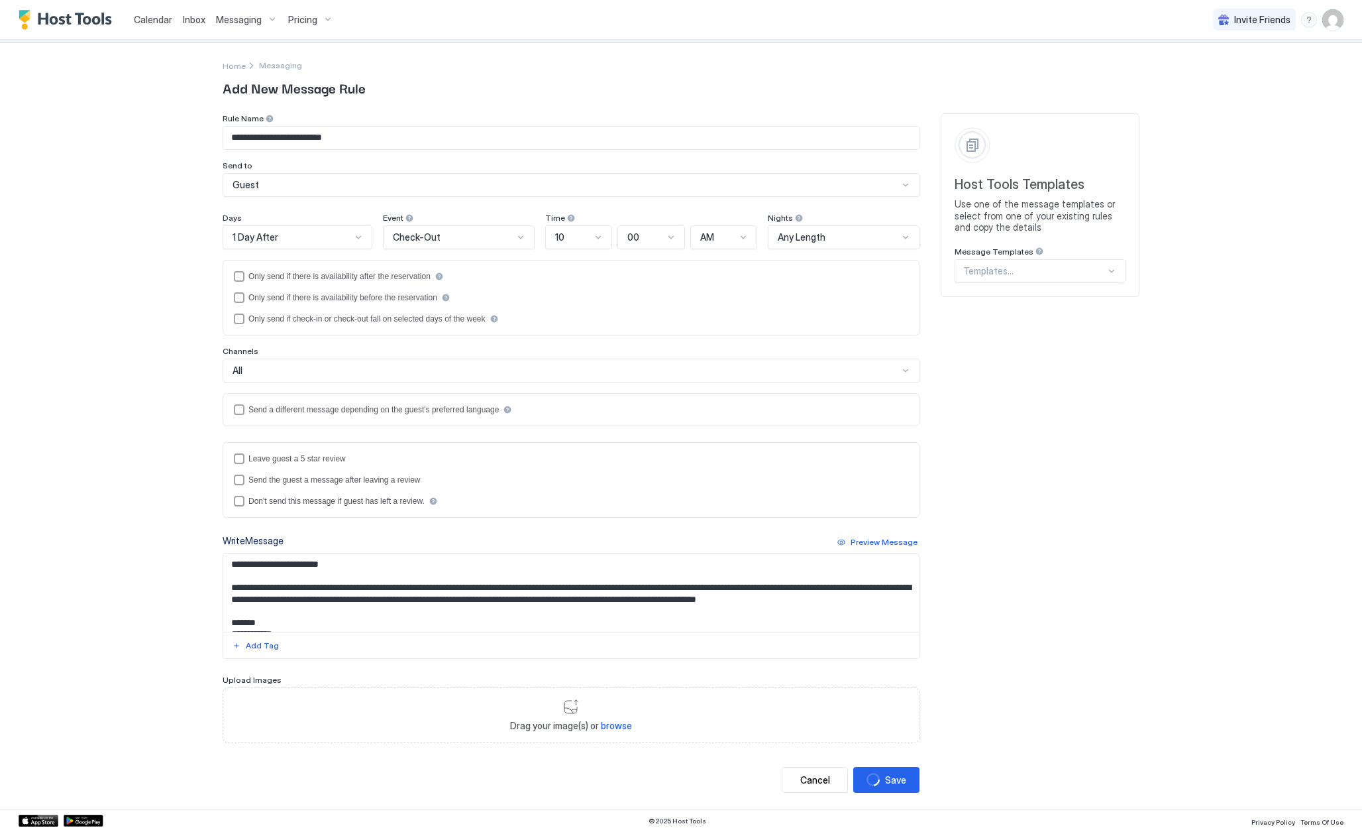
scroll to position [37, 0]
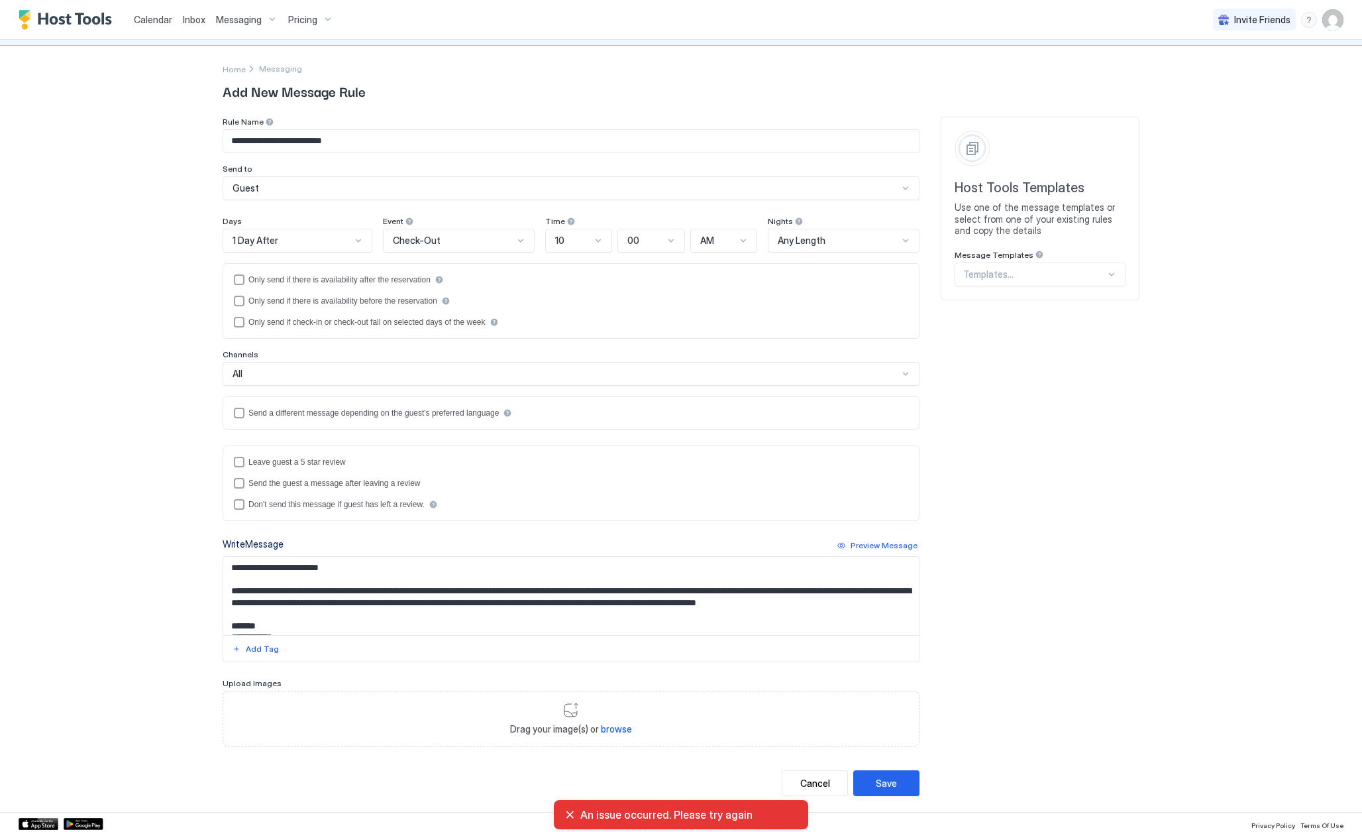
click at [572, 815] on div "An issue occurred. Please try again" at bounding box center [681, 814] width 233 height 13
click at [569, 810] on div "An issue occurred. Please try again" at bounding box center [681, 814] width 233 height 13
click at [883, 775] on button "Save" at bounding box center [886, 783] width 66 height 26
click at [1158, 559] on div "**********" at bounding box center [681, 416] width 1362 height 832
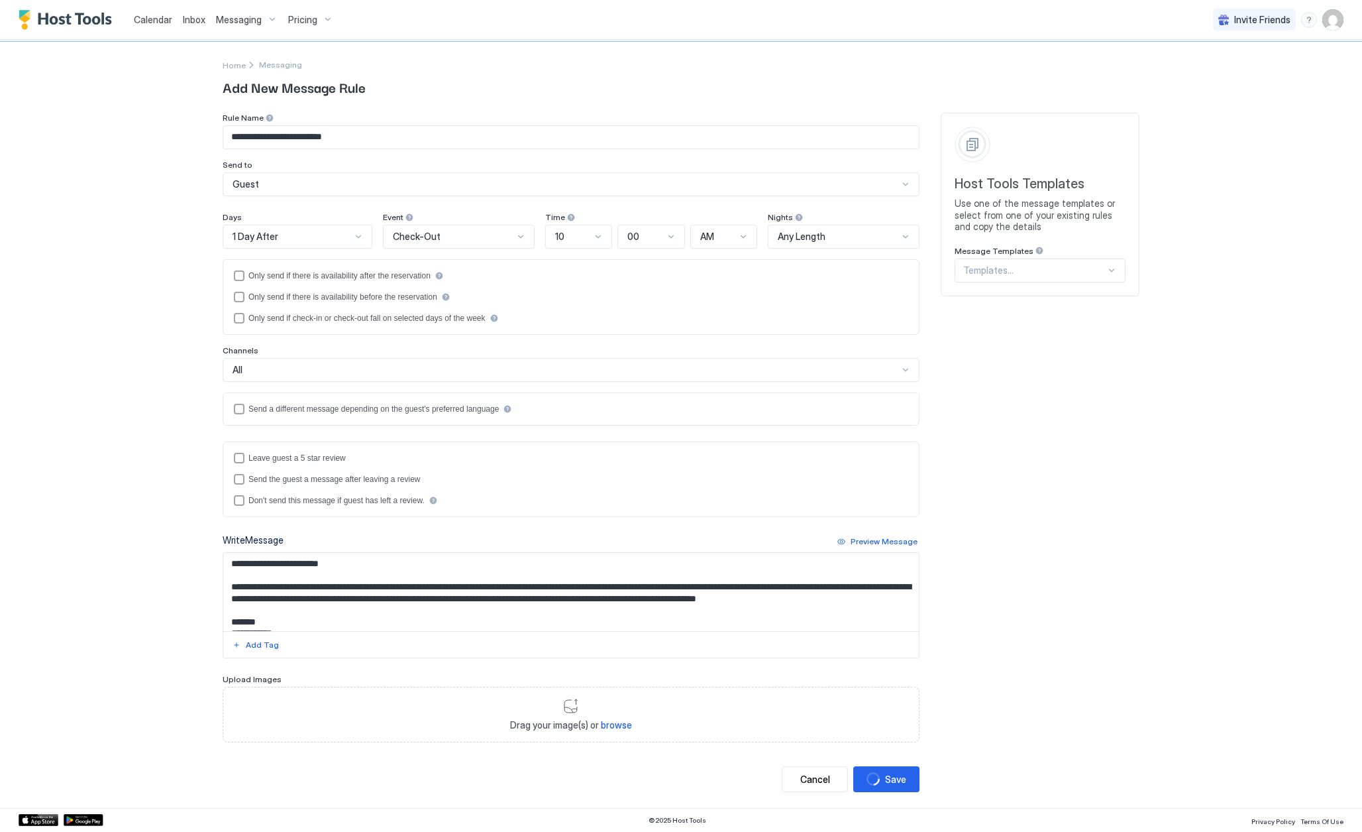
scroll to position [40, 0]
click at [832, 772] on button "Cancel" at bounding box center [815, 780] width 66 height 26
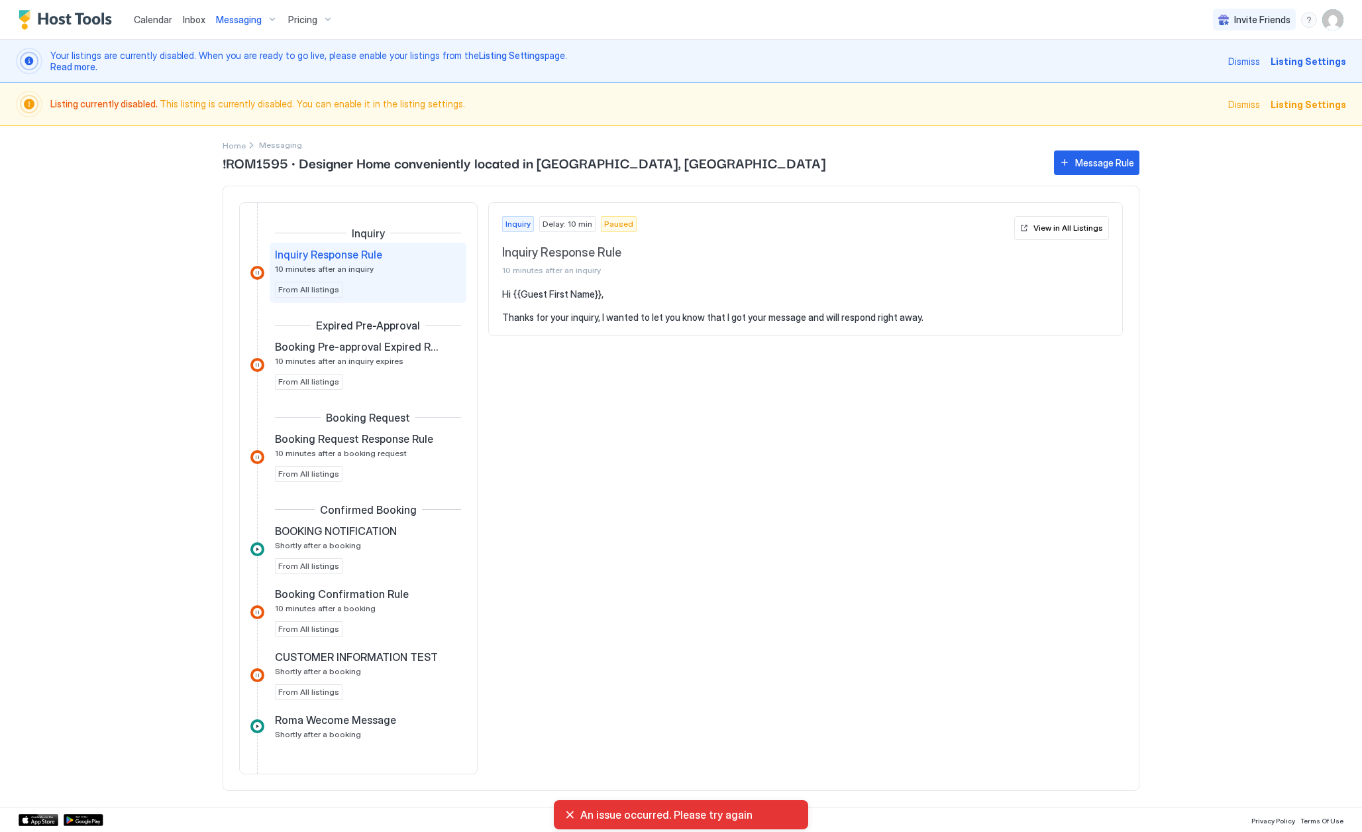
click at [573, 816] on div "An issue occurred. Please try again" at bounding box center [681, 814] width 233 height 13
click at [569, 808] on div "An issue occurred. Please try again" at bounding box center [681, 814] width 233 height 13
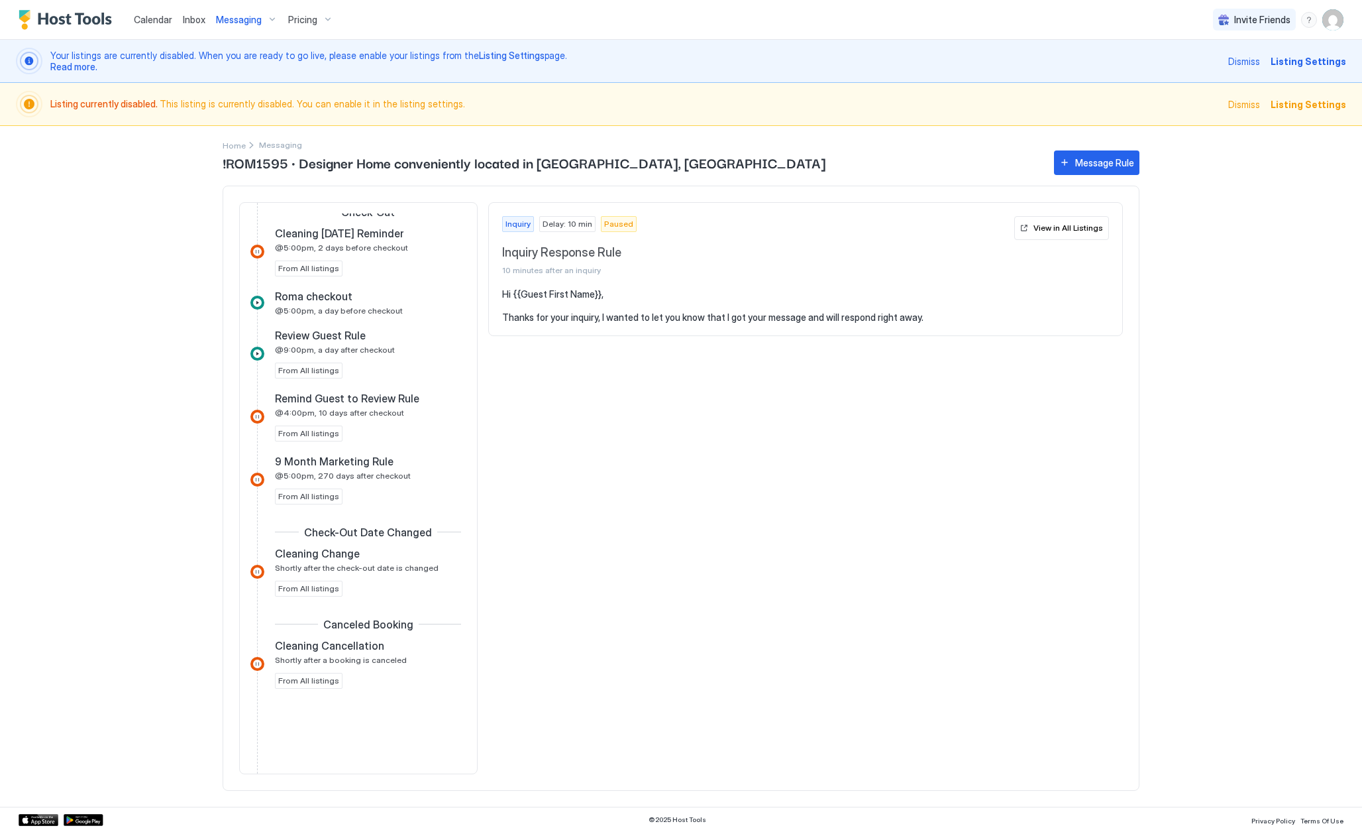
scroll to position [856, 0]
click at [1095, 162] on div "Message Rule" at bounding box center [1104, 163] width 59 height 14
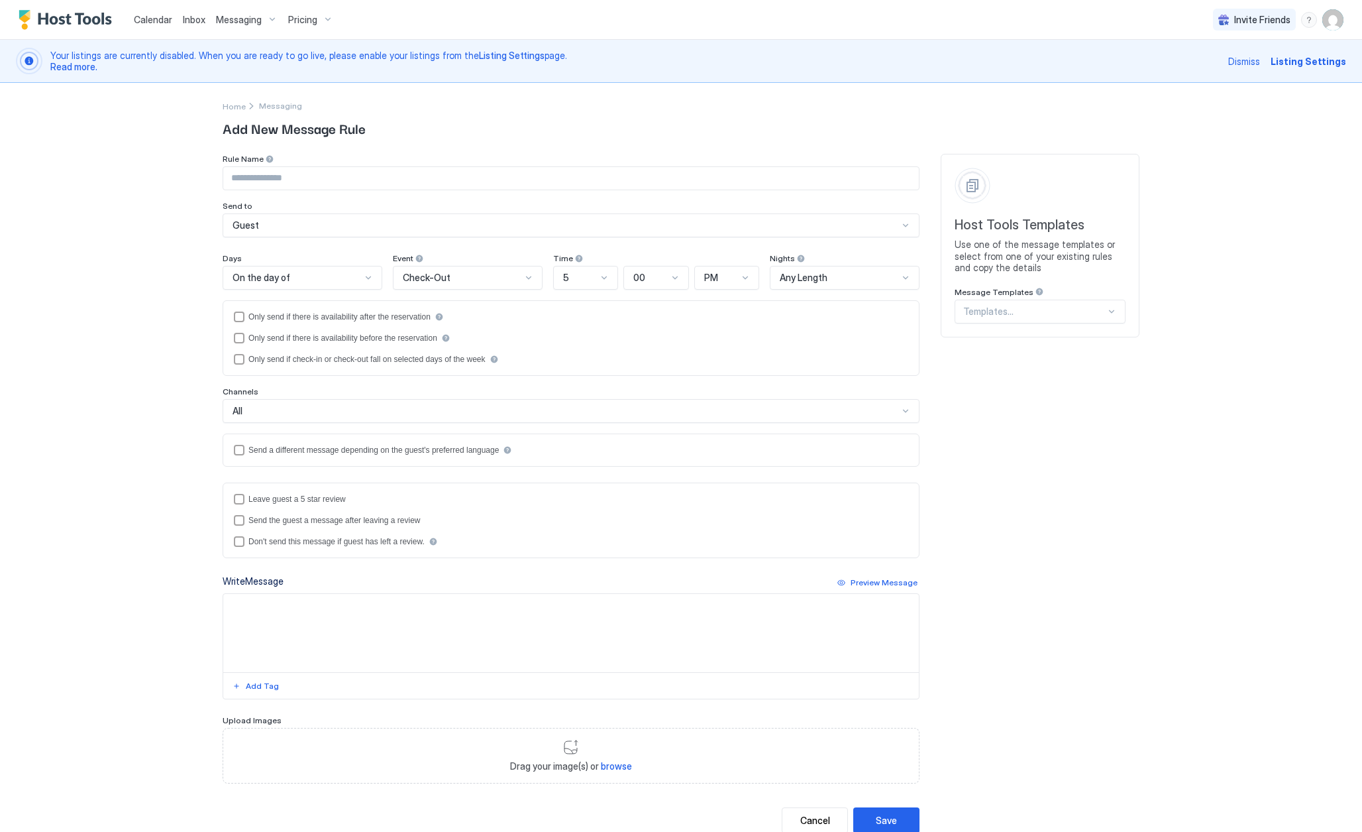
click at [383, 178] on input "Input Field" at bounding box center [571, 178] width 696 height 23
click at [278, 180] on input "**********" at bounding box center [571, 178] width 696 height 23
type input "**********"
click at [302, 282] on div "On the day of" at bounding box center [297, 278] width 129 height 12
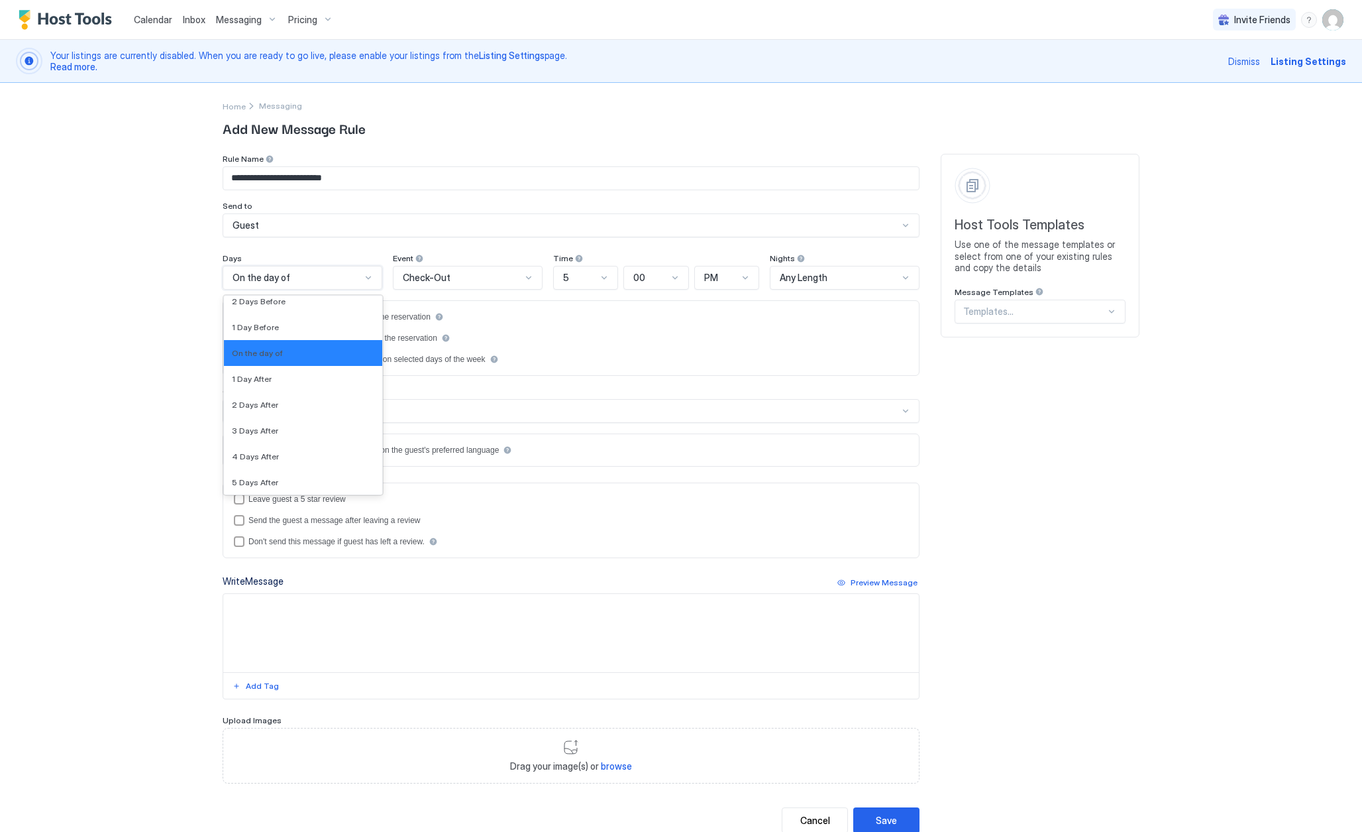
scroll to position [2132, 0]
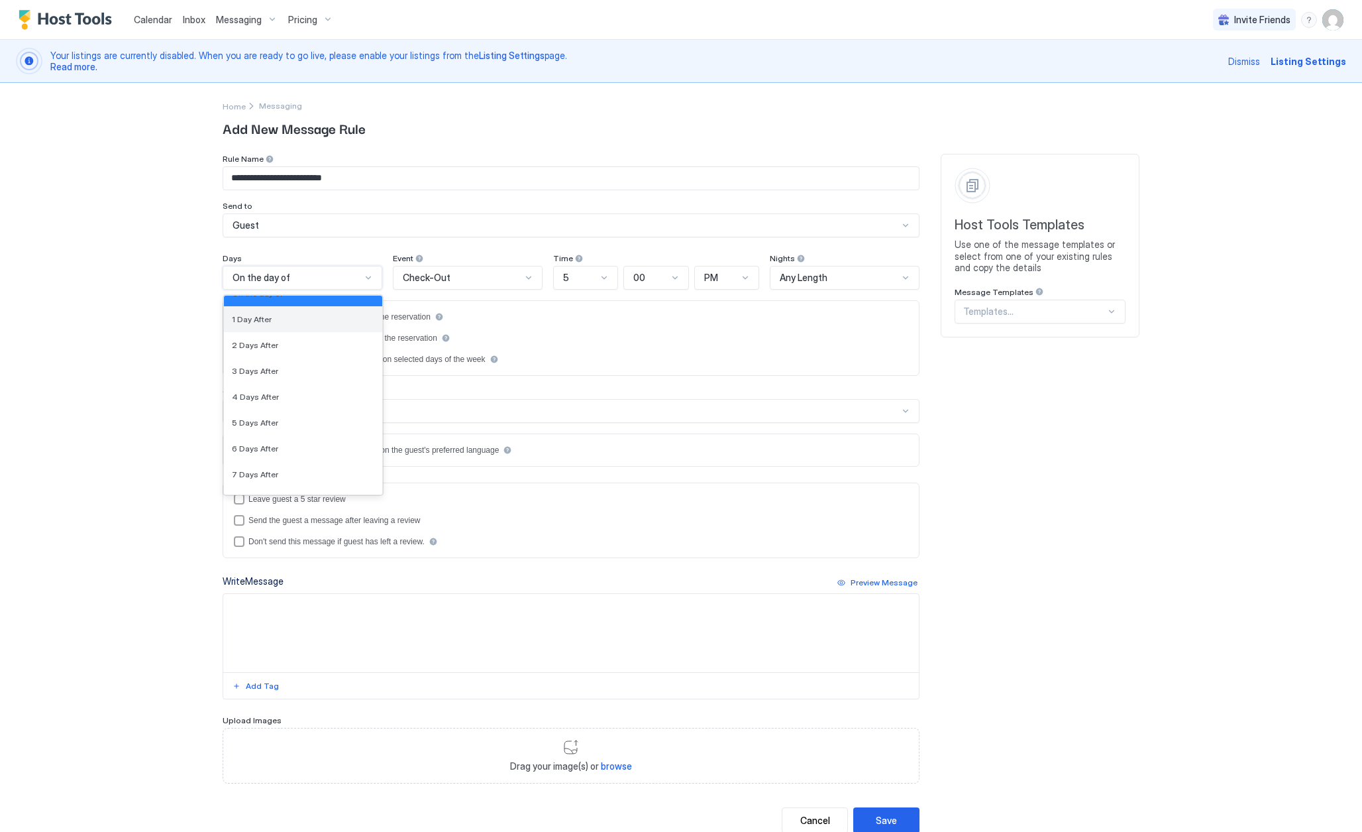
click at [281, 322] on div "1 Day After" at bounding box center [303, 319] width 142 height 10
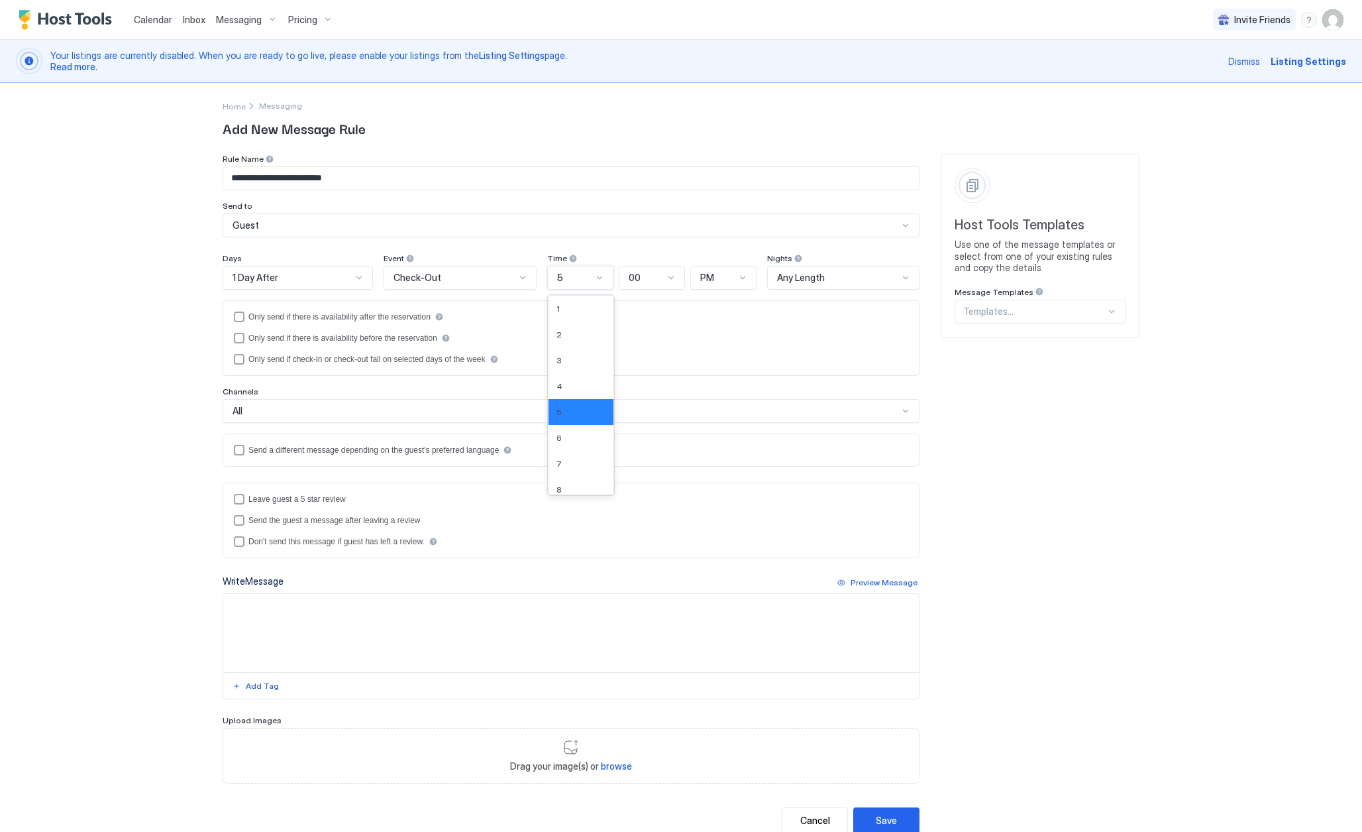
click at [574, 274] on div "5" at bounding box center [574, 278] width 35 height 12
click at [568, 455] on div "10" at bounding box center [581, 455] width 49 height 10
click at [743, 273] on div at bounding box center [743, 277] width 11 height 11
click at [726, 305] on div "AM" at bounding box center [725, 308] width 50 height 10
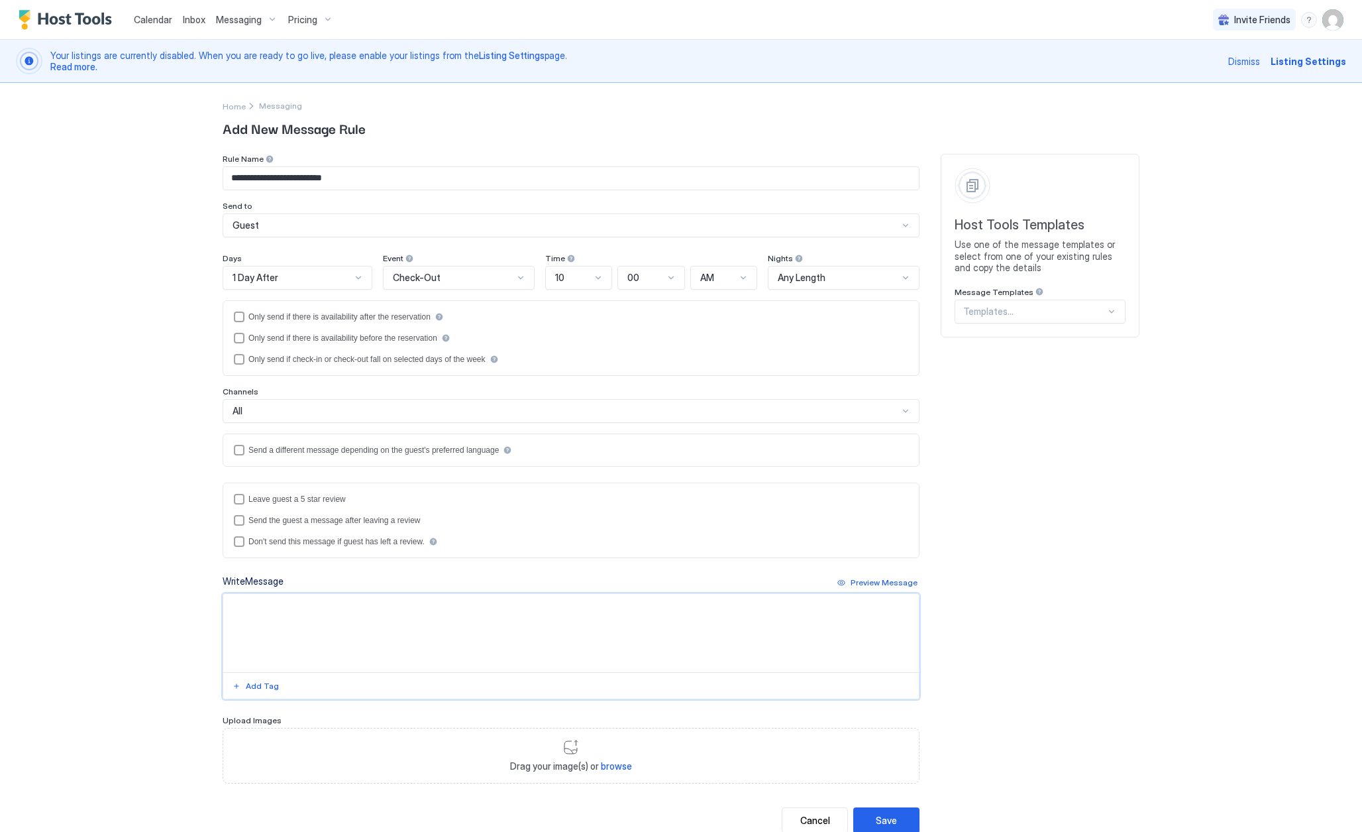
click at [293, 627] on textarea "Input Field" at bounding box center [571, 633] width 696 height 78
paste textarea "**********"
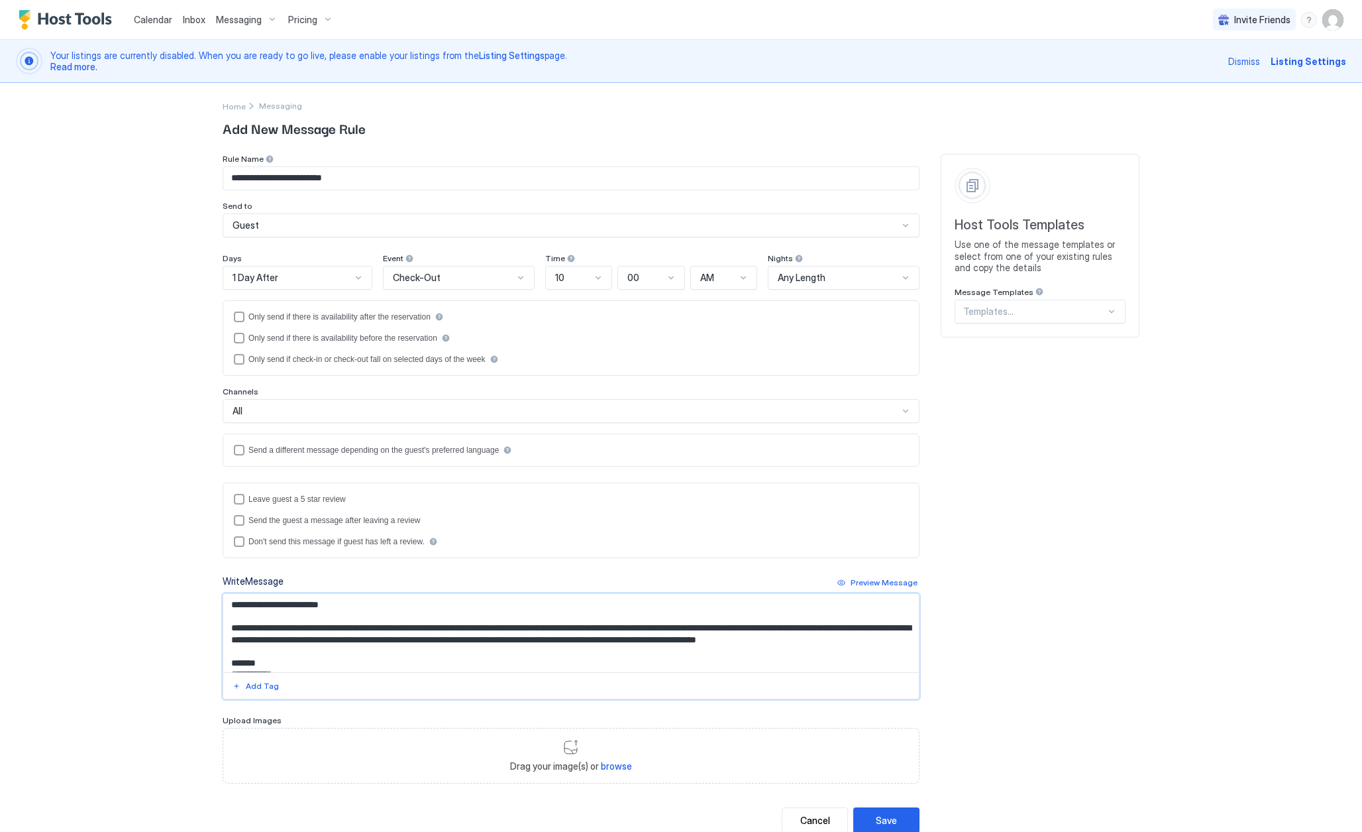
scroll to position [0, 0]
type textarea "**********"
click at [879, 816] on div "Save" at bounding box center [886, 820] width 21 height 14
click at [828, 820] on div "Cancel" at bounding box center [815, 820] width 30 height 14
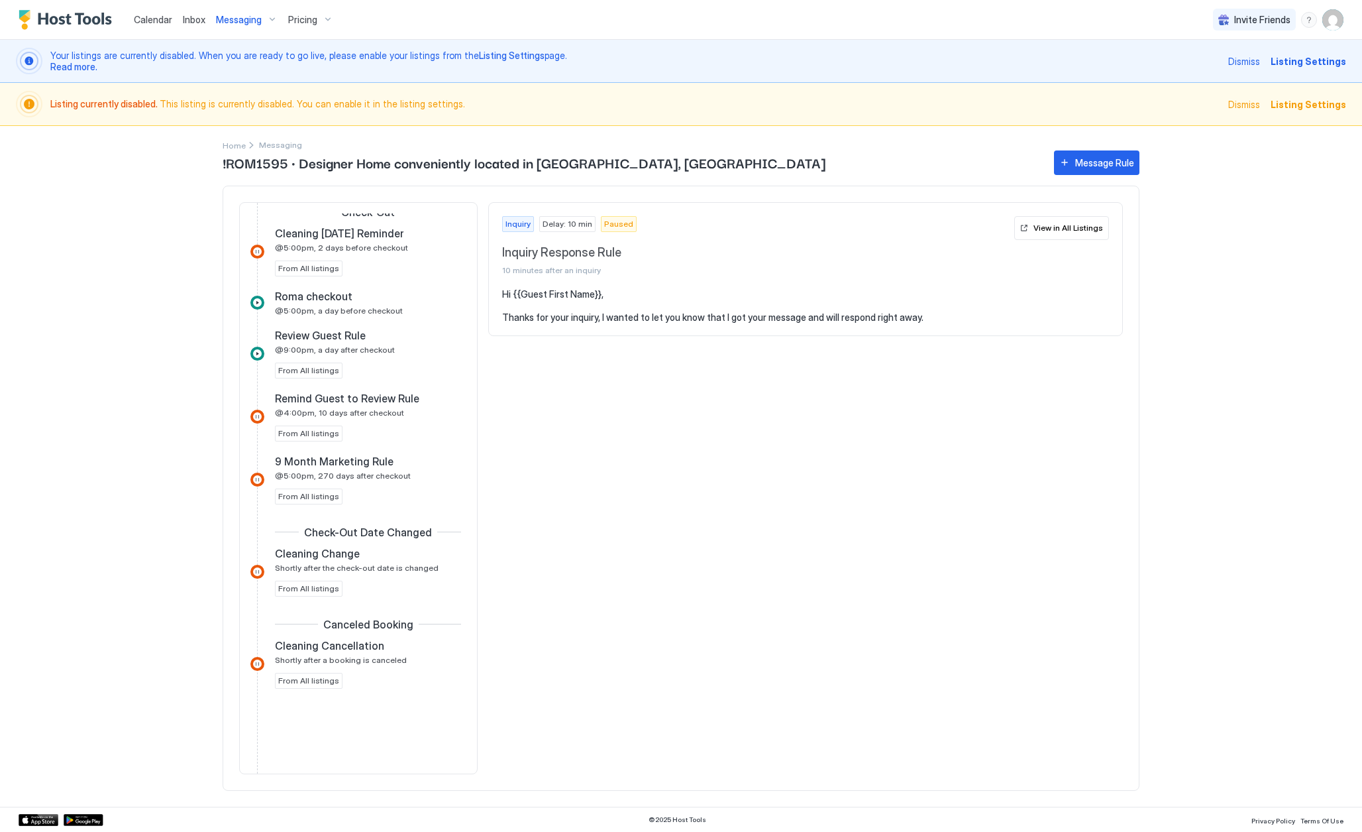
scroll to position [856, 0]
click at [312, 23] on span "Pricing" at bounding box center [302, 20] width 29 height 12
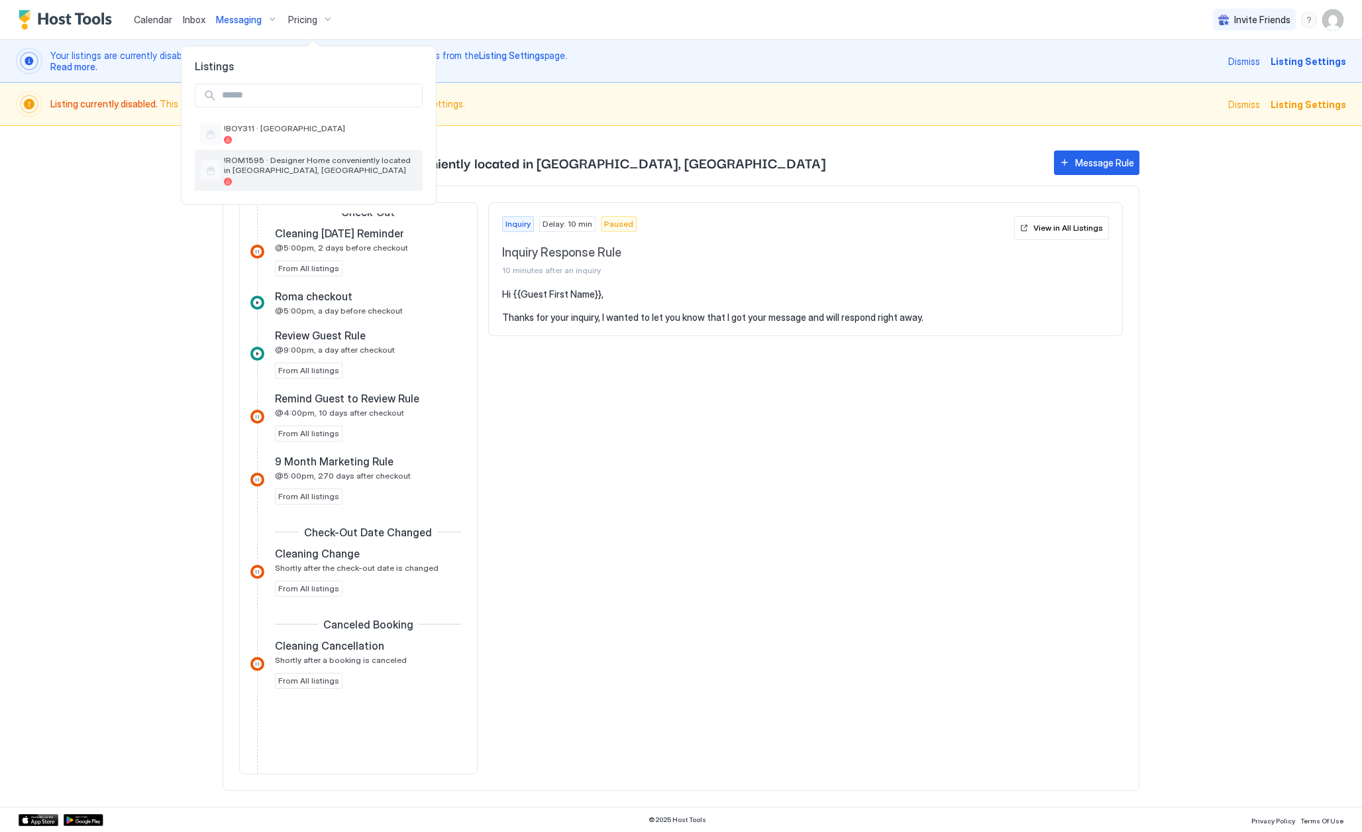
click at [319, 170] on span "!ROM1595 · Designer Home conveniently located in [GEOGRAPHIC_DATA], [GEOGRAPHIC…" at bounding box center [320, 165] width 193 height 20
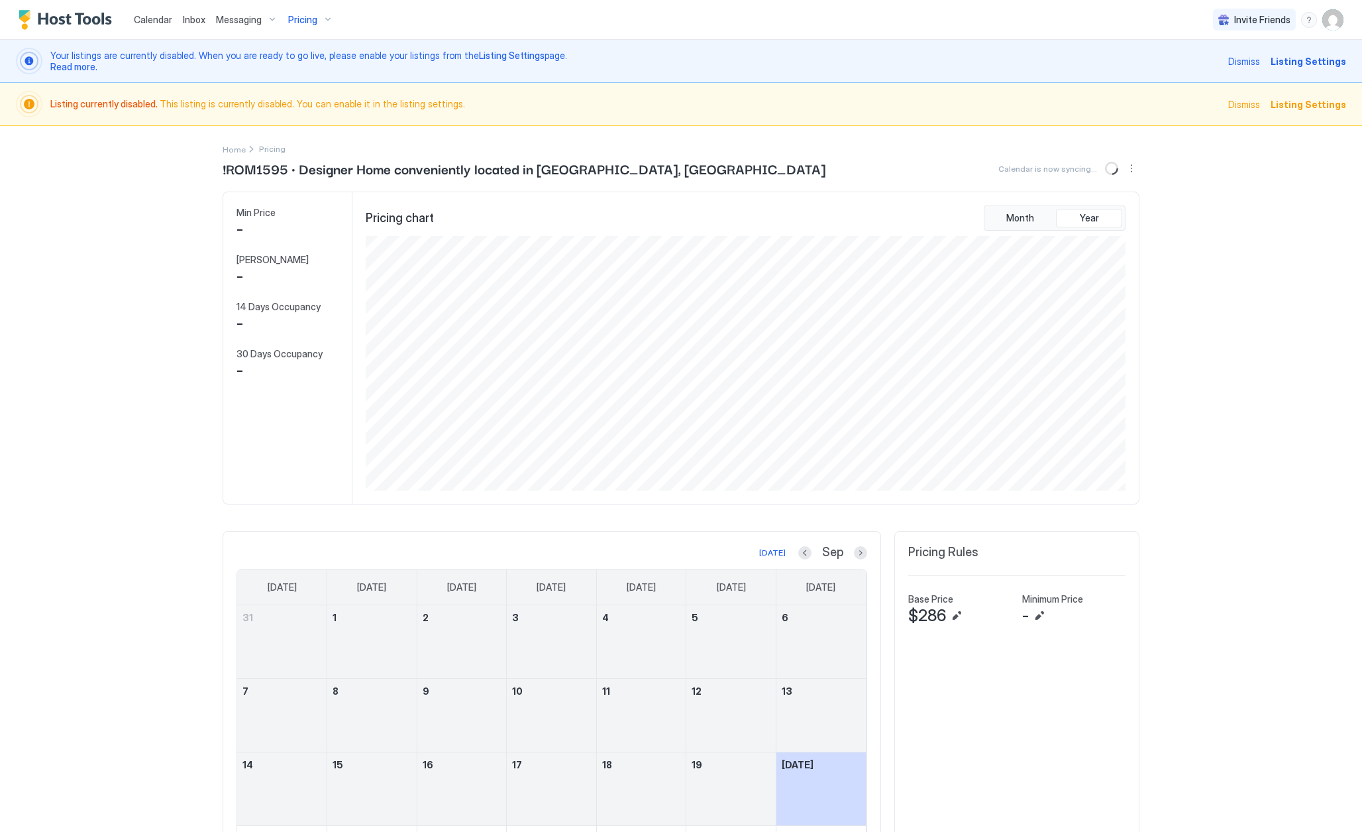
scroll to position [254, 763]
click at [278, 221] on div "-" at bounding box center [282, 229] width 91 height 20
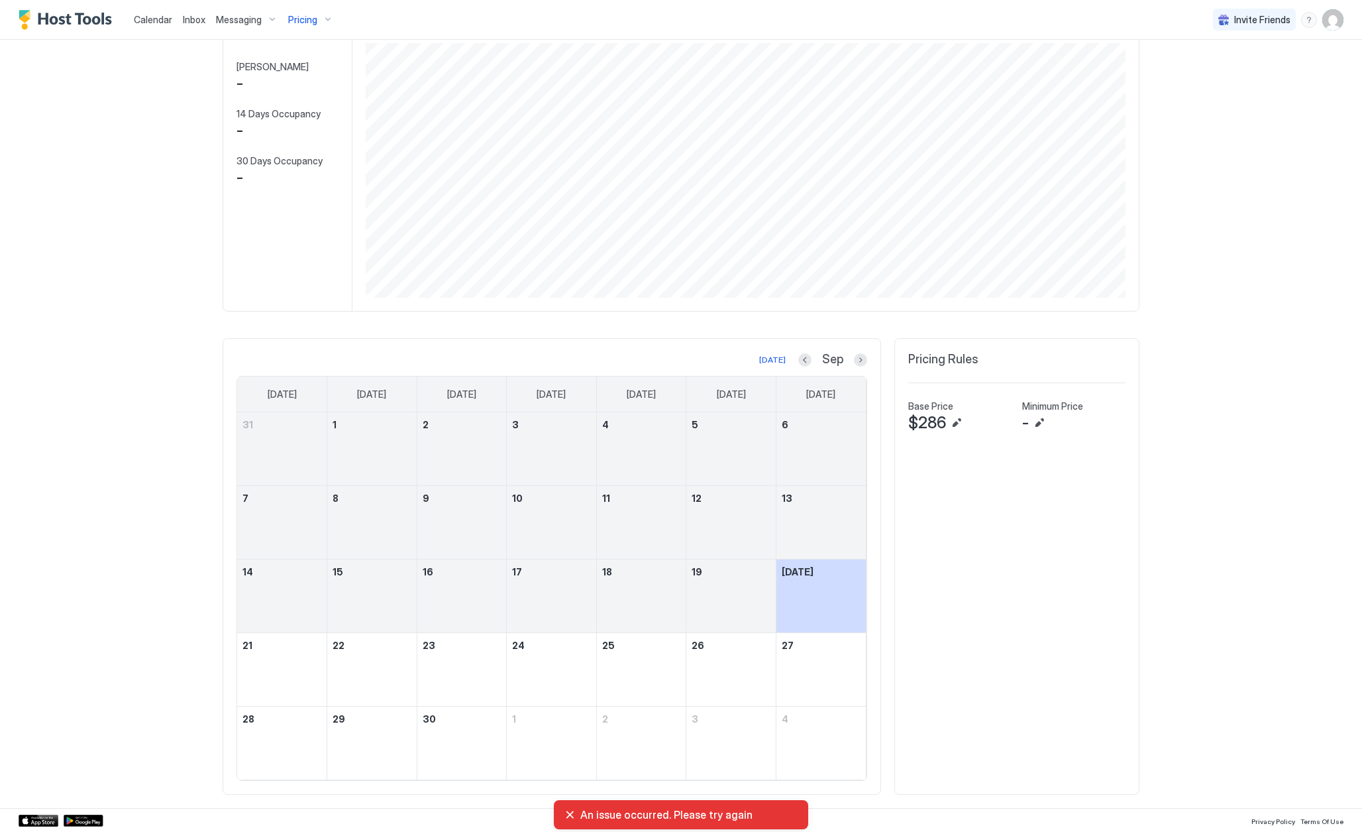
scroll to position [192, 0]
click at [569, 820] on div "An issue occurred. Please try again" at bounding box center [681, 814] width 233 height 13
click at [569, 815] on div "An issue occurred. Please try again" at bounding box center [681, 814] width 233 height 13
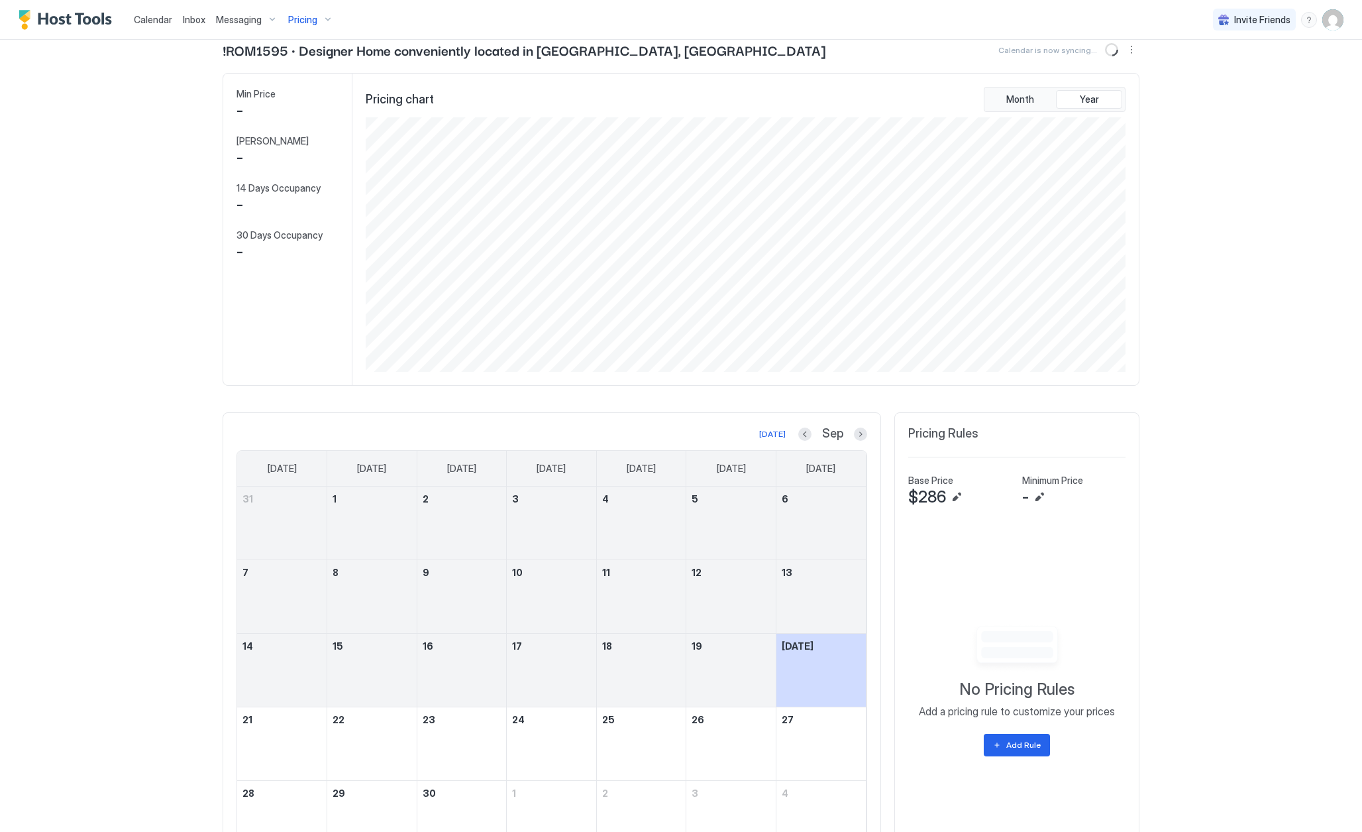
scroll to position [135, 0]
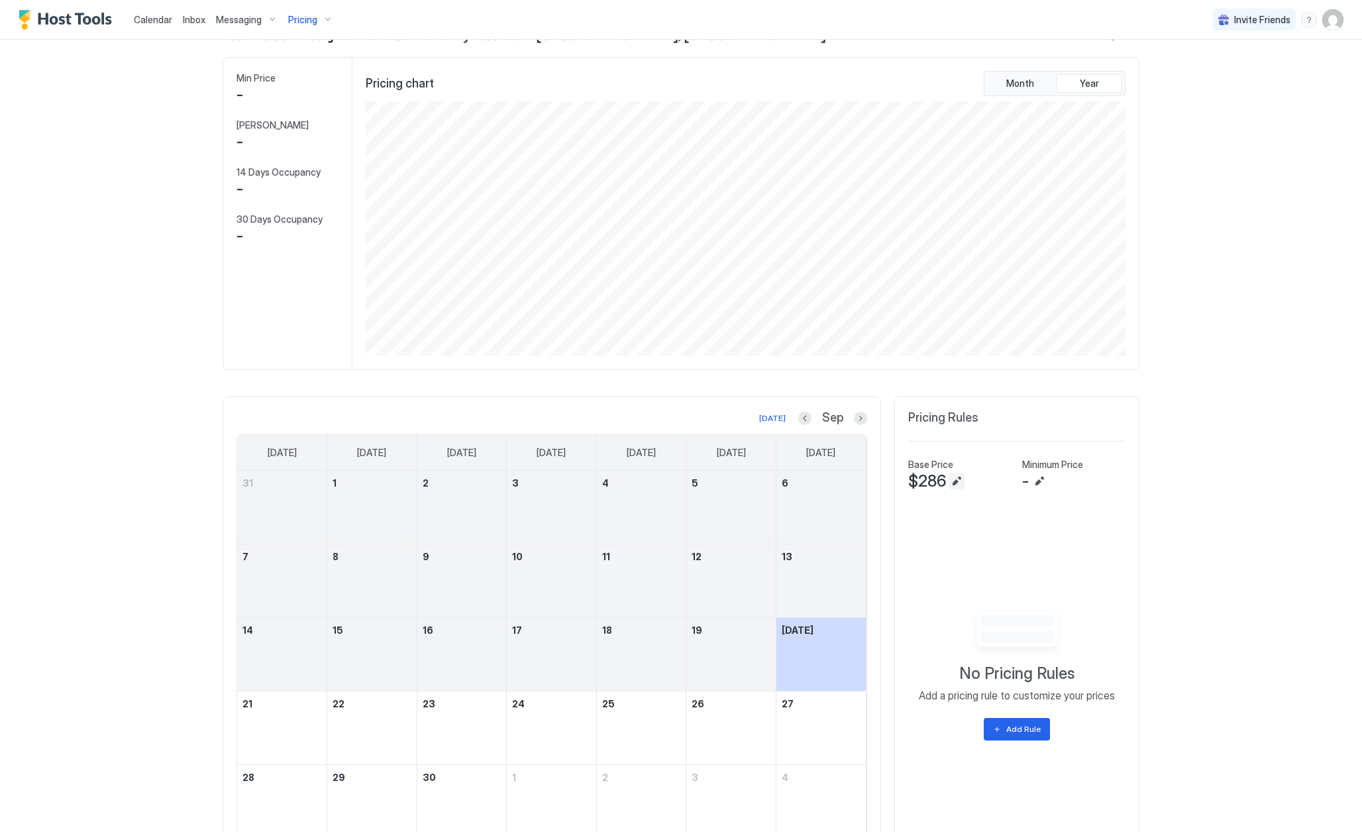
click at [956, 482] on button "Edit" at bounding box center [957, 481] width 16 height 16
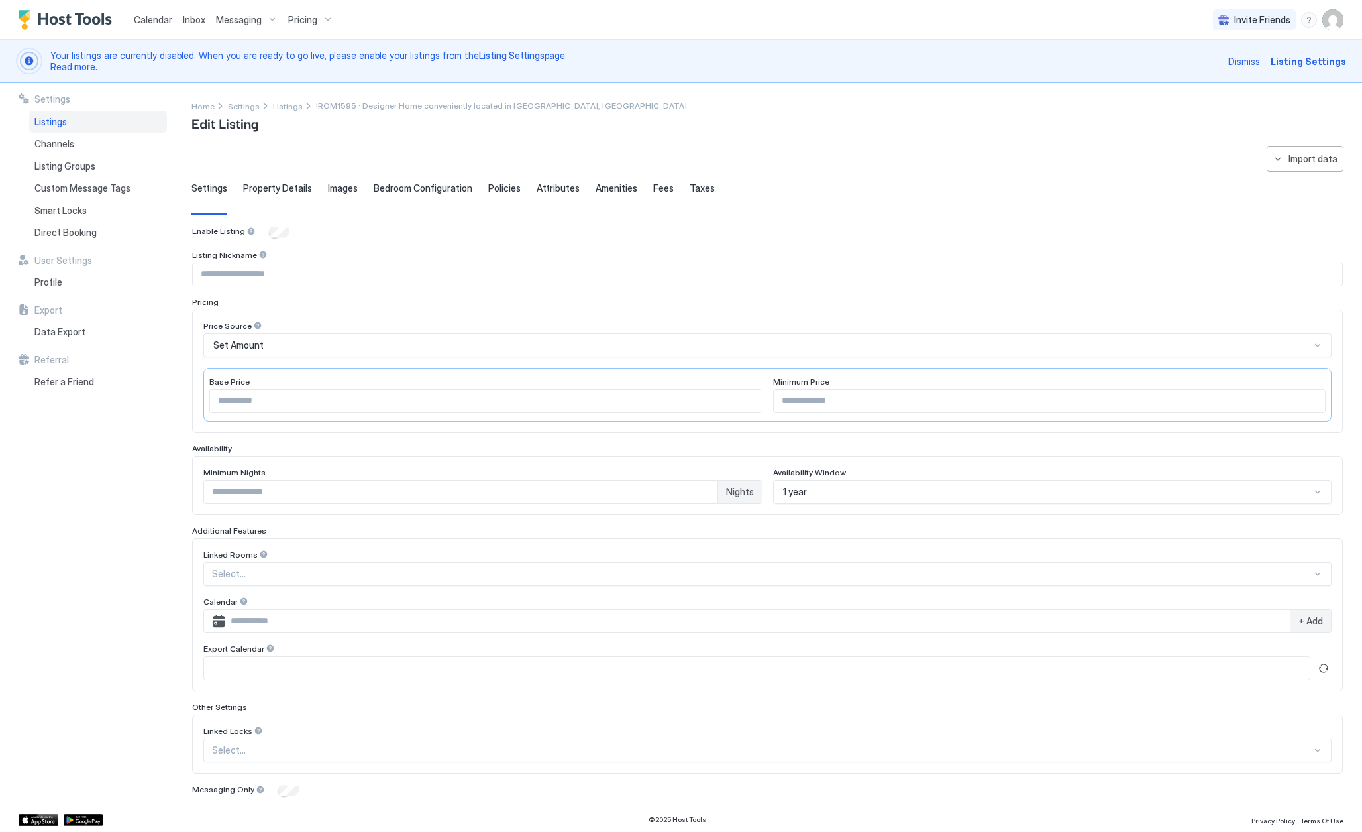
click at [610, 402] on input "***" at bounding box center [486, 401] width 552 height 23
click at [746, 399] on input "***" at bounding box center [486, 401] width 552 height 23
type input "***"
click at [747, 404] on input "***" at bounding box center [486, 401] width 552 height 23
click at [1251, 68] on span "Dismiss" at bounding box center [1244, 61] width 32 height 14
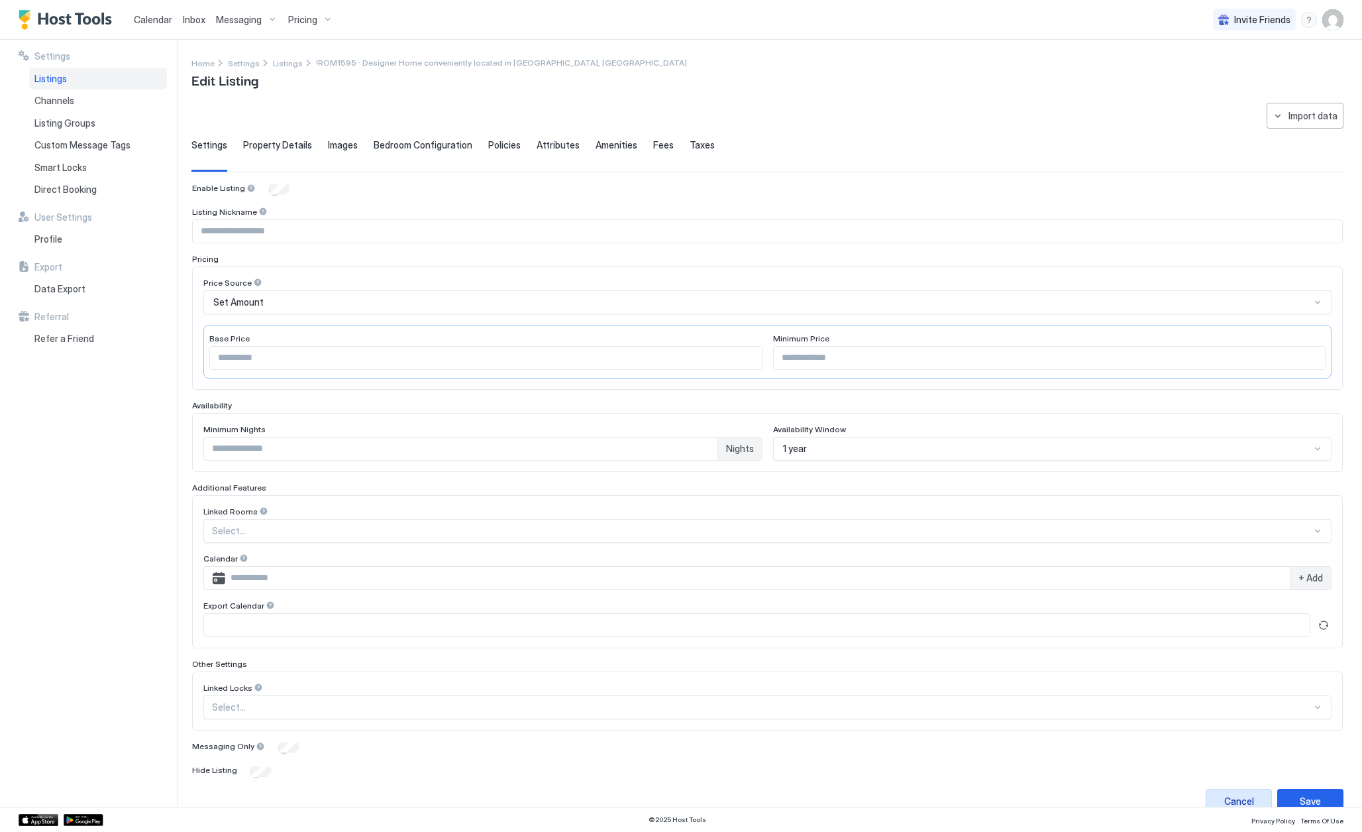
click at [1232, 796] on div "Cancel" at bounding box center [1240, 801] width 30 height 14
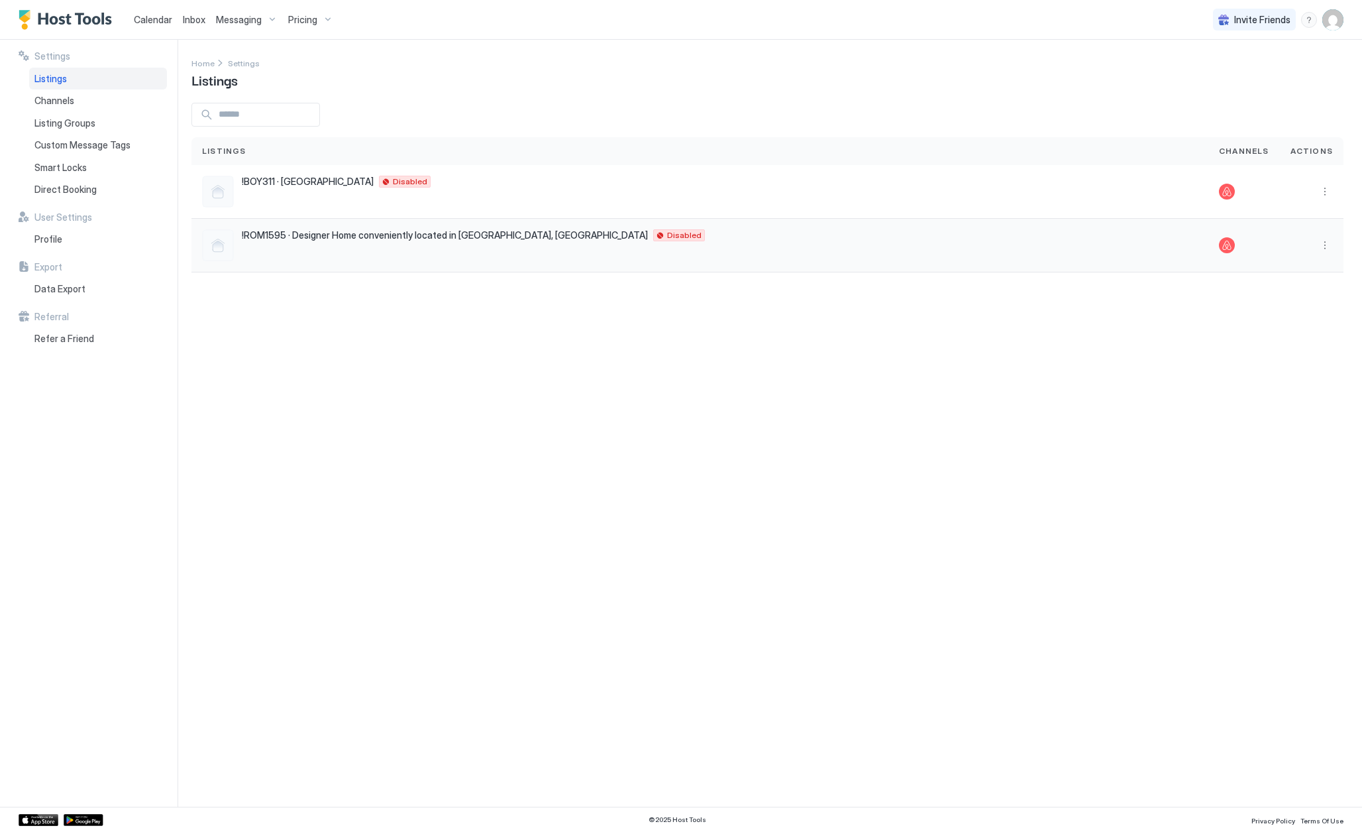
click at [261, 238] on span "!ROM1595 · Designer Home conveniently located in [GEOGRAPHIC_DATA], [GEOGRAPHIC…" at bounding box center [445, 235] width 406 height 12
click at [67, 78] on div "Listings" at bounding box center [98, 79] width 138 height 23
click at [350, 238] on span "!ROM1595 · Designer Home conveniently located in [GEOGRAPHIC_DATA], [GEOGRAPHIC…" at bounding box center [445, 235] width 406 height 12
click at [304, 25] on span "Pricing" at bounding box center [302, 20] width 29 height 12
click at [315, 162] on span "!ROM1595 · Designer Home conveniently located in [GEOGRAPHIC_DATA], [GEOGRAPHIC…" at bounding box center [320, 165] width 193 height 20
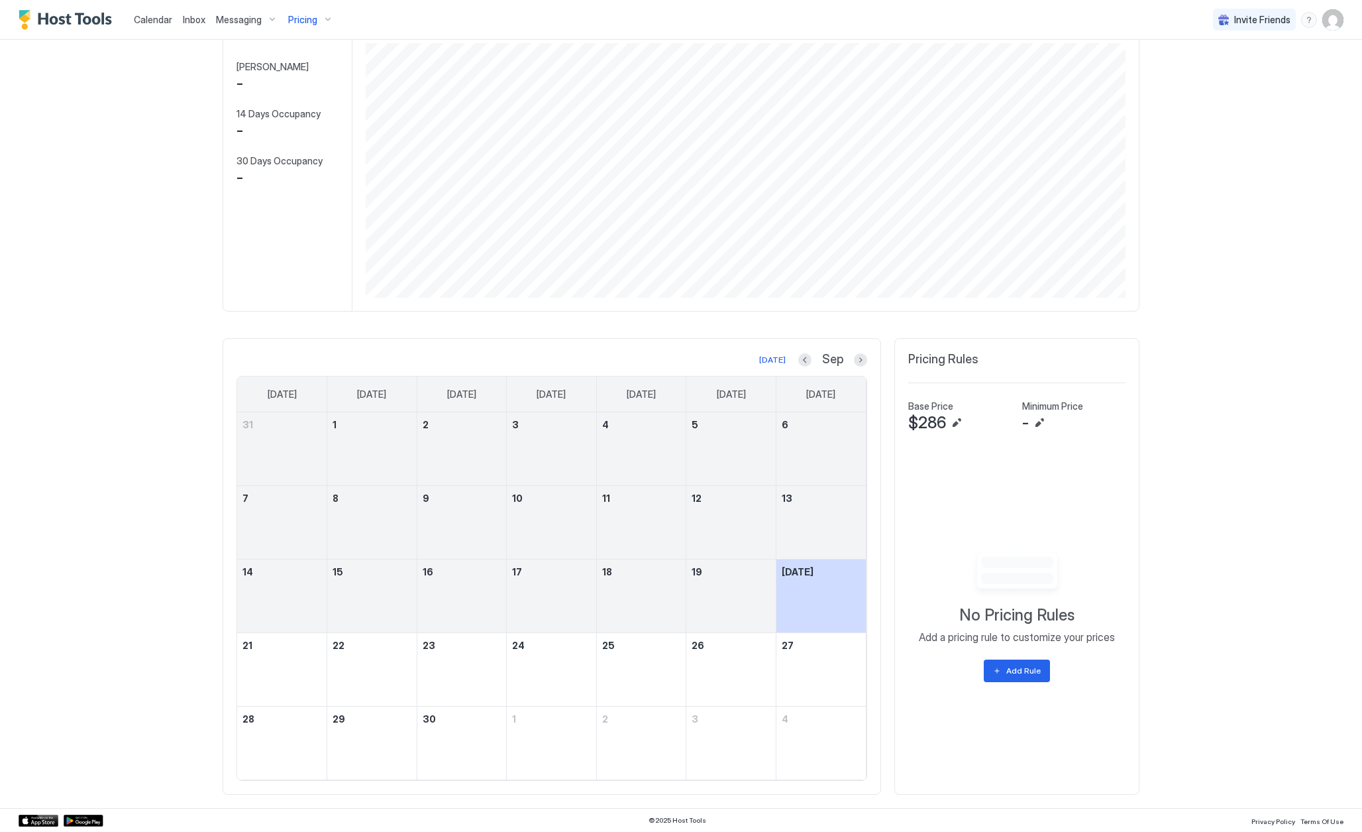
scroll to position [149, 0]
click at [1027, 671] on div "Add Rule" at bounding box center [1024, 671] width 34 height 12
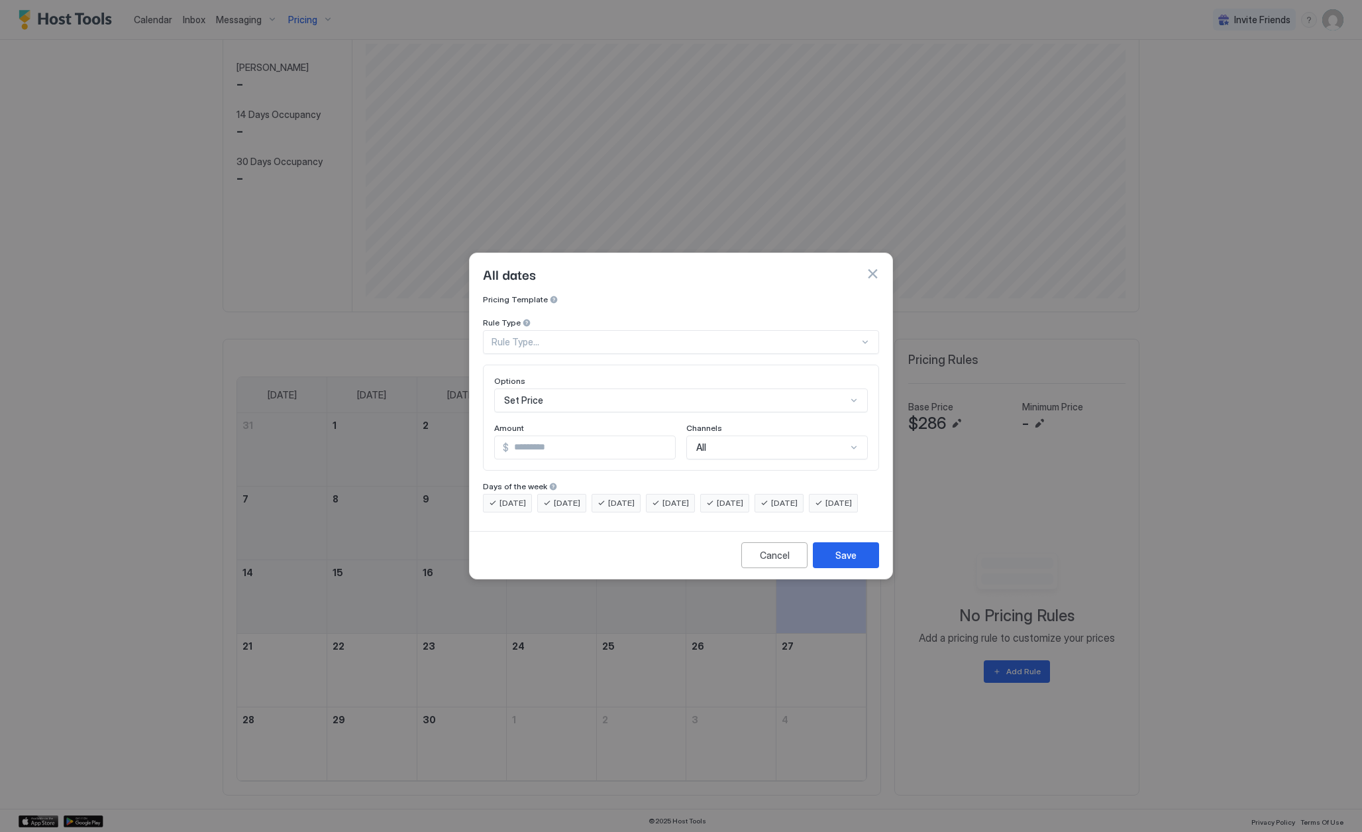
click at [714, 336] on div "Rule Type..." at bounding box center [676, 342] width 368 height 12
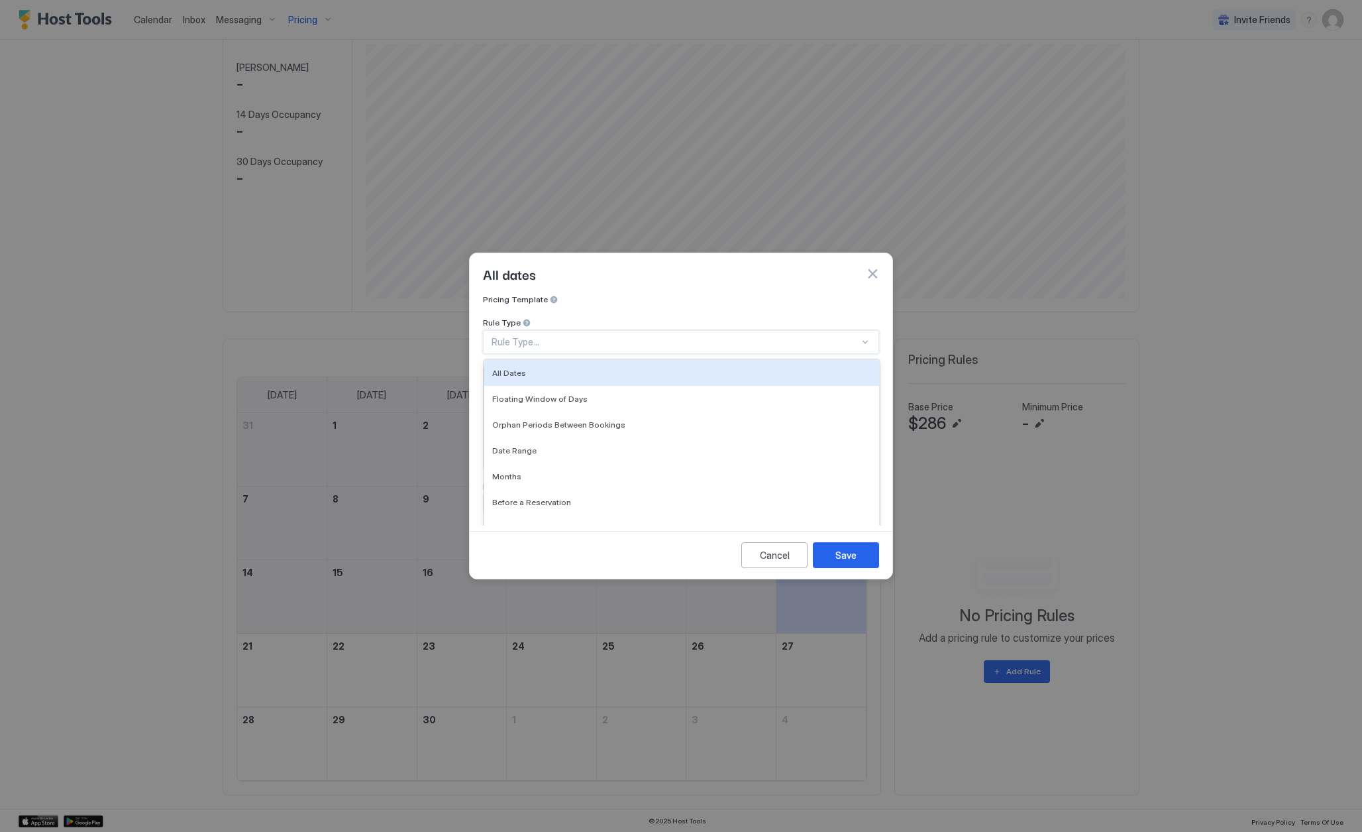
click at [737, 139] on div at bounding box center [681, 416] width 1362 height 832
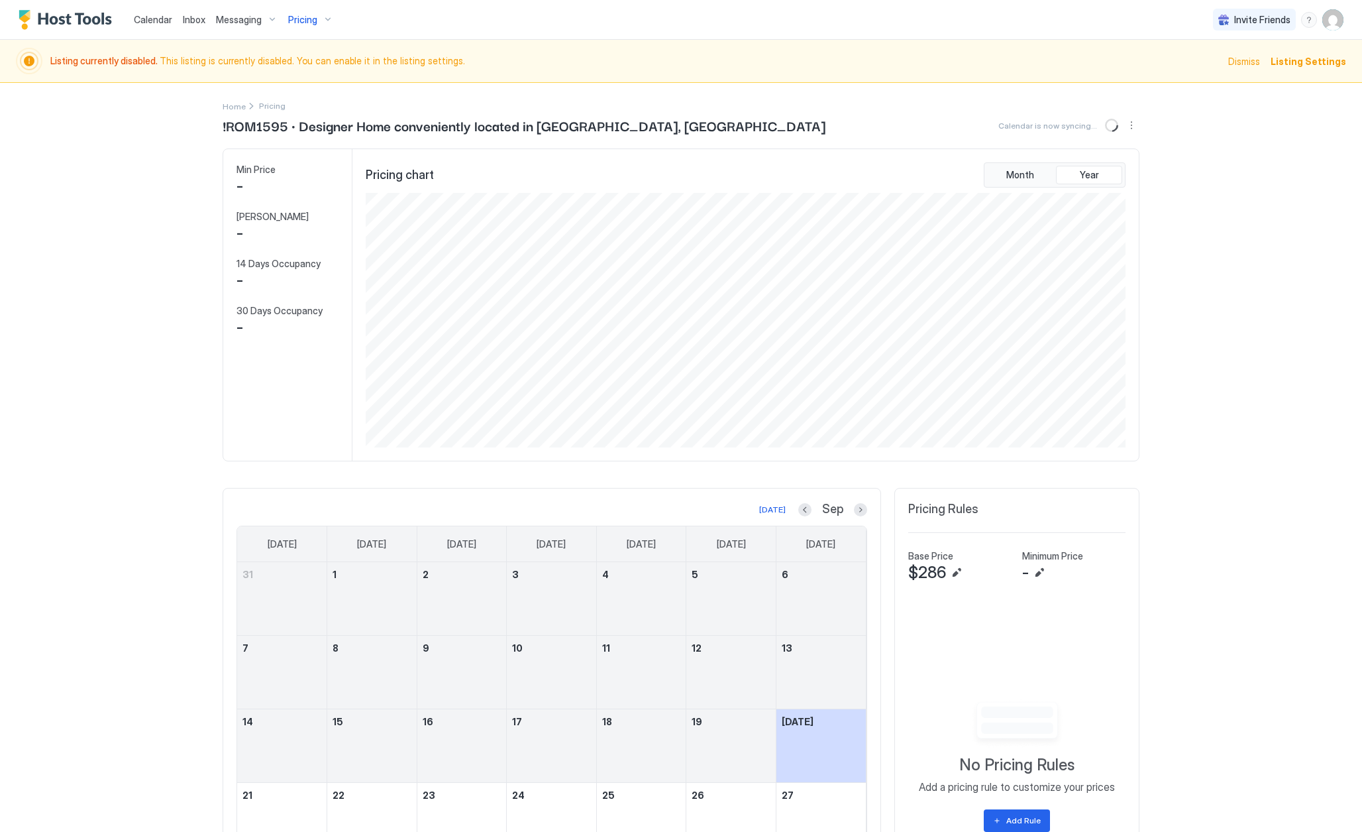
scroll to position [0, 0]
click at [1246, 62] on span "Dismiss" at bounding box center [1244, 61] width 32 height 14
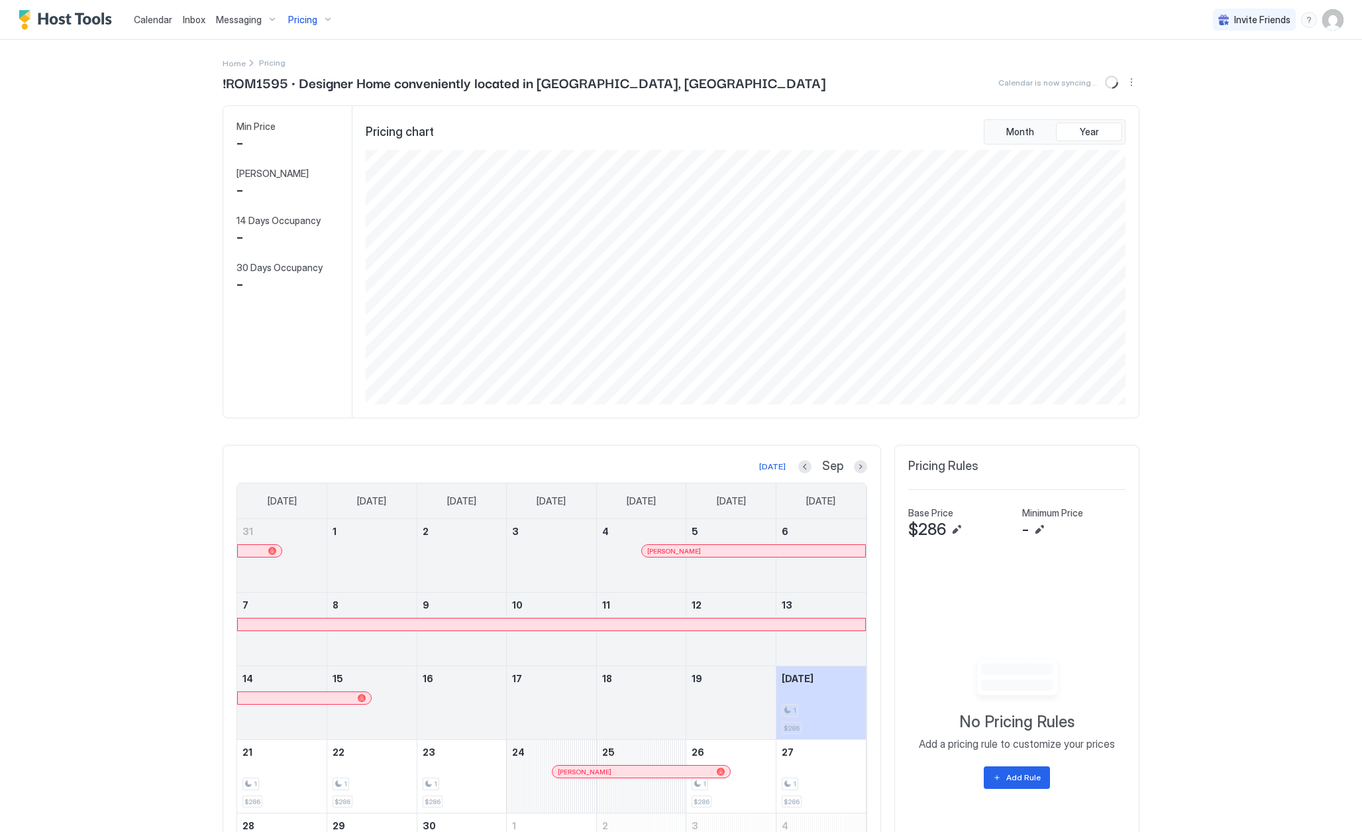
click at [184, 21] on span "Inbox" at bounding box center [194, 19] width 23 height 11
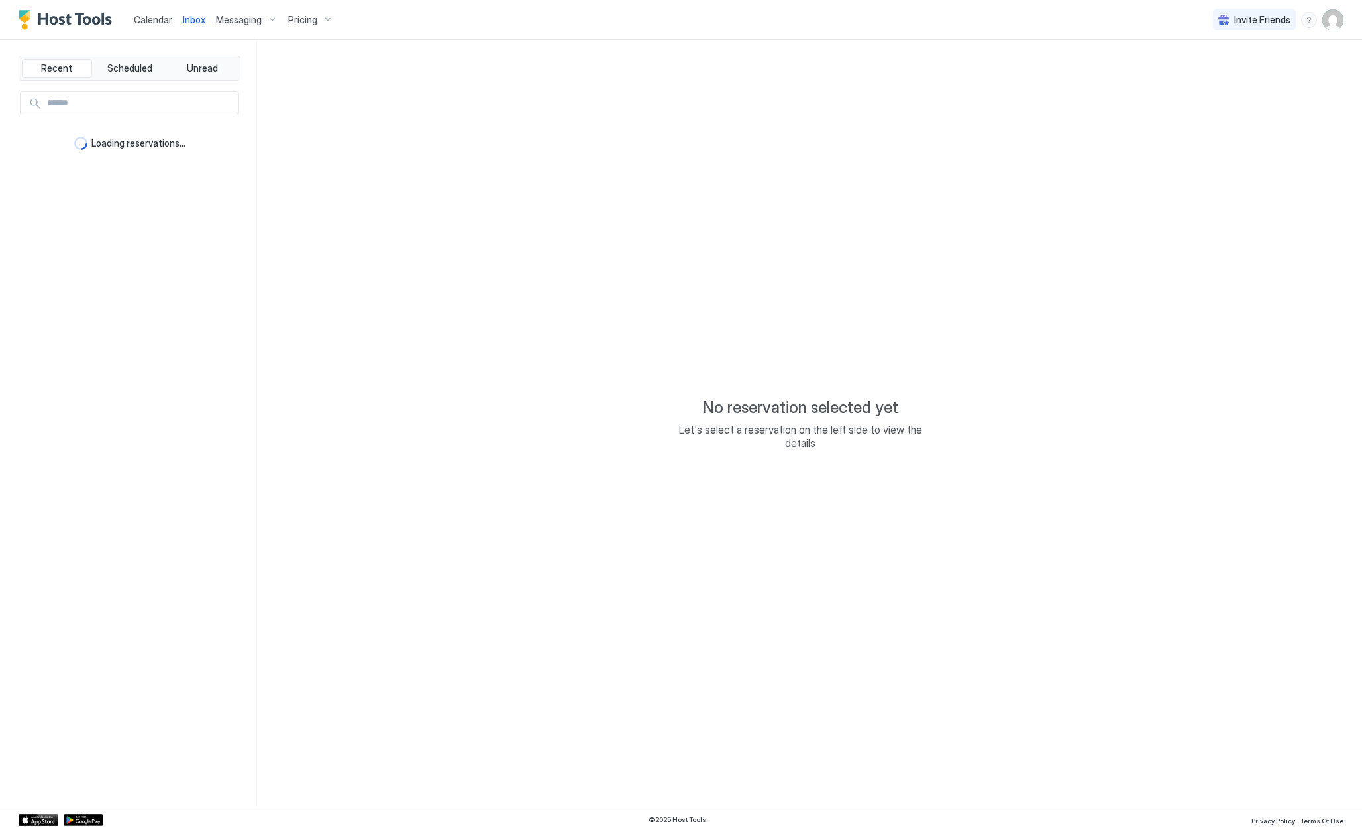
click at [251, 16] on span "Messaging" at bounding box center [239, 20] width 46 height 12
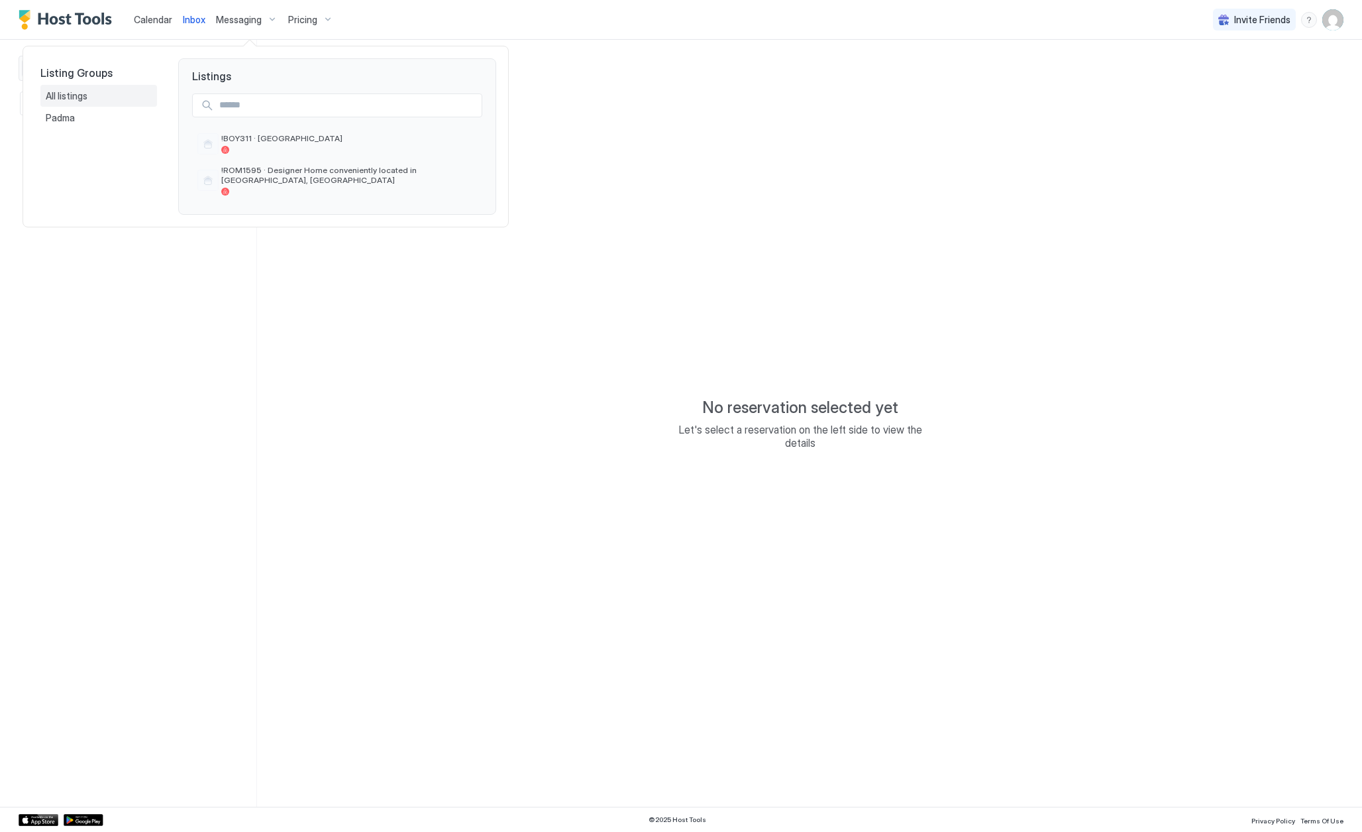
click at [85, 97] on span "All listings" at bounding box center [68, 96] width 44 height 12
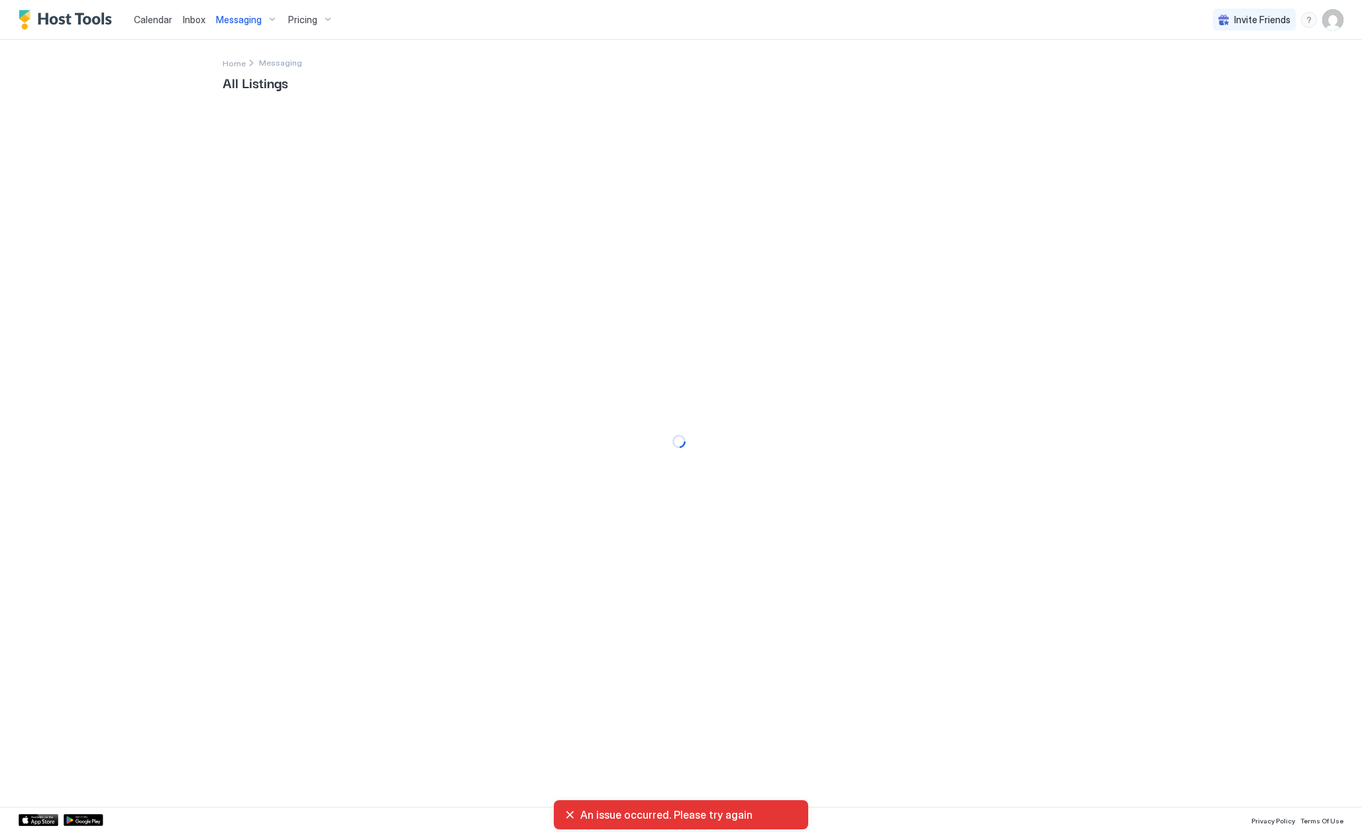
click at [568, 810] on div "An issue occurred. Please try again" at bounding box center [681, 814] width 233 height 13
click at [574, 817] on div "An issue occurred. Please try again" at bounding box center [681, 814] width 233 height 13
